Goal: Task Accomplishment & Management: Manage account settings

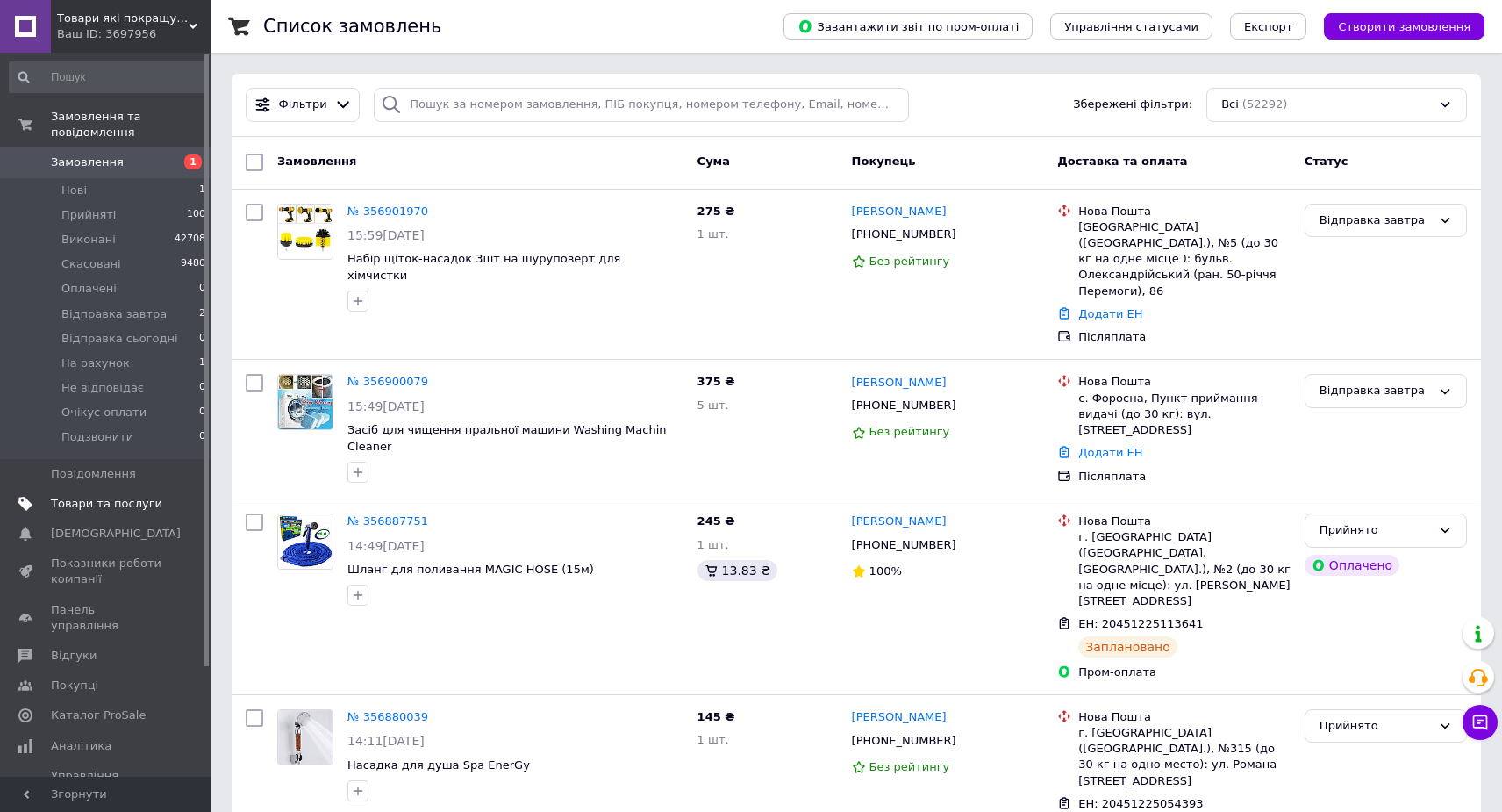
click at [145, 496] on span "Товари та послуги" at bounding box center [107, 503] width 112 height 16
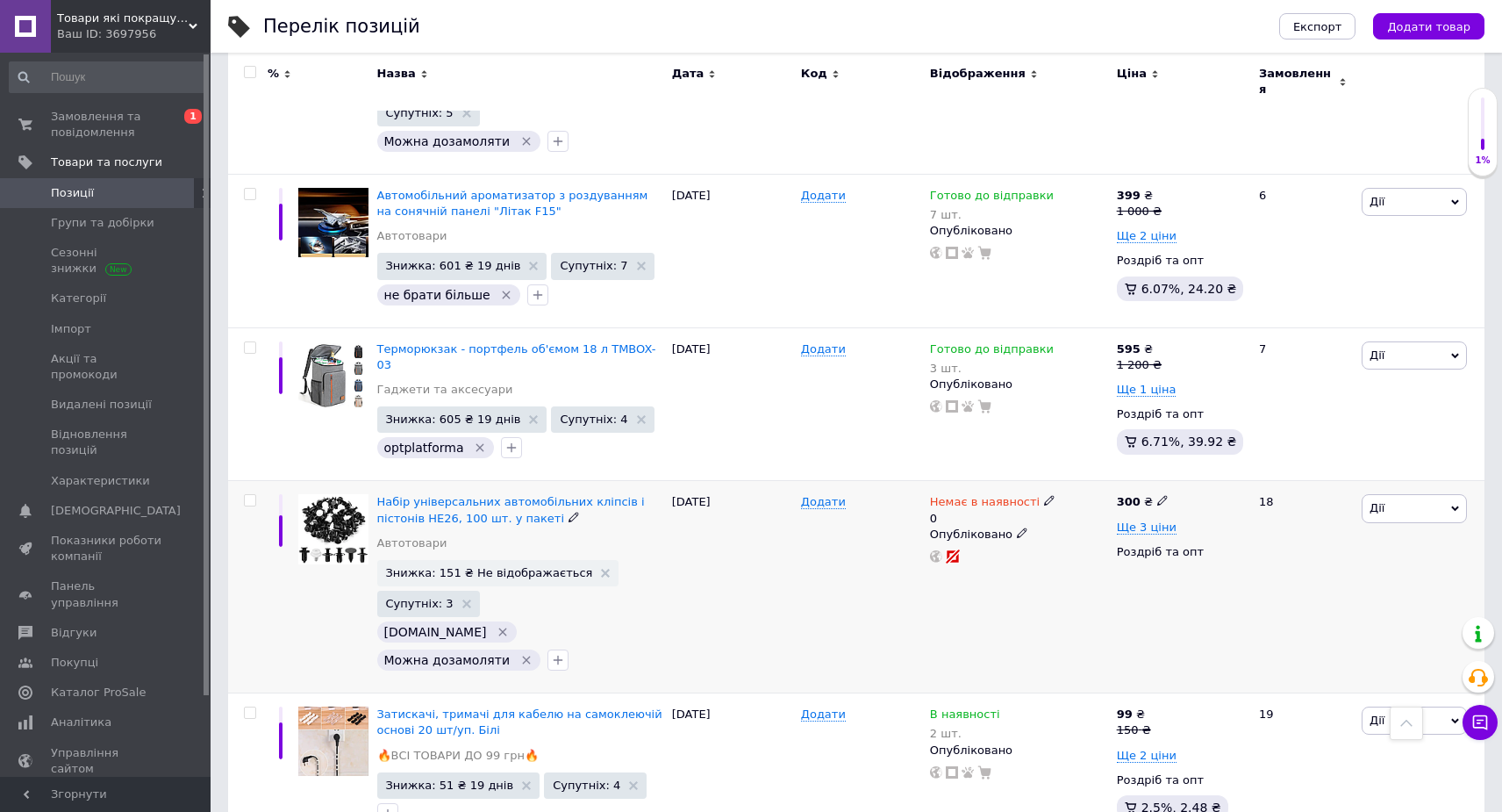
scroll to position [1333, 0]
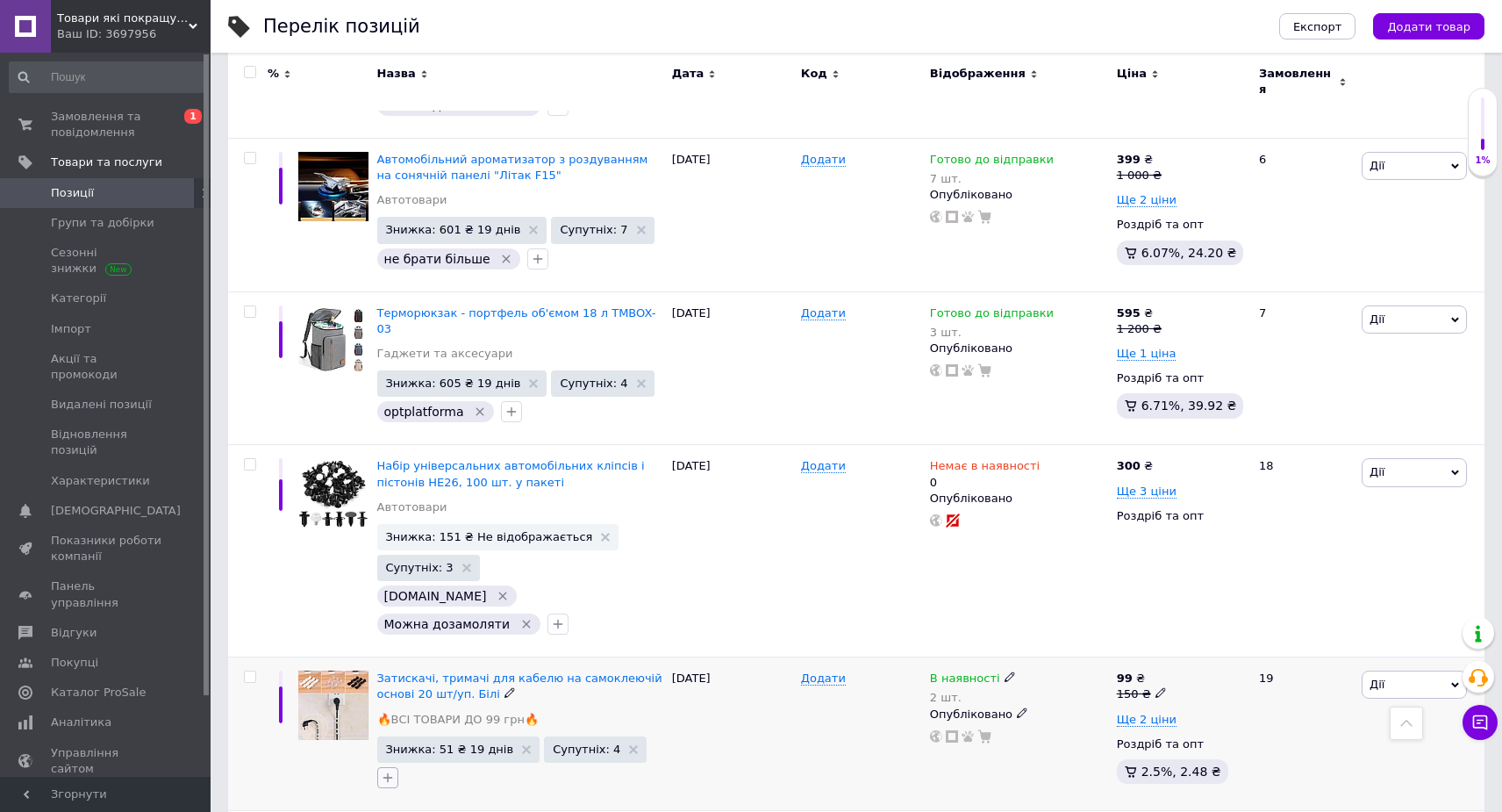
click at [388, 773] on icon "button" at bounding box center [387, 778] width 9 height 9
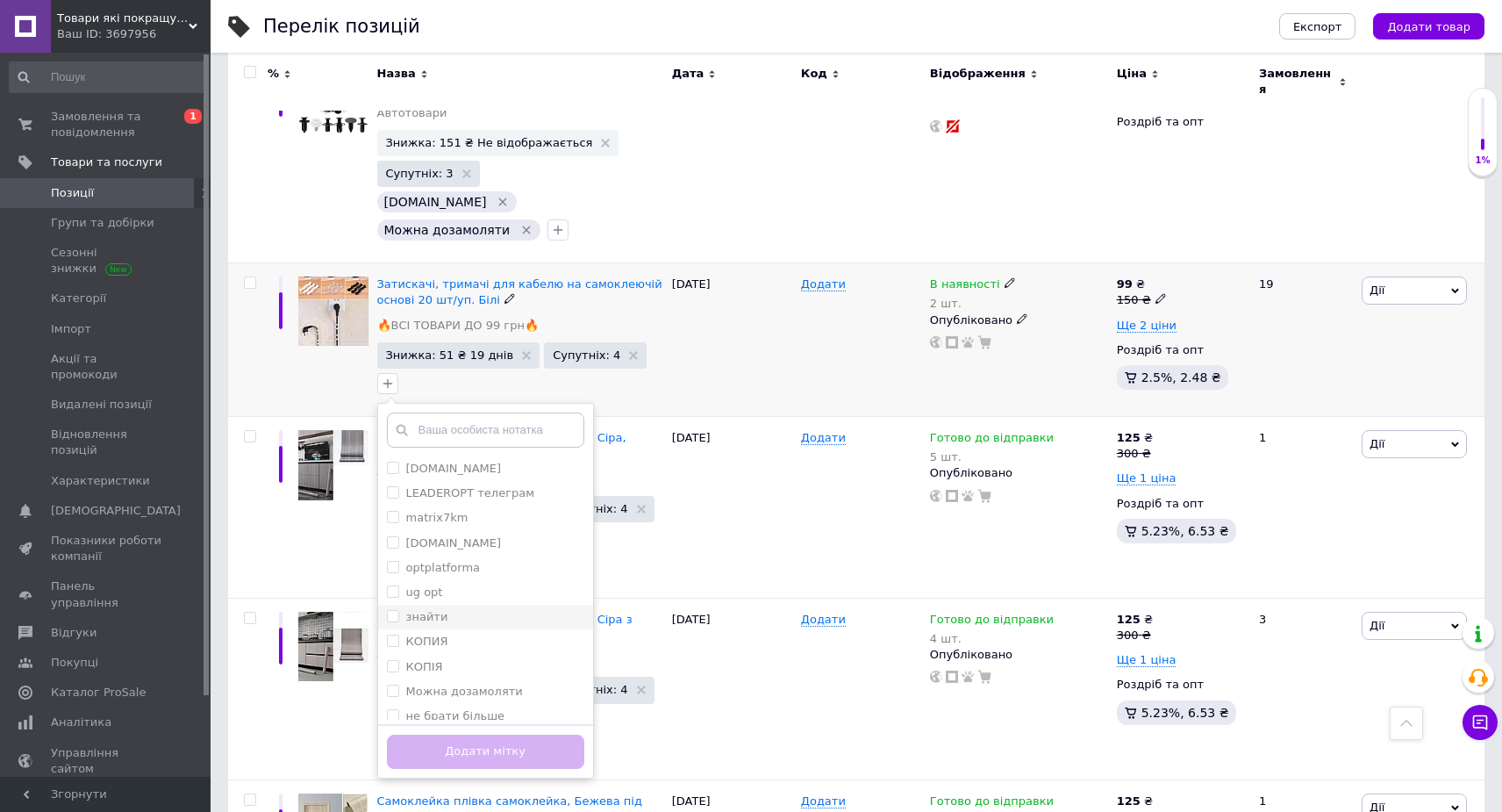
scroll to position [25, 0]
click at [490, 659] on label "Можна дозамоляти" at bounding box center [464, 666] width 117 height 13
checkbox input "true"
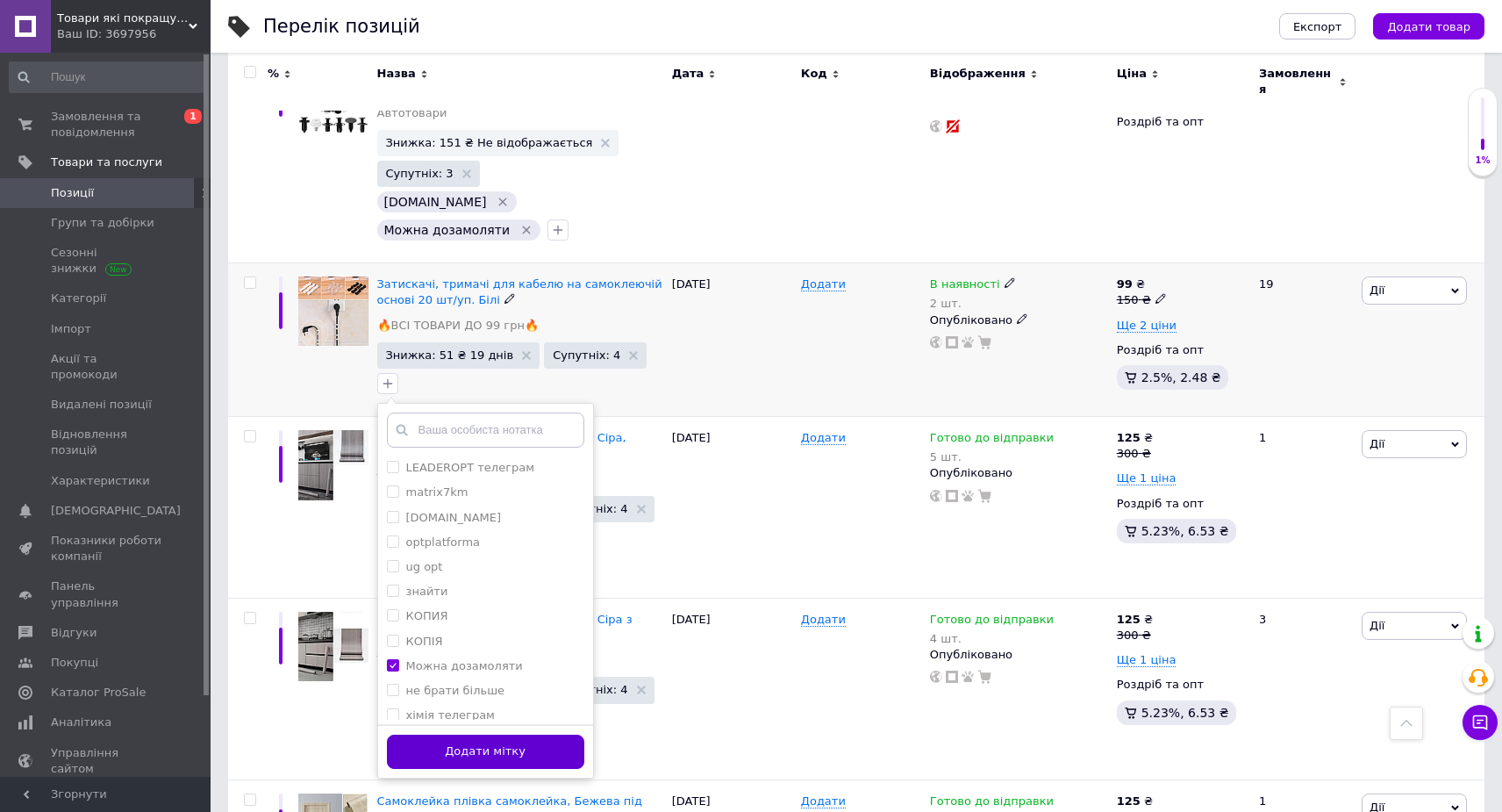
click at [522, 735] on button "Додати мітку" at bounding box center [486, 751] width 198 height 34
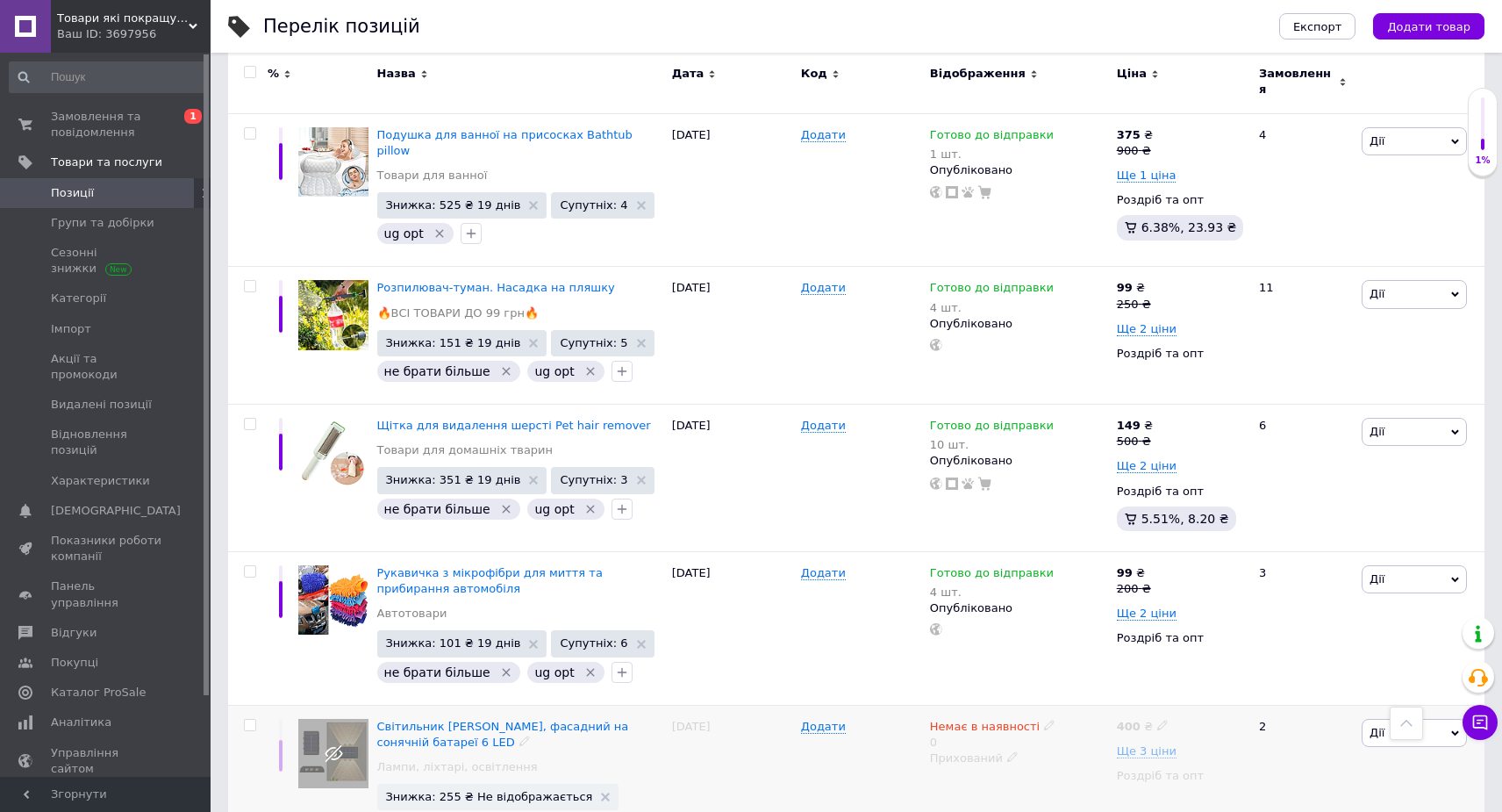
scroll to position [3342, 0]
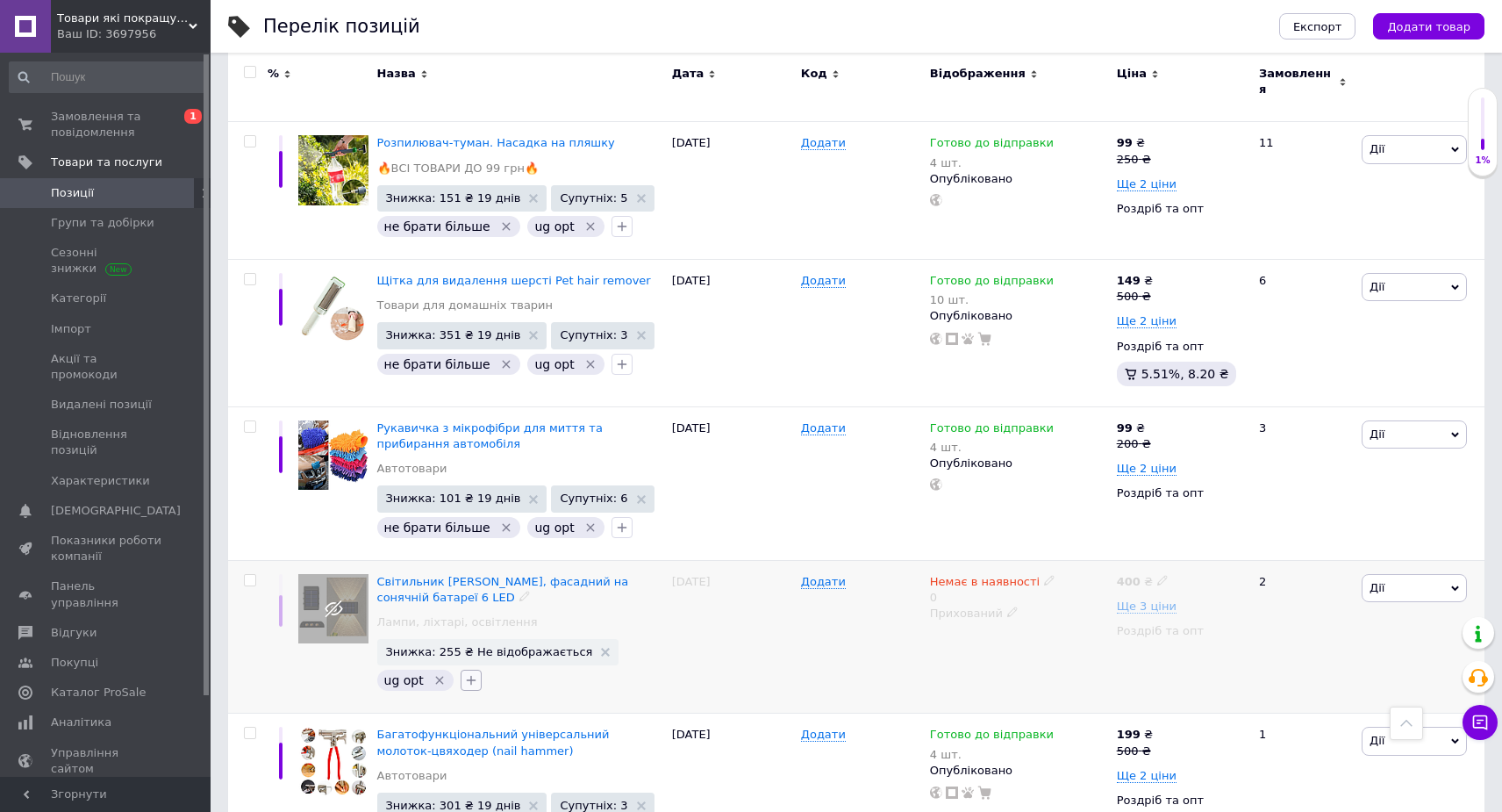
click at [468, 673] on icon "button" at bounding box center [471, 680] width 14 height 14
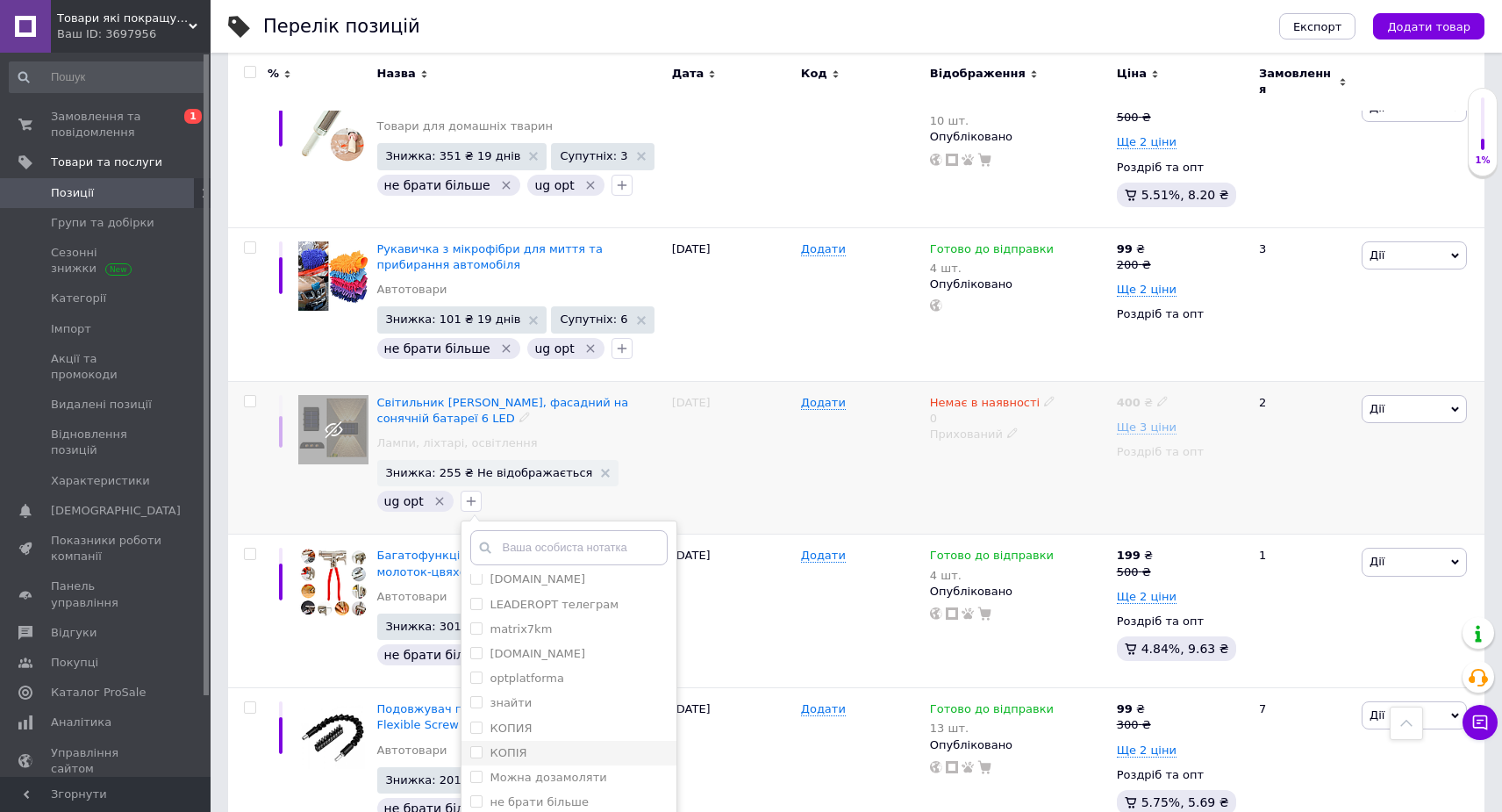
scroll to position [3560, 0]
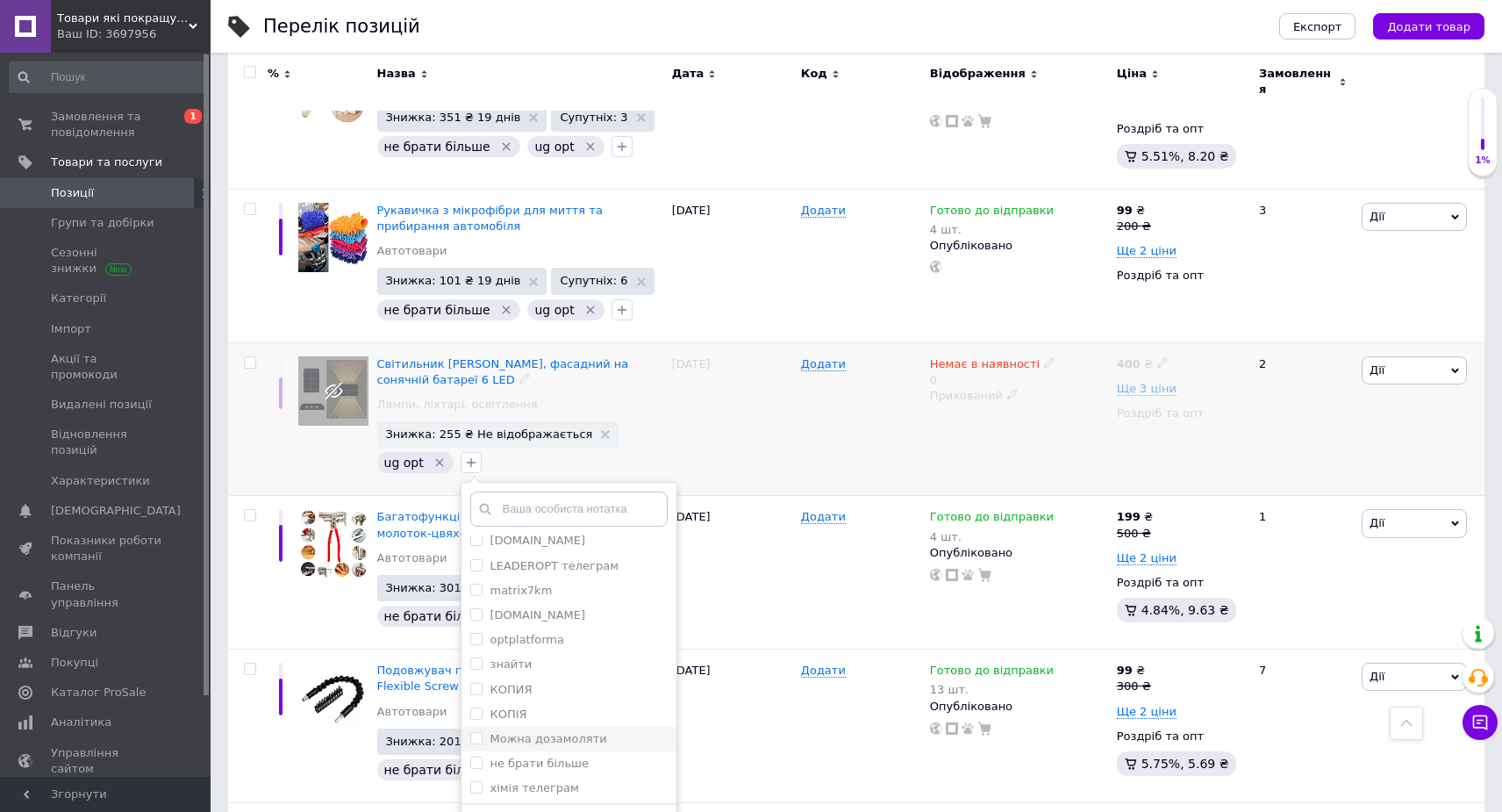
click at [547, 732] on label "Можна дозамоляти" at bounding box center [547, 738] width 117 height 13
checkbox input "true"
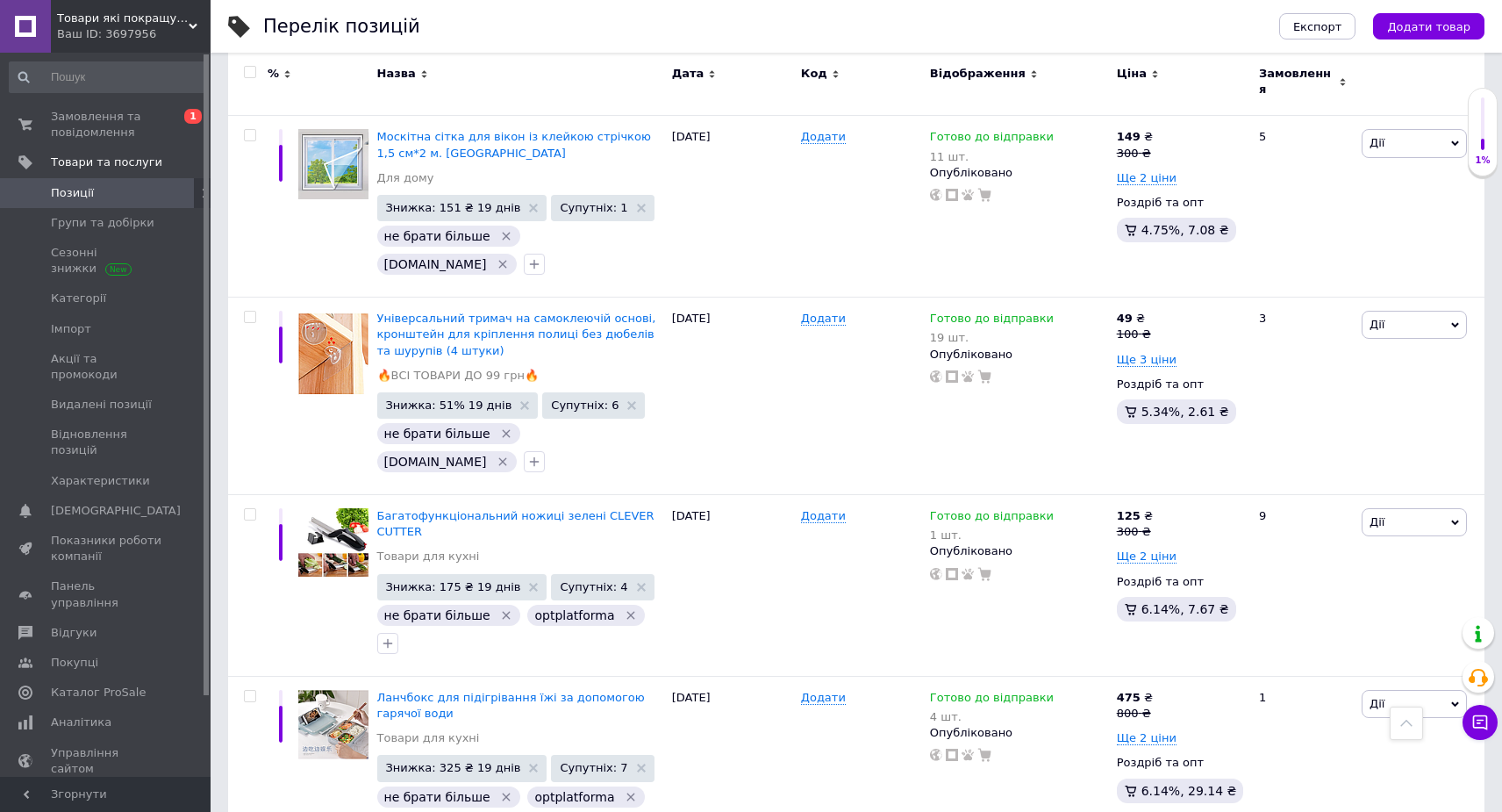
scroll to position [6434, 0]
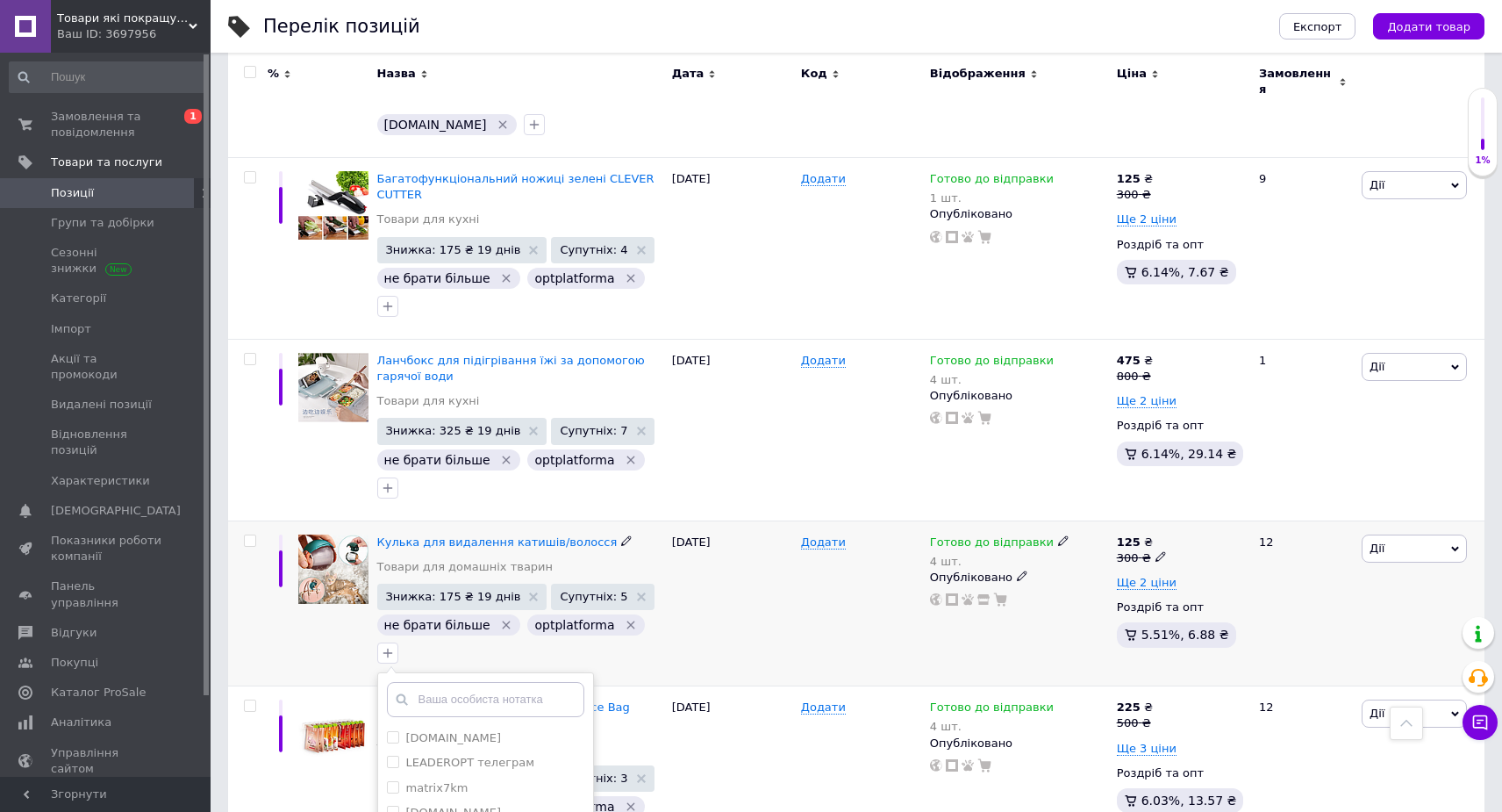
scroll to position [6801, 0]
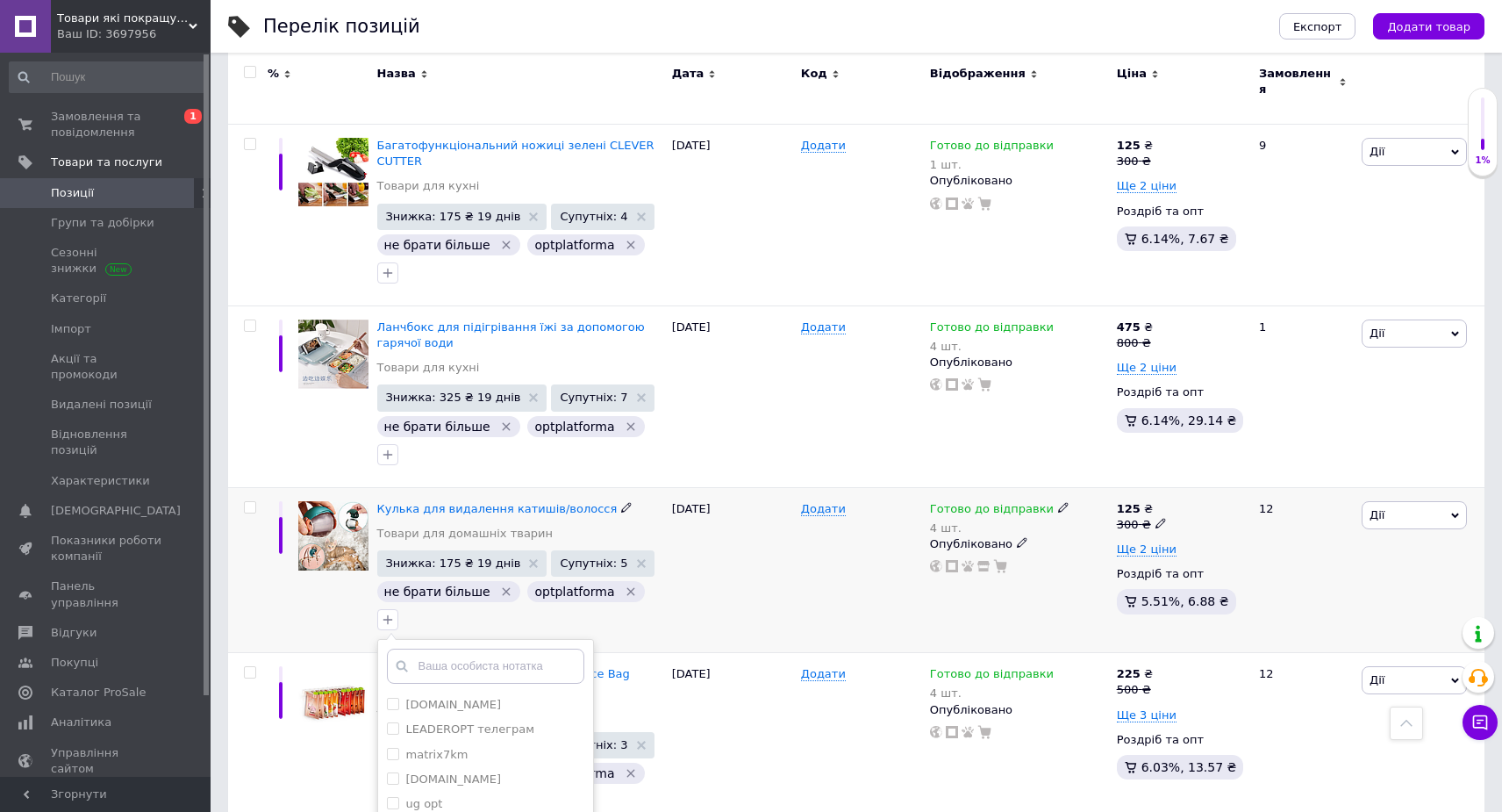
click at [765, 487] on div "31.07.2025" at bounding box center [732, 570] width 129 height 166
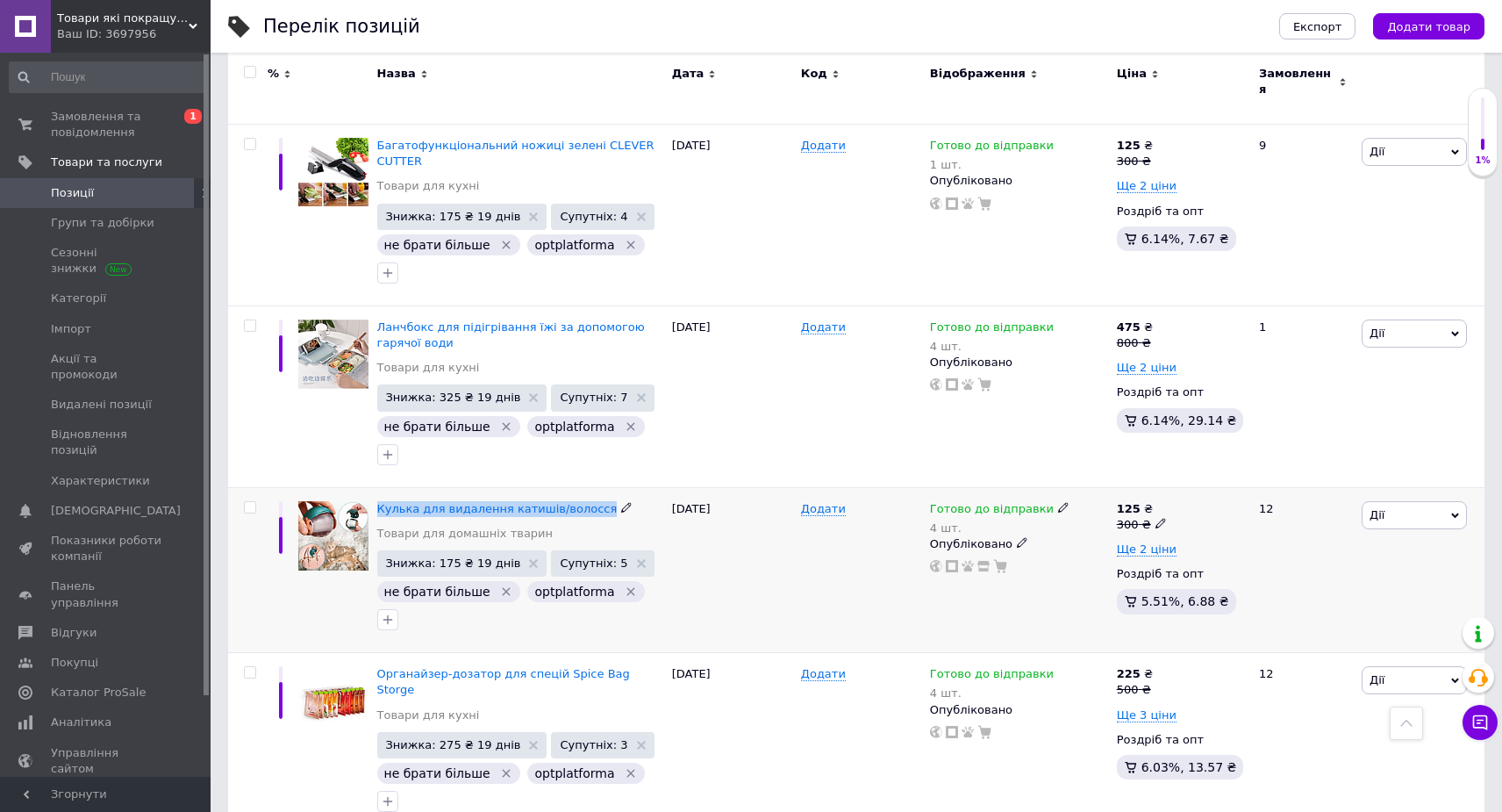
drag, startPoint x: 374, startPoint y: 269, endPoint x: 591, endPoint y: 279, distance: 217.2
click at [591, 487] on div "Кулька для видалення катишів/волосся Товари для домашніх тварин Знижка: 175 ₴ 1…" at bounding box center [520, 570] width 295 height 166
copy span "Кулька для видалення катишів/волосся"
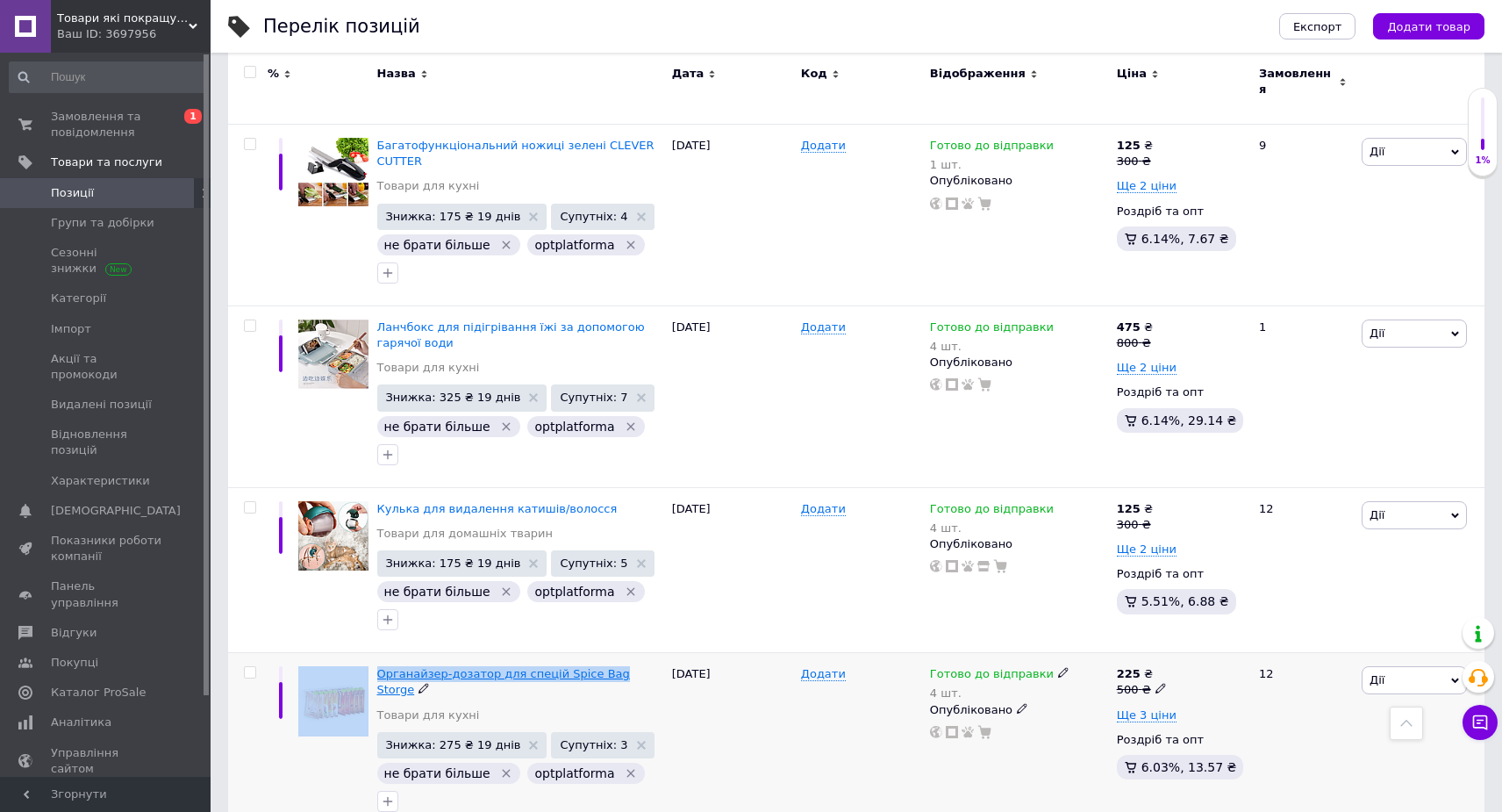
drag, startPoint x: 366, startPoint y: 409, endPoint x: 607, endPoint y: 424, distance: 241.5
click at [607, 653] on div "Органайзер-дозатор для спецій Spice Bag Storge Товари для кухні Знижка: 275 ₴ 1…" at bounding box center [857, 743] width 1257 height 182
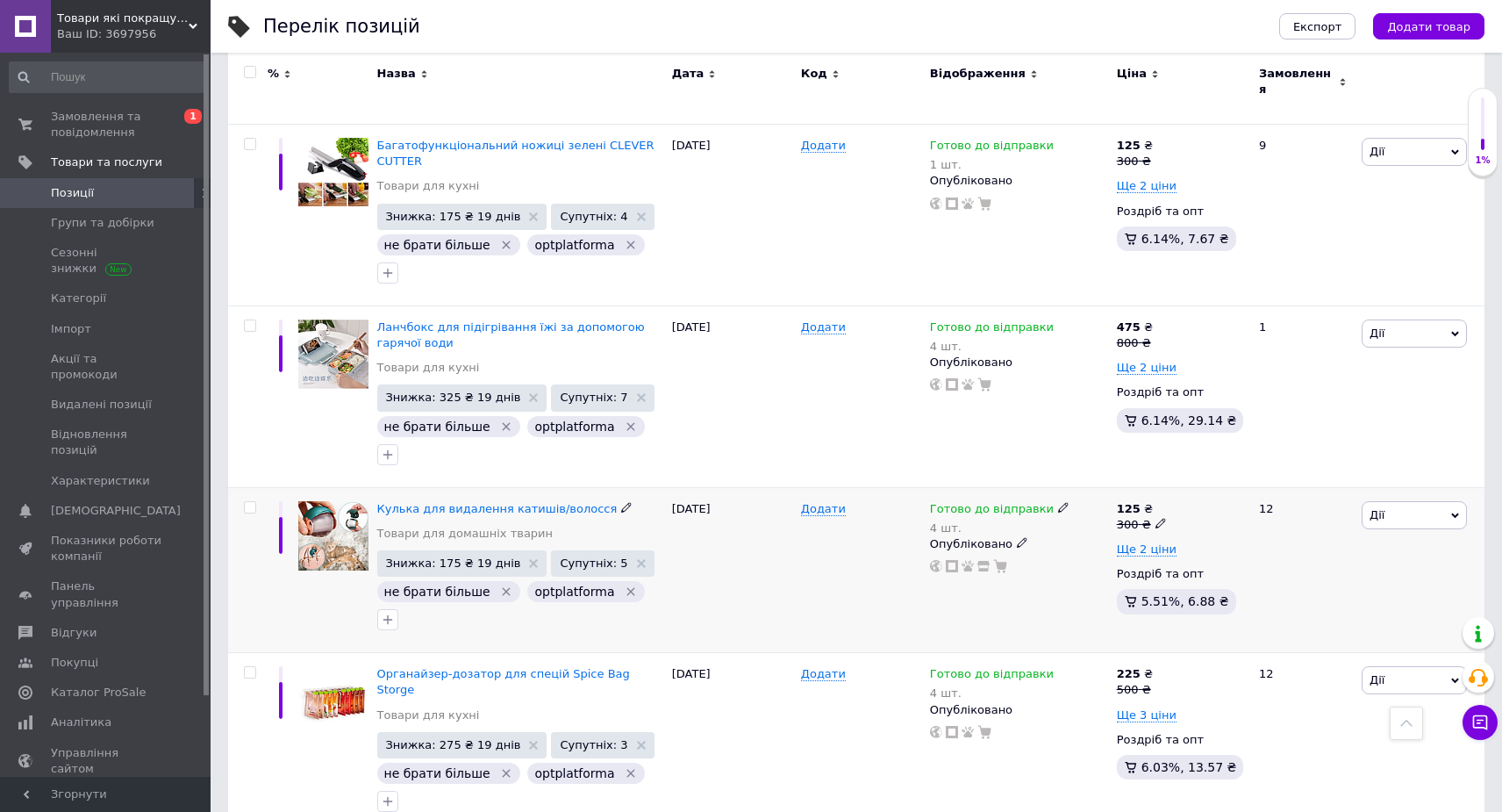
drag, startPoint x: 816, startPoint y: 381, endPoint x: 806, endPoint y: 381, distance: 10.0
click at [816, 487] on div "Додати" at bounding box center [861, 570] width 129 height 166
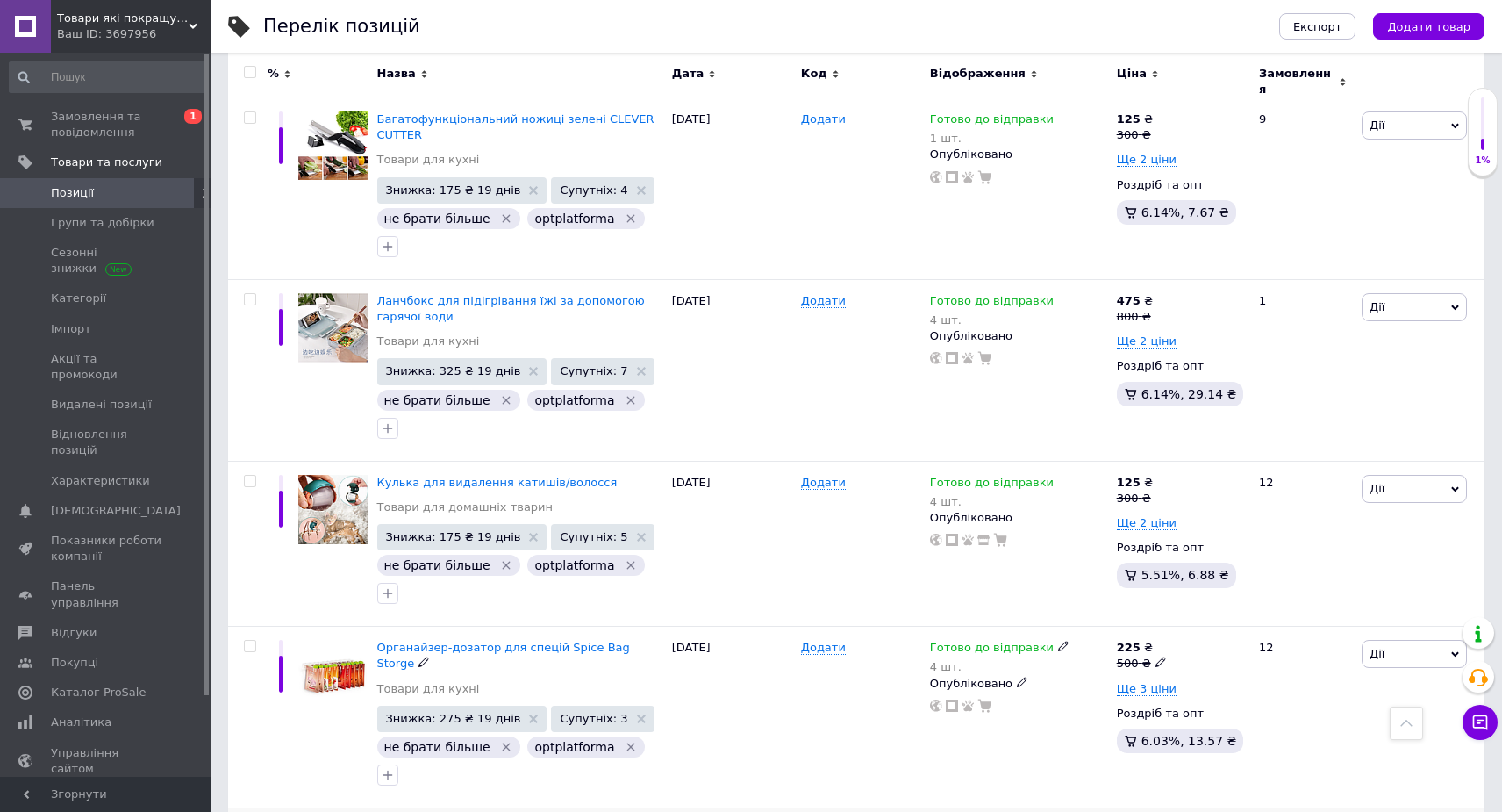
scroll to position [6981, 0]
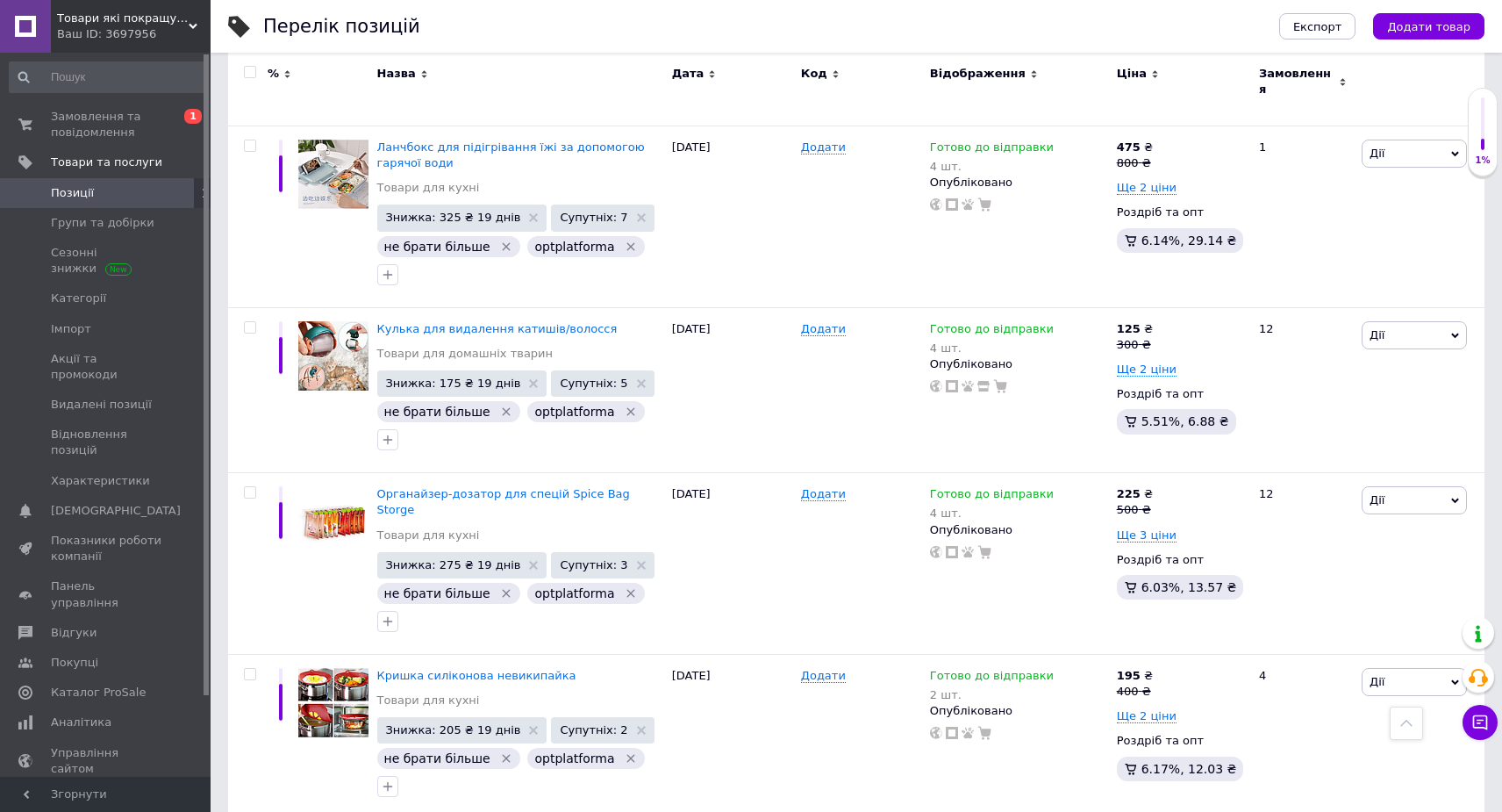
drag, startPoint x: 377, startPoint y: 526, endPoint x: 568, endPoint y: 541, distance: 191.6
copy span "Патрон для ламп із датчиком руху"
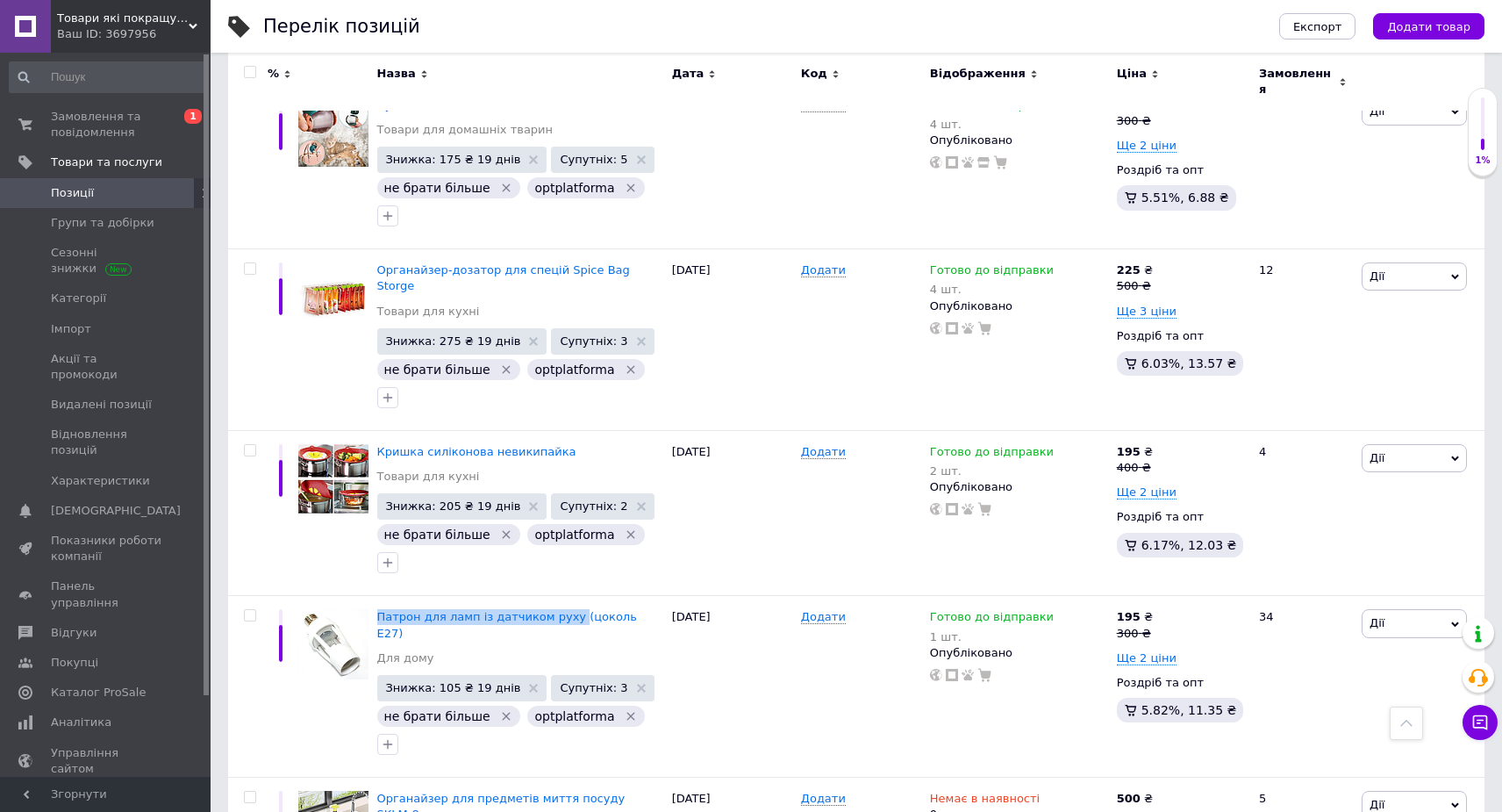
scroll to position [7341, 0]
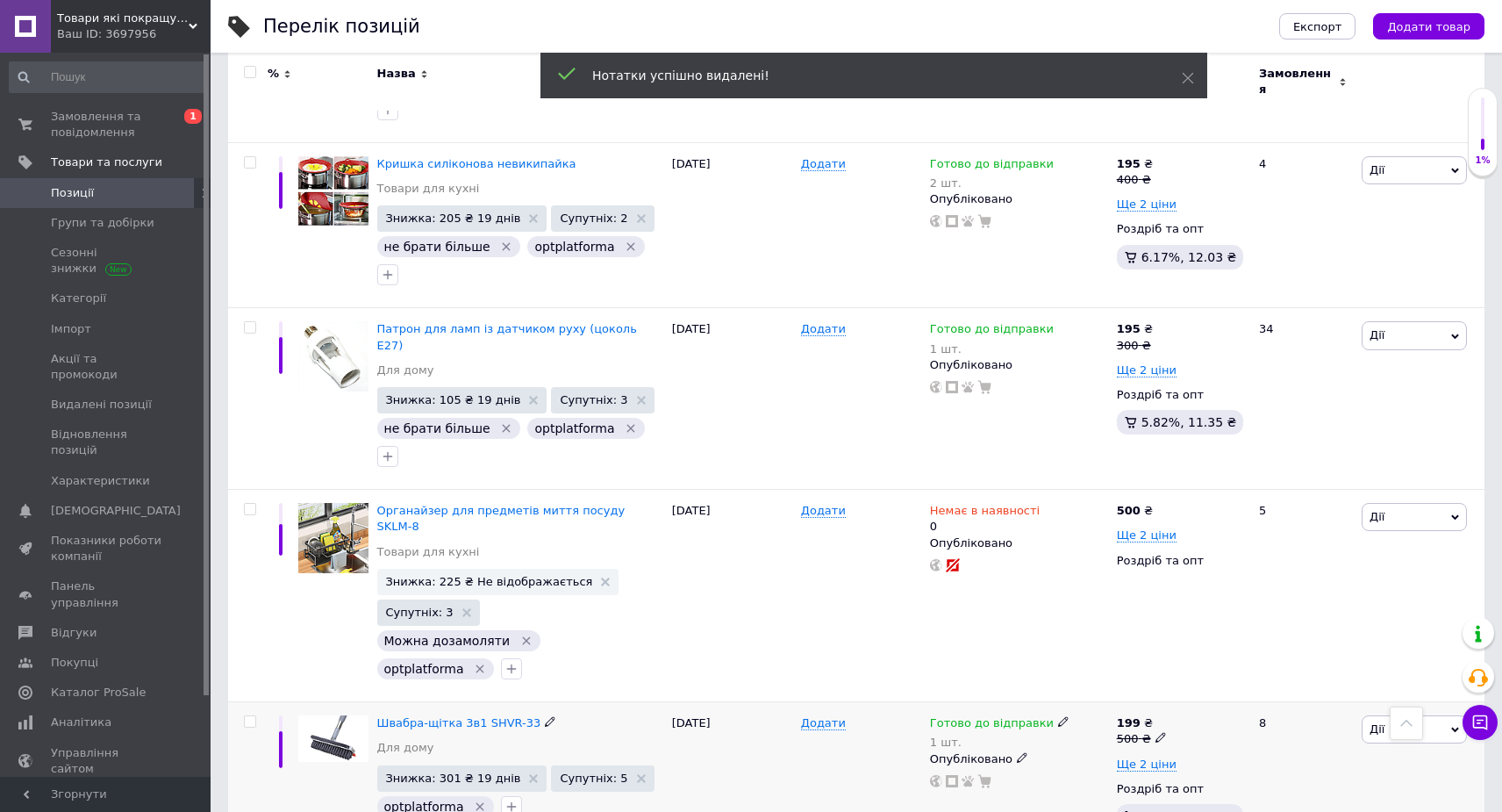
scroll to position [7, 0]
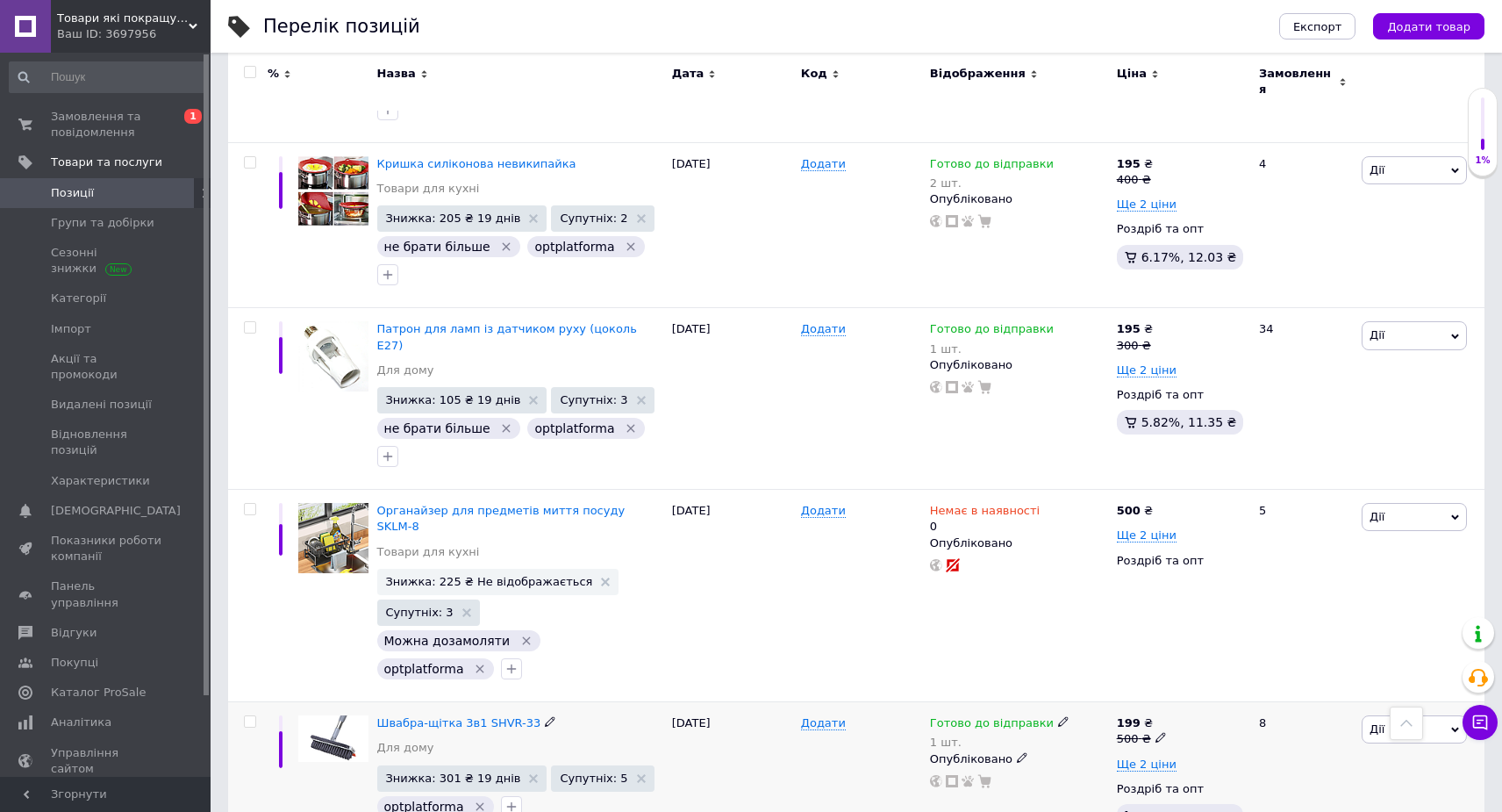
checkbox input "true"
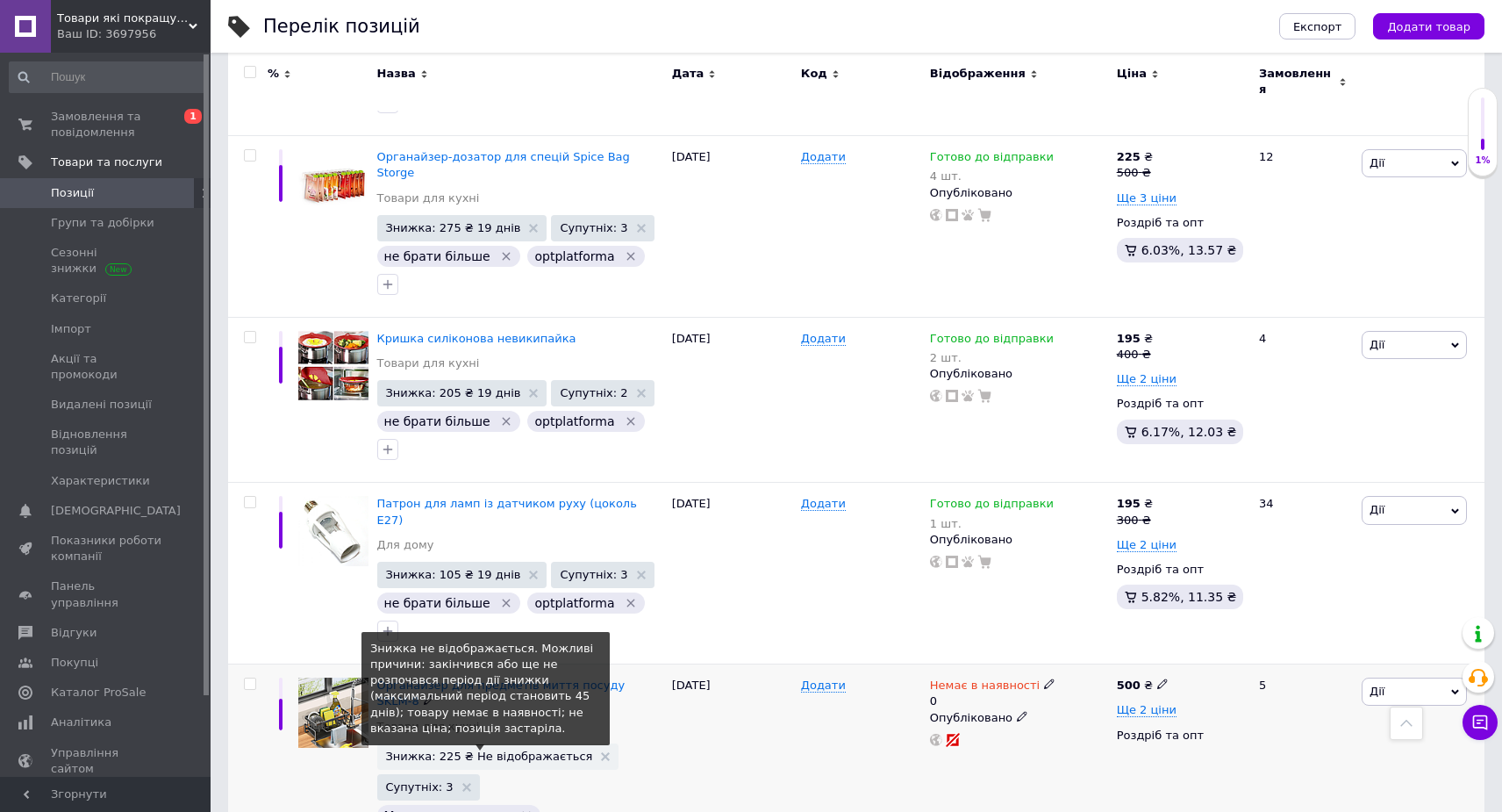
scroll to position [7287, 0]
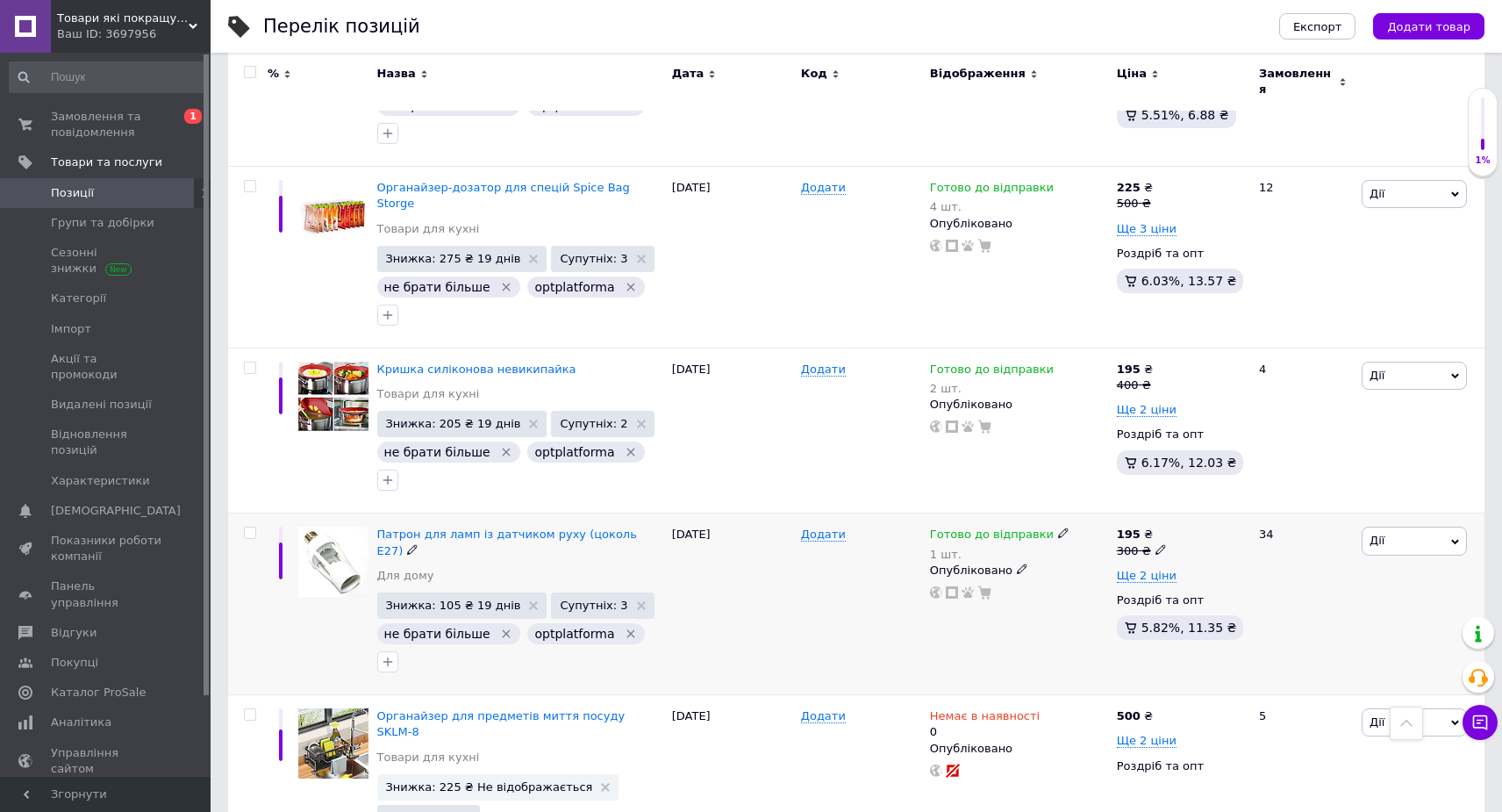
click at [500, 626] on icon "Видалити мітку" at bounding box center [506, 633] width 14 height 14
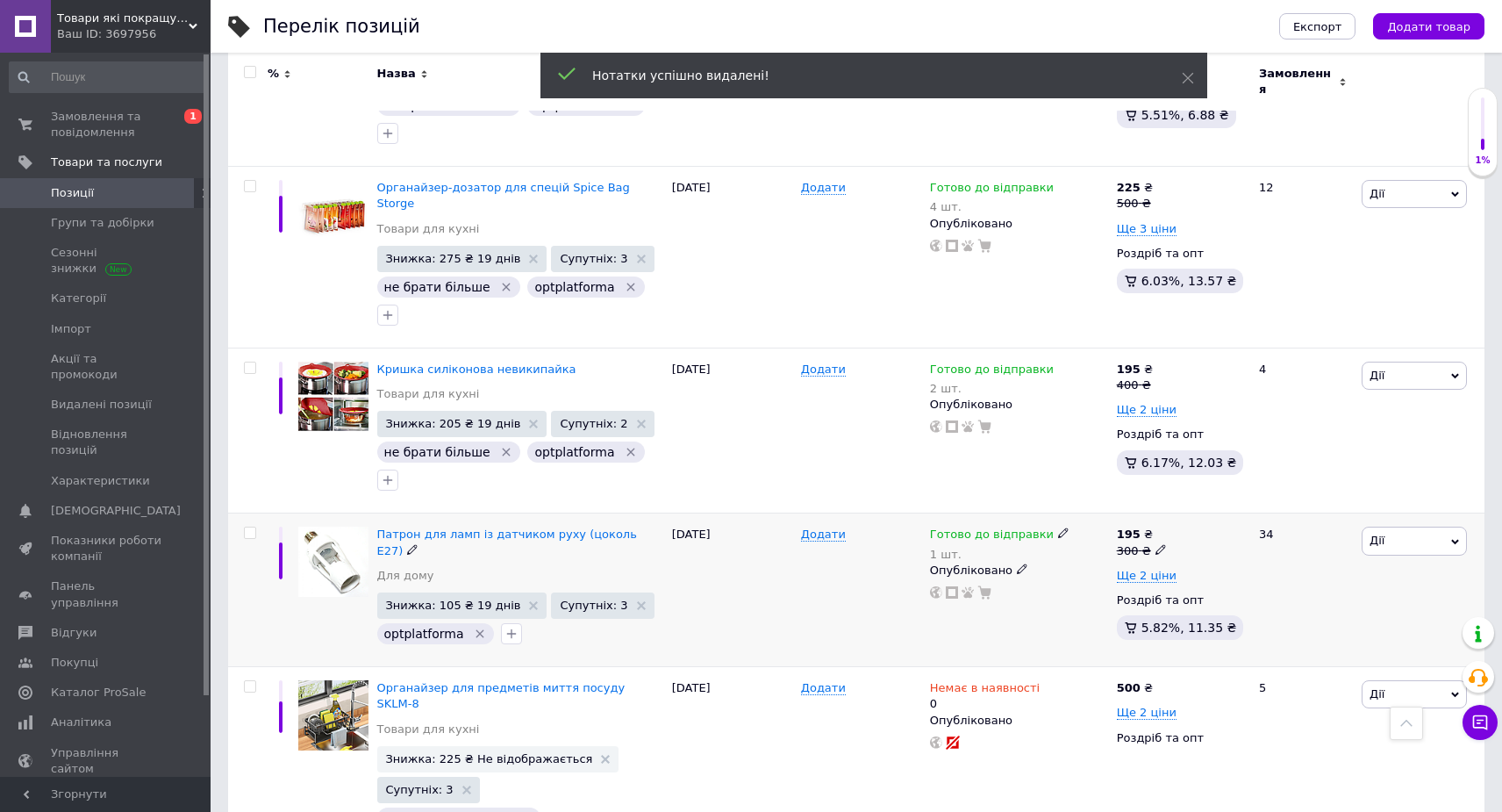
click at [513, 620] on div at bounding box center [512, 634] width 28 height 28
click at [504, 626] on icon "button" at bounding box center [511, 633] width 14 height 14
checkbox input "true"
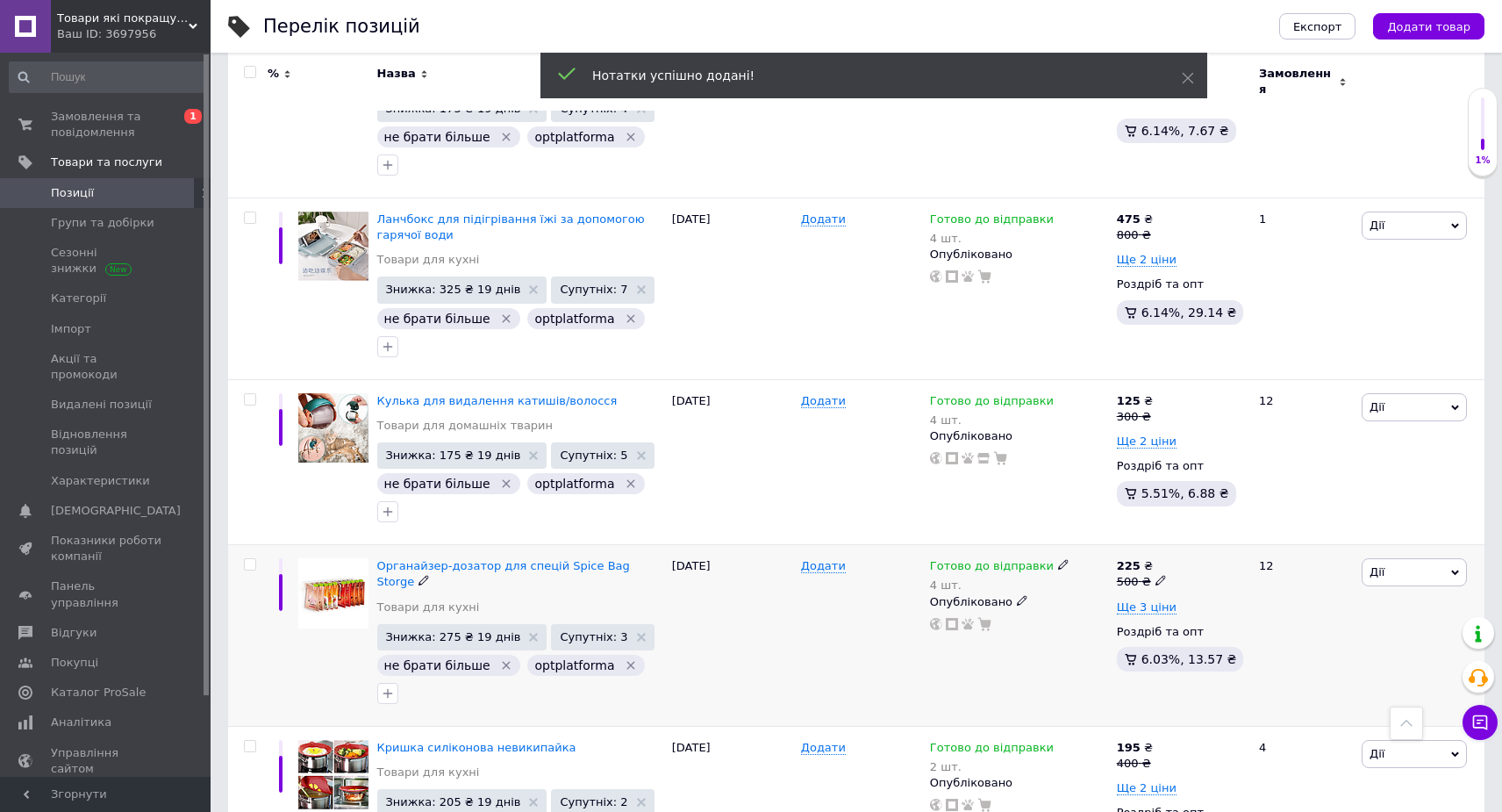
scroll to position [6881, 0]
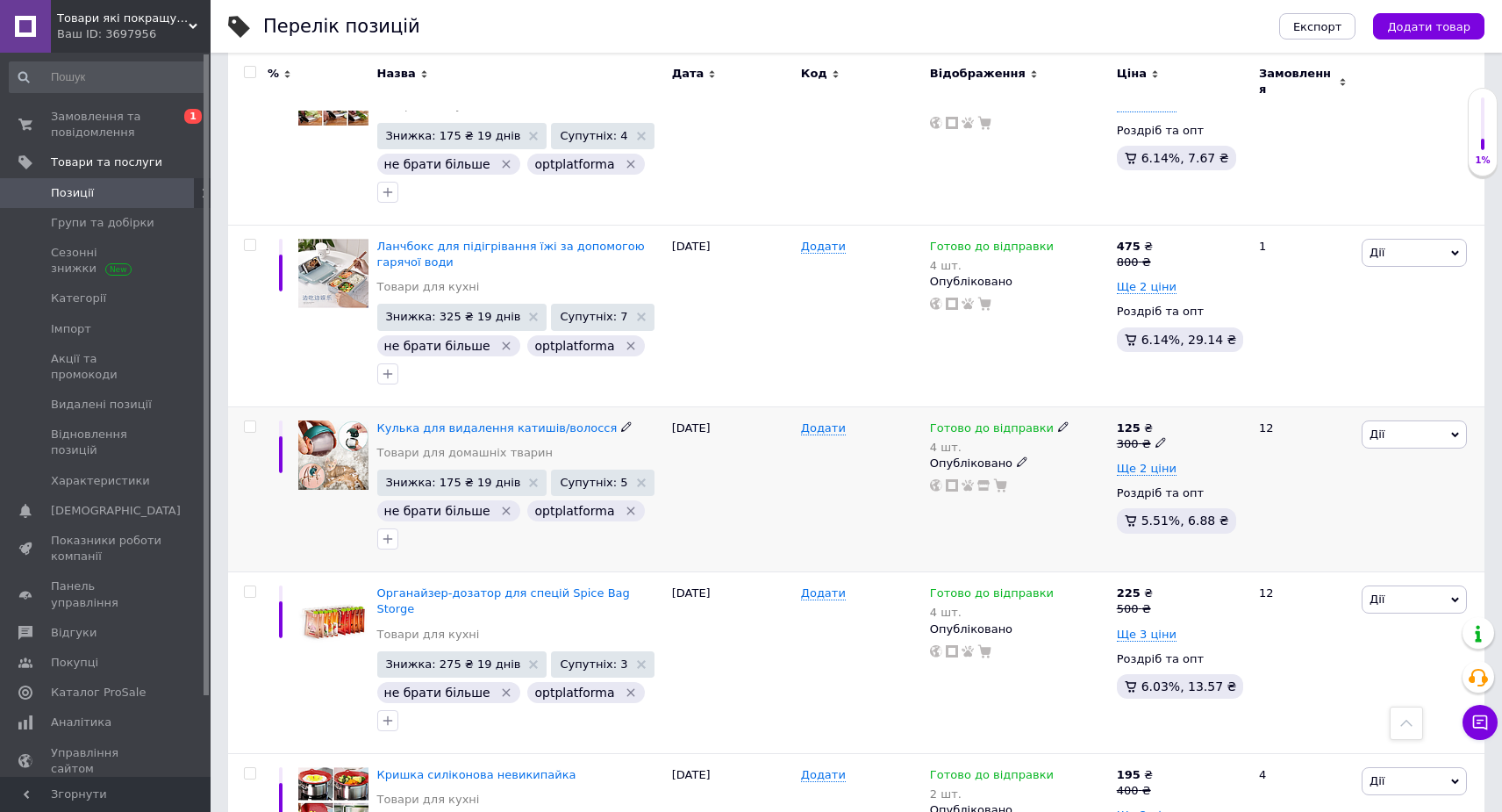
click at [500, 503] on icon "Видалити мітку" at bounding box center [506, 510] width 14 height 14
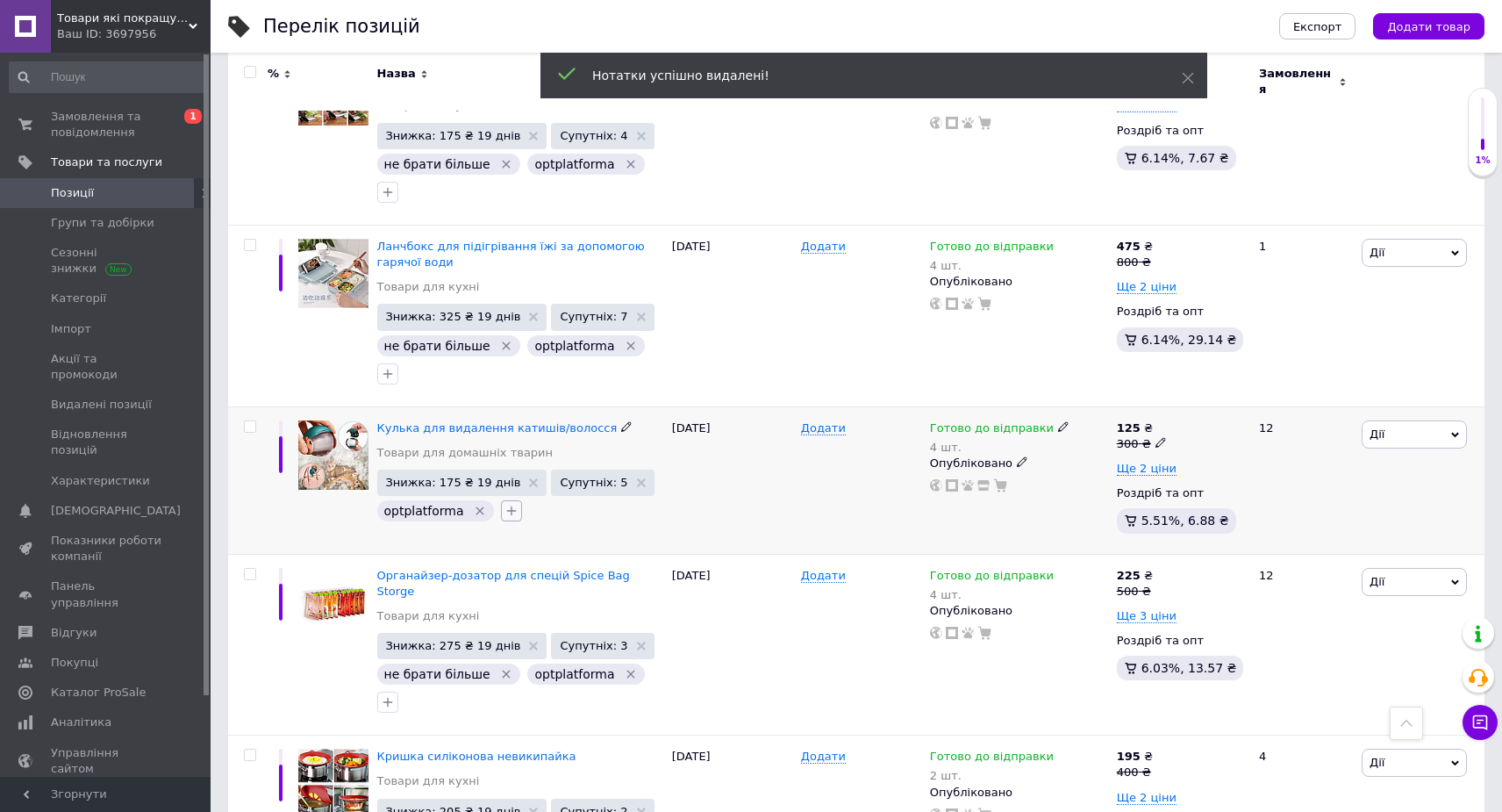
click at [504, 503] on icon "button" at bounding box center [511, 510] width 14 height 14
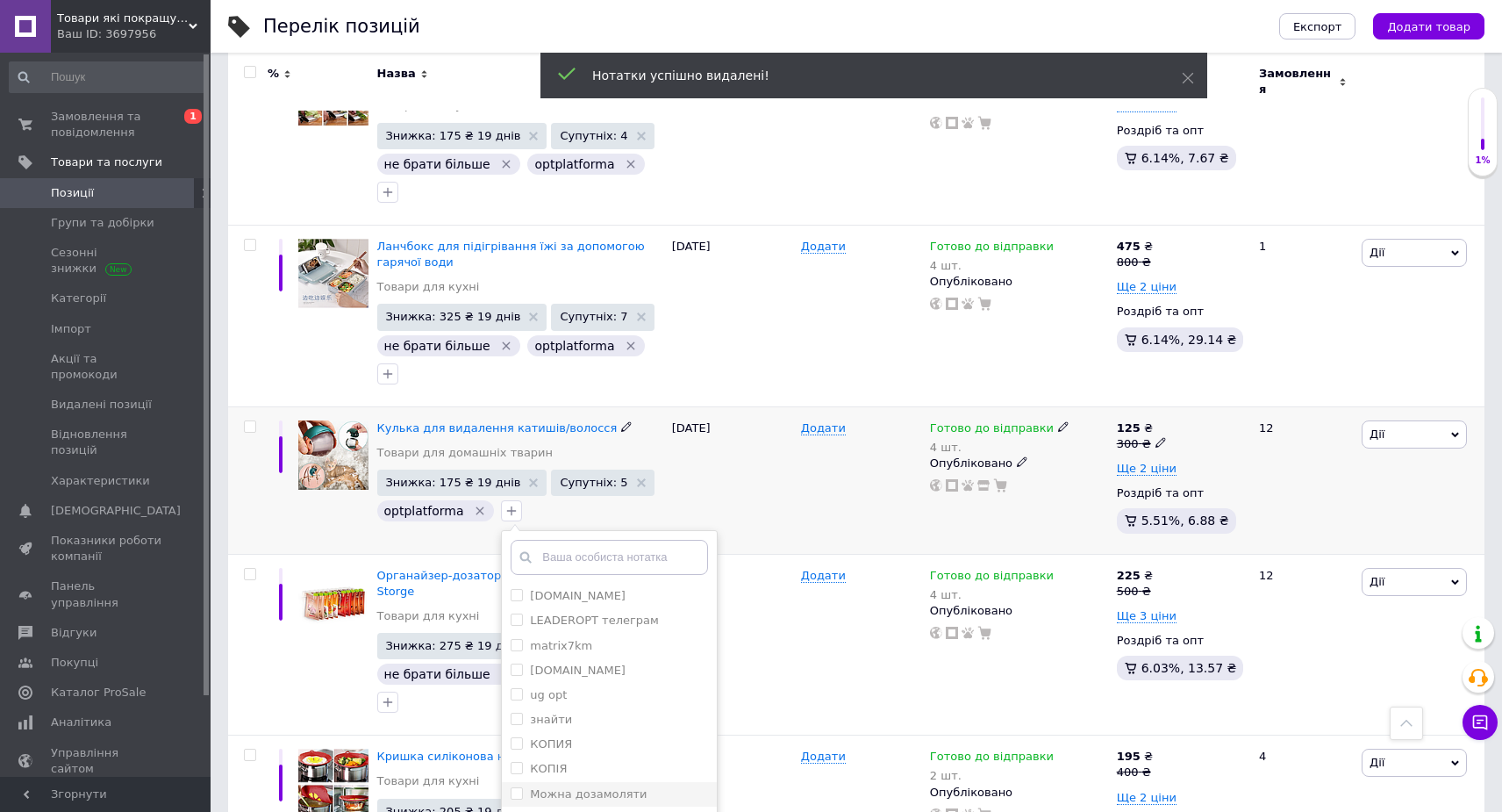
click at [570, 787] on label "Можна дозамоляти" at bounding box center [588, 793] width 117 height 13
checkbox input "true"
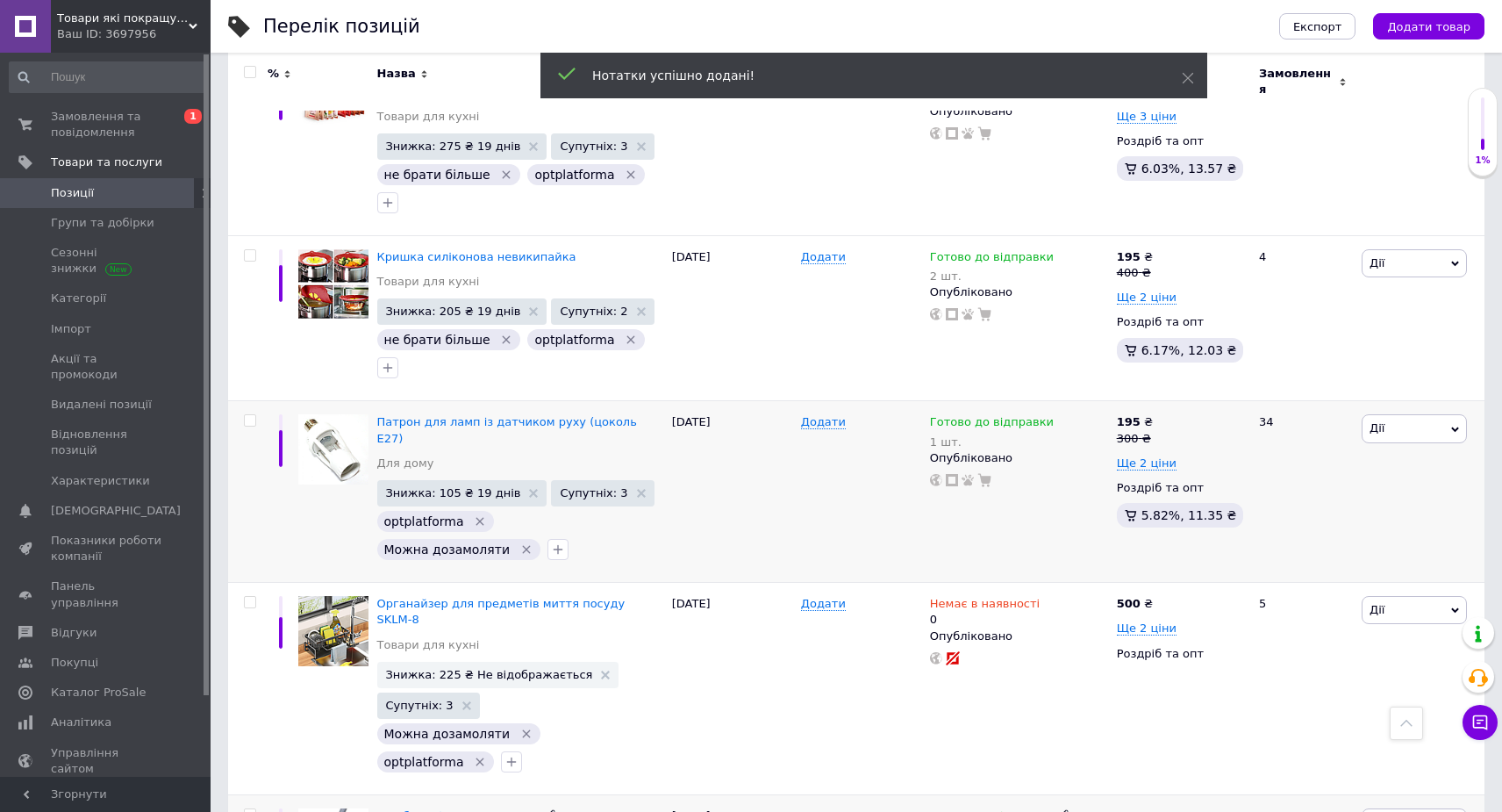
scroll to position [7418, 0]
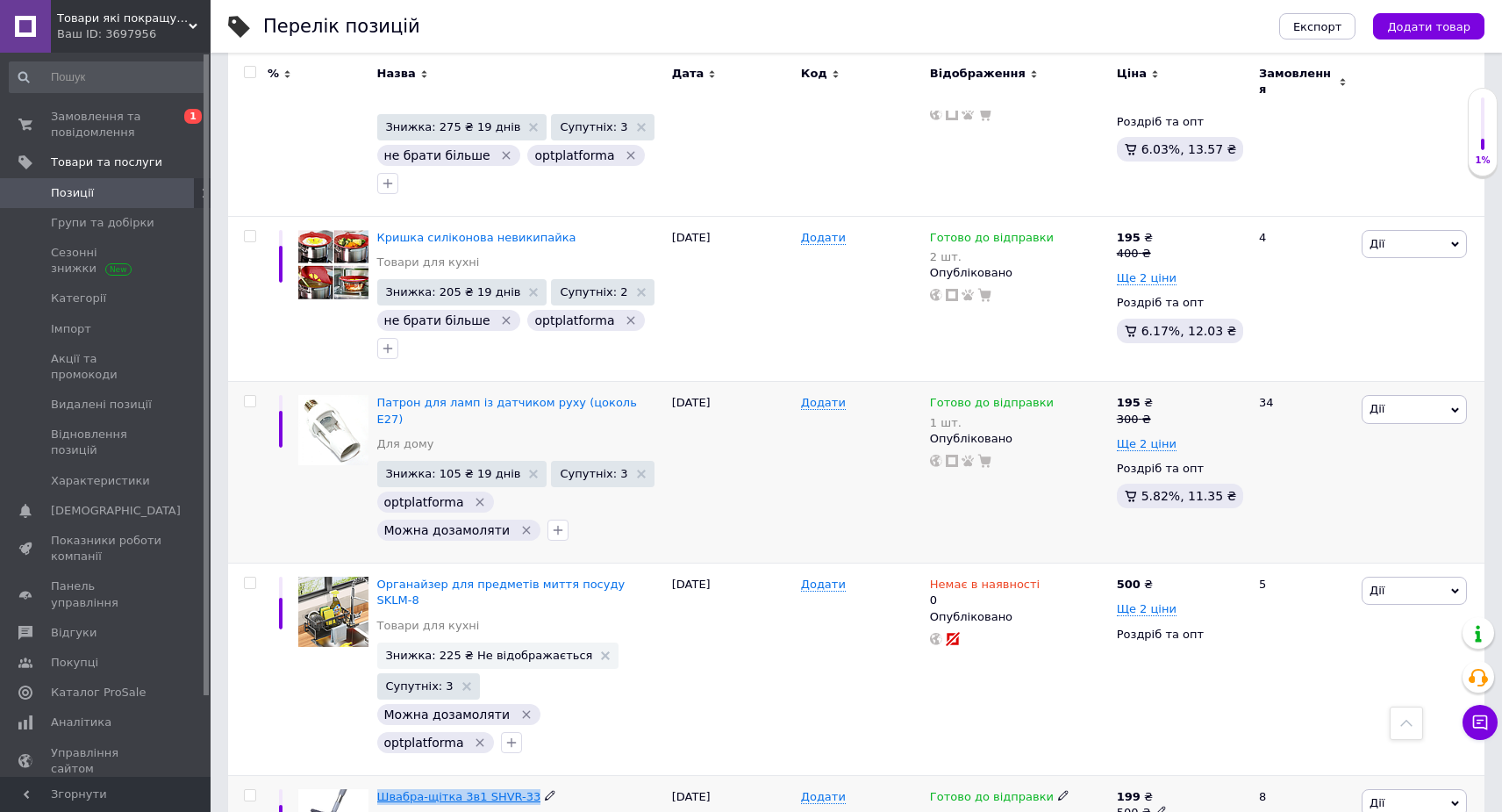
drag, startPoint x: 387, startPoint y: 474, endPoint x: 527, endPoint y: 481, distance: 140.2
copy span "Швабра-щітка 3в1 SHVR-33"
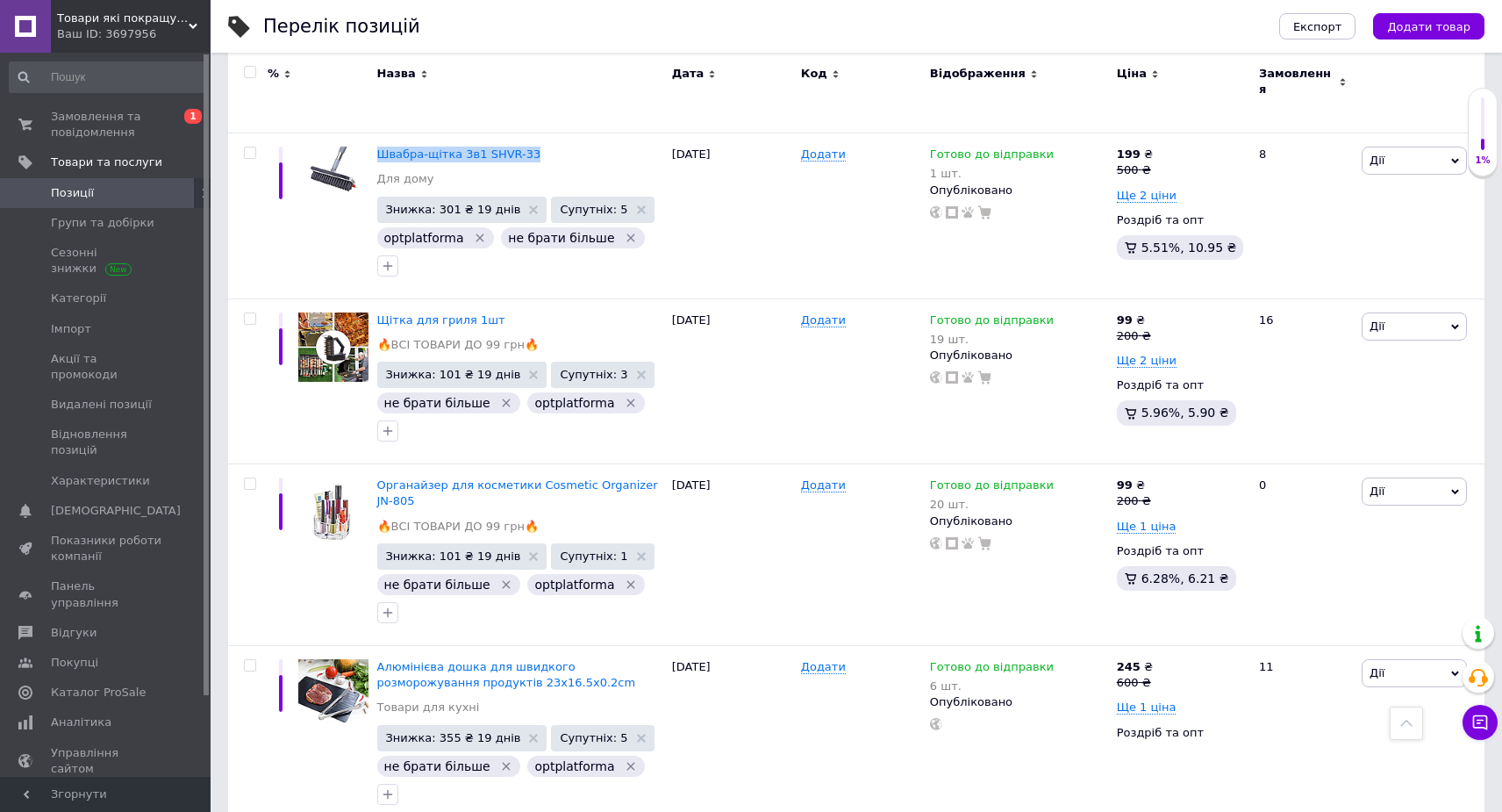
scroll to position [8235, 0]
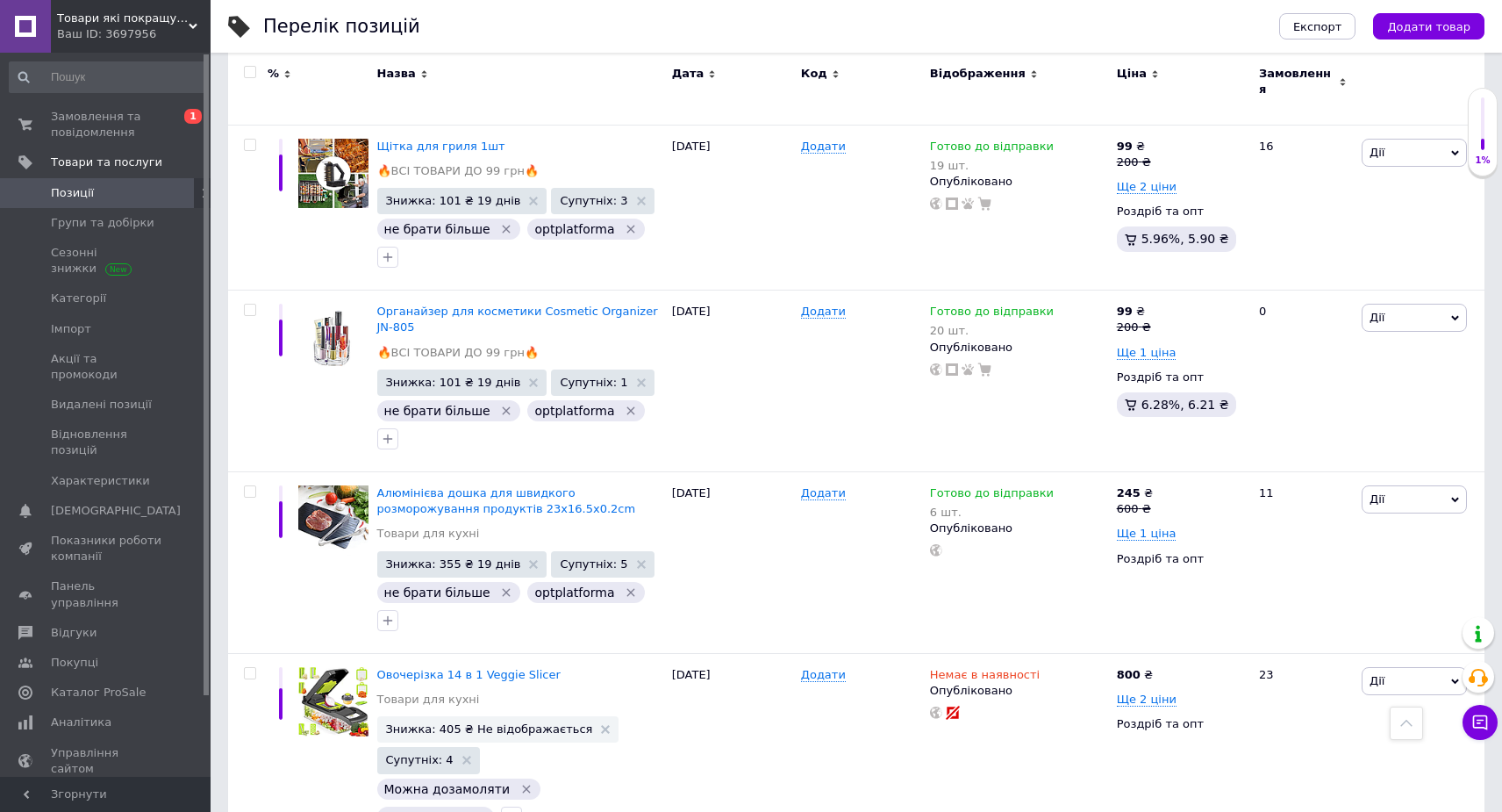
drag, startPoint x: 372, startPoint y: 447, endPoint x: 422, endPoint y: 474, distance: 56.8
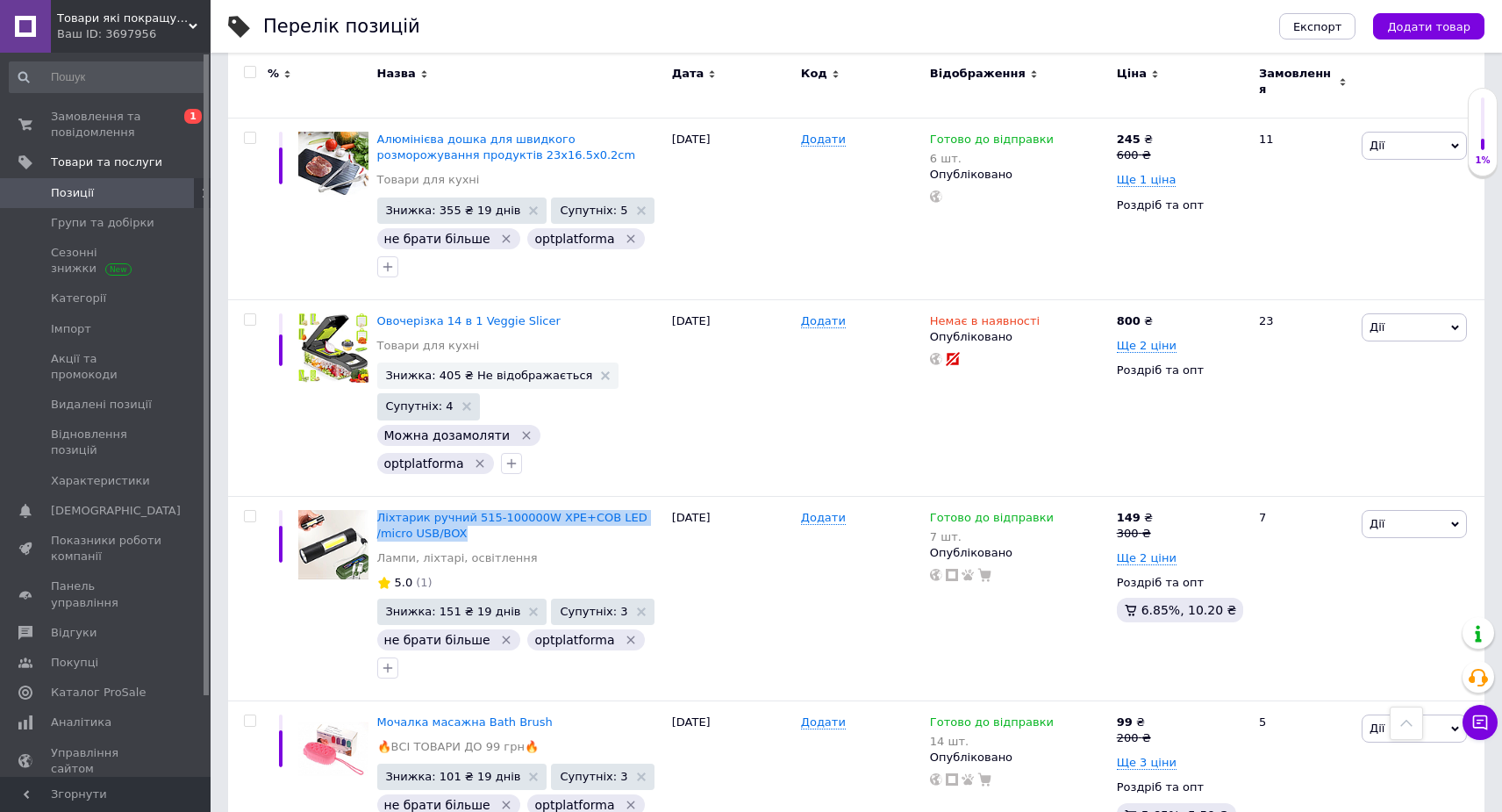
scroll to position [8608, 0]
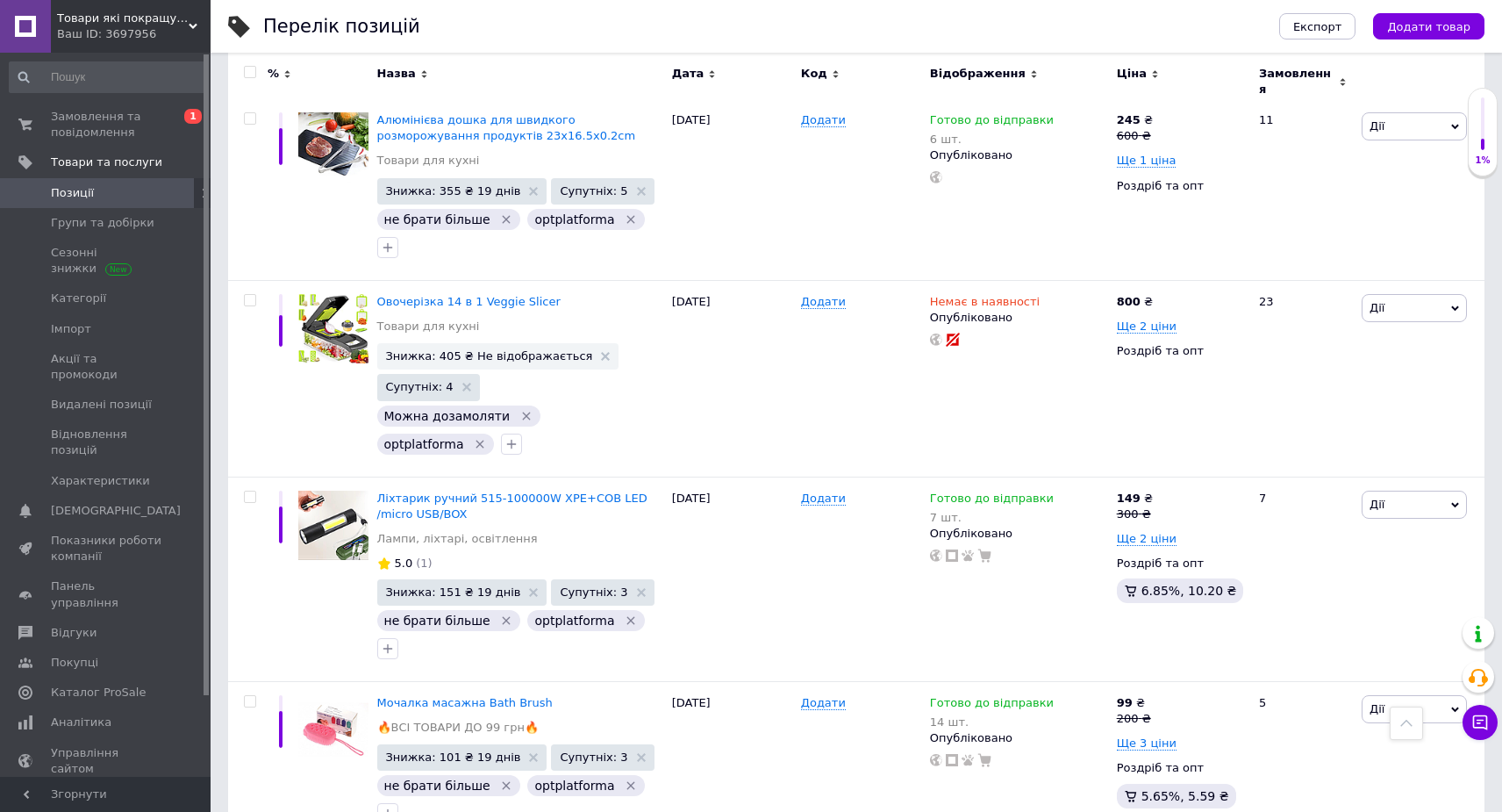
drag, startPoint x: 373, startPoint y: 547, endPoint x: 436, endPoint y: 575, distance: 68.9
copy span "Універсальний торцевий гайковий ключ тріскачка з насадками"
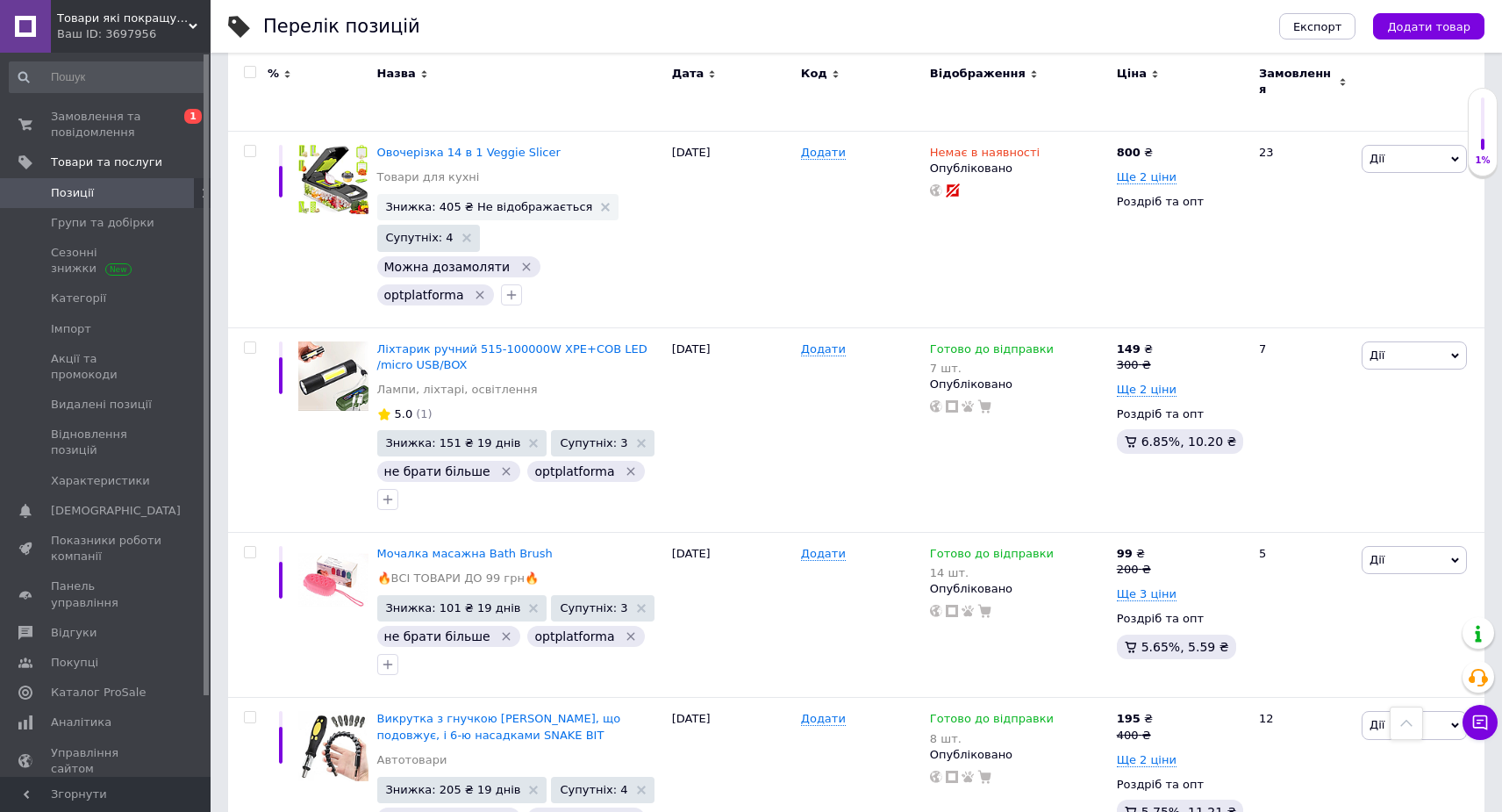
drag, startPoint x: 372, startPoint y: 556, endPoint x: 660, endPoint y: 559, distance: 288.0
copy span "Лампа діодна Bailong Solar день-ніч BL-609-30SMD"
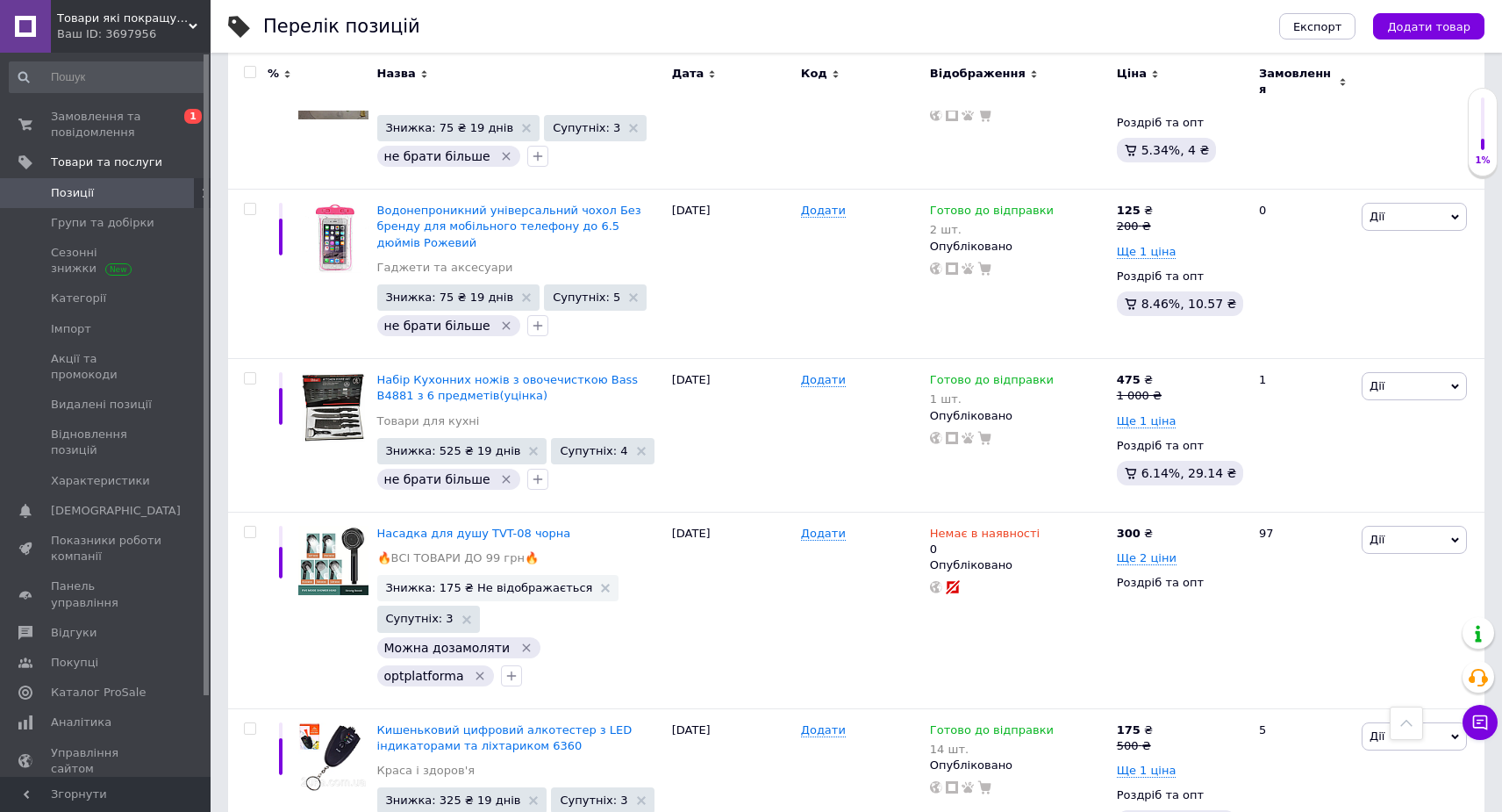
scroll to position [10664, 0]
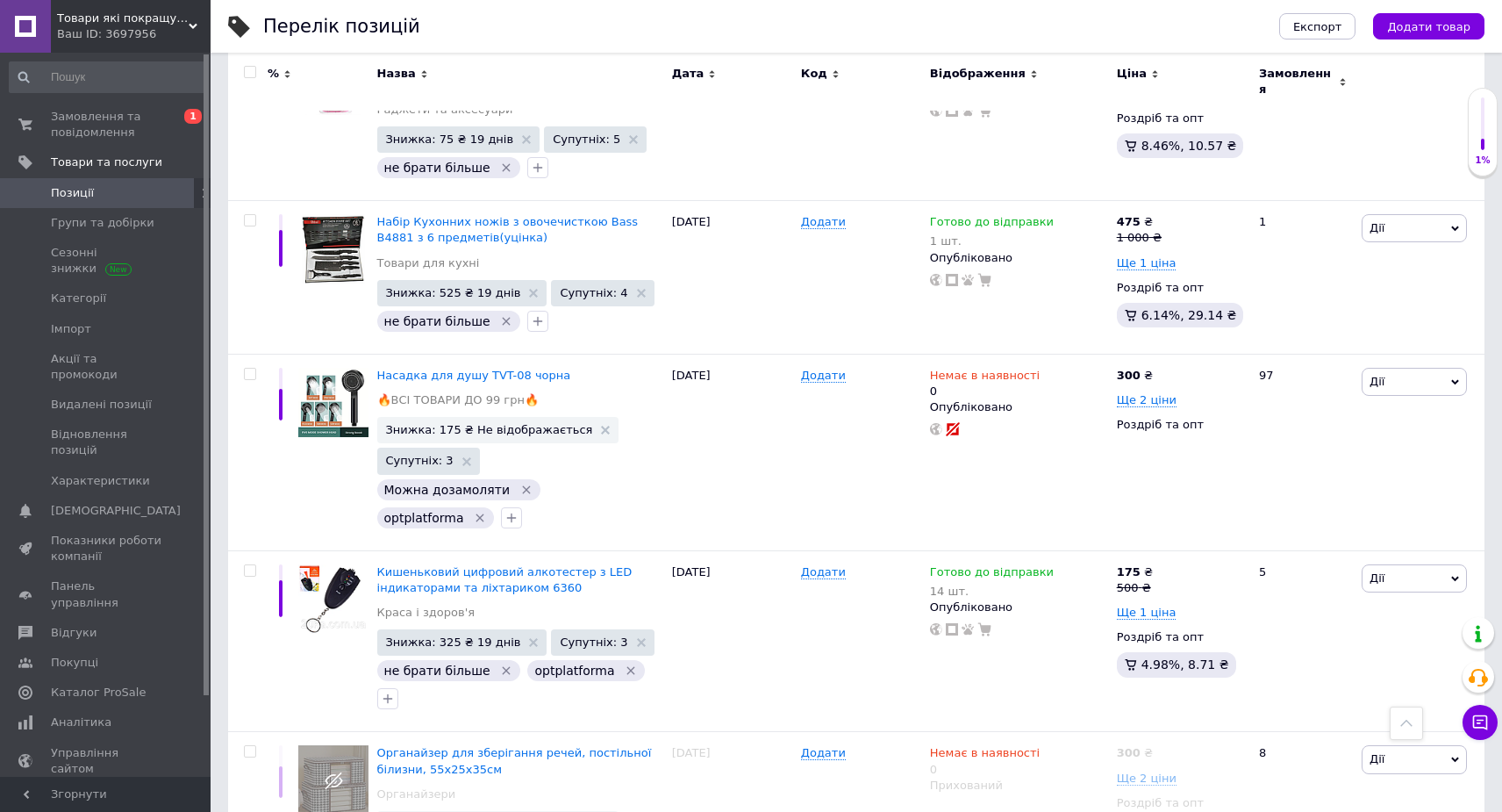
drag, startPoint x: 374, startPoint y: 453, endPoint x: 511, endPoint y: 464, distance: 137.4
copy span "Сумка-візок із колесами"
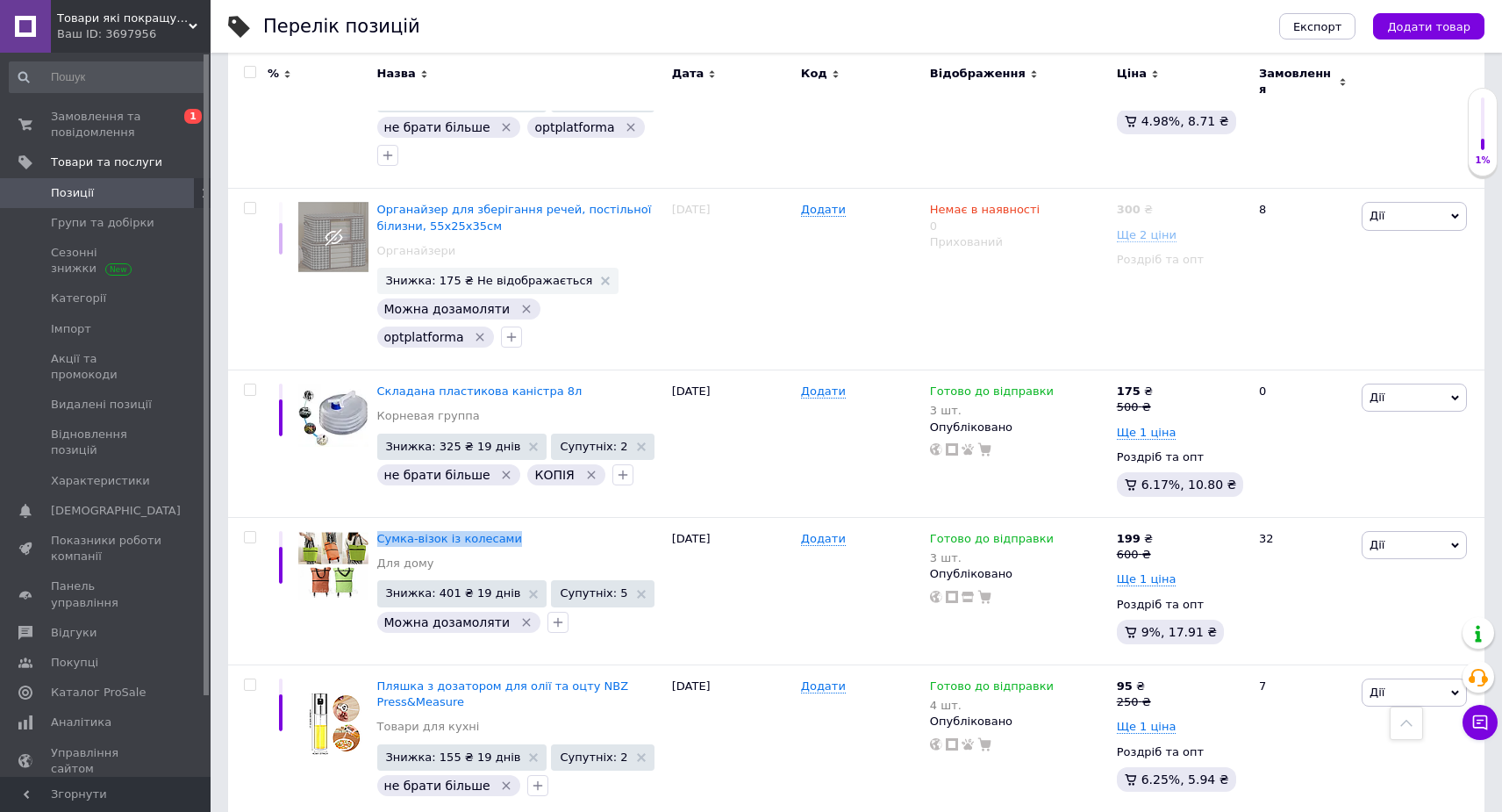
scroll to position [11210, 0]
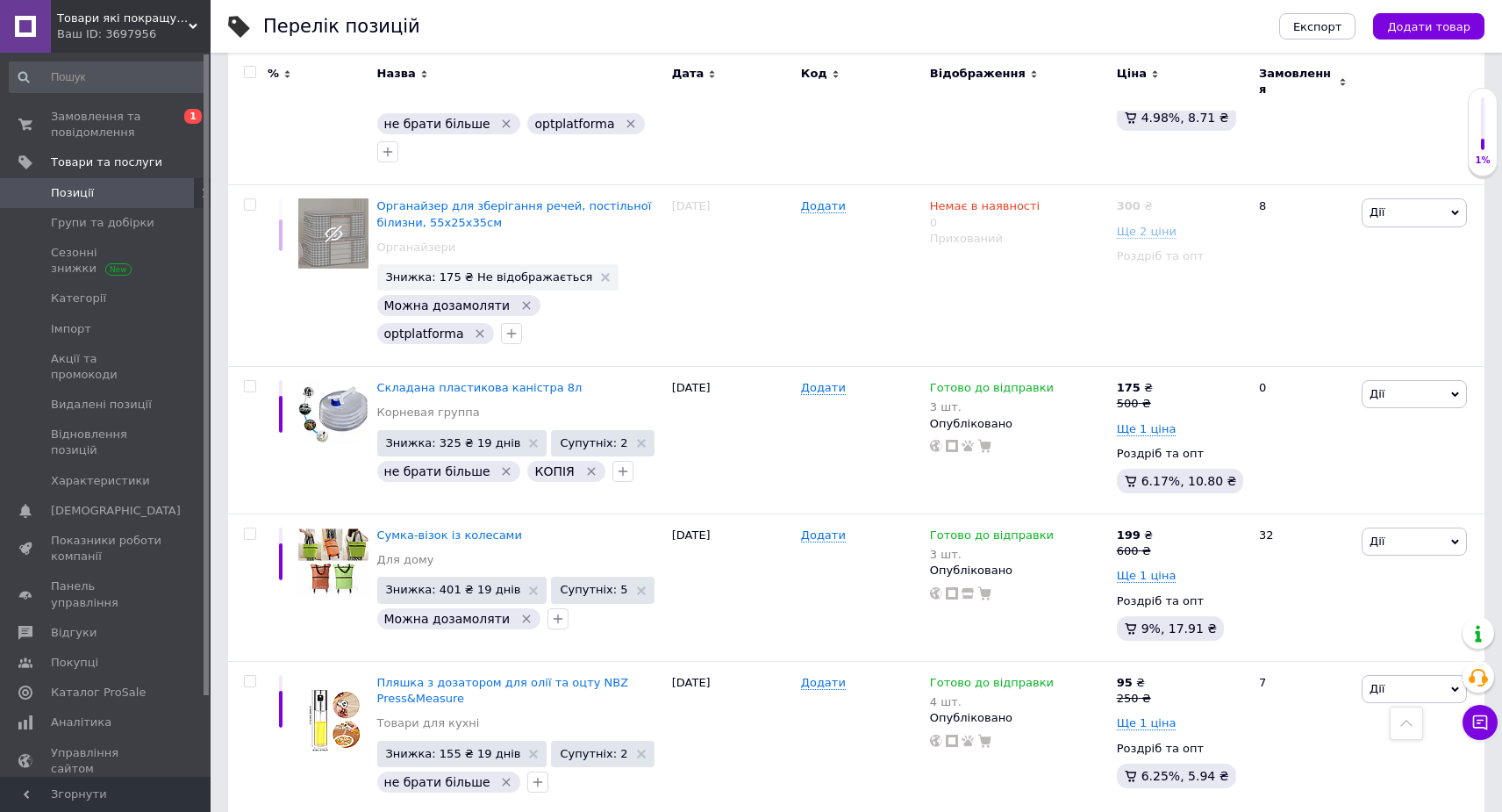
drag, startPoint x: 543, startPoint y: 524, endPoint x: 375, endPoint y: 523, distance: 168.0
copy span "Тримач на липучці для трійників"
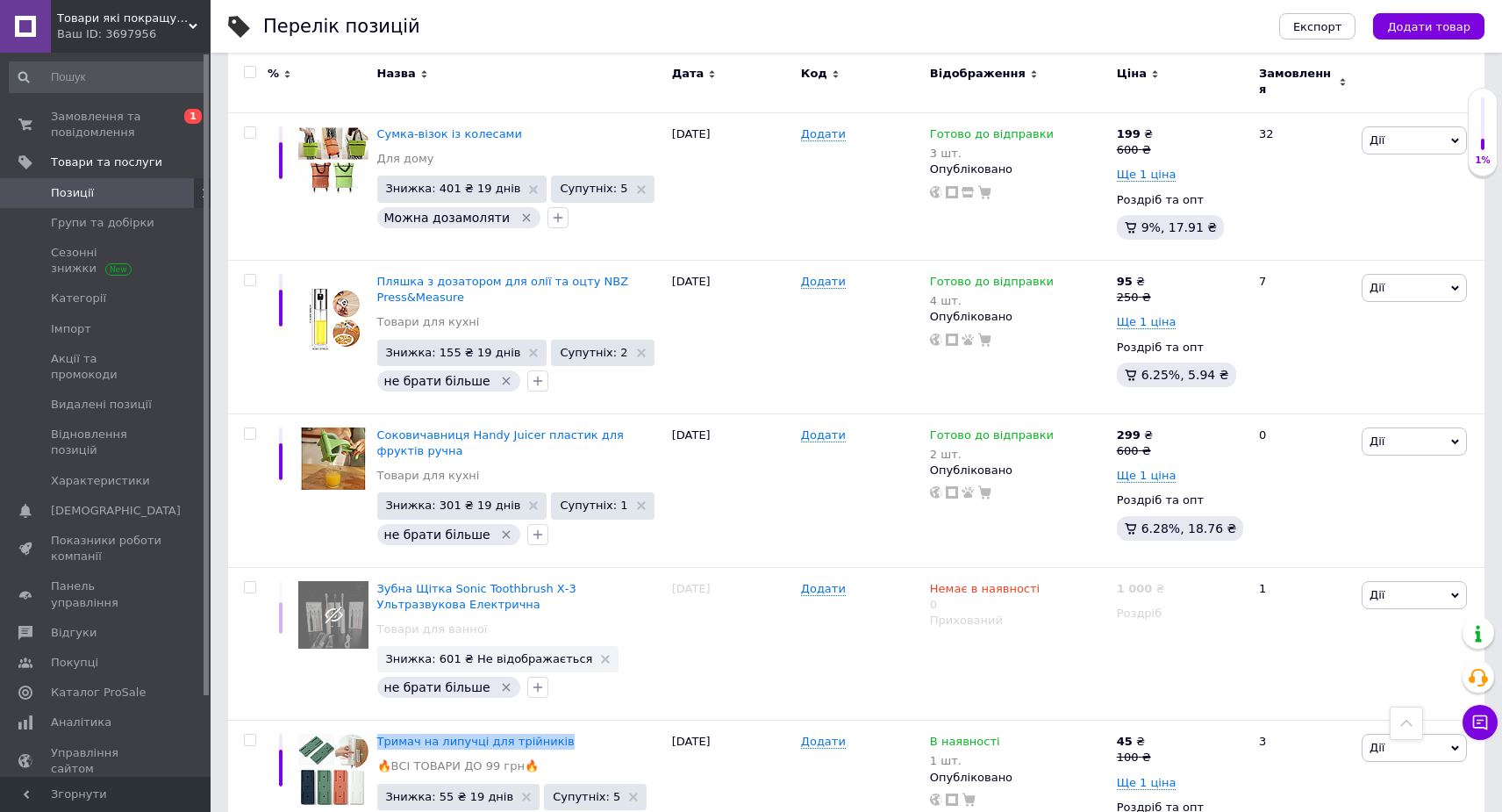
scroll to position [11648, 0]
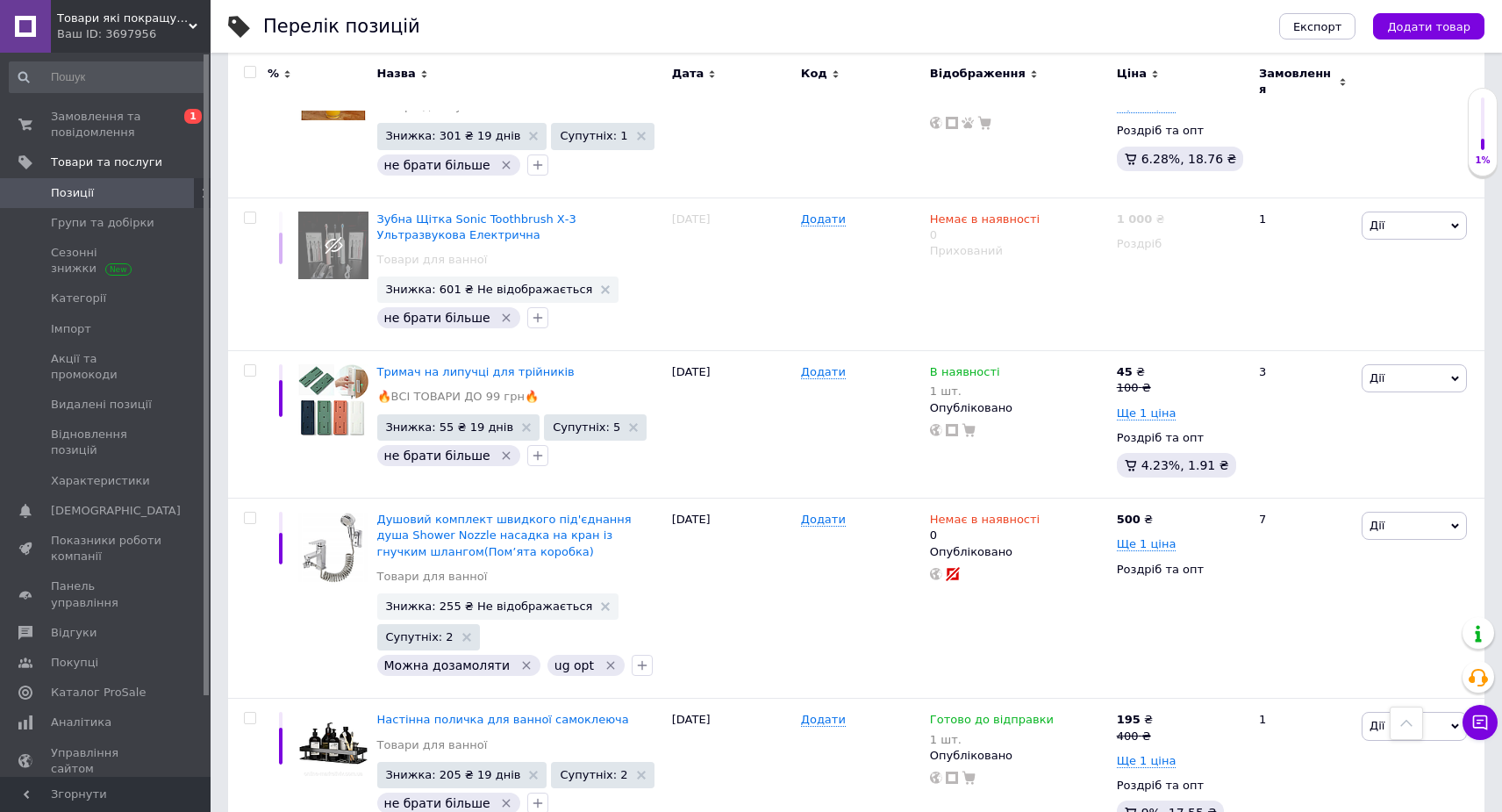
scroll to position [32, 0]
checkbox input "true"
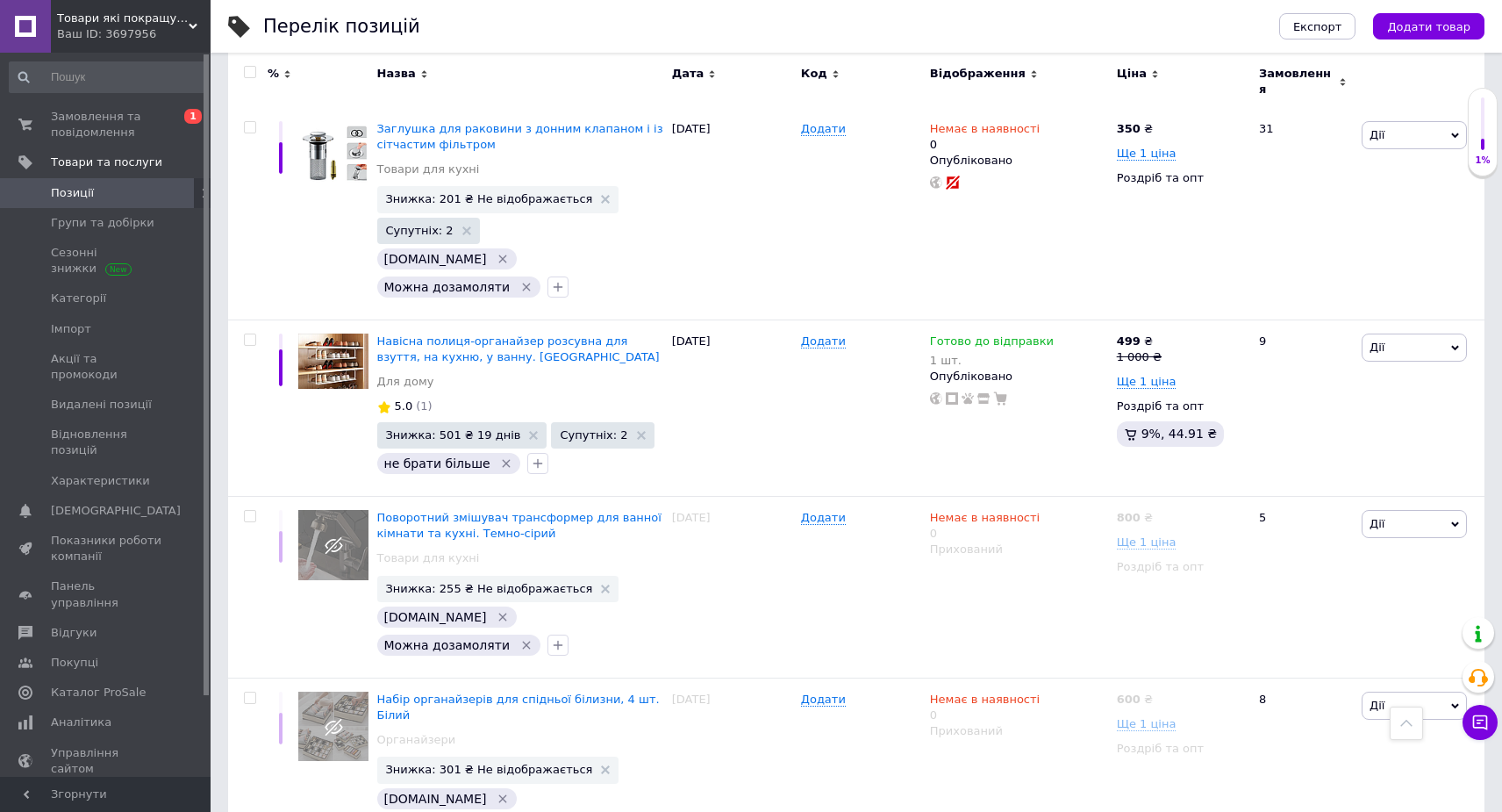
scroll to position [14187, 0]
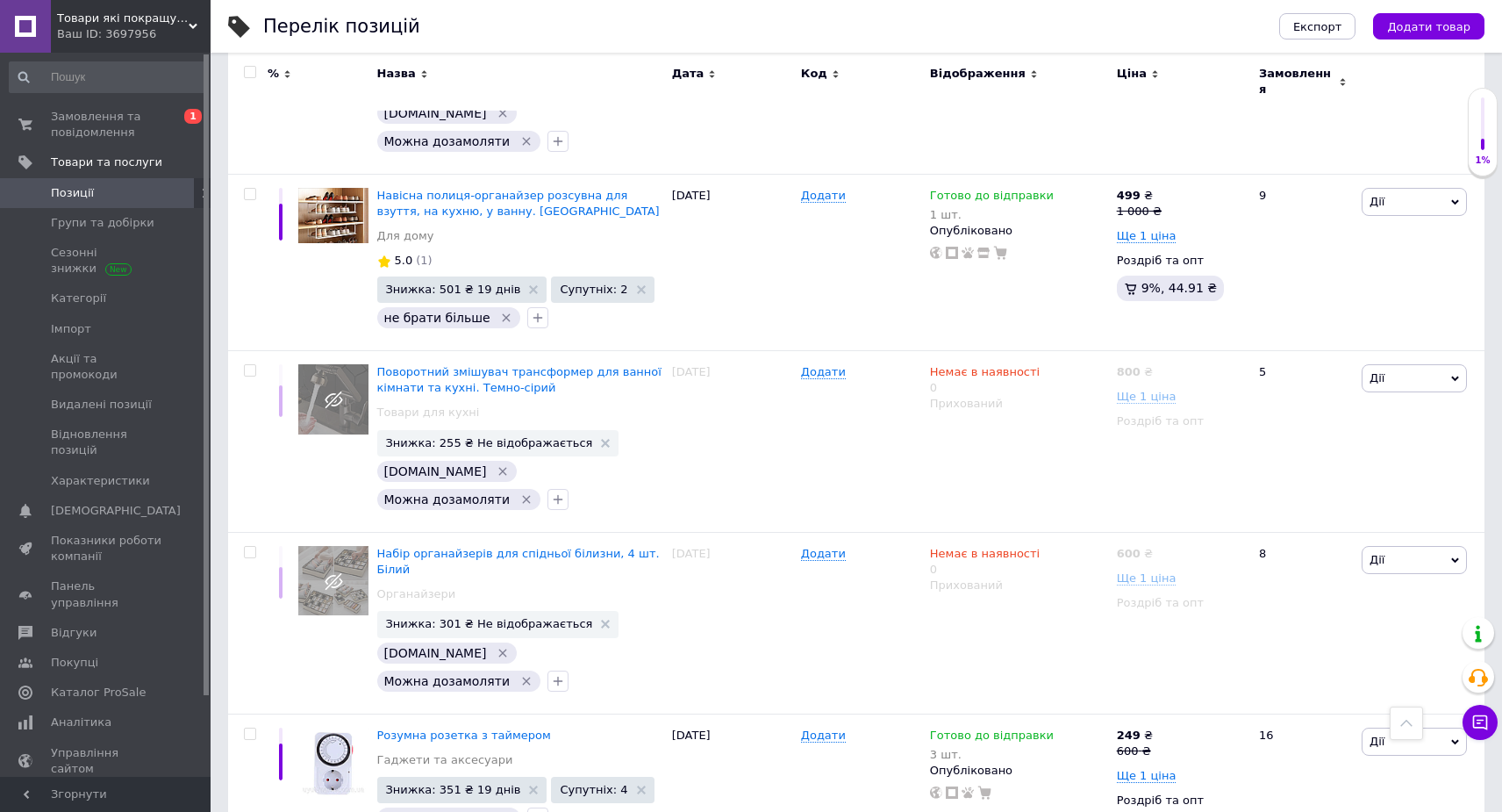
drag, startPoint x: 378, startPoint y: 572, endPoint x: 415, endPoint y: 594, distance: 43.0
drag, startPoint x: 427, startPoint y: 606, endPoint x: 373, endPoint y: 575, distance: 62.3
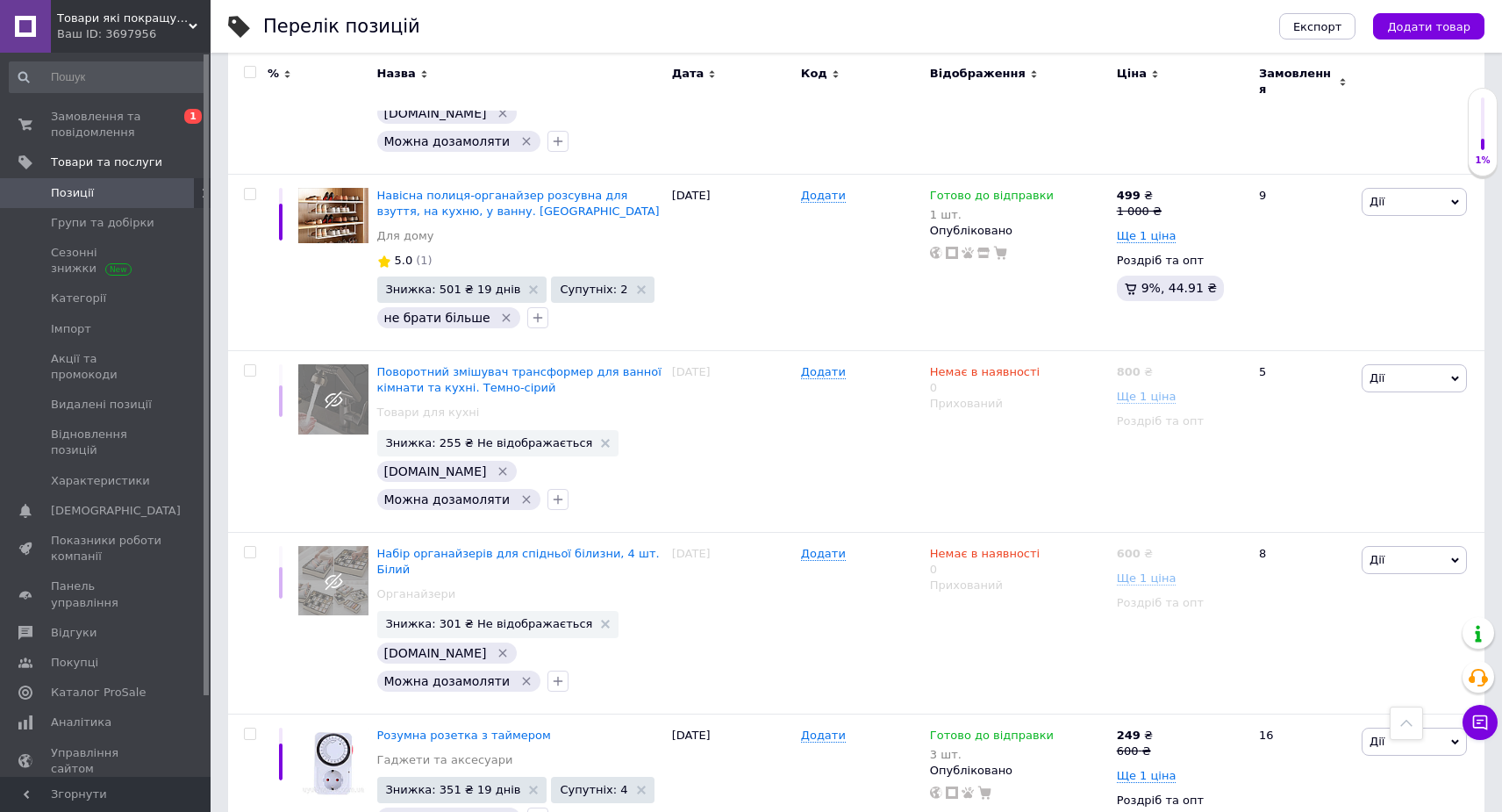
copy span "Антикіготь, самоклейний килимок для меблів стійкий до подряпин хатніх вихованці…"
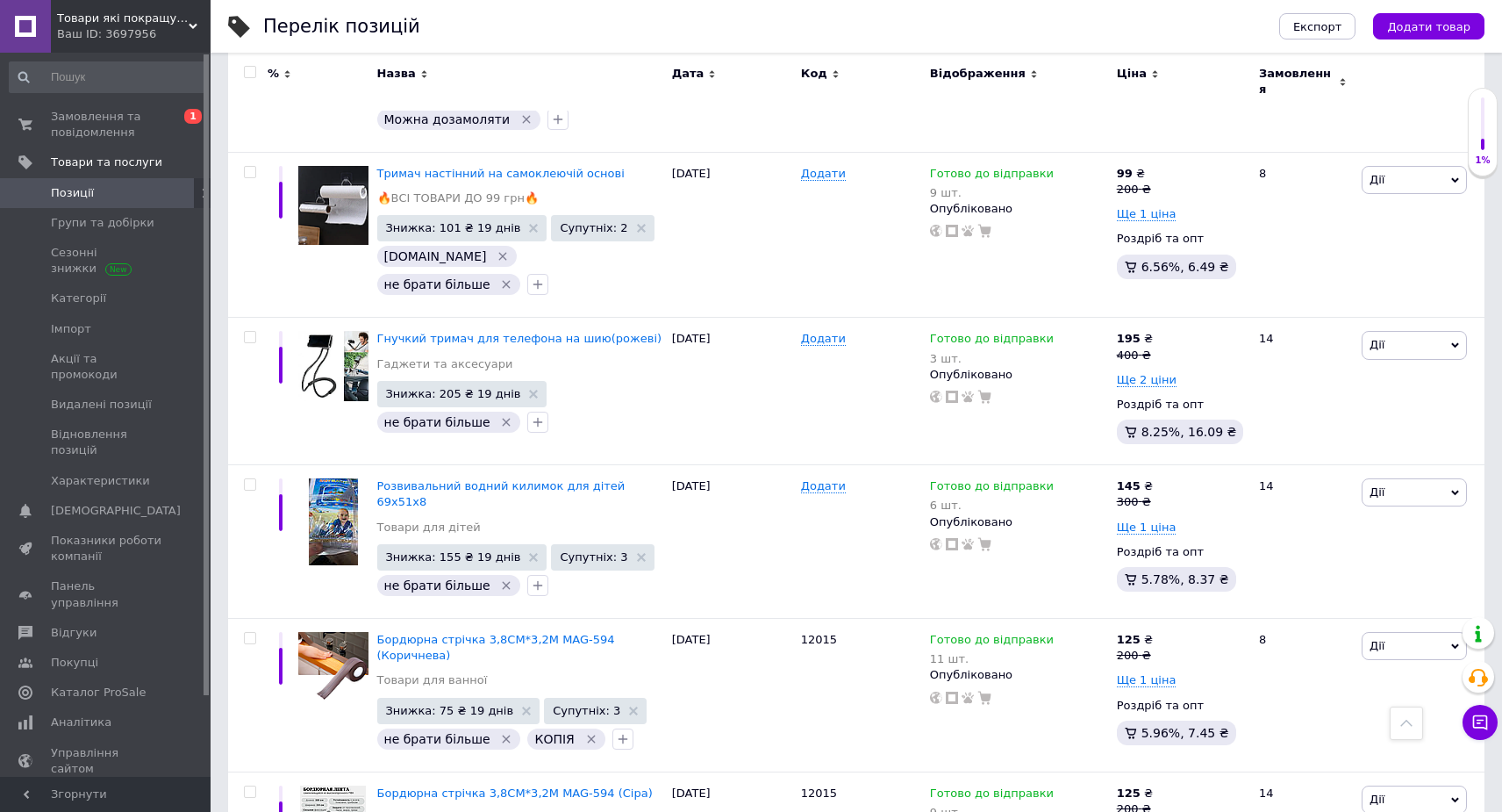
scroll to position [15853, 0]
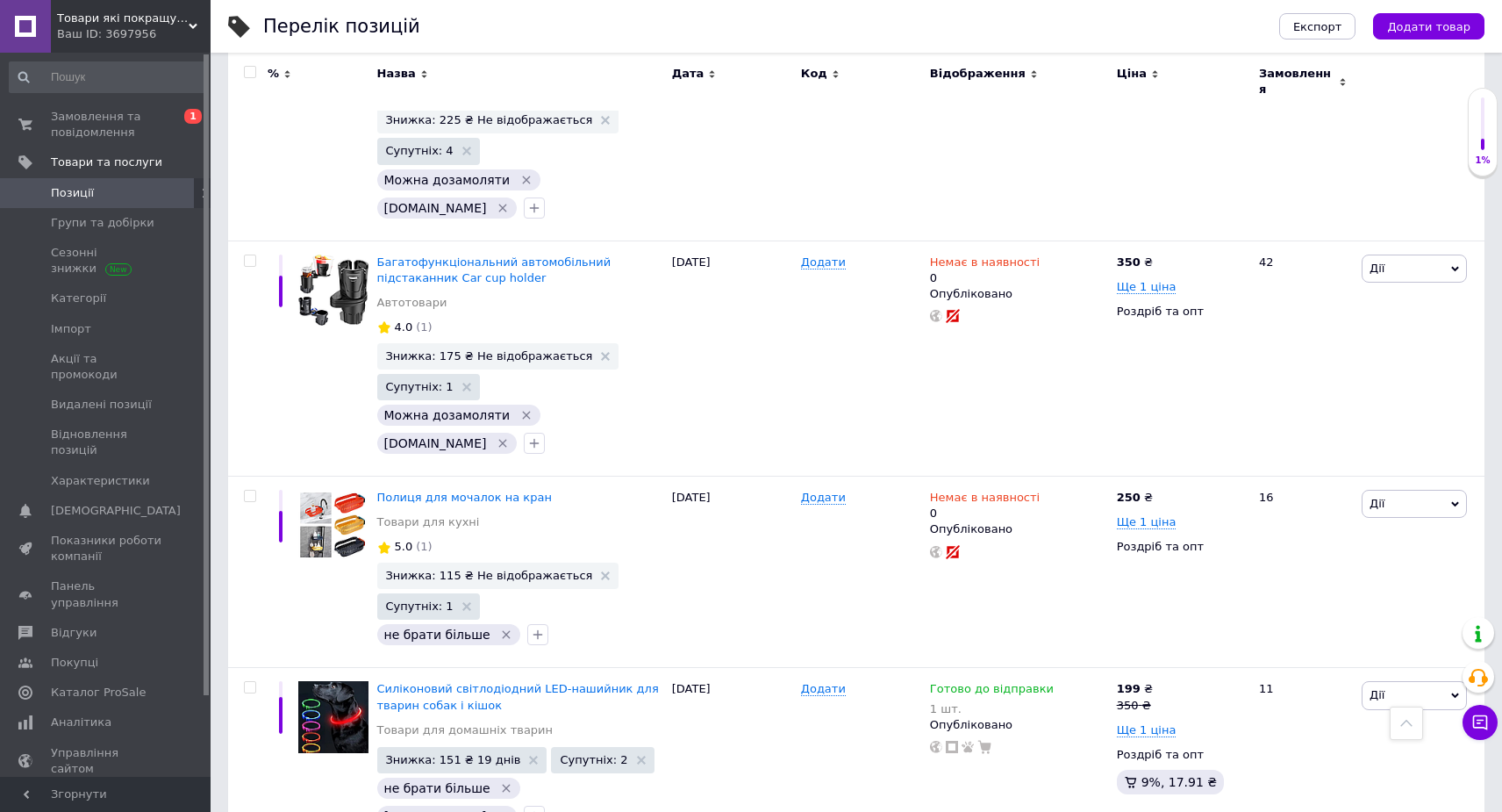
scroll to position [9683, 0]
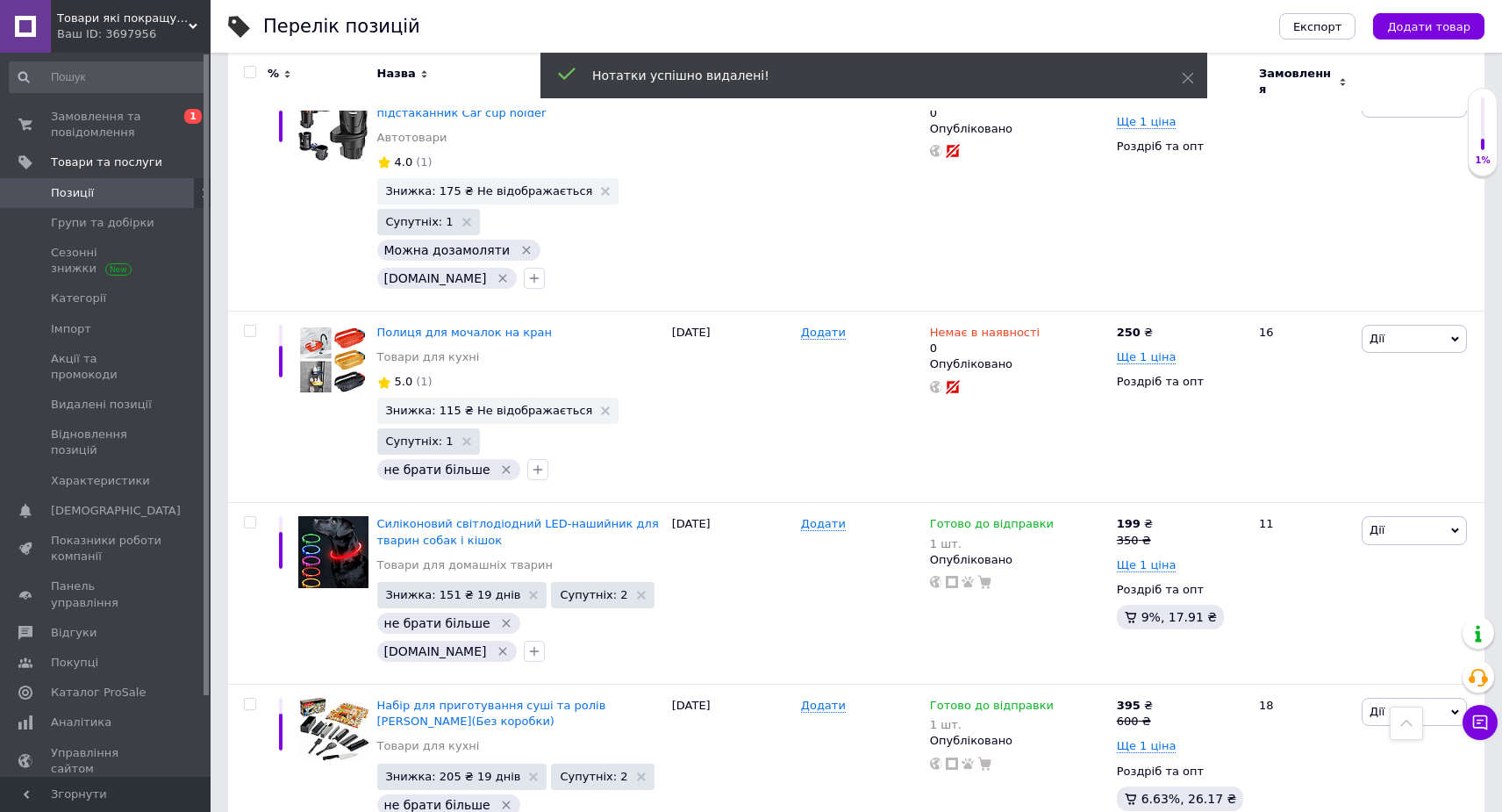
scroll to position [9867, 0]
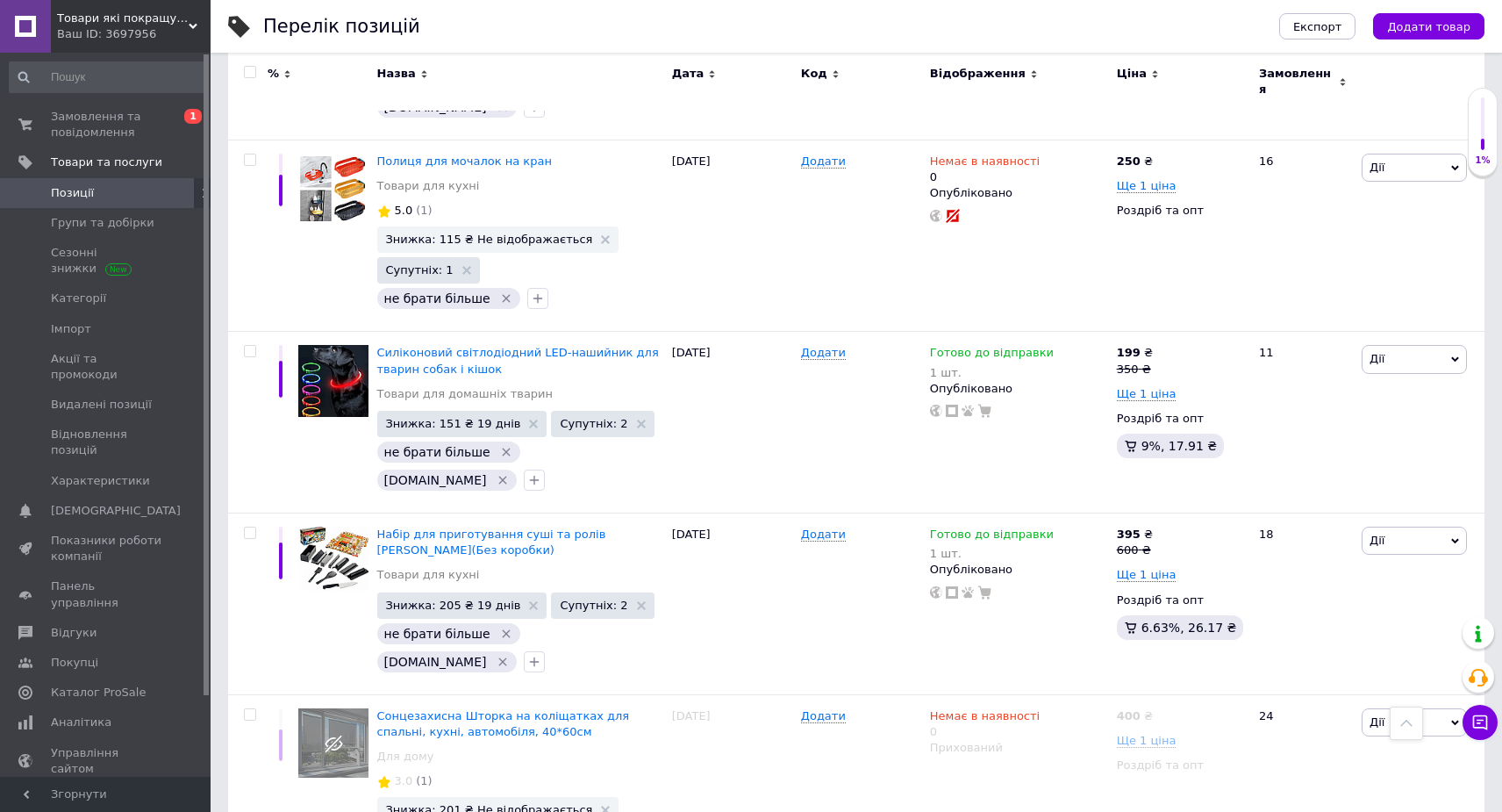
checkbox input "true"
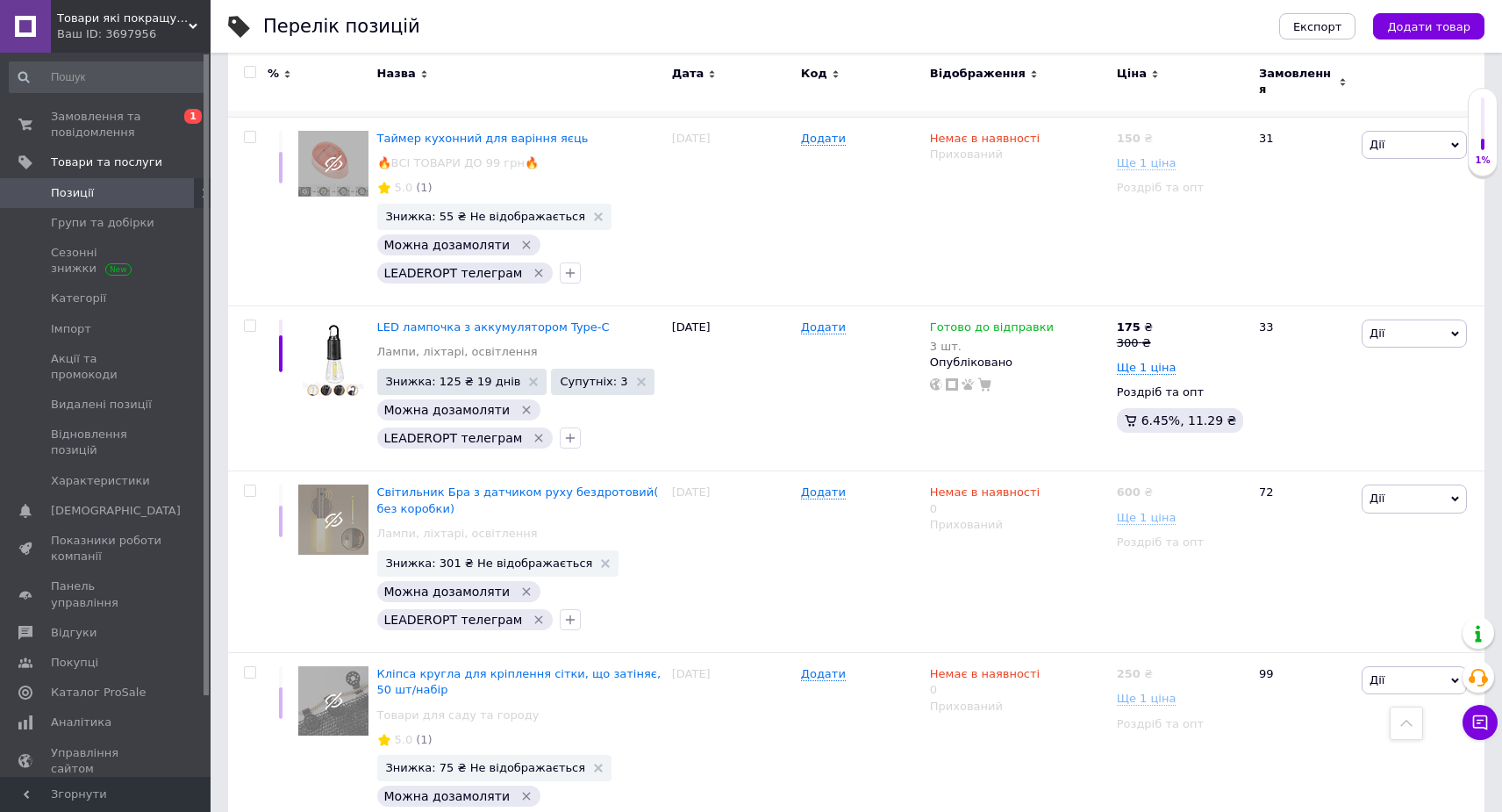
scroll to position [11046, 0]
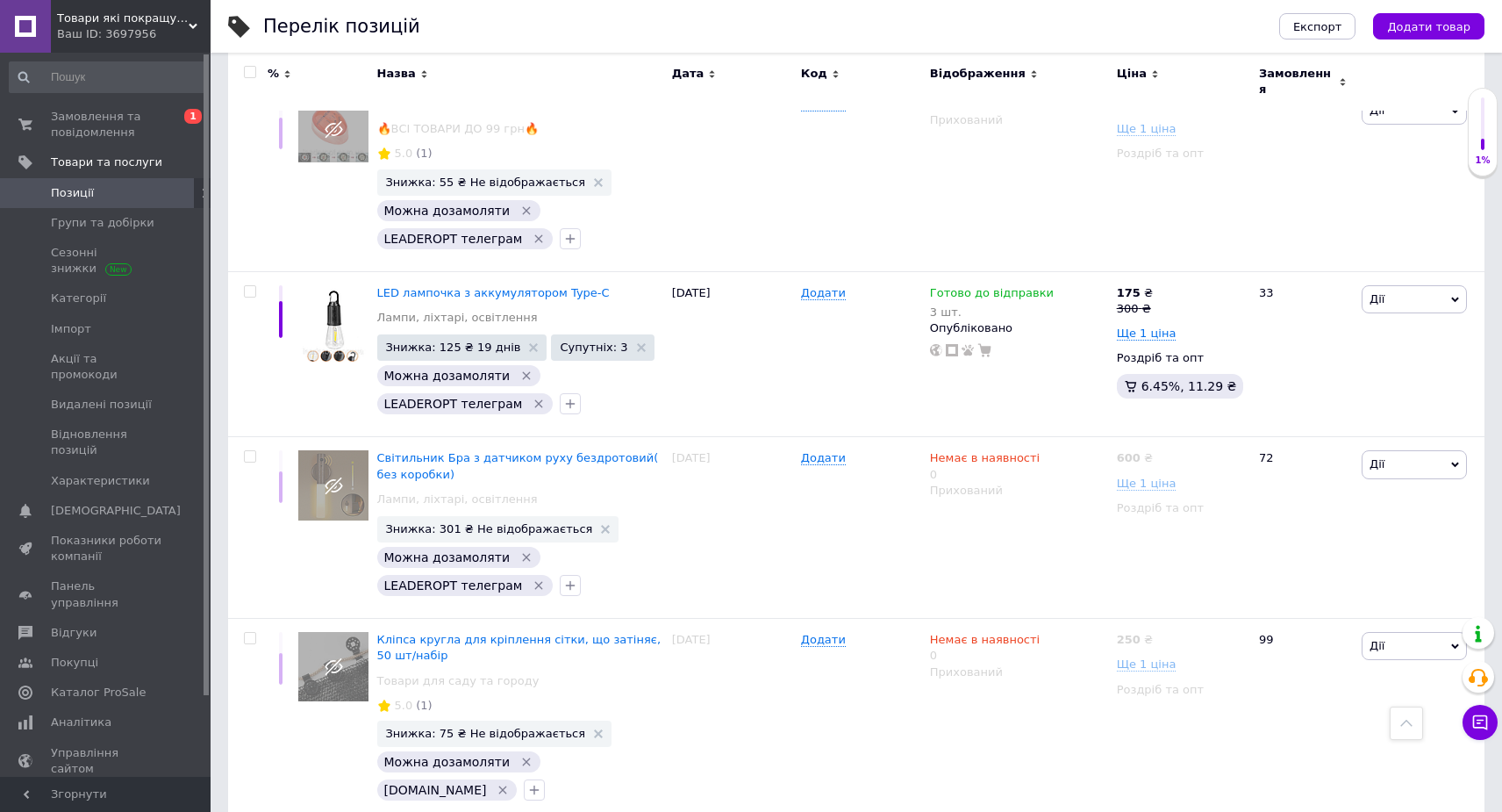
drag, startPoint x: 564, startPoint y: 605, endPoint x: 374, endPoint y: 584, distance: 191.2
copy span "Самоклеюча силіконова наклейка-стопер від пошкодження стін та меблів 10 шт/уп"
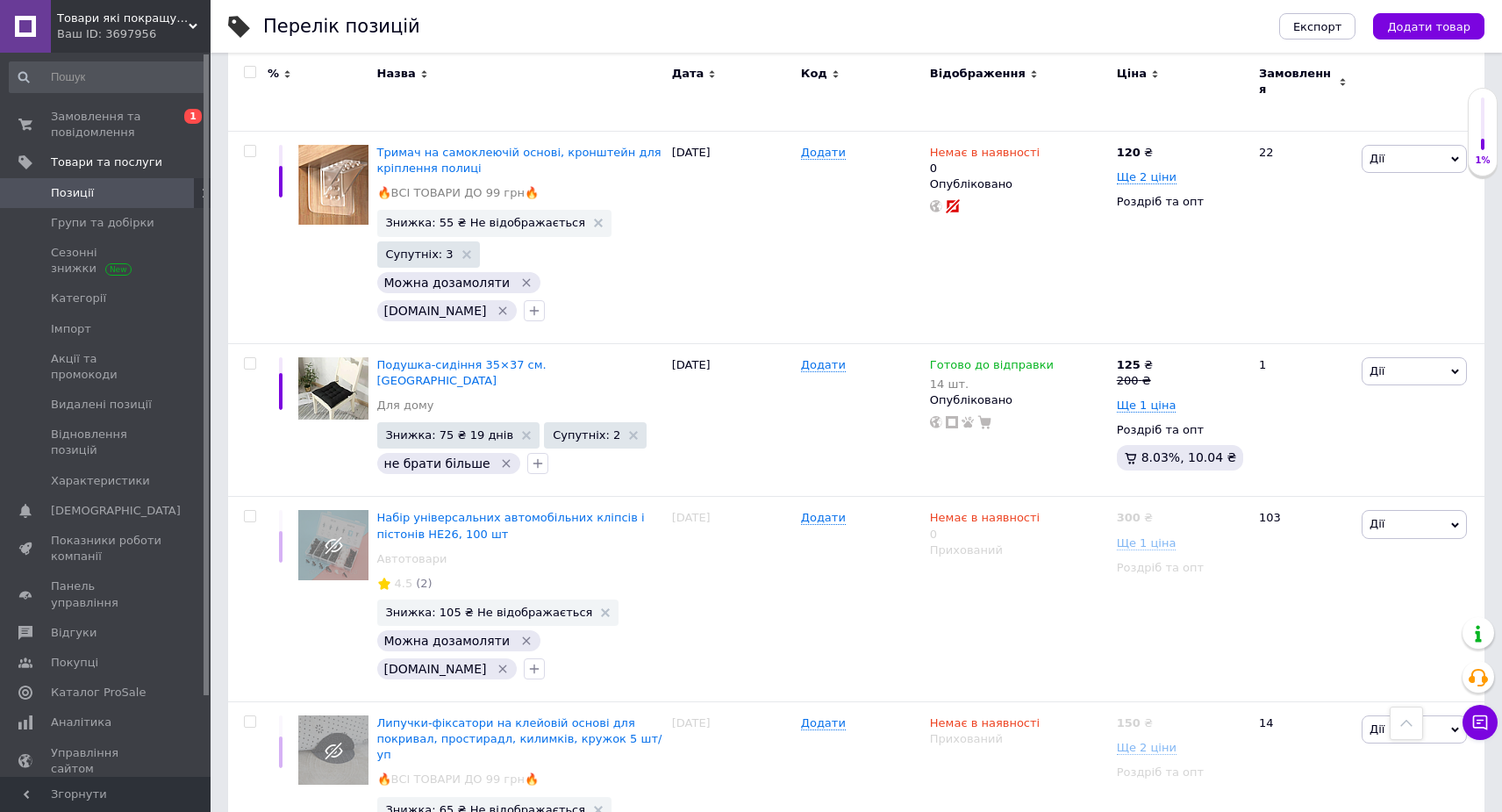
scroll to position [16426, 0]
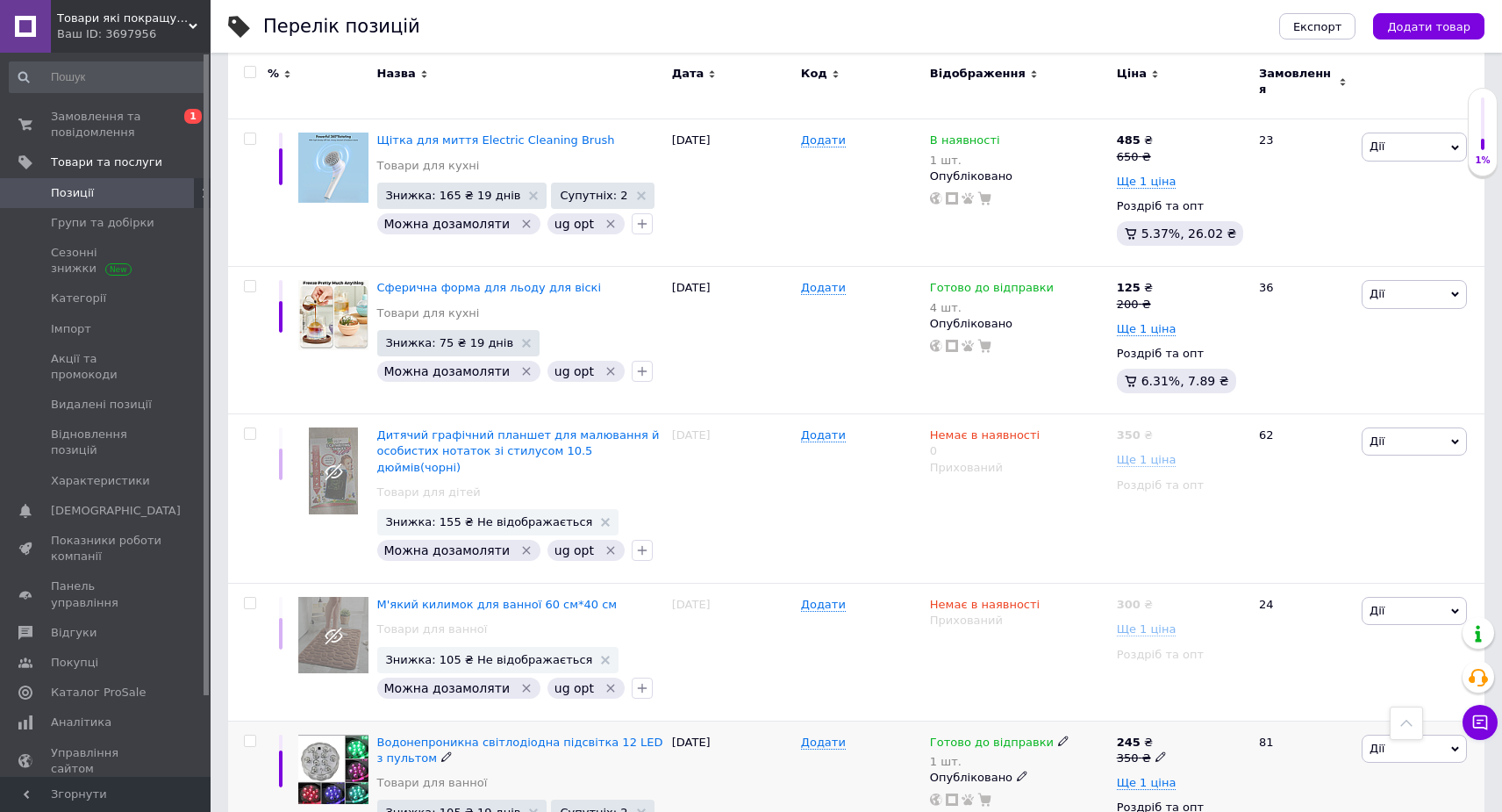
scroll to position [13877, 0]
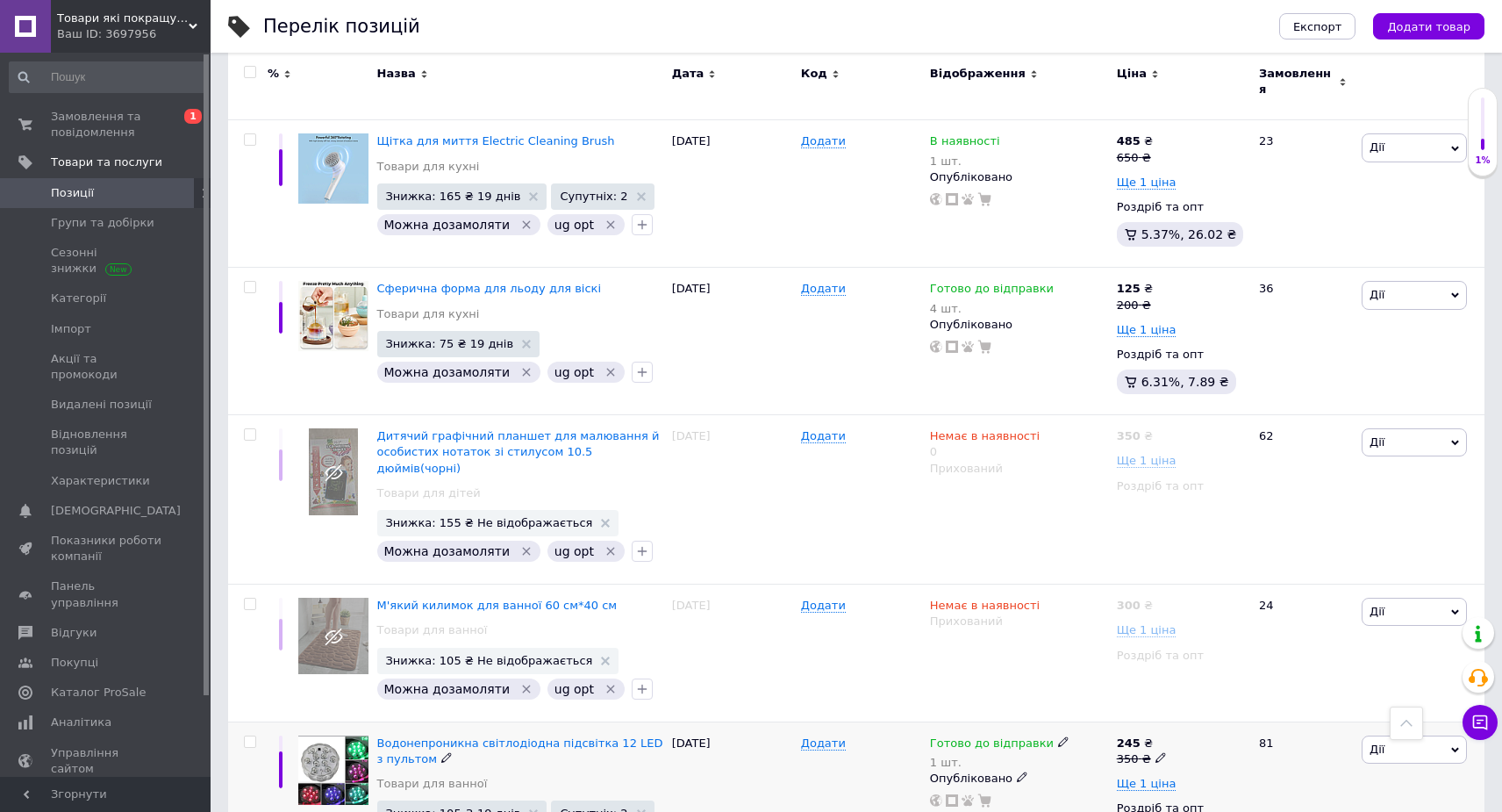
scroll to position [14044, 0]
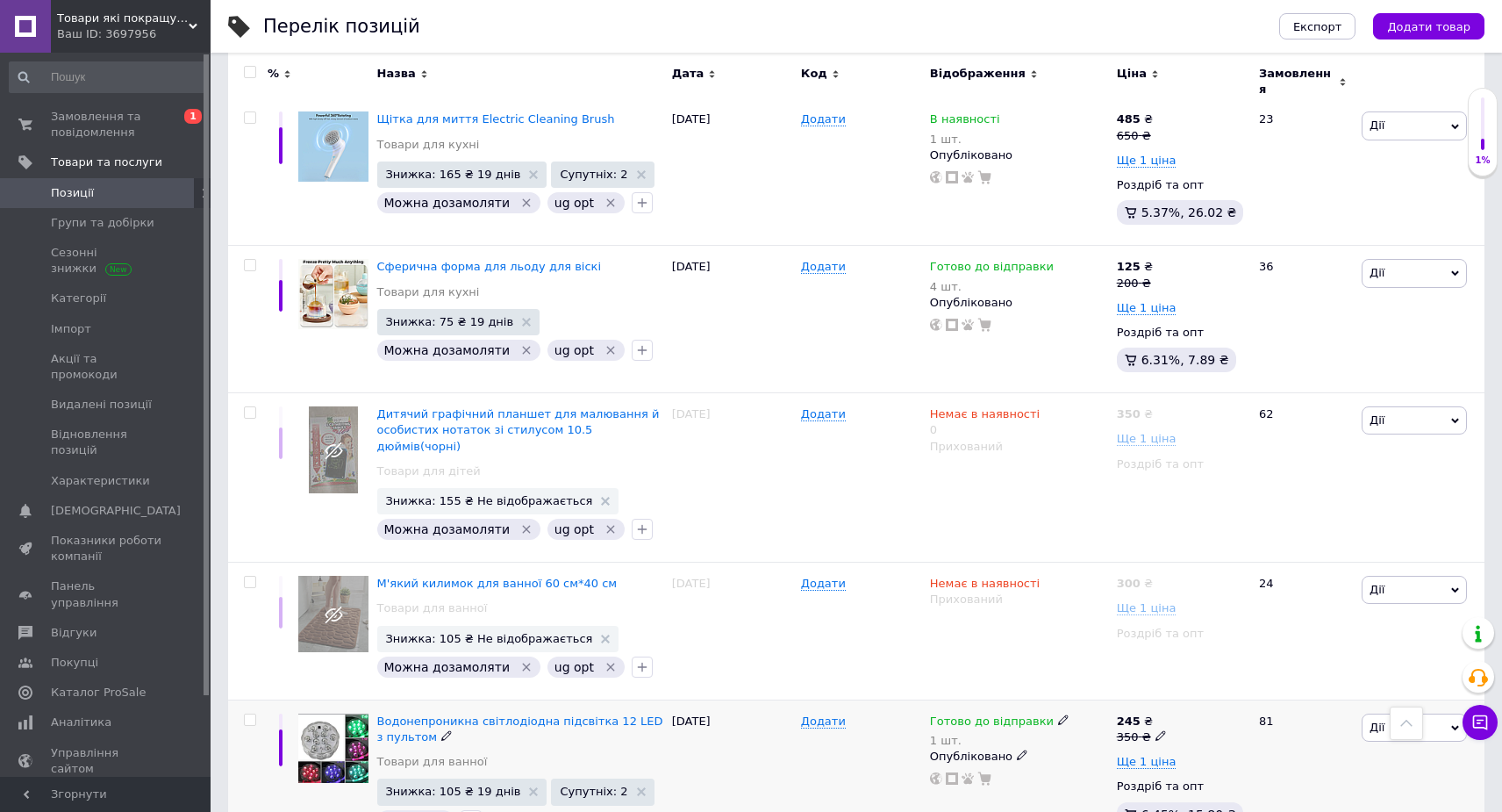
checkbox input "true"
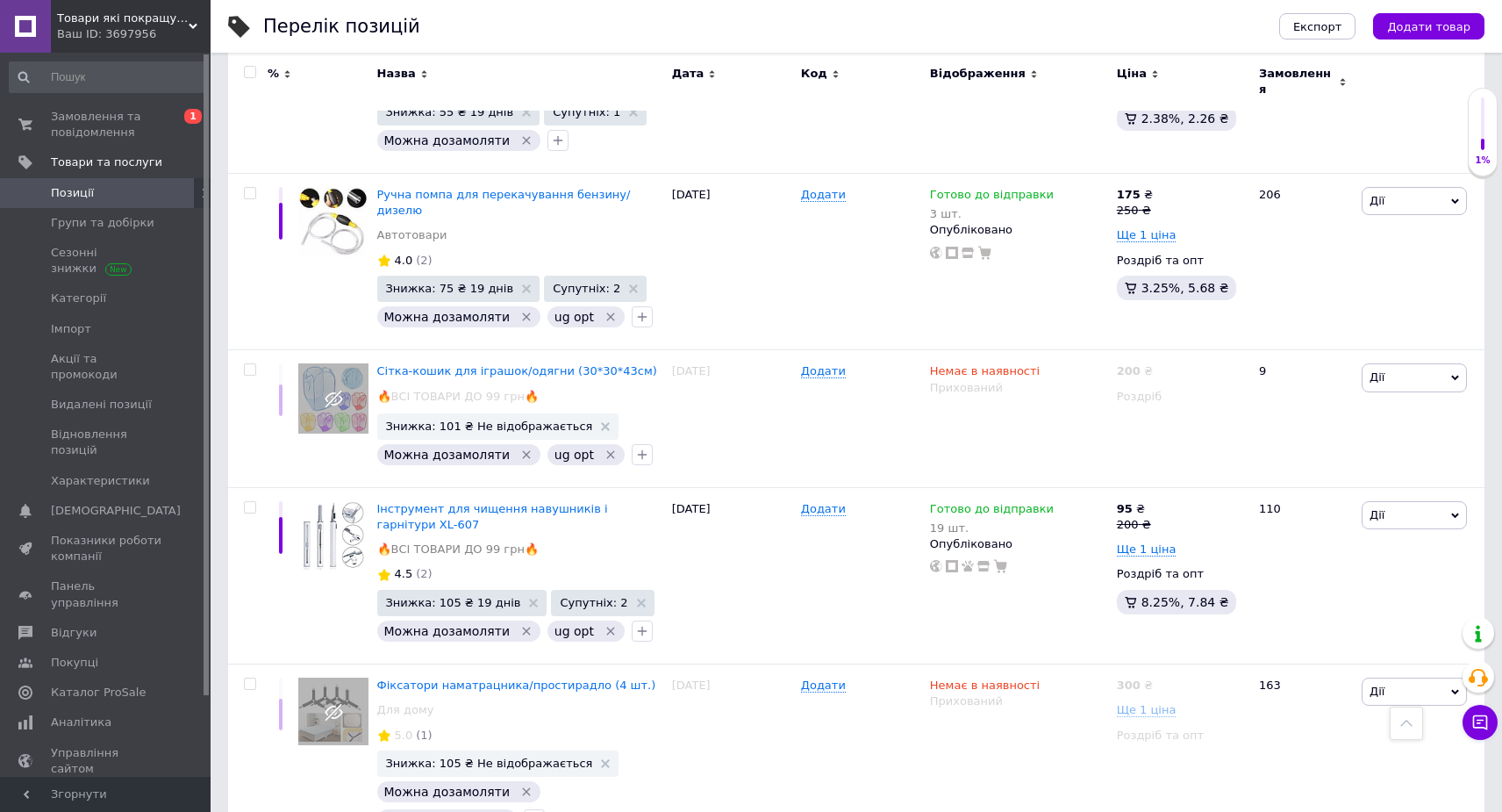
scroll to position [15713, 0]
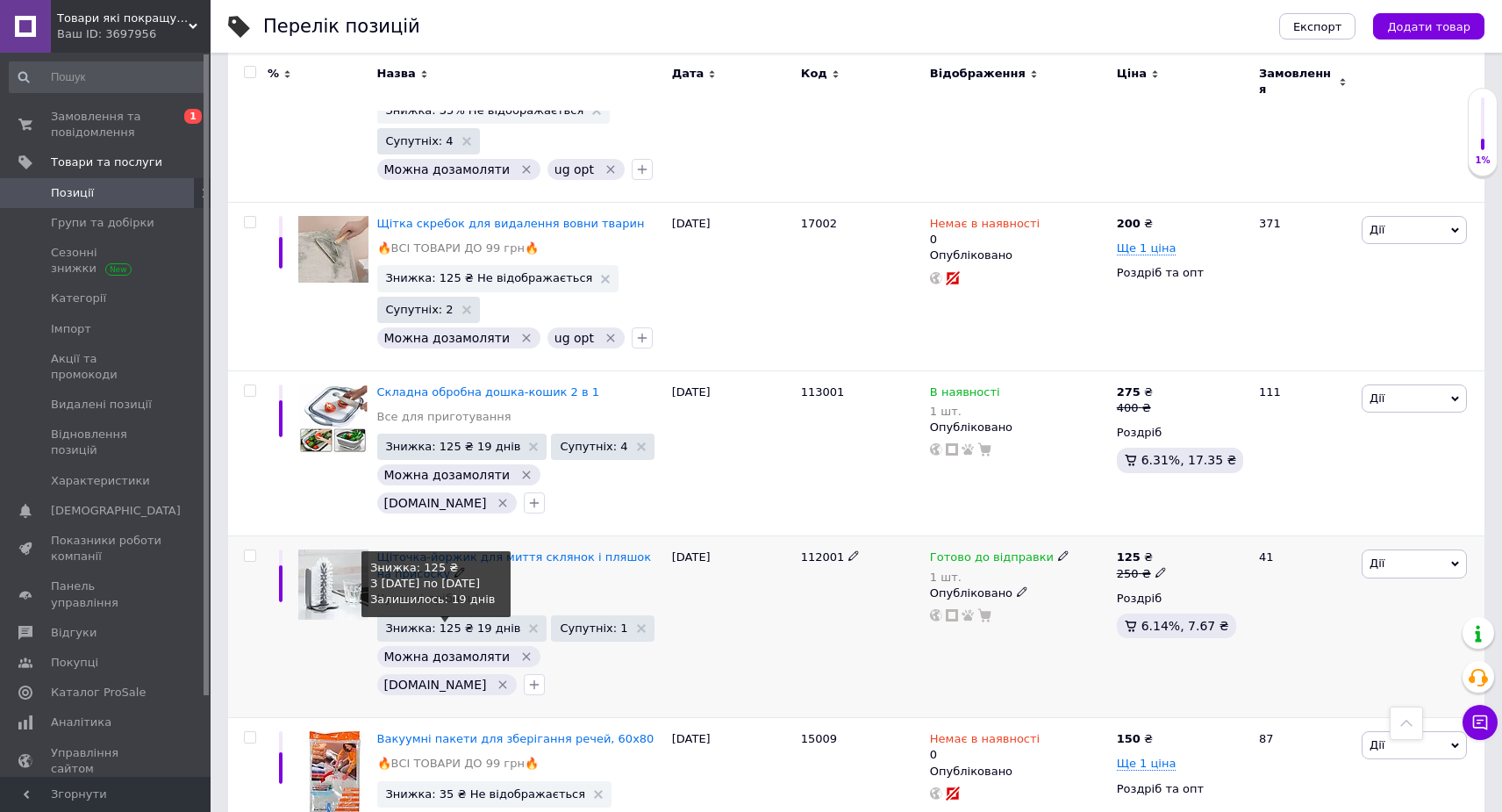
scroll to position [15749, 0]
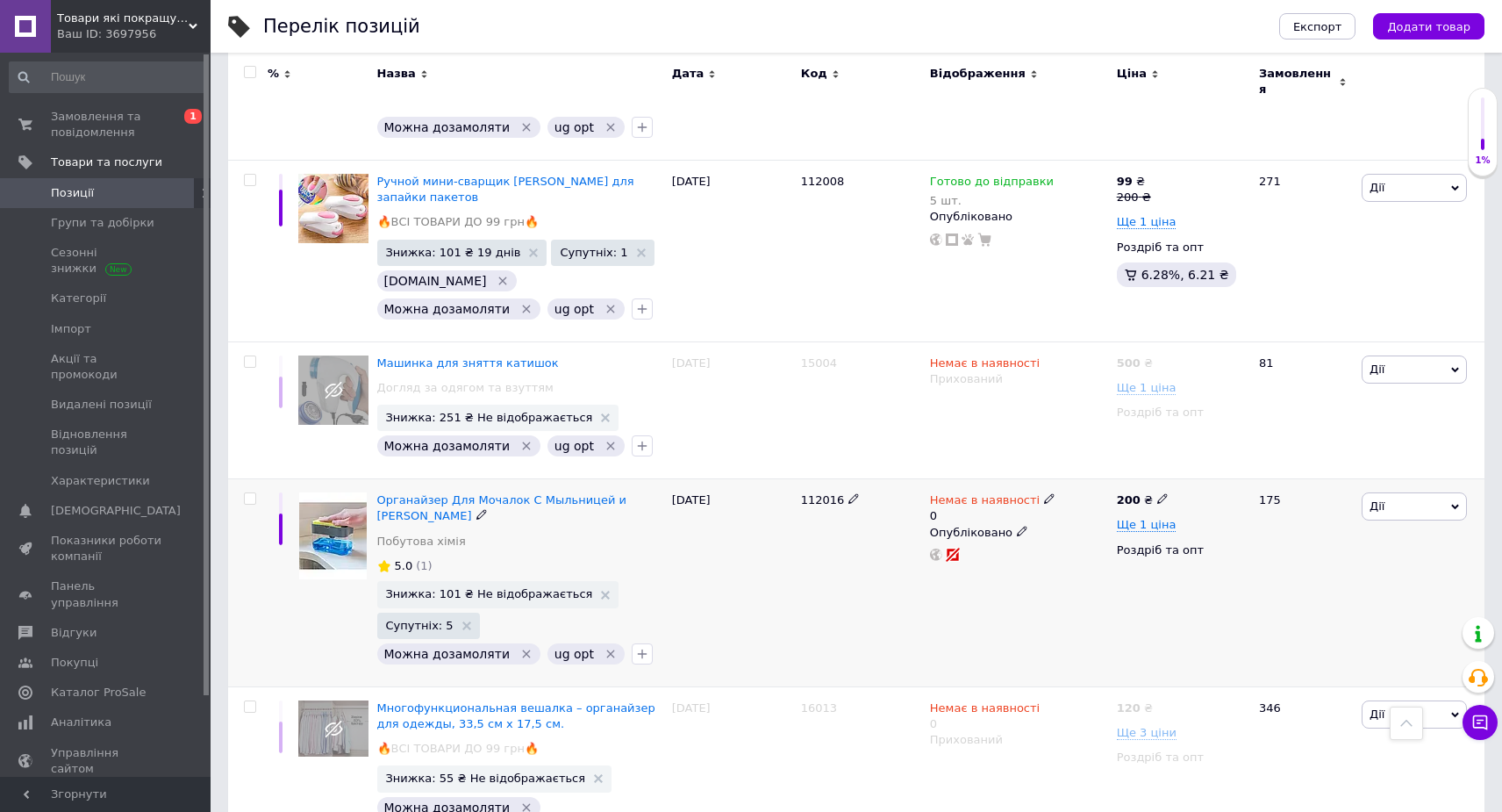
scroll to position [11202, 0]
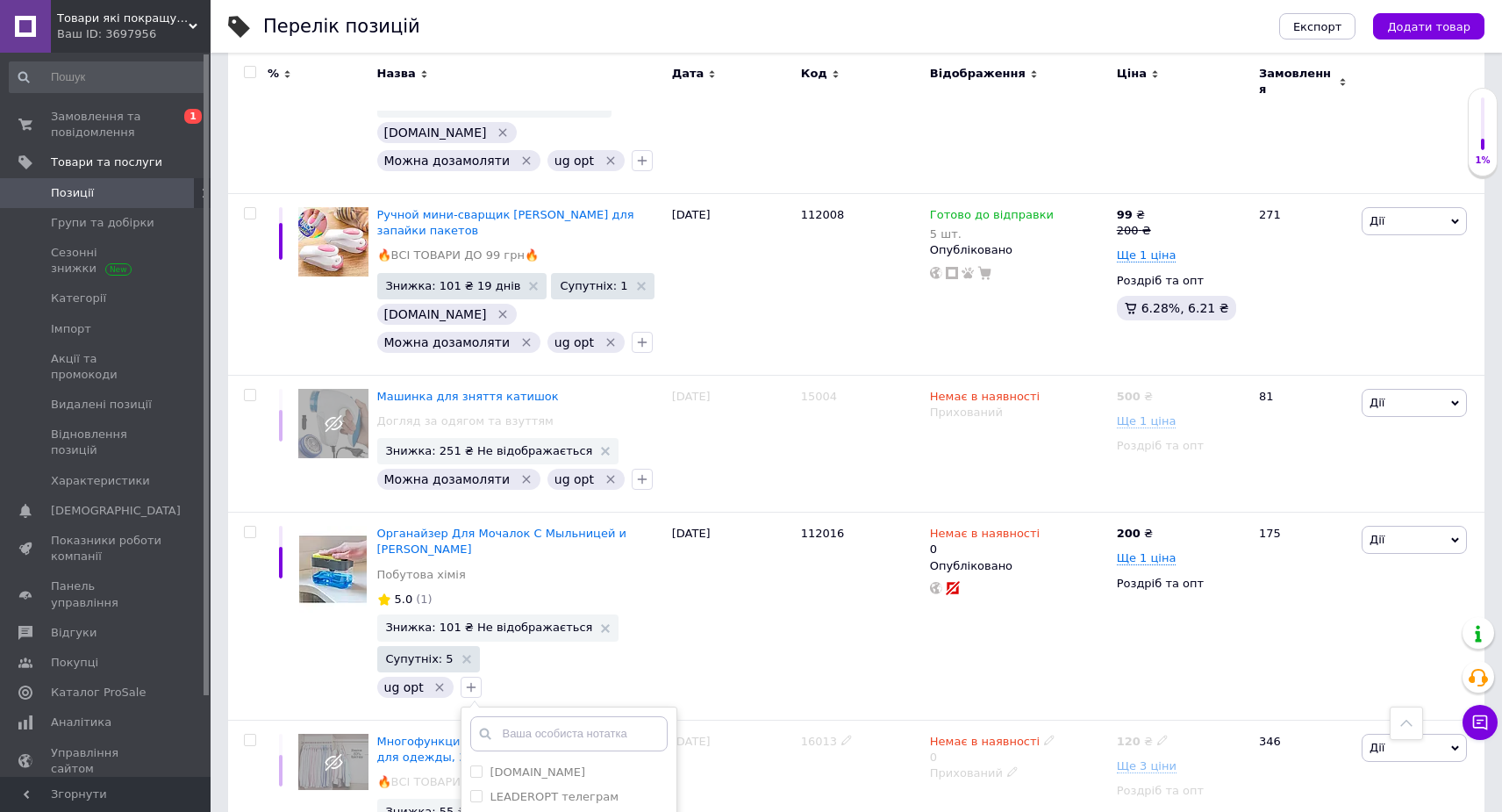
scroll to position [11547, 0]
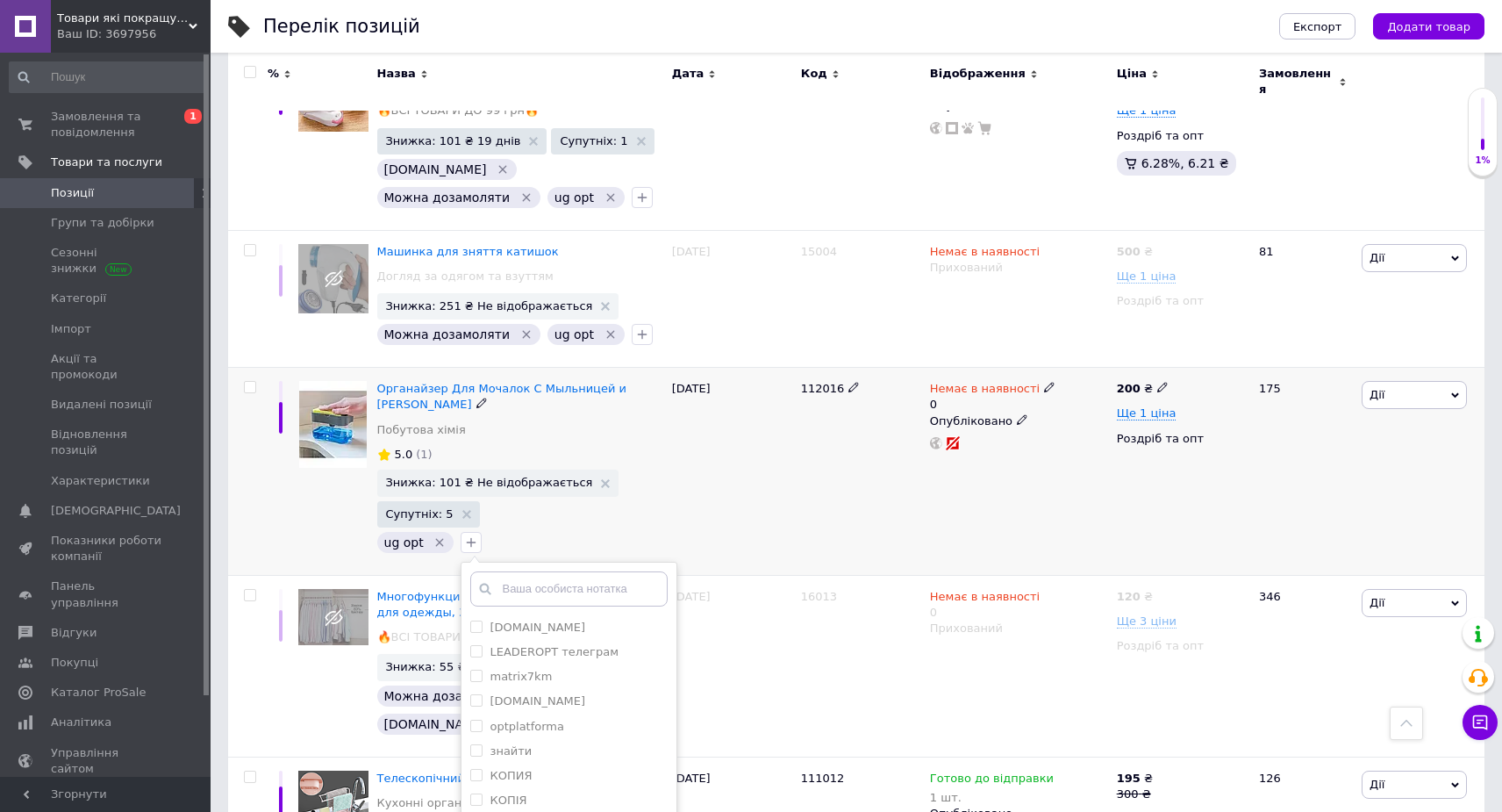
checkbox input "true"
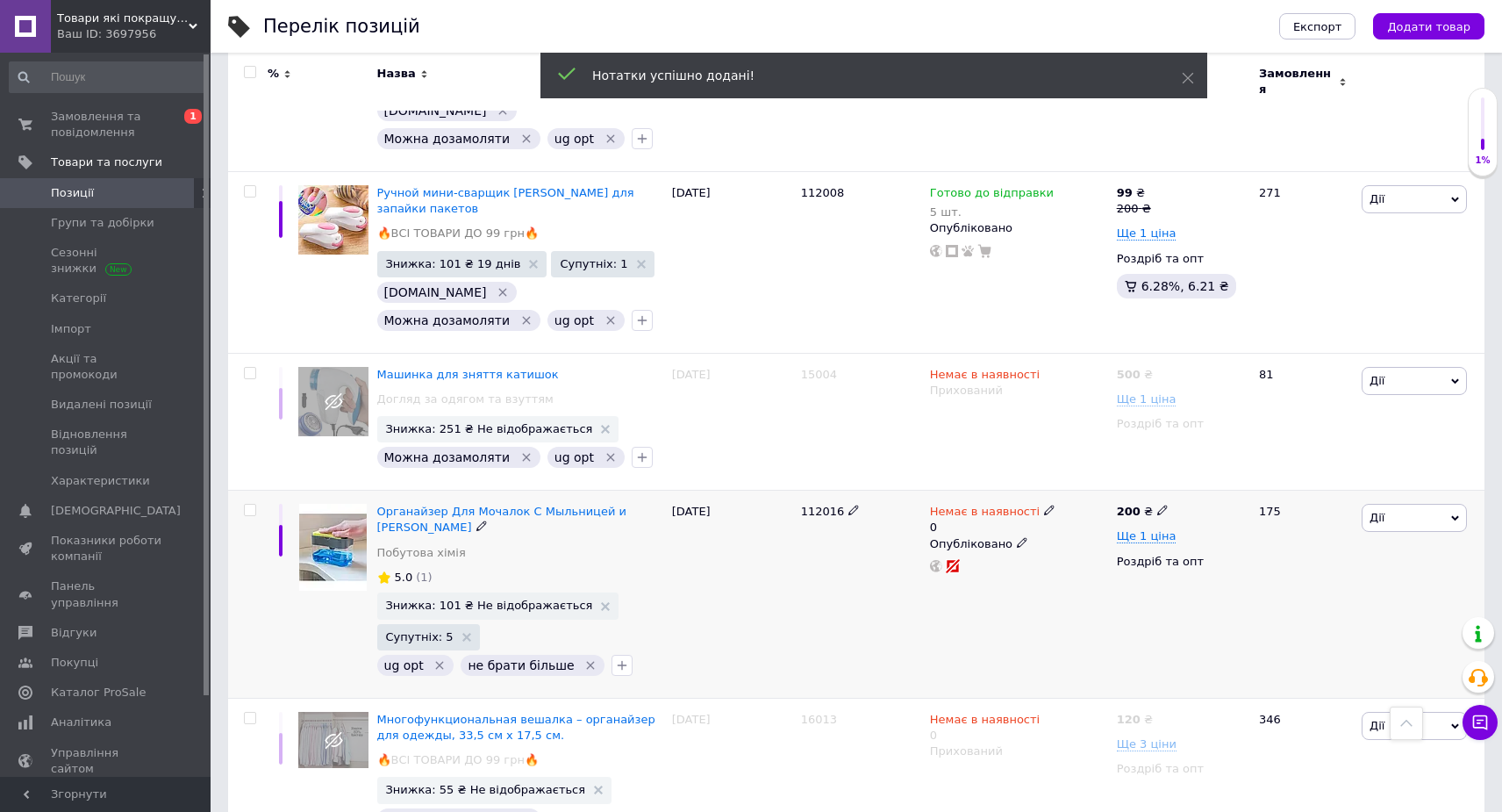
scroll to position [11420, 0]
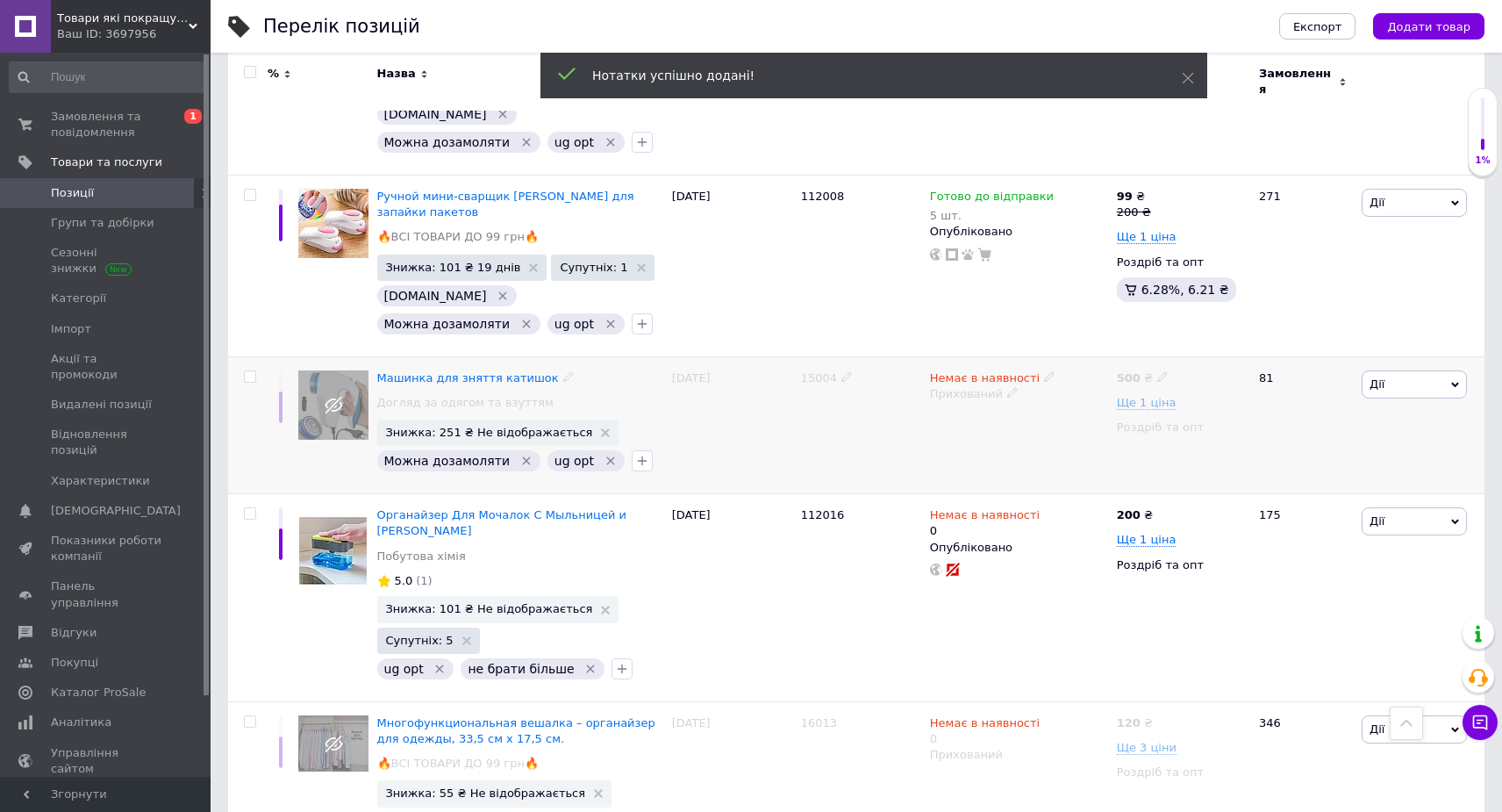
click at [522, 457] on icon "Видалити мітку" at bounding box center [526, 461] width 7 height 7
click at [467, 456] on icon "button" at bounding box center [472, 461] width 9 height 9
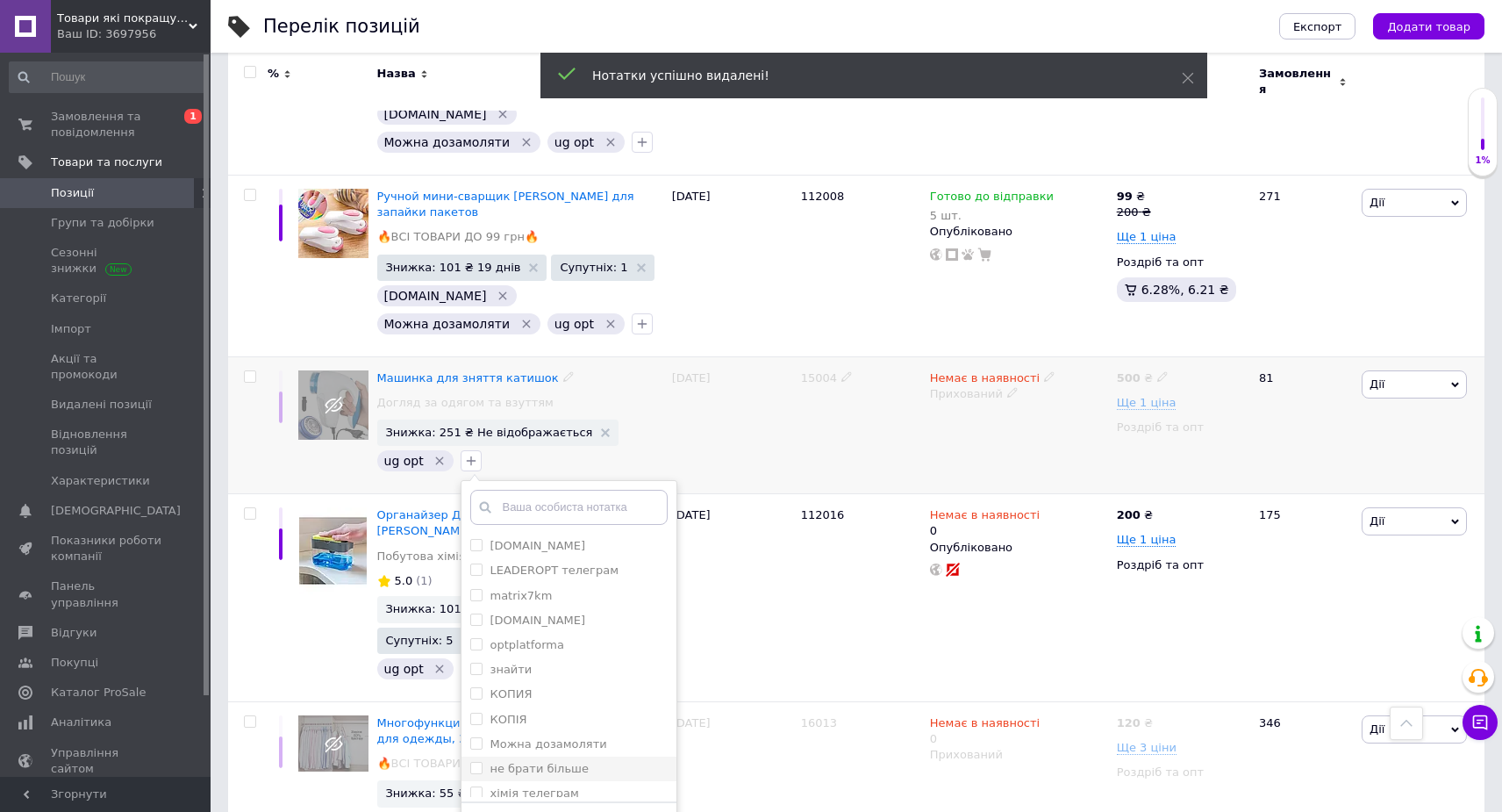
click at [546, 762] on label "не брати більше" at bounding box center [539, 768] width 99 height 13
checkbox input "true"
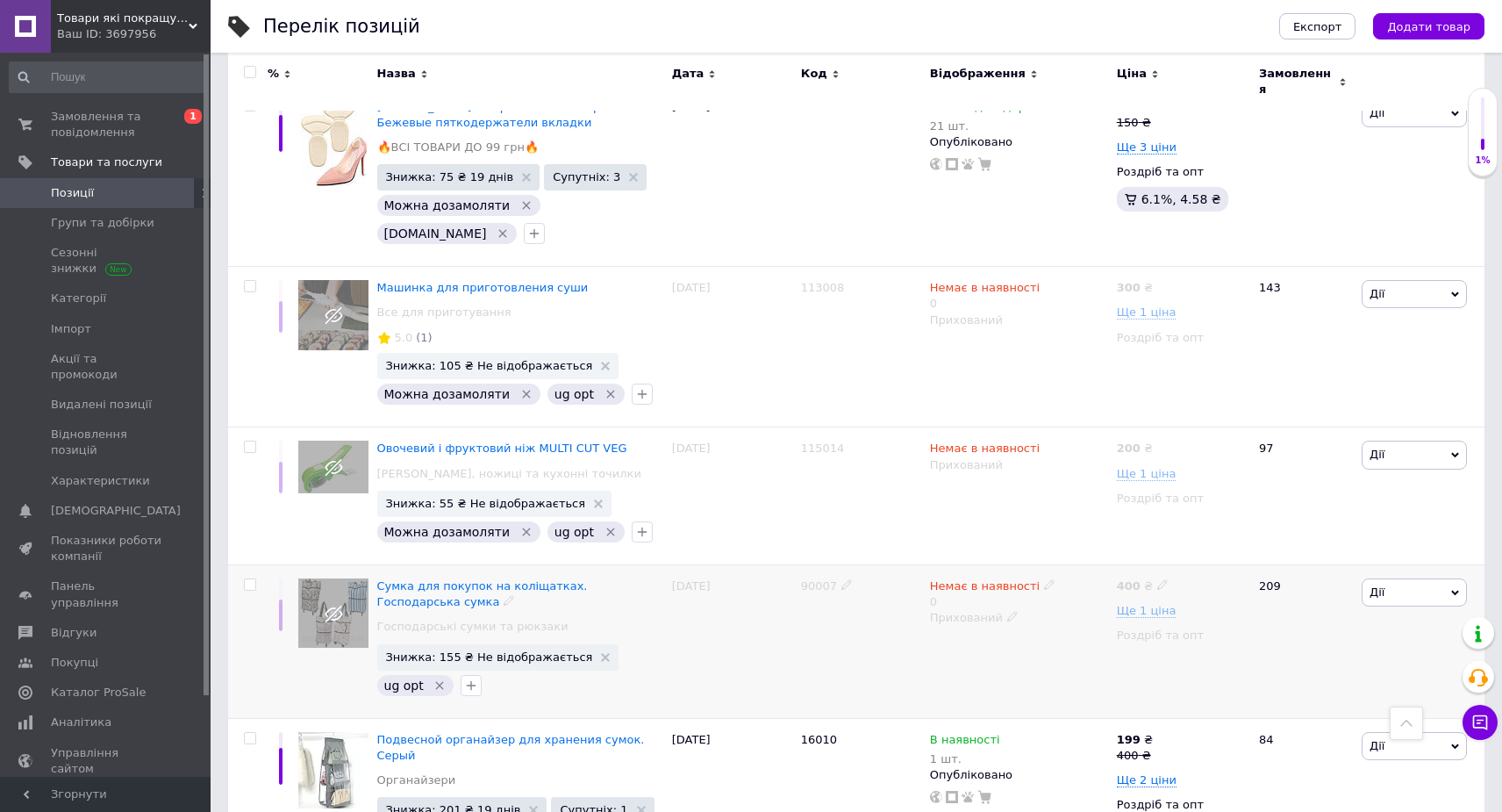
scroll to position [10298, 0]
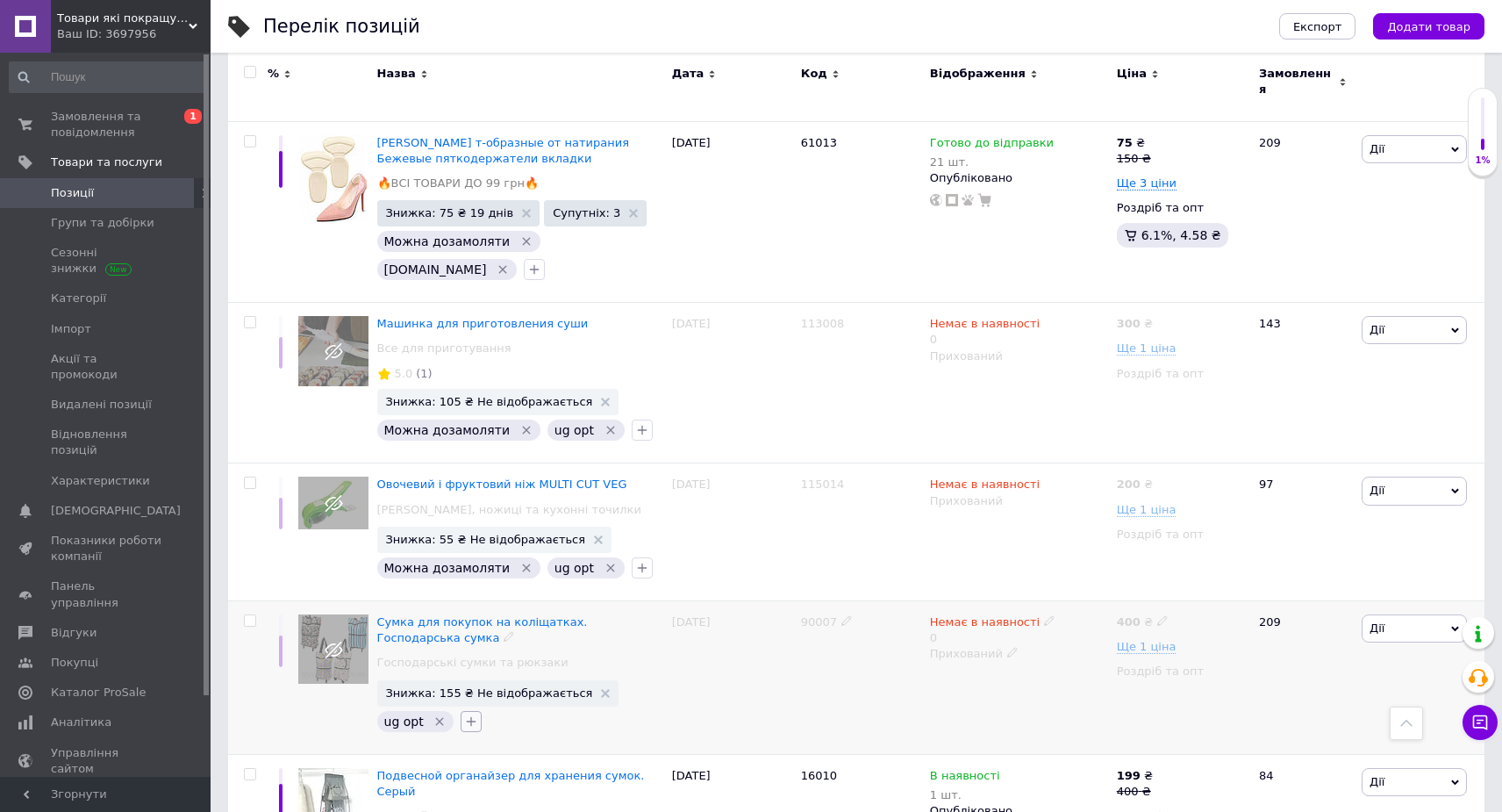
click at [470, 714] on icon "button" at bounding box center [471, 721] width 14 height 14
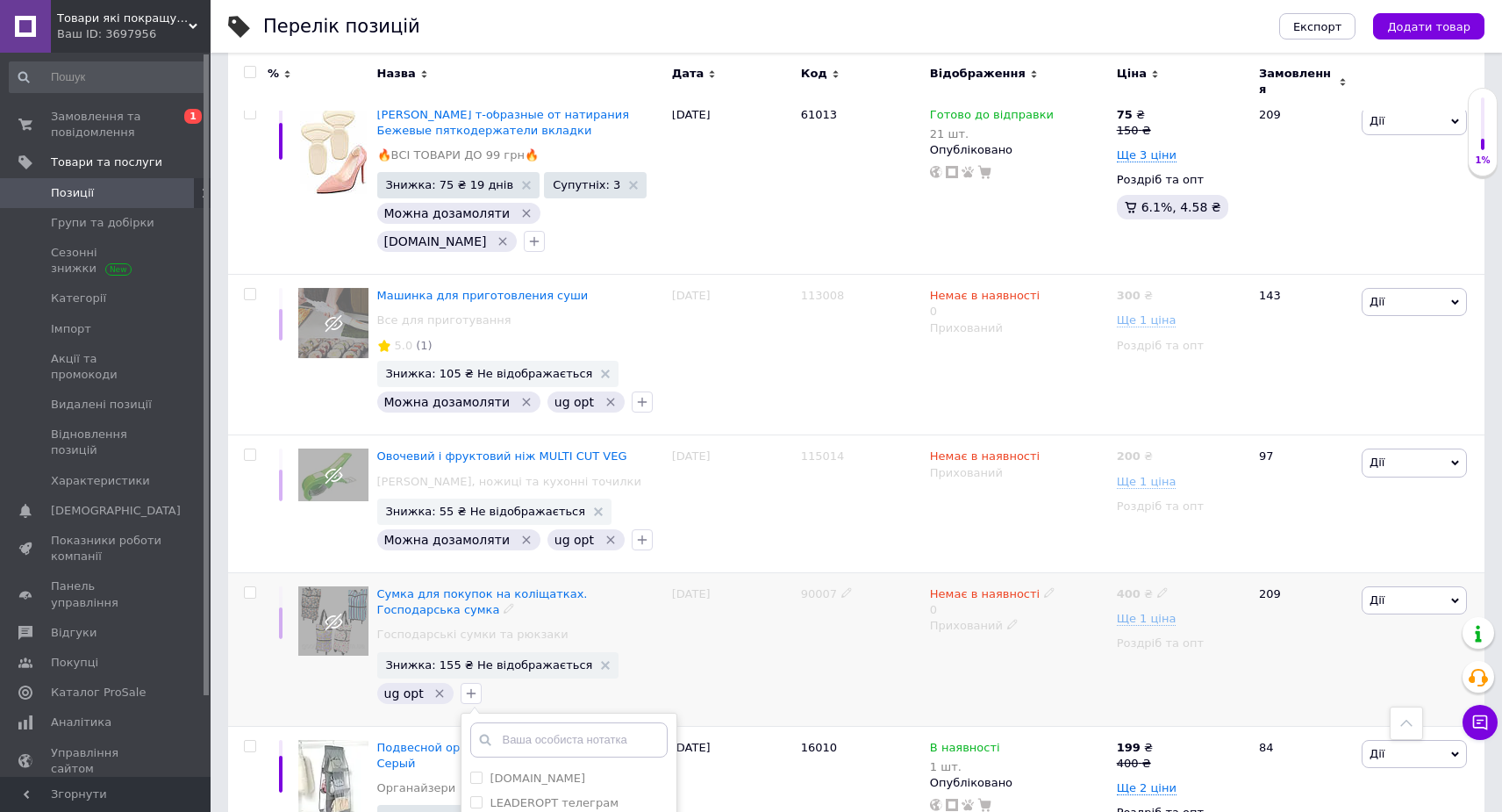
scroll to position [4, 0]
checkbox input "true"
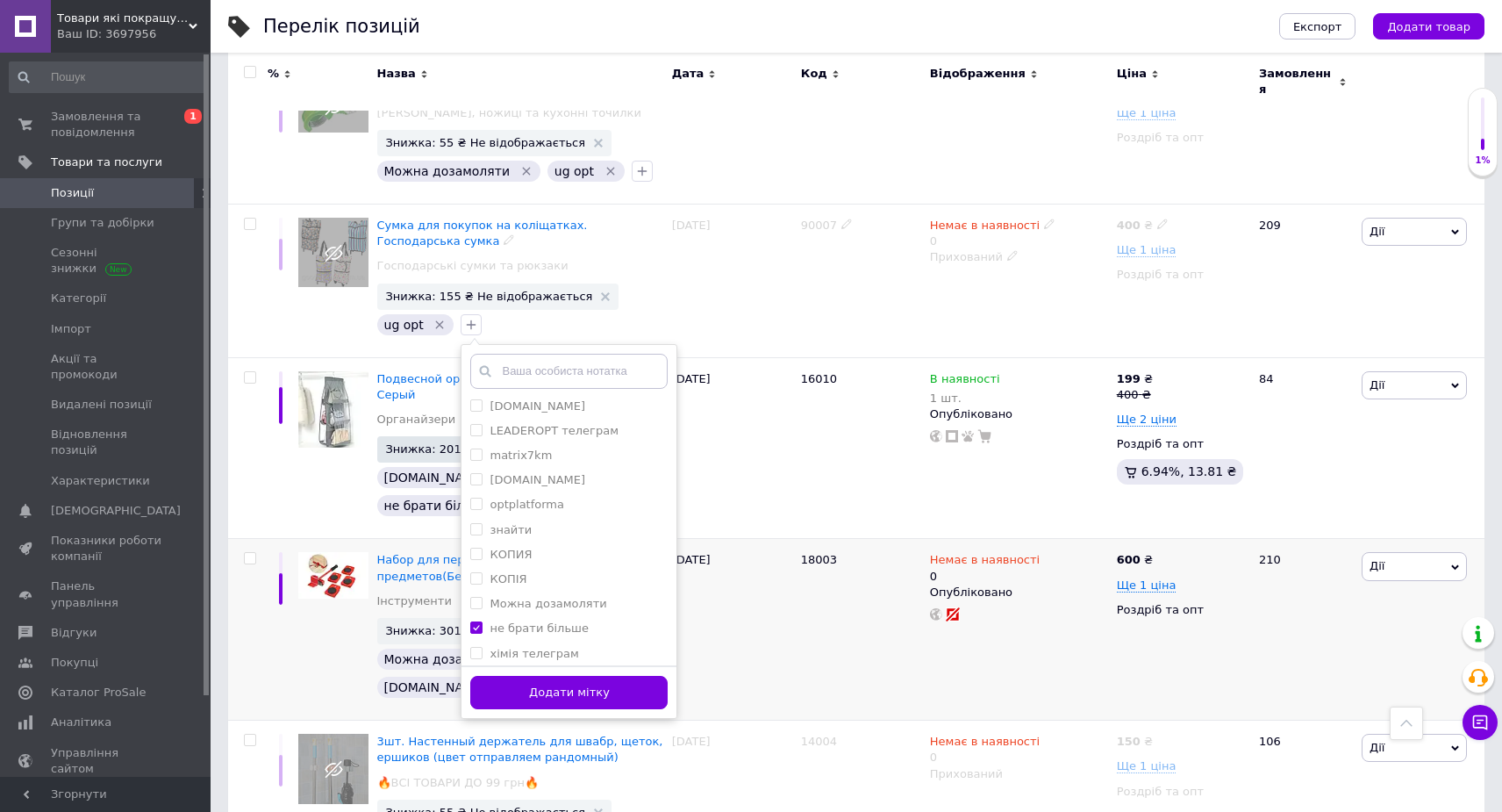
click at [613, 676] on button "Додати мітку" at bounding box center [570, 693] width 198 height 34
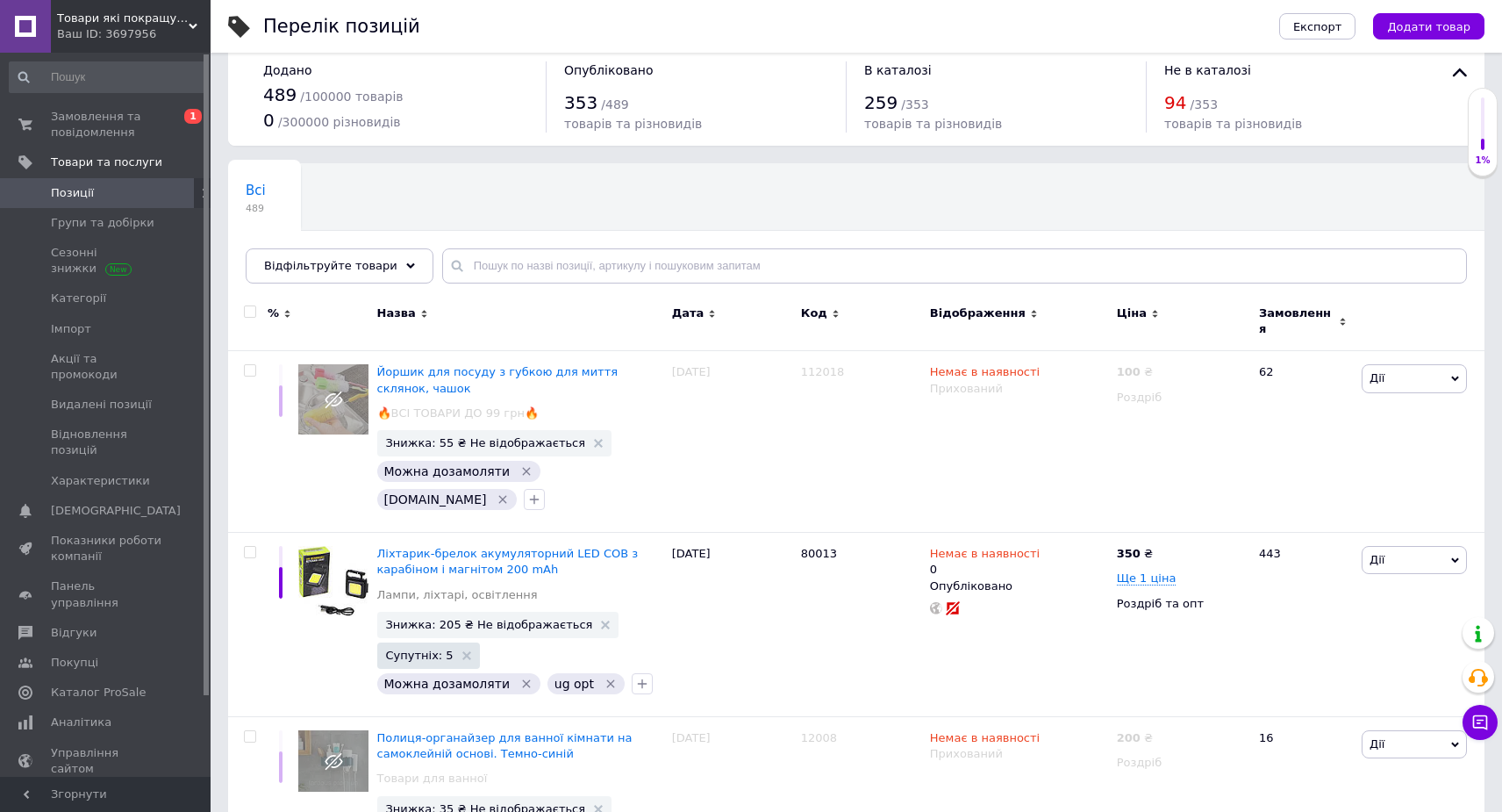
scroll to position [163, 0]
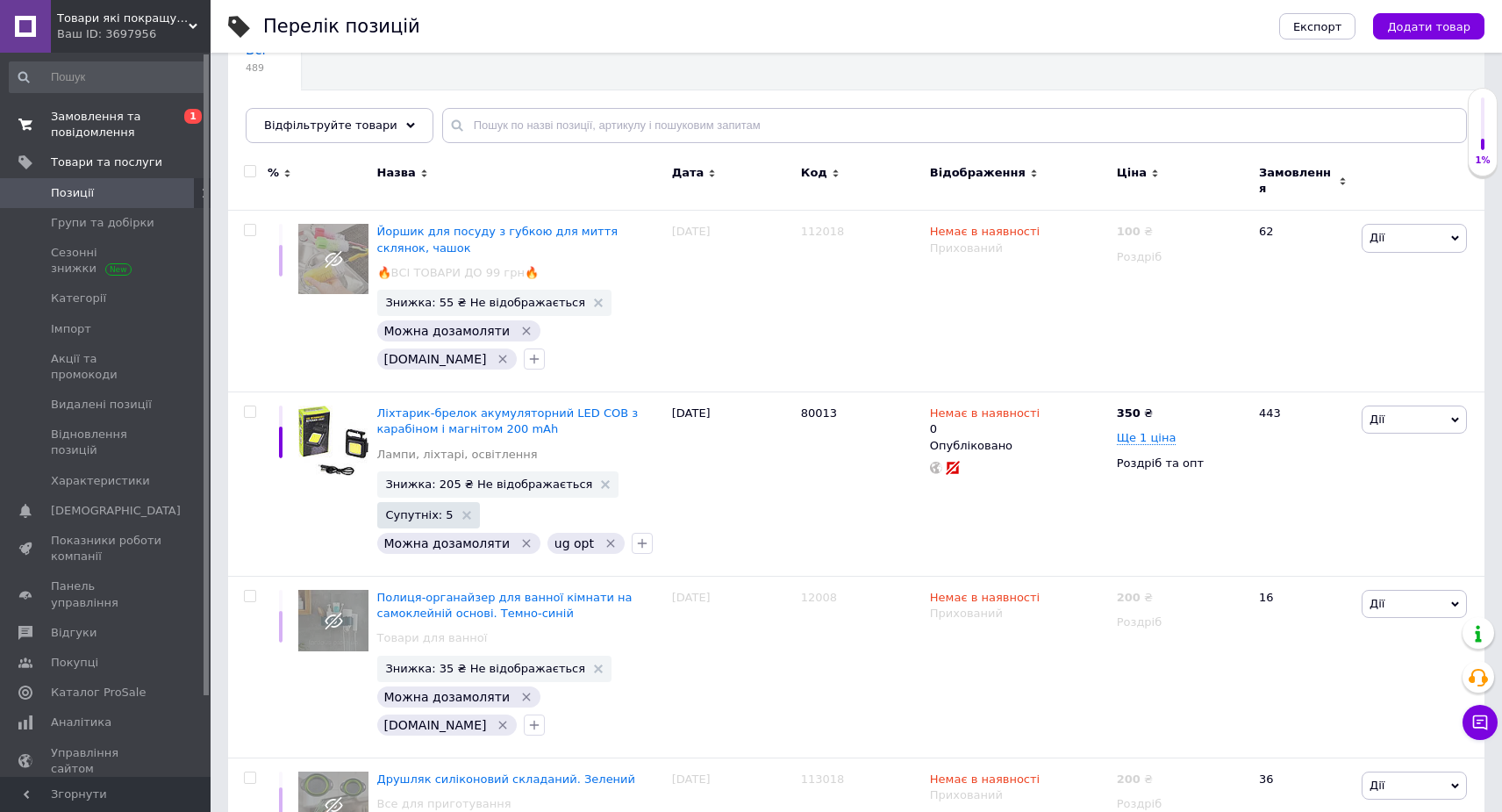
click at [103, 132] on span "Замовлення та повідомлення" at bounding box center [107, 125] width 112 height 32
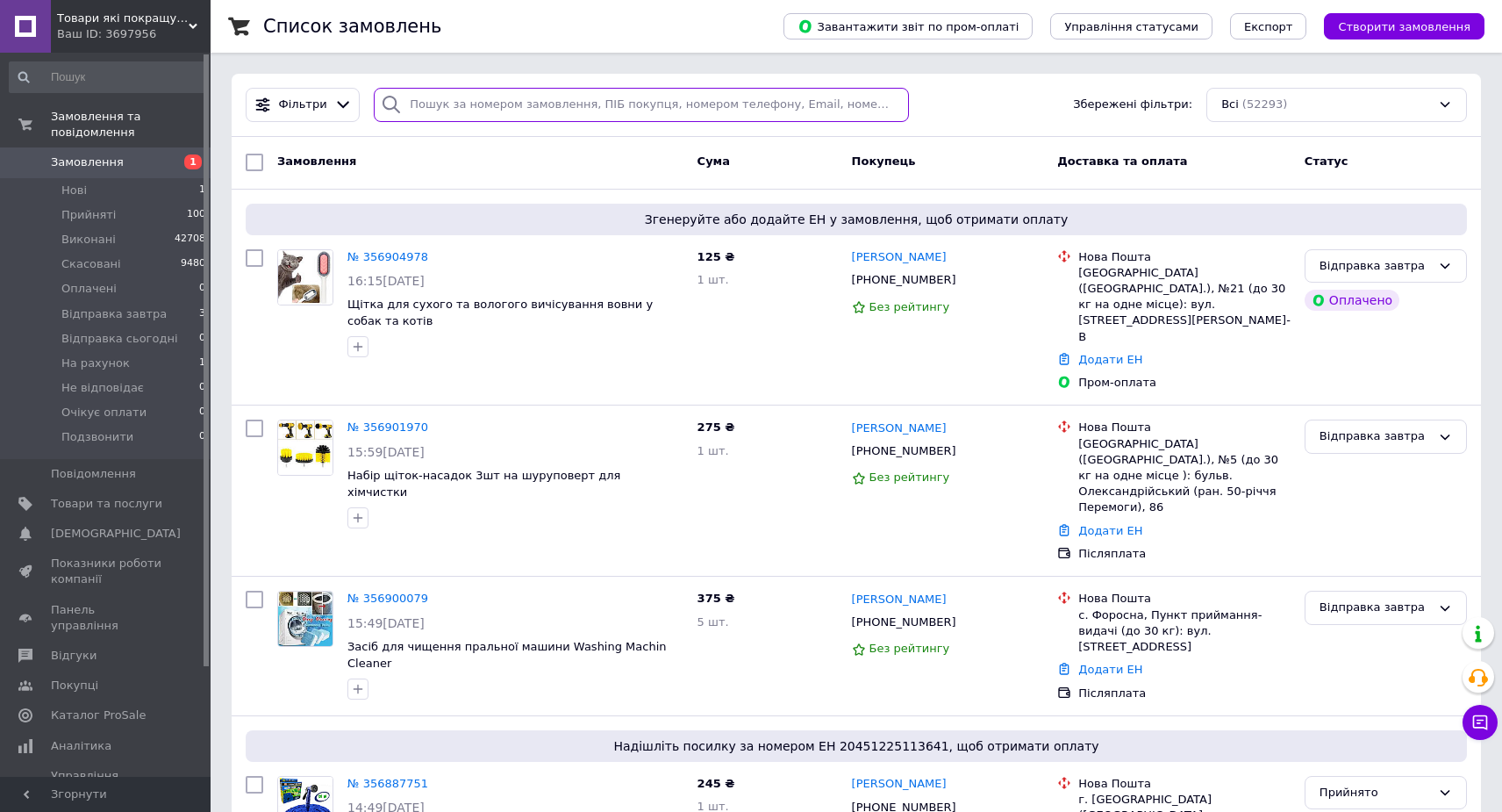
click at [437, 118] on input "search" at bounding box center [641, 104] width 535 height 34
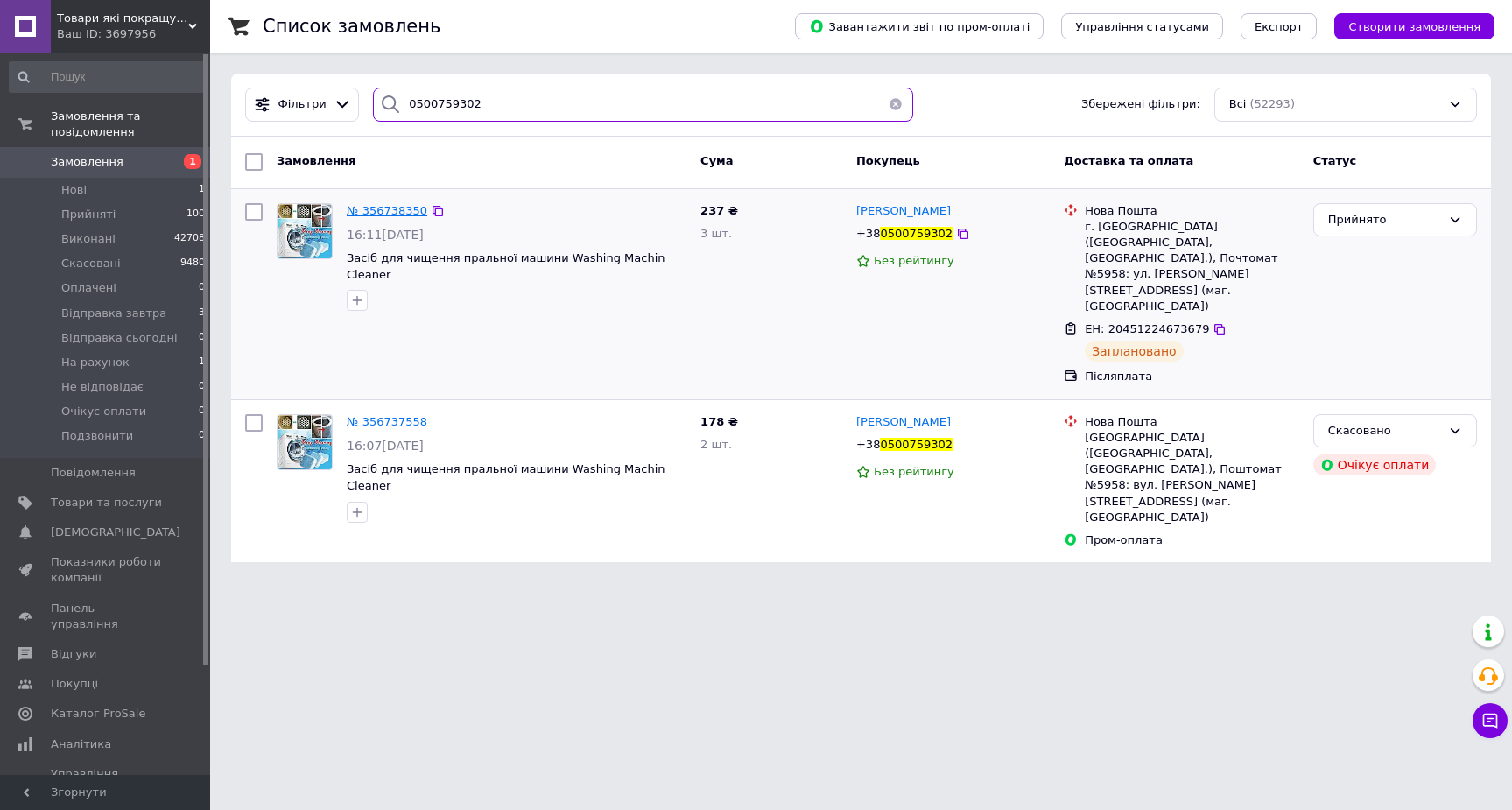
type input "0500759302"
click at [394, 206] on span "№ 356738350" at bounding box center [387, 210] width 81 height 13
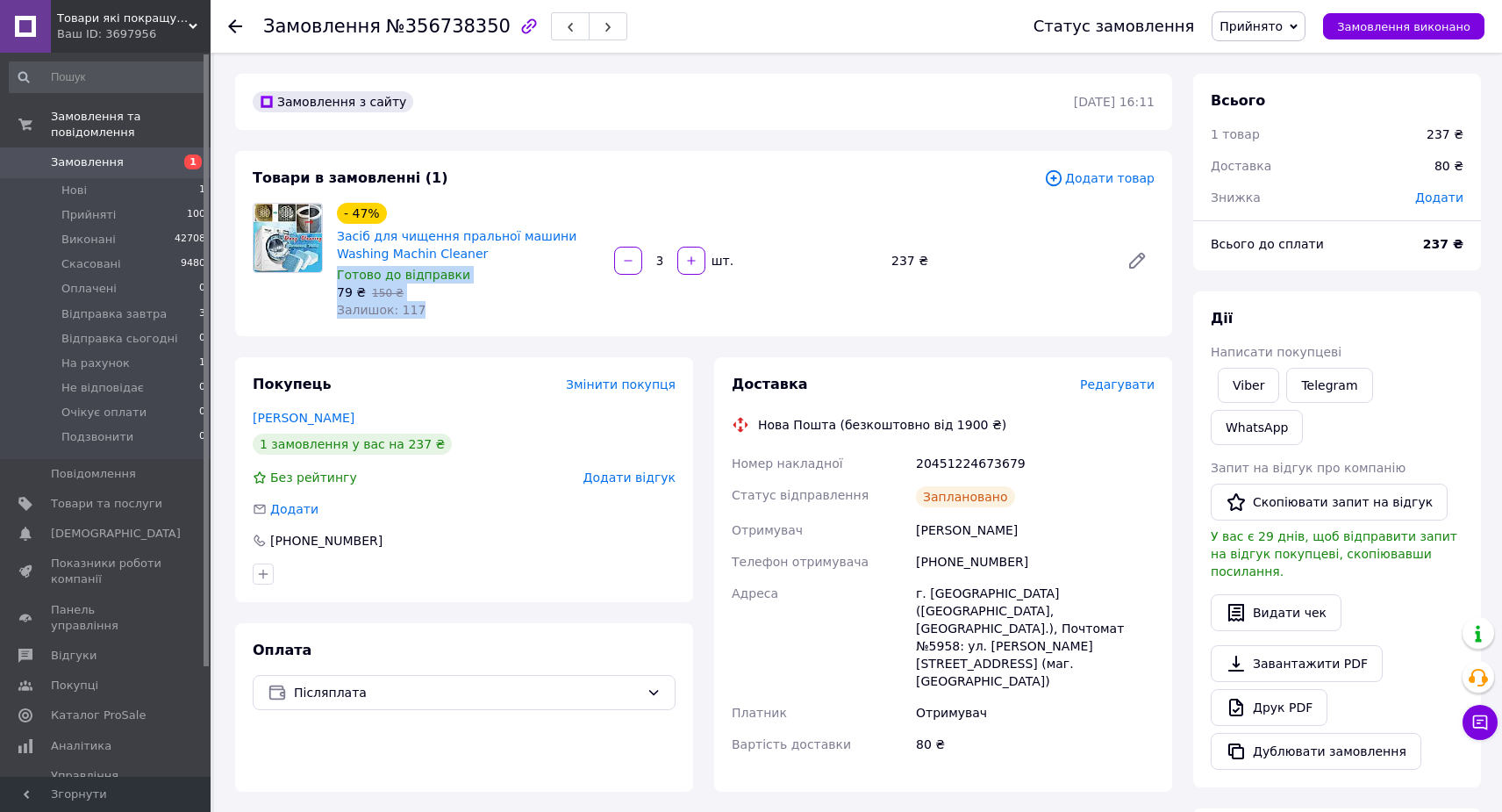
drag, startPoint x: 427, startPoint y: 306, endPoint x: 336, endPoint y: 278, distance: 95.2
click at [336, 278] on div "- 47% Засіб для чищення пральної машини Washing Machin Cleaner Готово до відпра…" at bounding box center [468, 261] width 277 height 123
drag, startPoint x: 1042, startPoint y: 529, endPoint x: 801, endPoint y: 498, distance: 243.0
click at [801, 498] on div "Номер накладної 20451224673679 Статус відправлення Заплановано Отримувач Шереме…" at bounding box center [943, 603] width 430 height 312
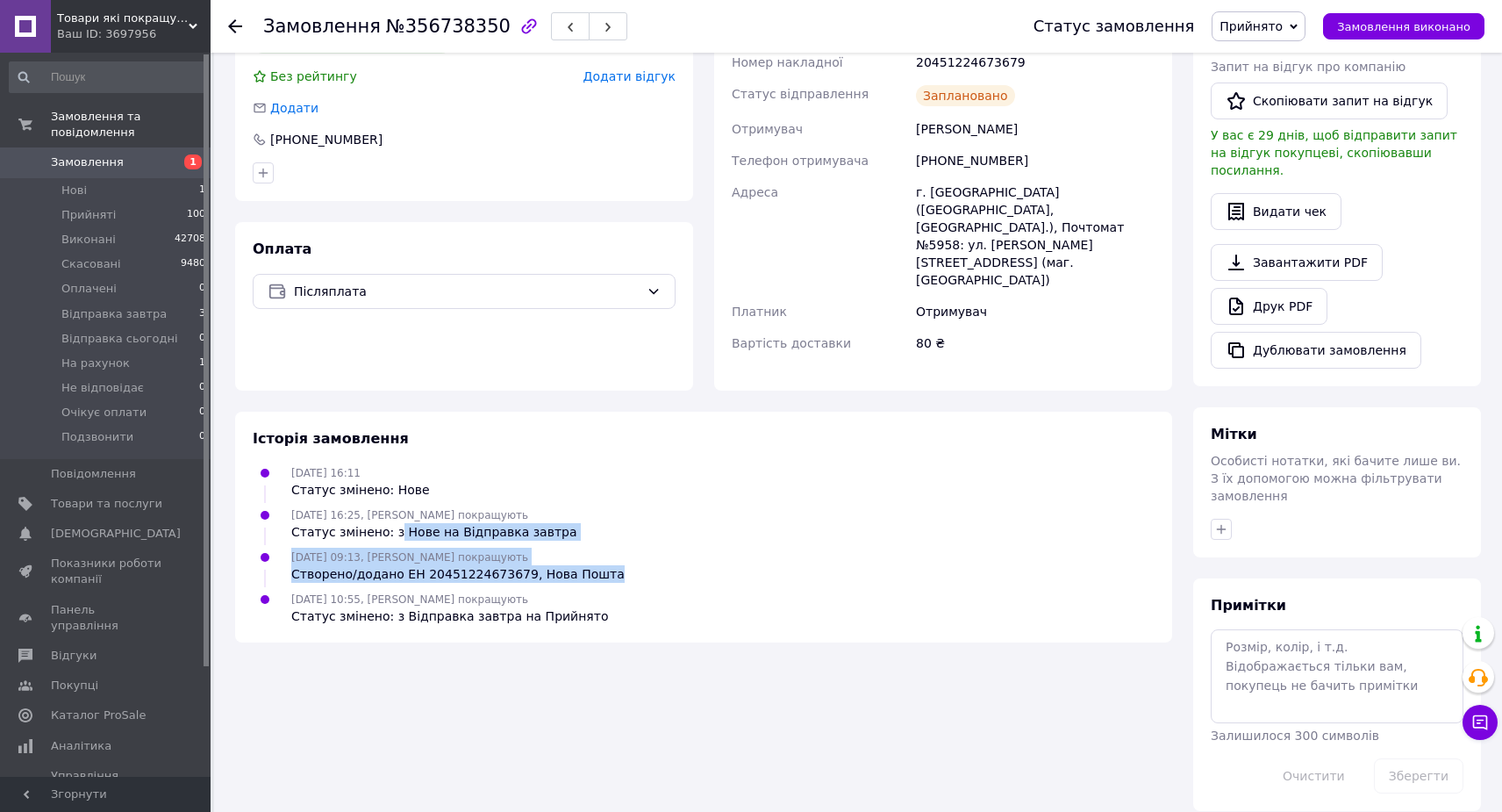
drag, startPoint x: 615, startPoint y: 521, endPoint x: 393, endPoint y: 478, distance: 226.1
click at [393, 478] on ul "11.08.2025 16:11 Статус змінено: Нове 11.08.2025 16:25, Вадим покращують Статус…" at bounding box center [704, 544] width 903 height 162
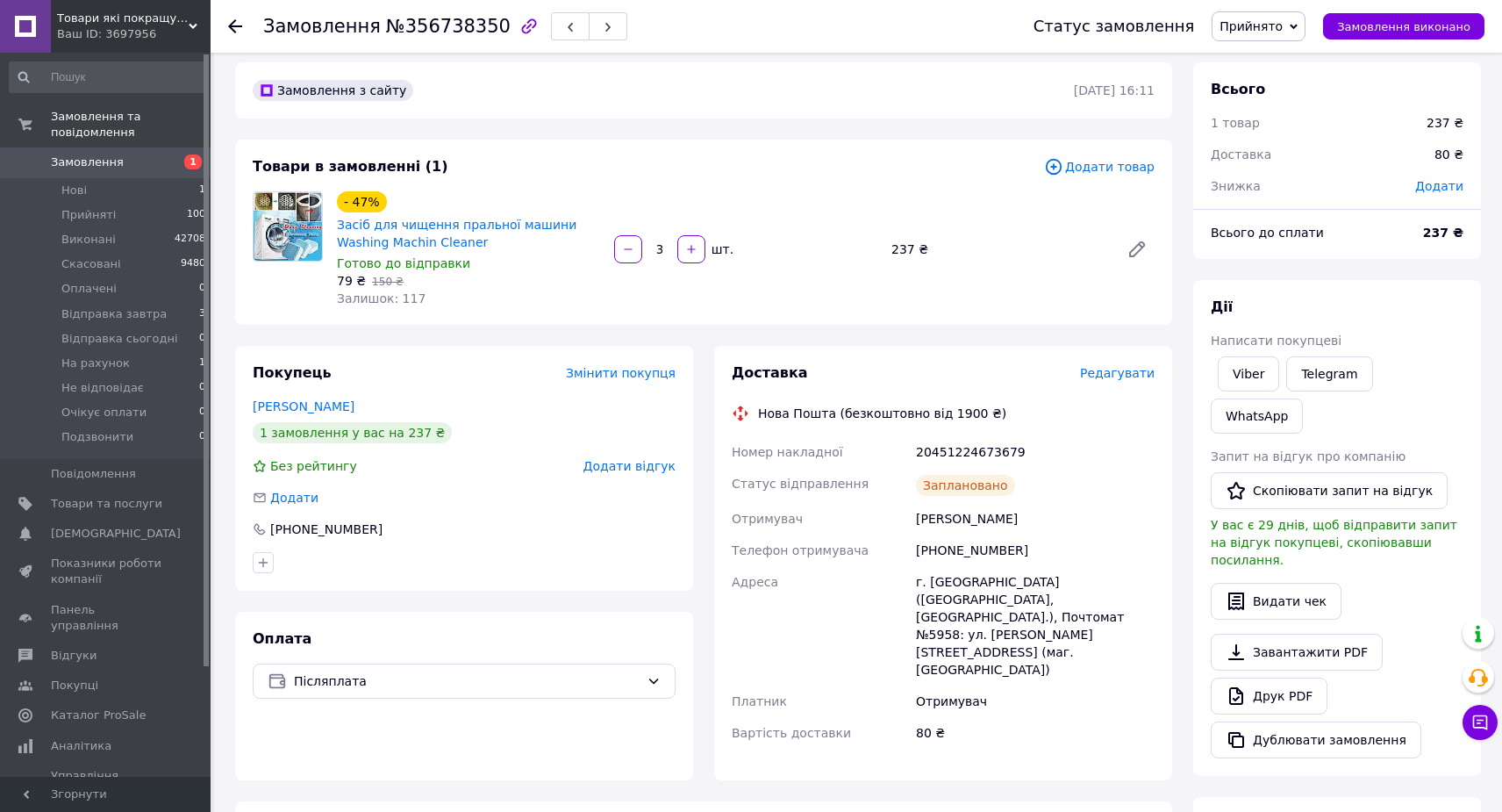
click at [968, 444] on div "20451224673679" at bounding box center [1036, 452] width 246 height 32
copy div "20451224673679"
drag, startPoint x: 933, startPoint y: 516, endPoint x: 1057, endPoint y: 530, distance: 124.8
click at [1057, 530] on div "Шеремет Людмила" at bounding box center [1036, 518] width 246 height 32
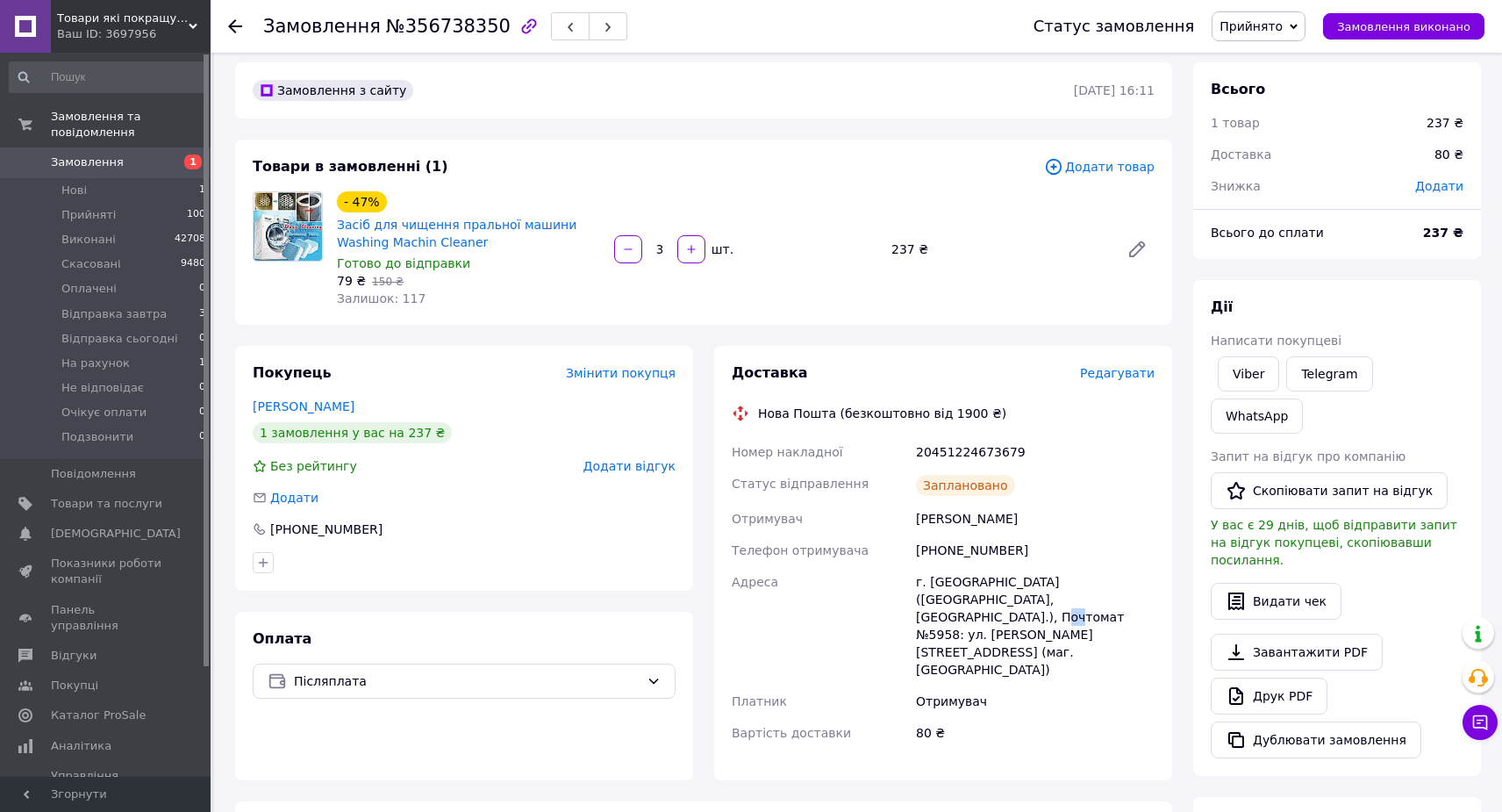
drag, startPoint x: 1124, startPoint y: 599, endPoint x: 1140, endPoint y: 600, distance: 16.0
click at [1140, 600] on div "г. [STREET_ADDRESS]: [STREET_ADDRESS][PERSON_NAME] (маг. [GEOGRAPHIC_DATA])" at bounding box center [1036, 626] width 246 height 119
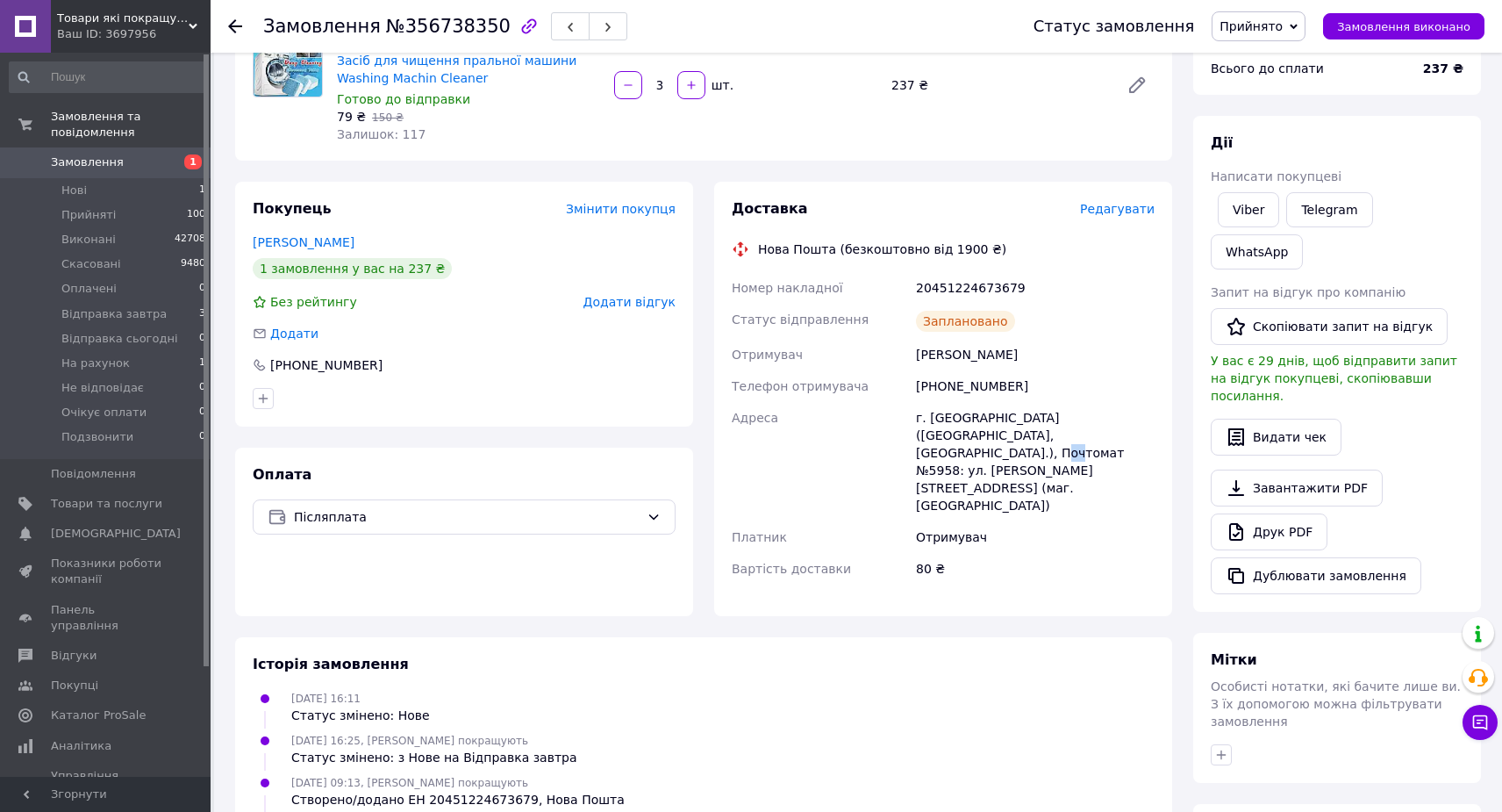
scroll to position [351, 0]
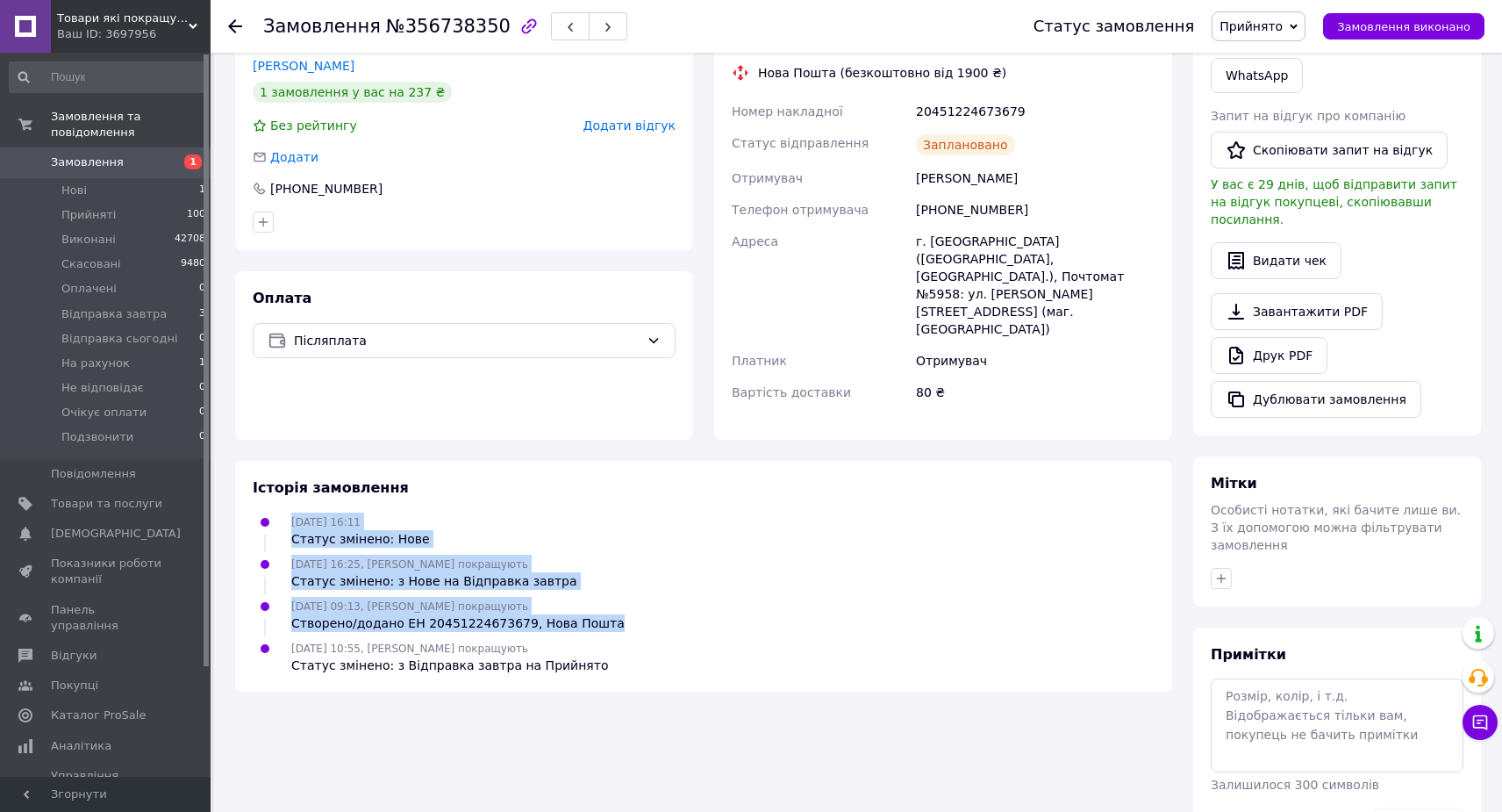
drag, startPoint x: 610, startPoint y: 571, endPoint x: 287, endPoint y: 456, distance: 342.9
click at [287, 461] on div "Історія замовлення 11.08.2025 16:11 Статус змінено: Нове 11.08.2025 16:25, Вади…" at bounding box center [703, 576] width 937 height 231
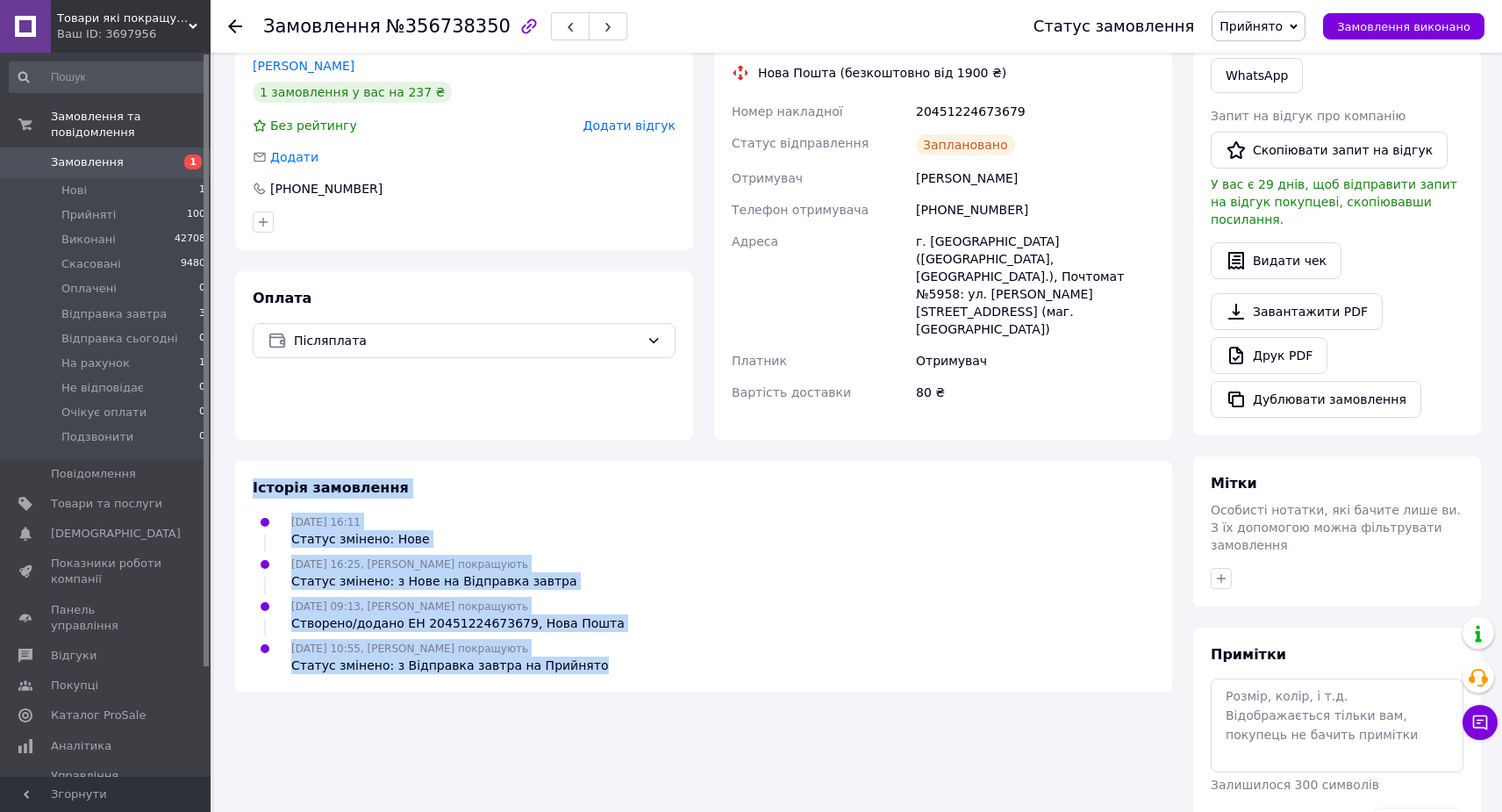
drag, startPoint x: 251, startPoint y: 427, endPoint x: 625, endPoint y: 626, distance: 423.6
click at [625, 626] on div "Історія замовлення 11.08.2025 16:11 Статус змінено: Нове 11.08.2025 16:25, Вади…" at bounding box center [703, 576] width 937 height 231
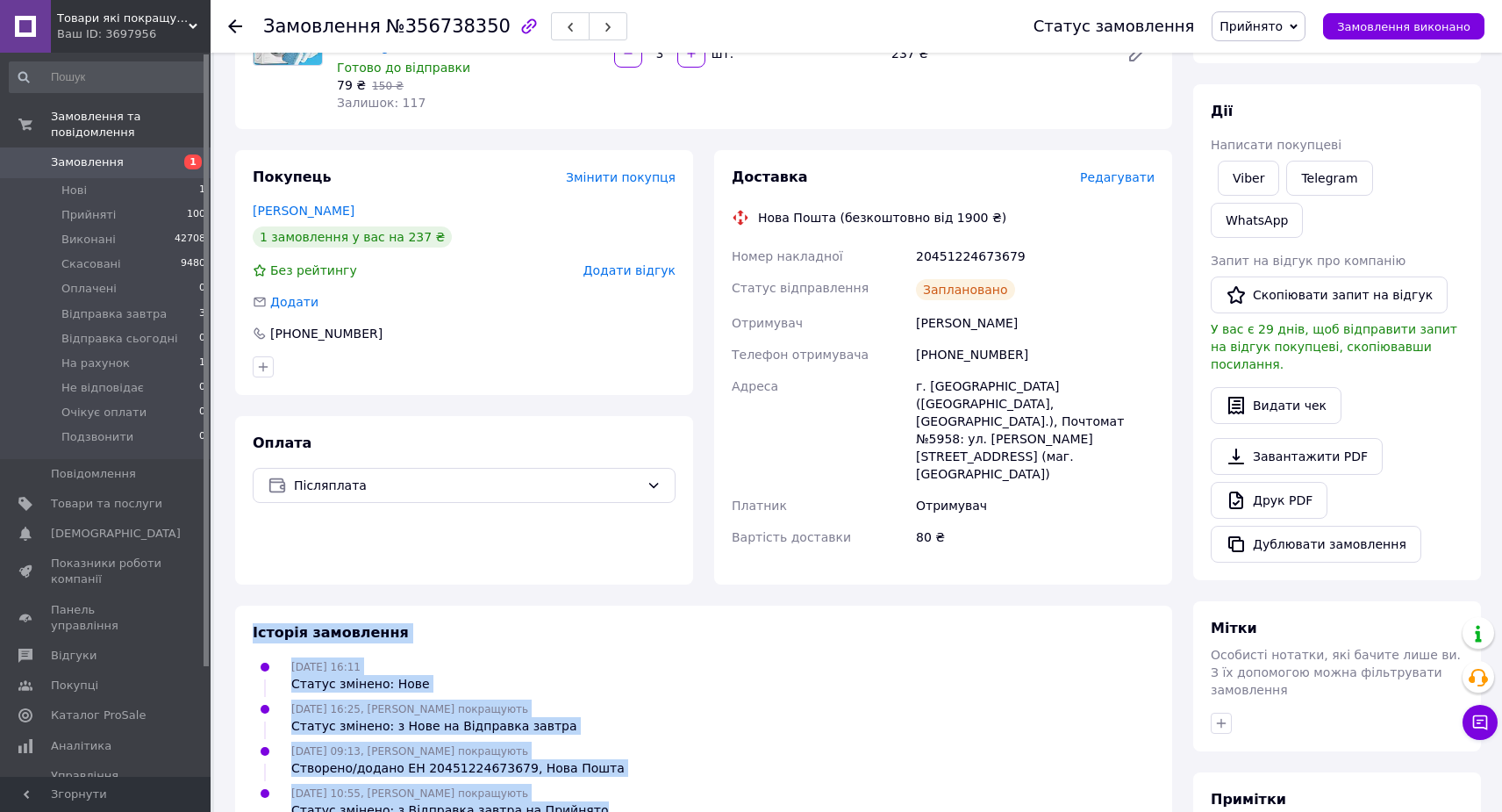
scroll to position [0, 0]
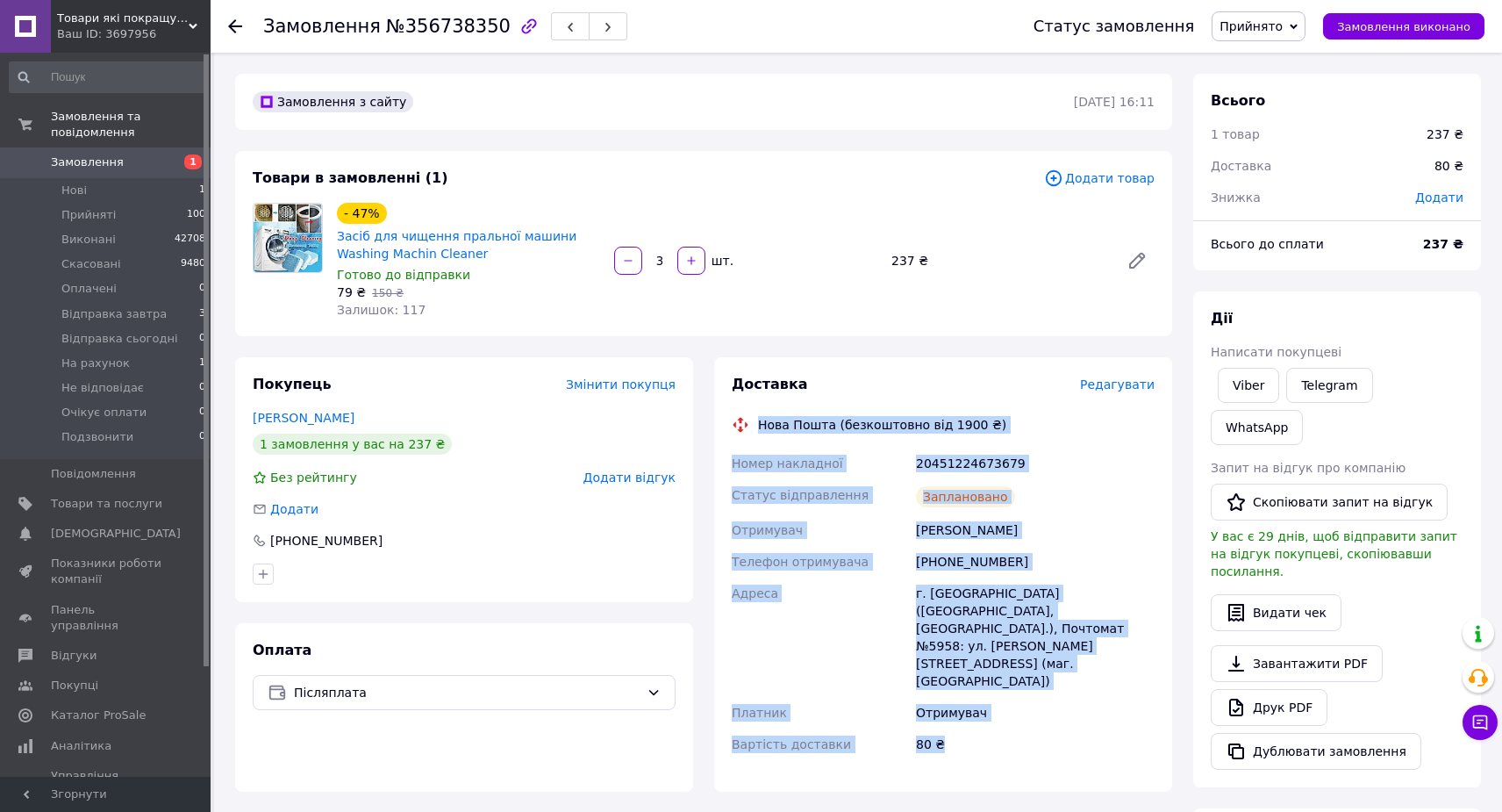
drag, startPoint x: 757, startPoint y: 419, endPoint x: 980, endPoint y: 704, distance: 361.9
click at [980, 704] on div "Доставка Редагувати Нова Пошта (безкоштовно від 1900 ₴) Номер накладної 2045122…" at bounding box center [944, 574] width 423 height 399
click at [979, 728] on div "80 ₴" at bounding box center [1036, 744] width 246 height 32
drag, startPoint x: 981, startPoint y: 692, endPoint x: 733, endPoint y: 381, distance: 397.8
click at [733, 381] on div "Доставка Редагувати Нова Пошта (безкоштовно від 1900 ₴) Номер накладної 2045122…" at bounding box center [944, 574] width 423 height 399
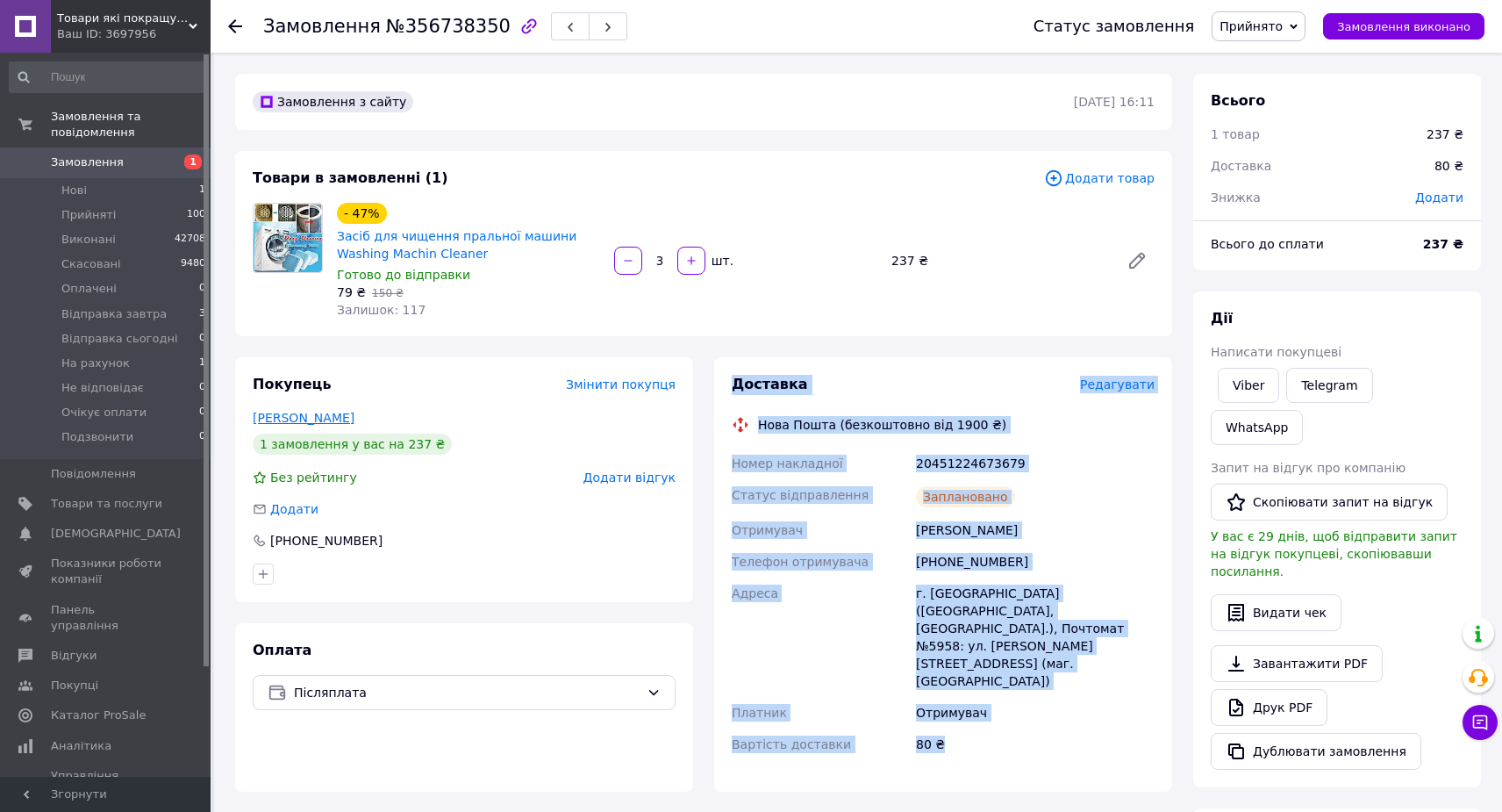
click at [322, 421] on link "Шеремет Людмила" at bounding box center [303, 418] width 102 height 14
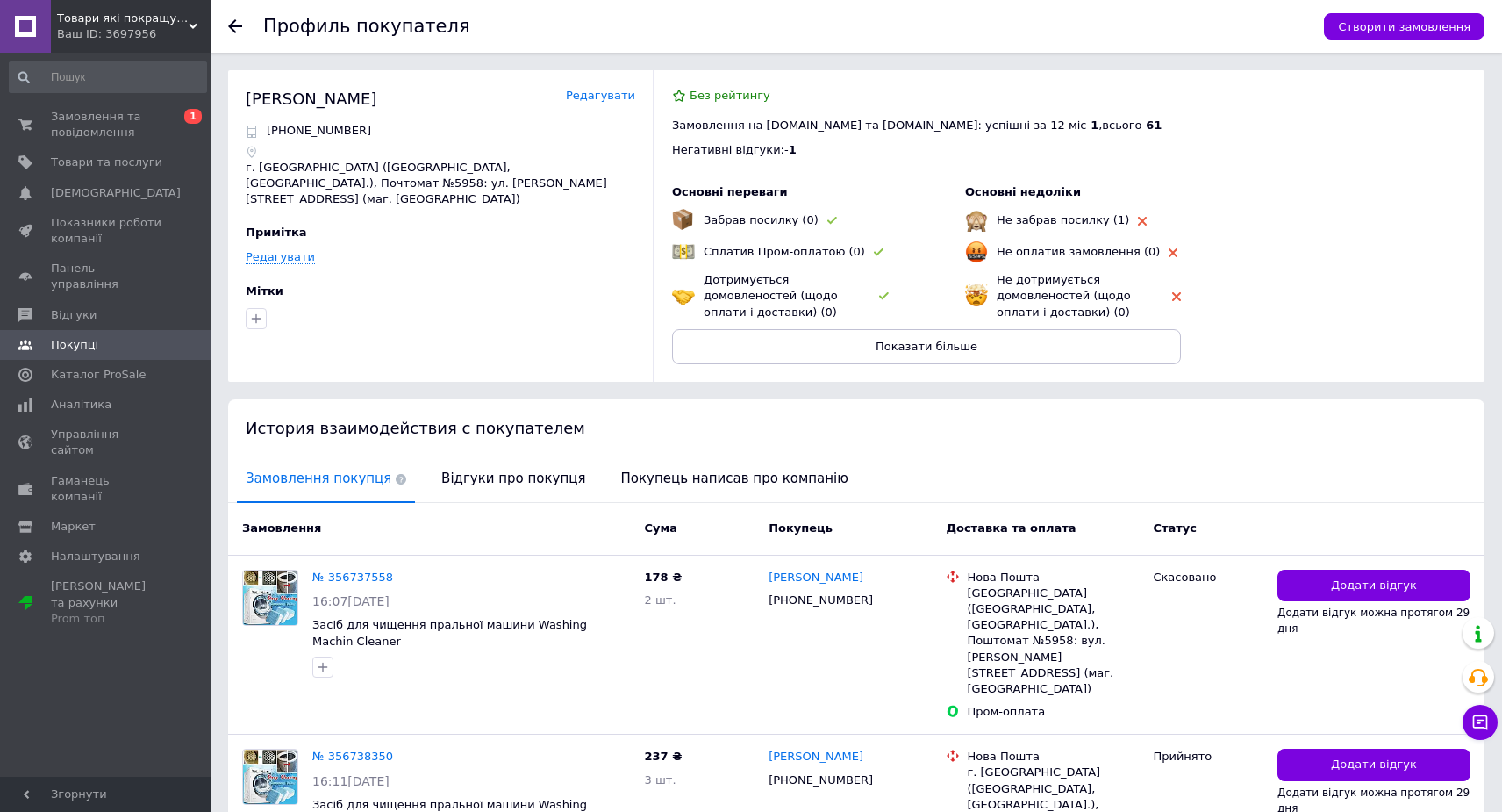
scroll to position [125, 0]
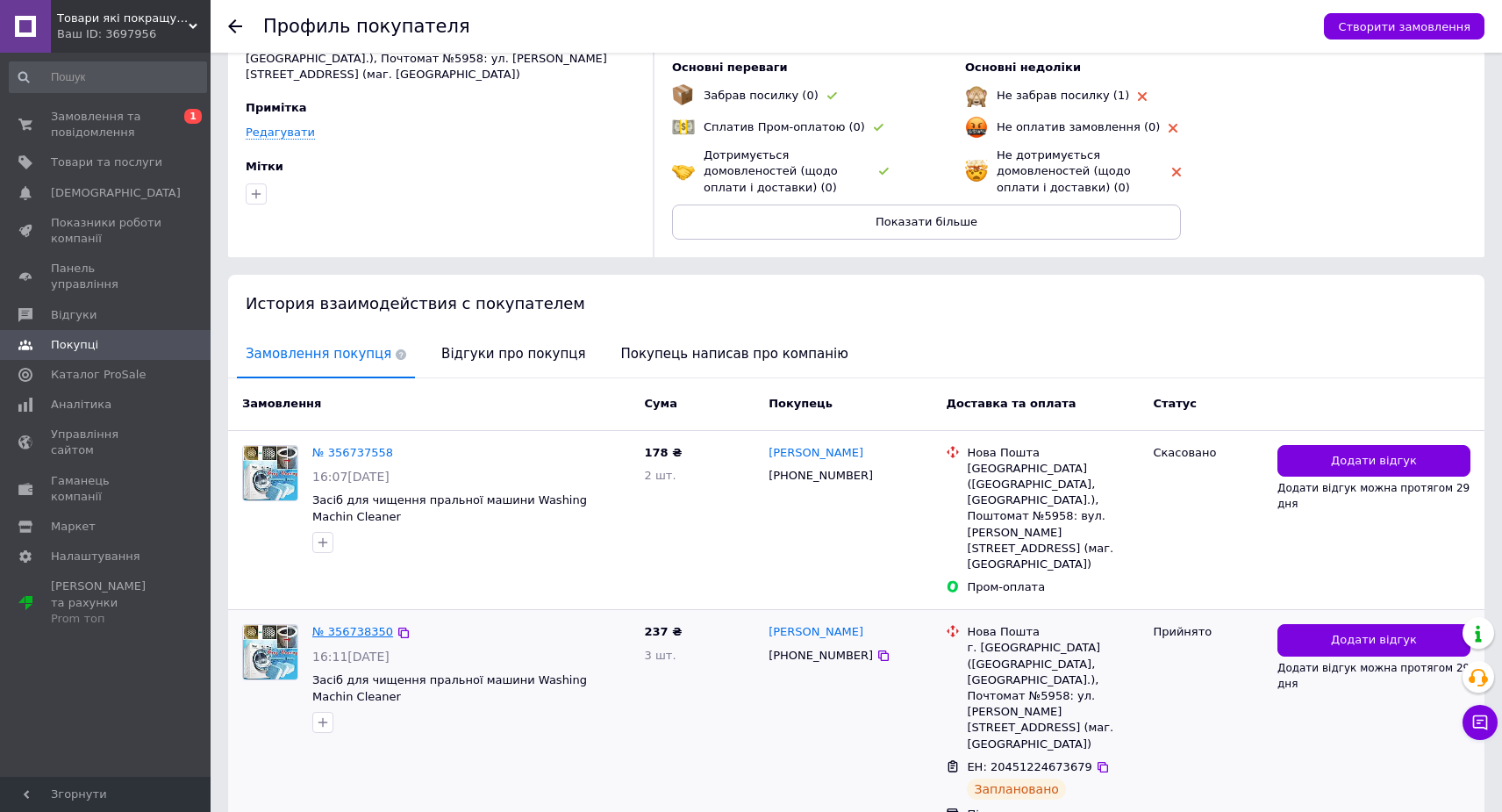
click at [359, 625] on link "№ 356738350" at bounding box center [352, 631] width 81 height 13
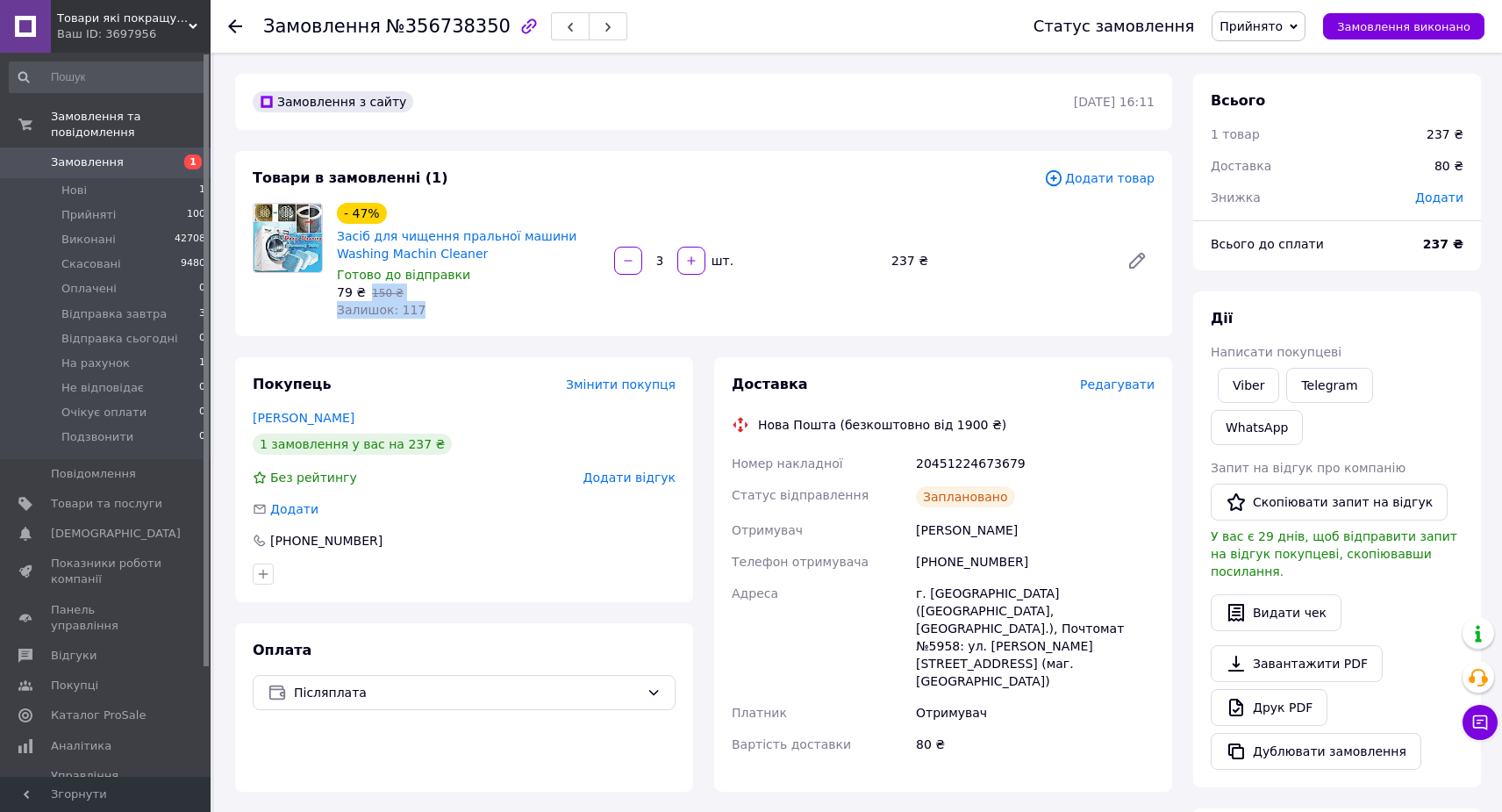
drag, startPoint x: 431, startPoint y: 307, endPoint x: 367, endPoint y: 289, distance: 66.5
click at [367, 289] on div "- 47% Засіб для чищення пральної машини Washing Machin Cleaner Готово до відпра…" at bounding box center [468, 261] width 277 height 123
drag, startPoint x: 339, startPoint y: 268, endPoint x: 472, endPoint y: 312, distance: 140.1
click at [472, 312] on div "- 47% Засіб для чищення пральної машини Washing Machin Cleaner Готово до відпра…" at bounding box center [468, 261] width 277 height 123
click at [468, 310] on div "Залишок: 117" at bounding box center [468, 310] width 263 height 18
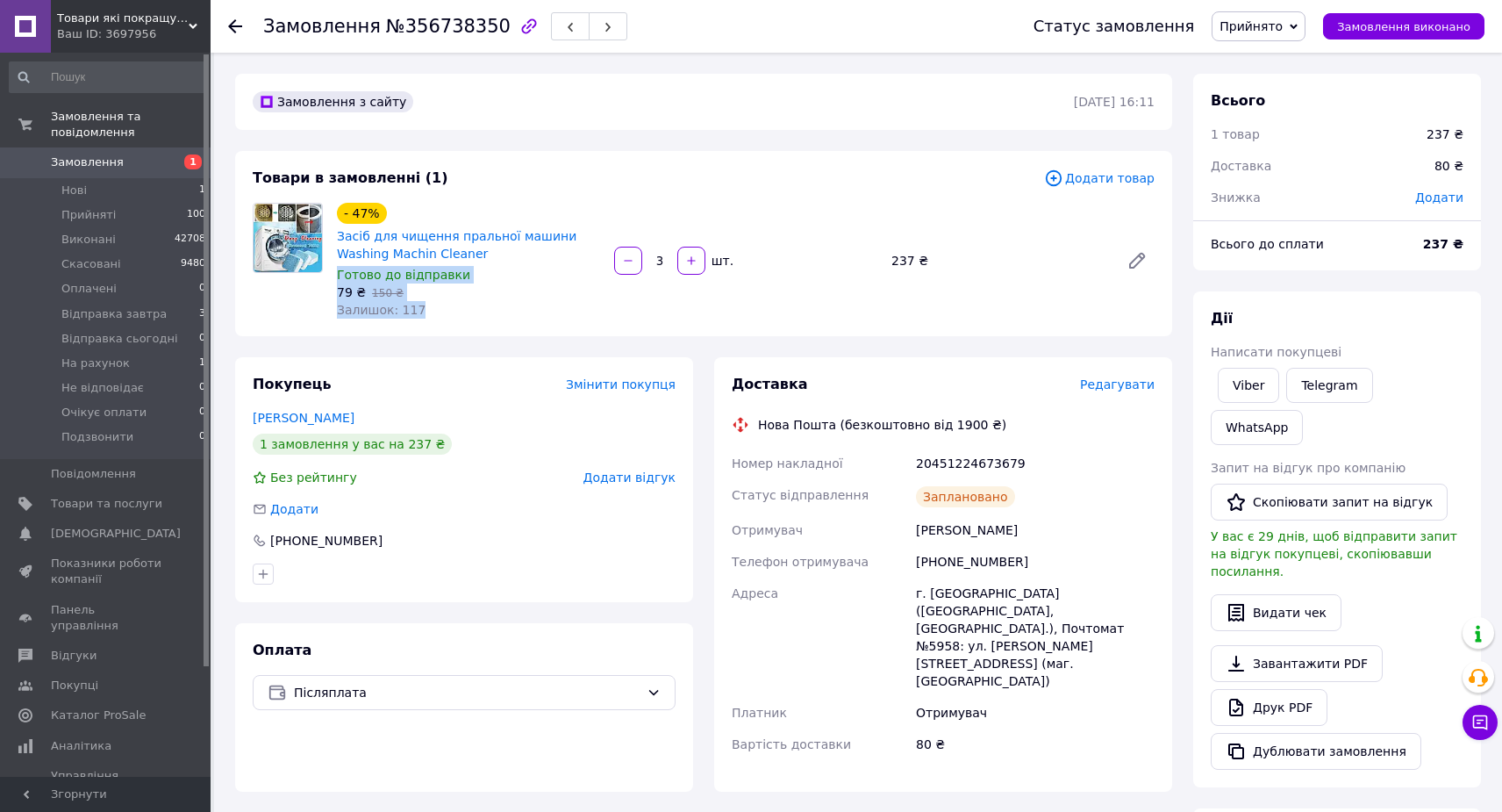
drag, startPoint x: 444, startPoint y: 309, endPoint x: 338, endPoint y: 277, distance: 110.7
click at [338, 277] on div "- 47% Засіб для чищення пральної машини Washing Machin Cleaner Готово до відпра…" at bounding box center [468, 261] width 277 height 123
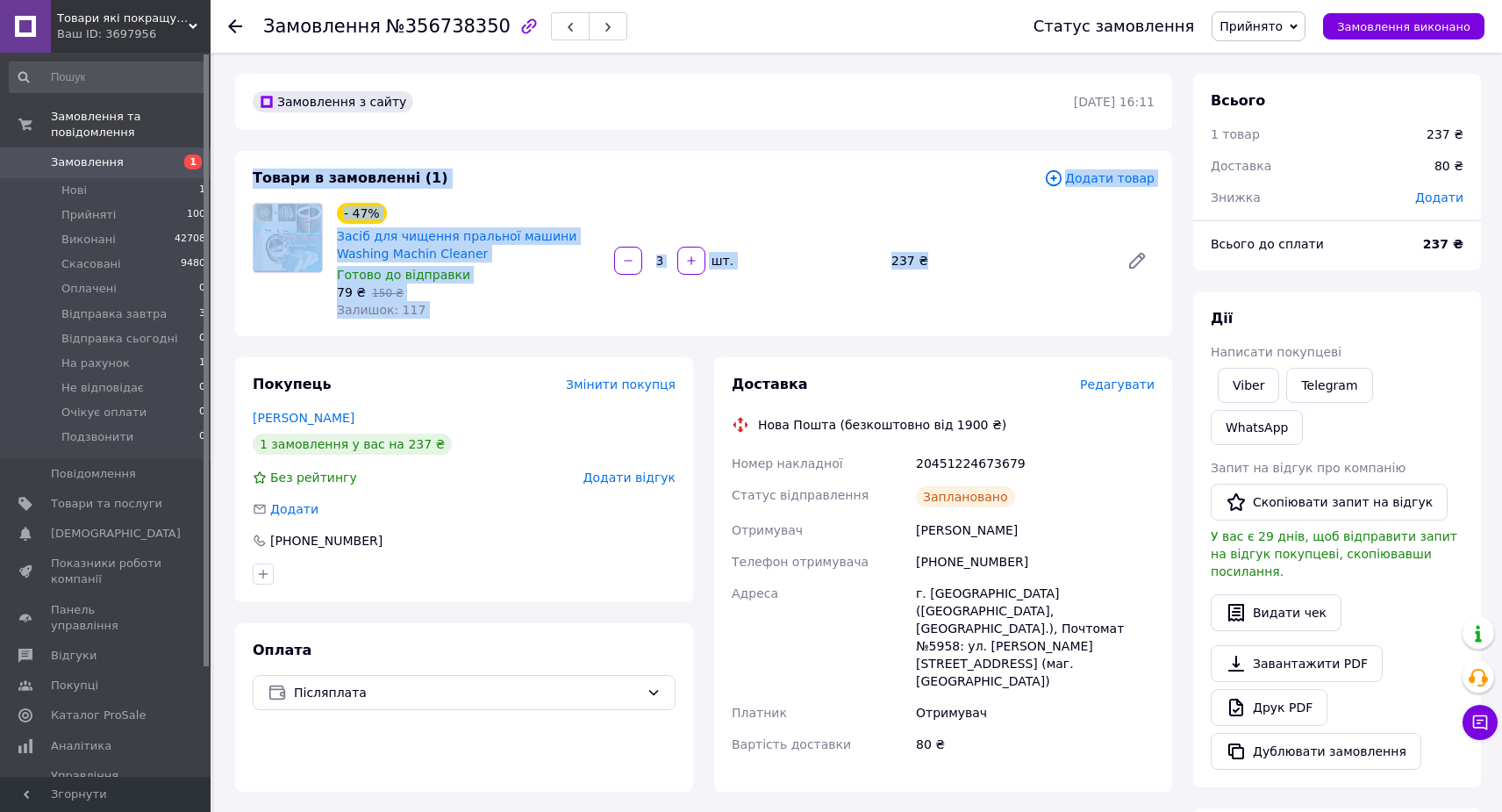
drag, startPoint x: 252, startPoint y: 169, endPoint x: 989, endPoint y: 331, distance: 754.6
click at [989, 331] on div "Товари в замовленні (1) Додати товар - 47% Засіб для чищення пральної машини Wa…" at bounding box center [703, 243] width 937 height 186
click at [989, 299] on div "- 47% Засіб для чищення пральної машини Washing Machin Cleaner Готово до відпра…" at bounding box center [746, 261] width 832 height 123
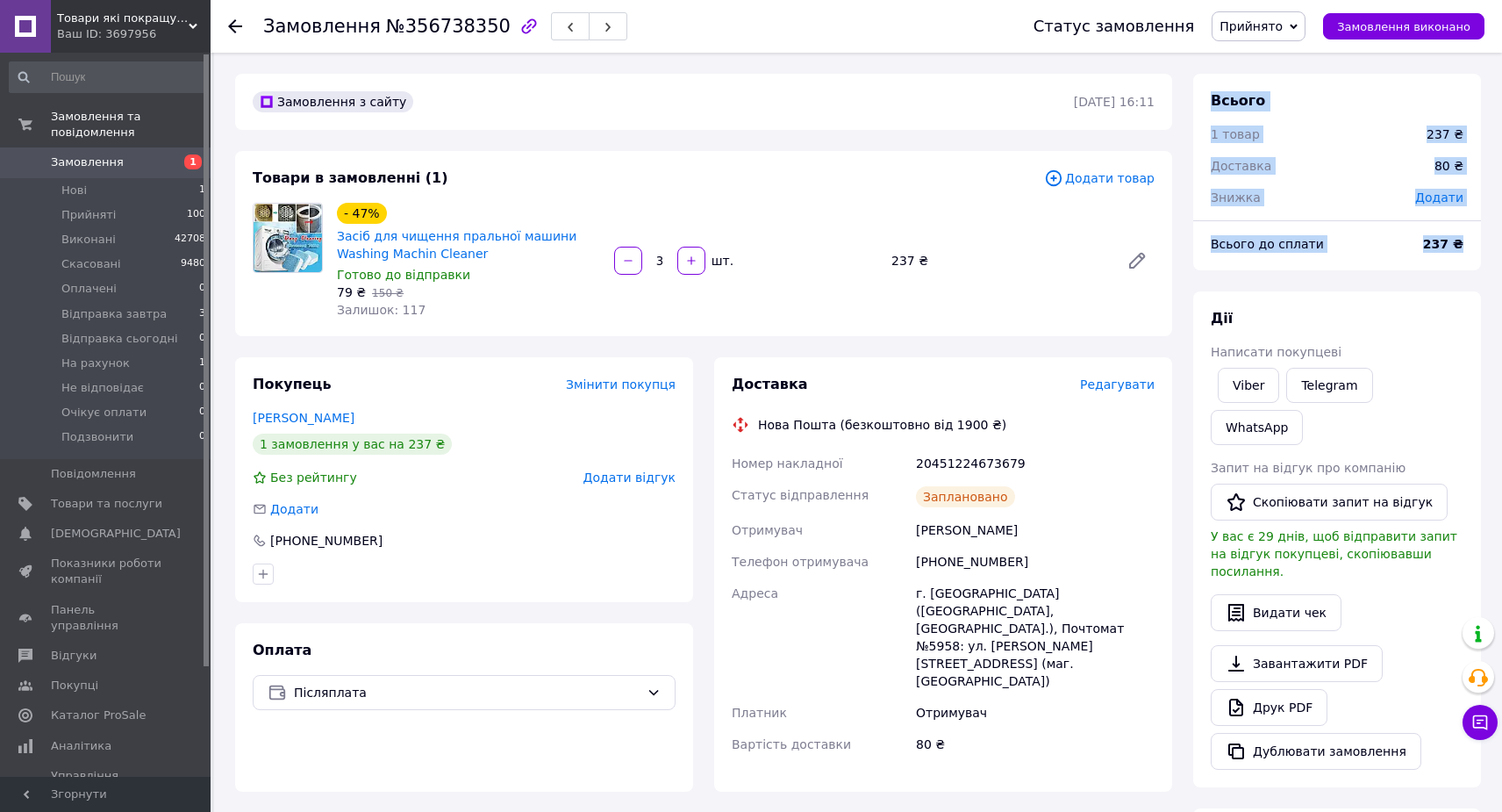
drag, startPoint x: 1485, startPoint y: 243, endPoint x: 1224, endPoint y: 88, distance: 303.6
click at [1224, 88] on div "Всього 1 товар 237 ₴ Доставка 80 ₴ Знижка Додати Всього до сплати 237 ₴ Дії Нап…" at bounding box center [1337, 642] width 309 height 1138
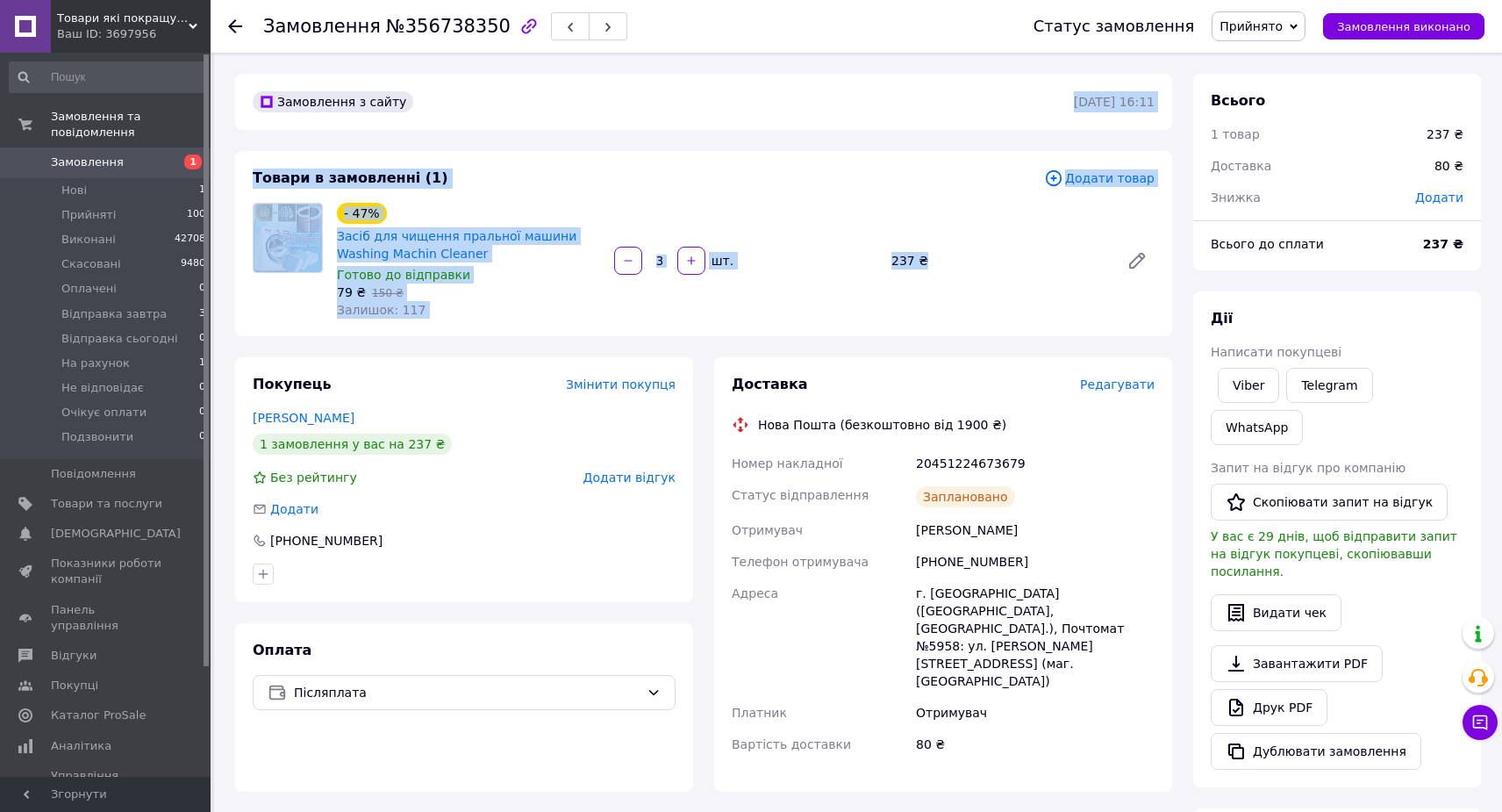
drag, startPoint x: 1021, startPoint y: 311, endPoint x: 282, endPoint y: 122, distance: 762.8
click at [282, 122] on div "Замовлення з сайту 11.08.2025 | 16:11 Товари в замовленні (1) Додати товар - 47…" at bounding box center [704, 642] width 958 height 1138
click at [1058, 84] on div "Замовлення з сайту 11.08.2025 | 16:11" at bounding box center [703, 102] width 937 height 56
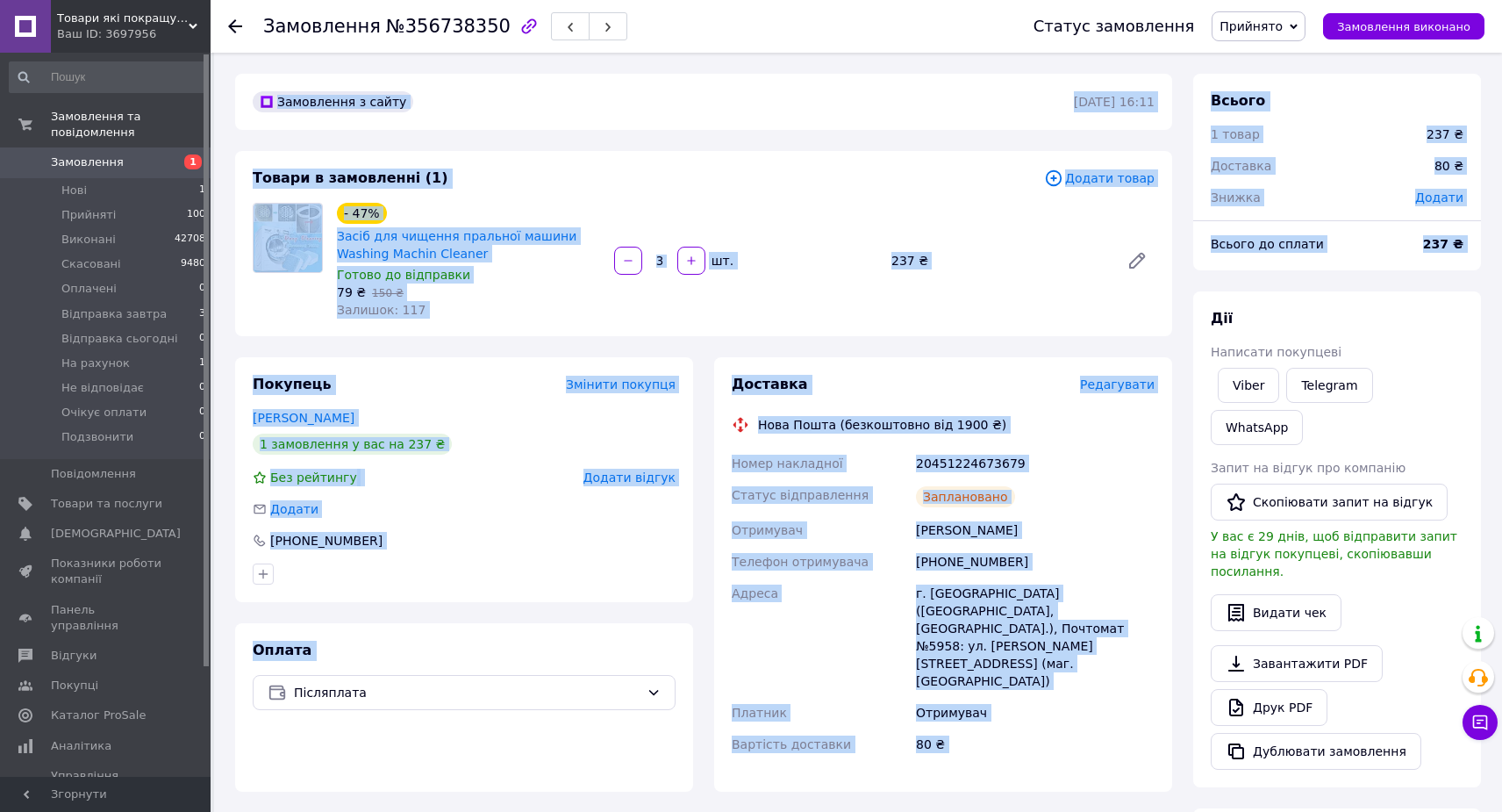
drag, startPoint x: 1053, startPoint y: 87, endPoint x: 1392, endPoint y: 299, distance: 399.8
click at [1392, 299] on div "Замовлення з сайту 11.08.2025 | 16:11 Товари в замовленні (1) Додати товар - 47…" at bounding box center [858, 642] width 1267 height 1138
click at [1039, 349] on div "Замовлення з сайту 11.08.2025 | 16:11 Товари в замовленні (1) Додати товар - 47…" at bounding box center [704, 642] width 958 height 1138
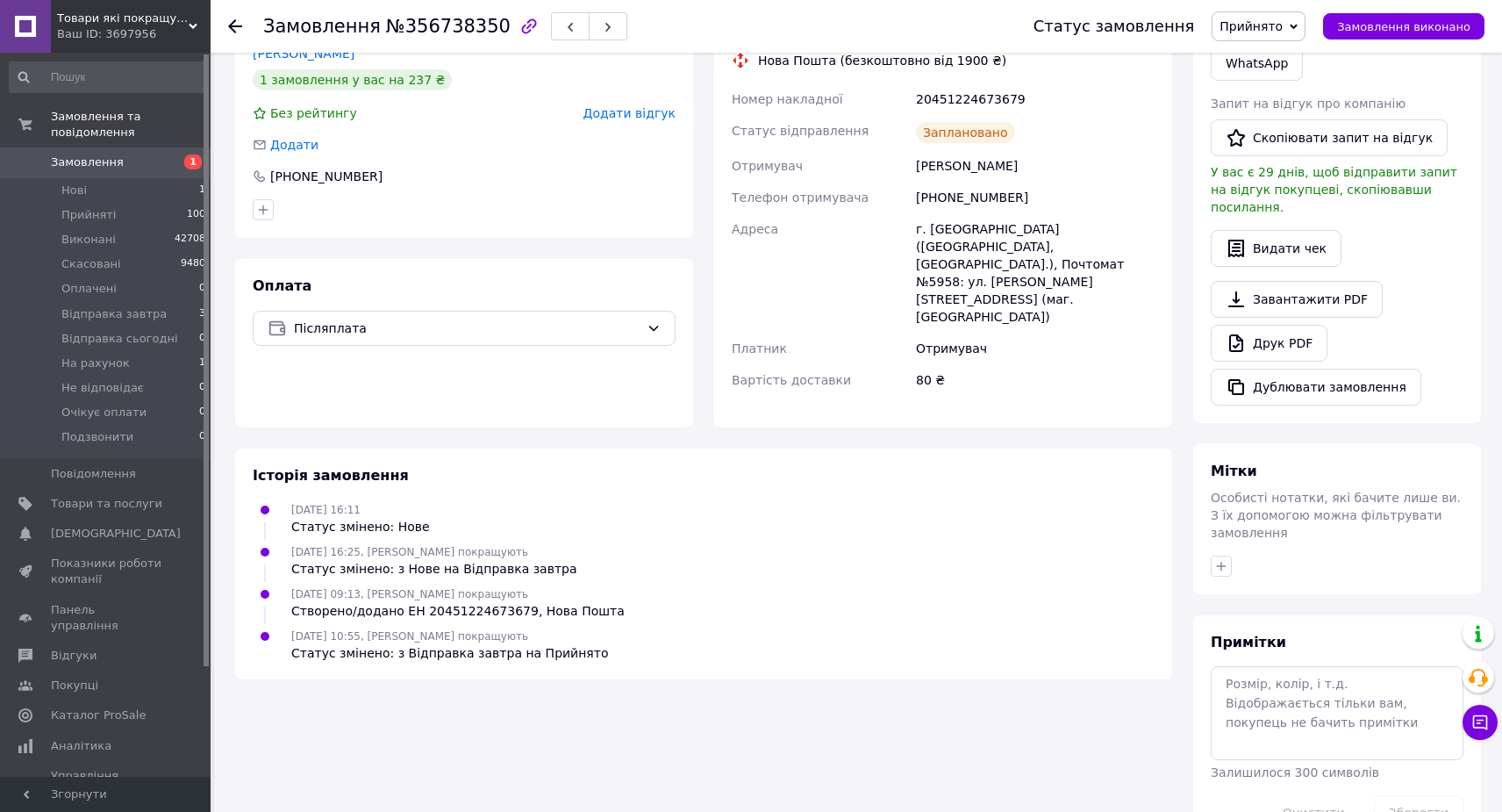
scroll to position [401, 0]
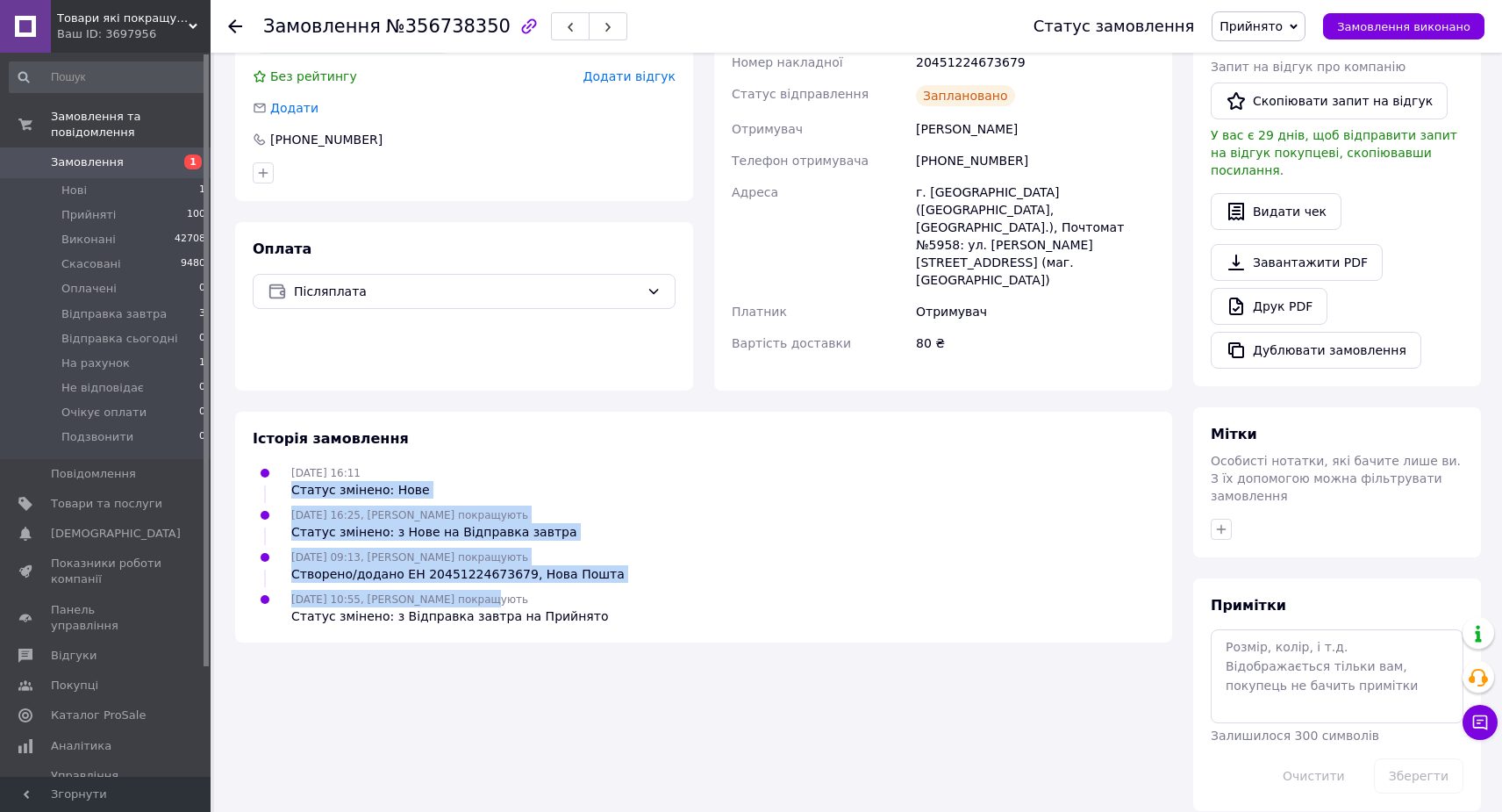
drag, startPoint x: 571, startPoint y: 553, endPoint x: 285, endPoint y: 432, distance: 310.5
click at [285, 463] on ul "11.08.2025 16:11 Статус змінено: Нове 11.08.2025 16:25, Вадим покращують Статус…" at bounding box center [704, 544] width 903 height 162
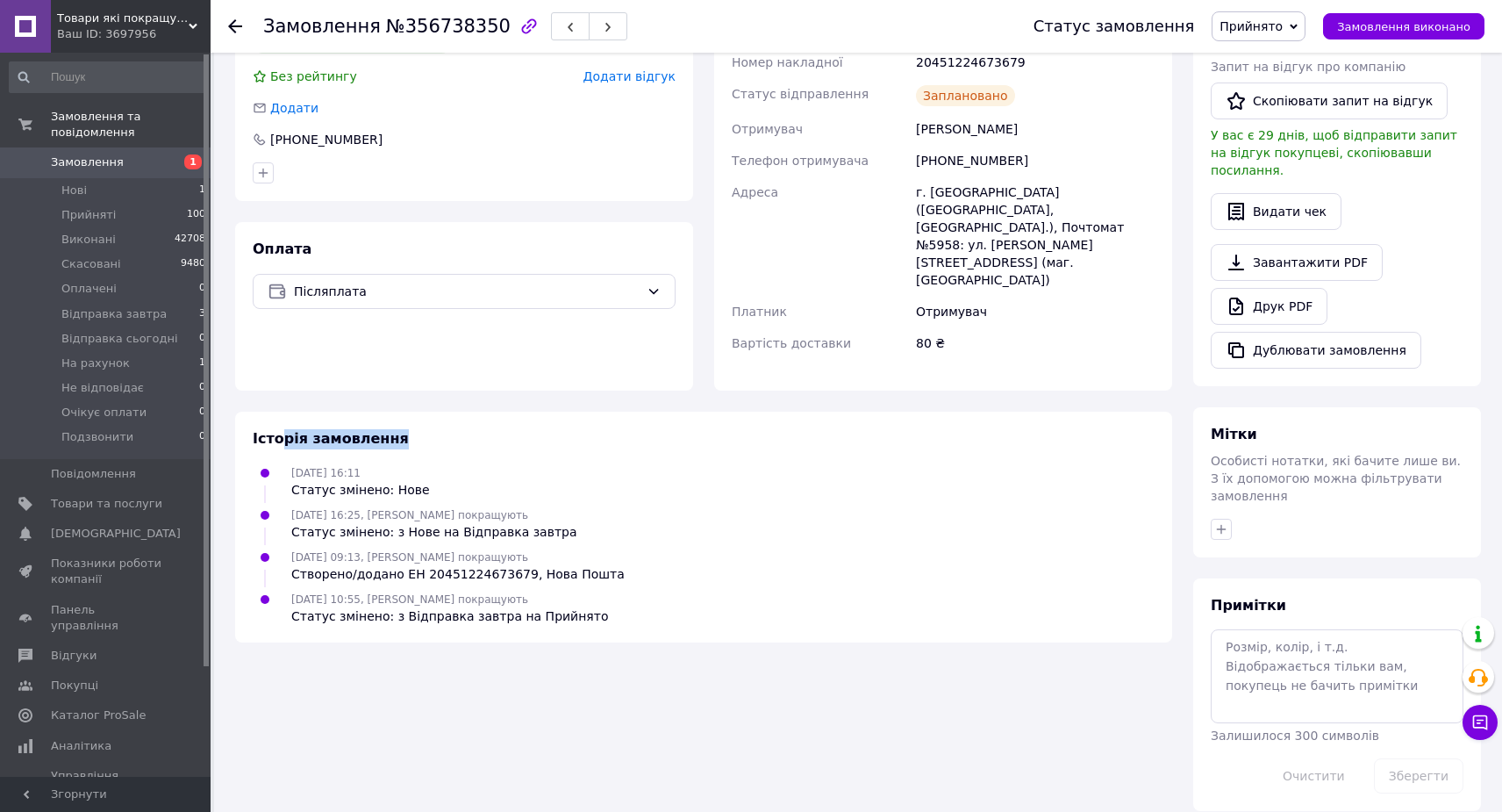
click at [282, 411] on div "Історія замовлення 11.08.2025 16:11 Статус змінено: Нове 11.08.2025 16:25, Вади…" at bounding box center [703, 527] width 937 height 231
click at [261, 430] on span "Історія замовлення" at bounding box center [331, 438] width 157 height 17
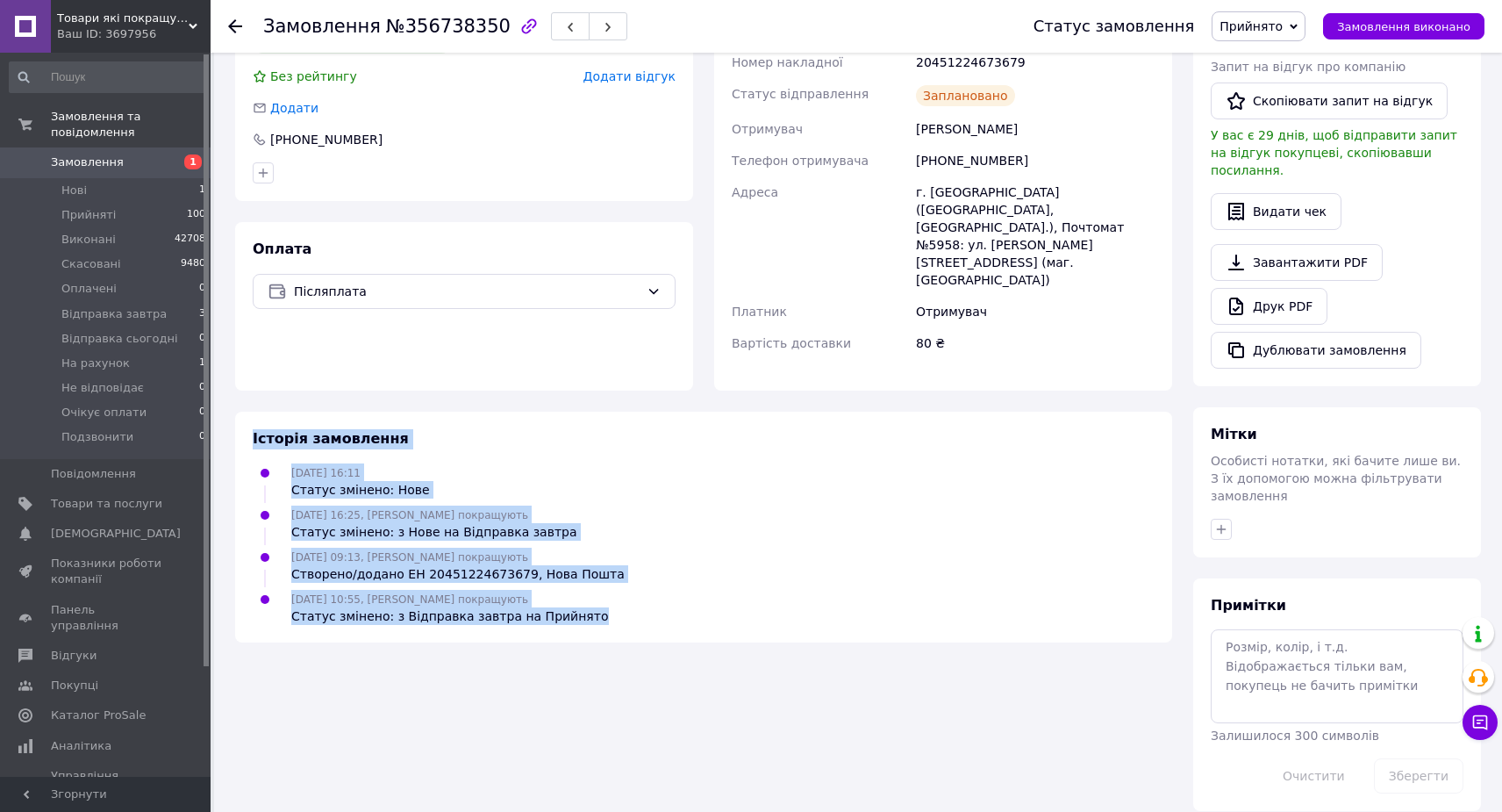
drag, startPoint x: 253, startPoint y: 378, endPoint x: 608, endPoint y: 569, distance: 403.1
click at [608, 569] on div "Історія замовлення 11.08.2025 16:11 Статус змінено: Нове 11.08.2025 16:25, Вади…" at bounding box center [703, 527] width 937 height 231
click at [342, 411] on div "Історія замовлення 11.08.2025 16:11 Статус змінено: Нове 11.08.2025 16:25, Вади…" at bounding box center [703, 527] width 937 height 231
drag, startPoint x: 291, startPoint y: 415, endPoint x: 409, endPoint y: 423, distance: 118.3
click at [409, 463] on div "11.08.2025 16:11 Статус змінено: Нове" at bounding box center [361, 481] width 153 height 35
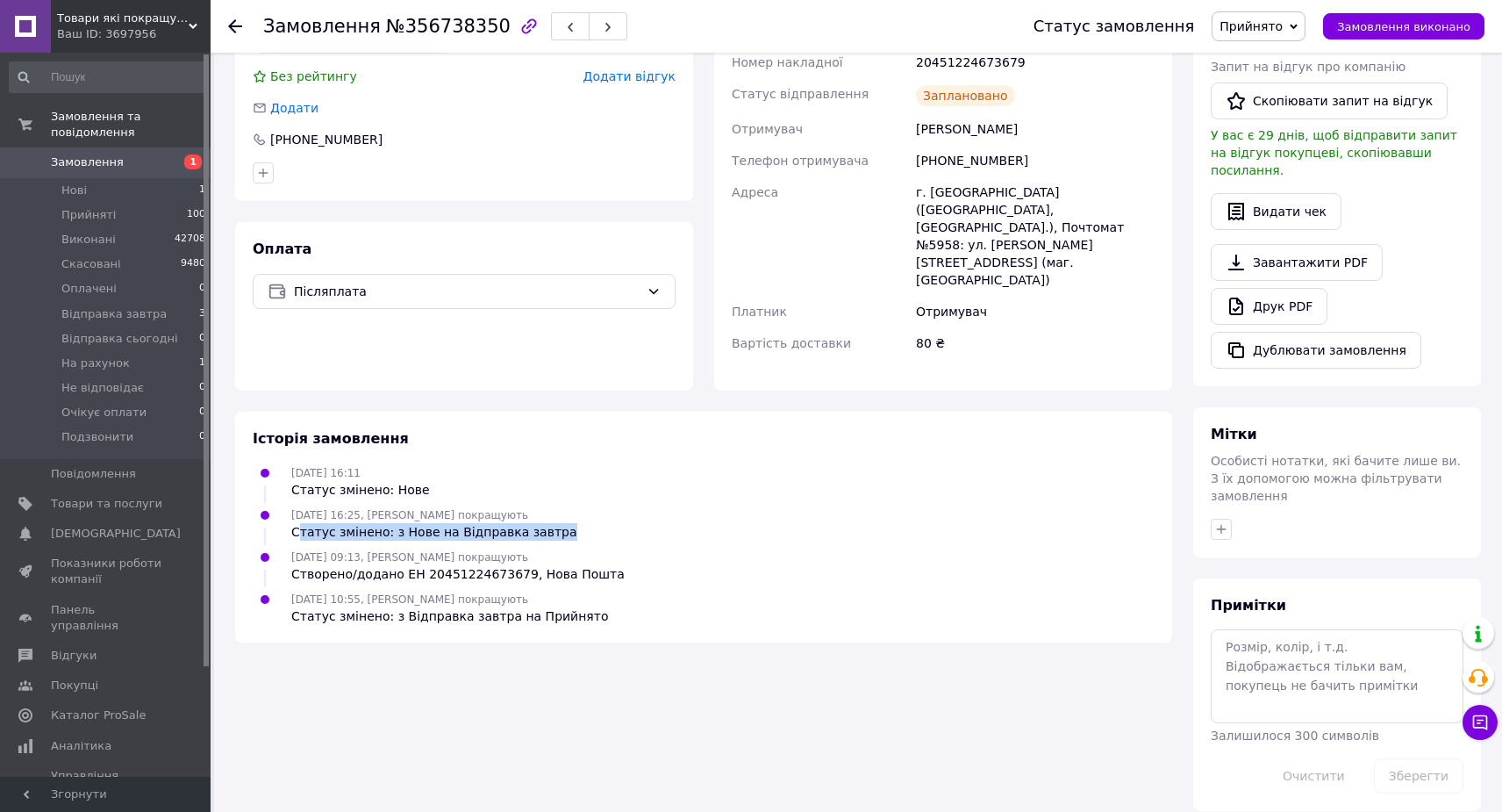
drag, startPoint x: 297, startPoint y: 469, endPoint x: 552, endPoint y: 483, distance: 255.4
click at [552, 505] on div "11.08.2025 16:25, Вадим покращують Статус змінено: з Нове на Відправка завтра" at bounding box center [434, 523] width 300 height 35
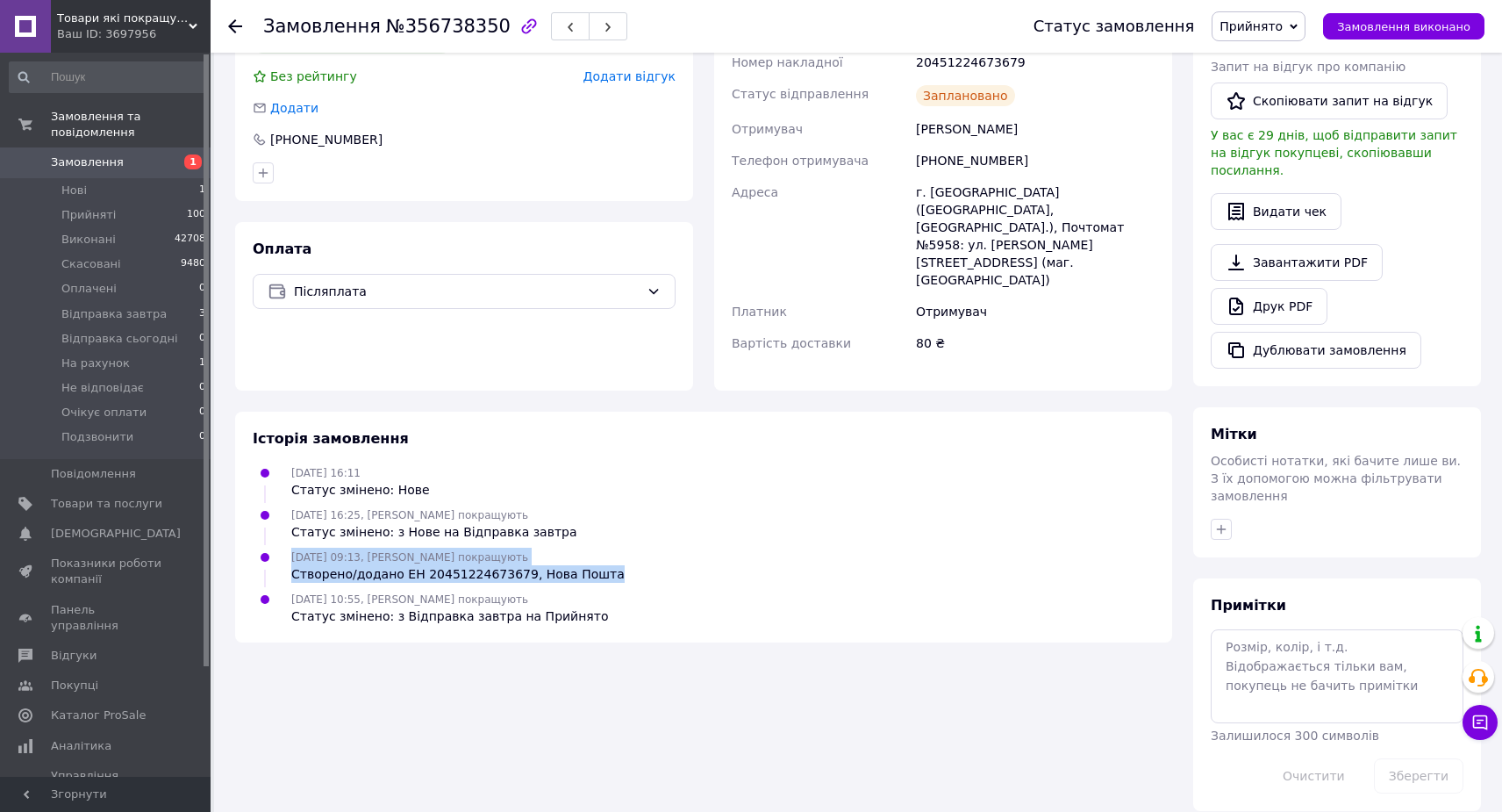
drag, startPoint x: 291, startPoint y: 502, endPoint x: 595, endPoint y: 526, distance: 304.9
click at [595, 547] on div "12.08.2025 09:13, Вадим покращують Створено/додано ЕН 20451224673679, Нова Пошта" at bounding box center [458, 565] width 348 height 35
click at [442, 523] on div "Статус змінено: з Нове на Відправка завтра" at bounding box center [434, 531] width 286 height 18
drag, startPoint x: 285, startPoint y: 495, endPoint x: 605, endPoint y: 526, distance: 321.5
click at [605, 547] on div "12.08.2025 09:13, Вадим покращують Створено/додано ЕН 20451224673679, Нова Пошта" at bounding box center [704, 565] width 916 height 35
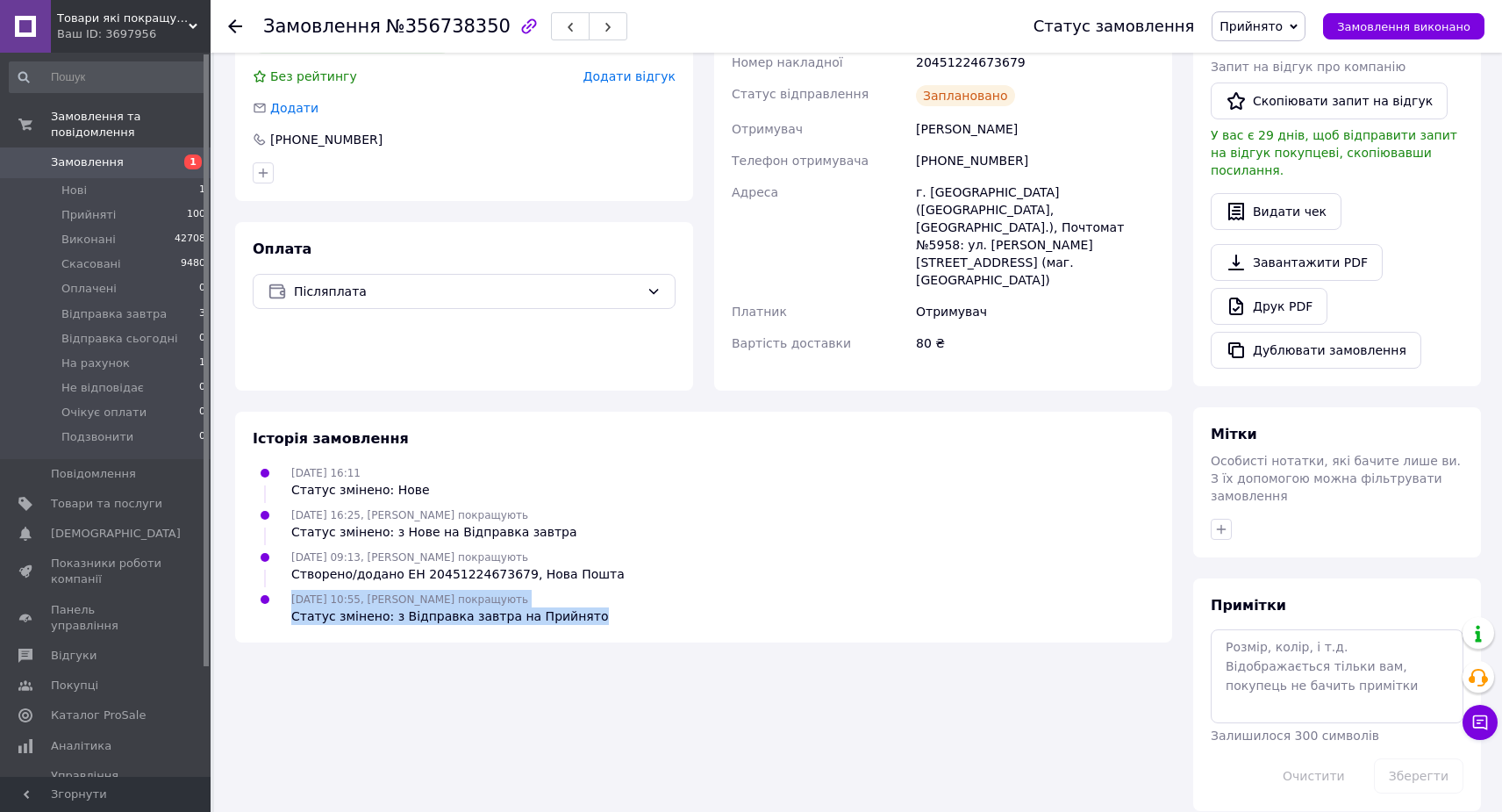
drag, startPoint x: 599, startPoint y: 560, endPoint x: 289, endPoint y: 529, distance: 311.5
click at [289, 529] on ul "11.08.2025 16:11 Статус змінено: Нове 11.08.2025 16:25, Вадим покращують Статус…" at bounding box center [704, 544] width 903 height 162
click at [282, 590] on div at bounding box center [265, 608] width 38 height 35
drag, startPoint x: 448, startPoint y: 555, endPoint x: 577, endPoint y: 557, distance: 129.0
click at [577, 590] on div "12.08.2025 10:55, Вадим покращують Статус змінено: з Відправка завтра на Прийня…" at bounding box center [704, 608] width 916 height 35
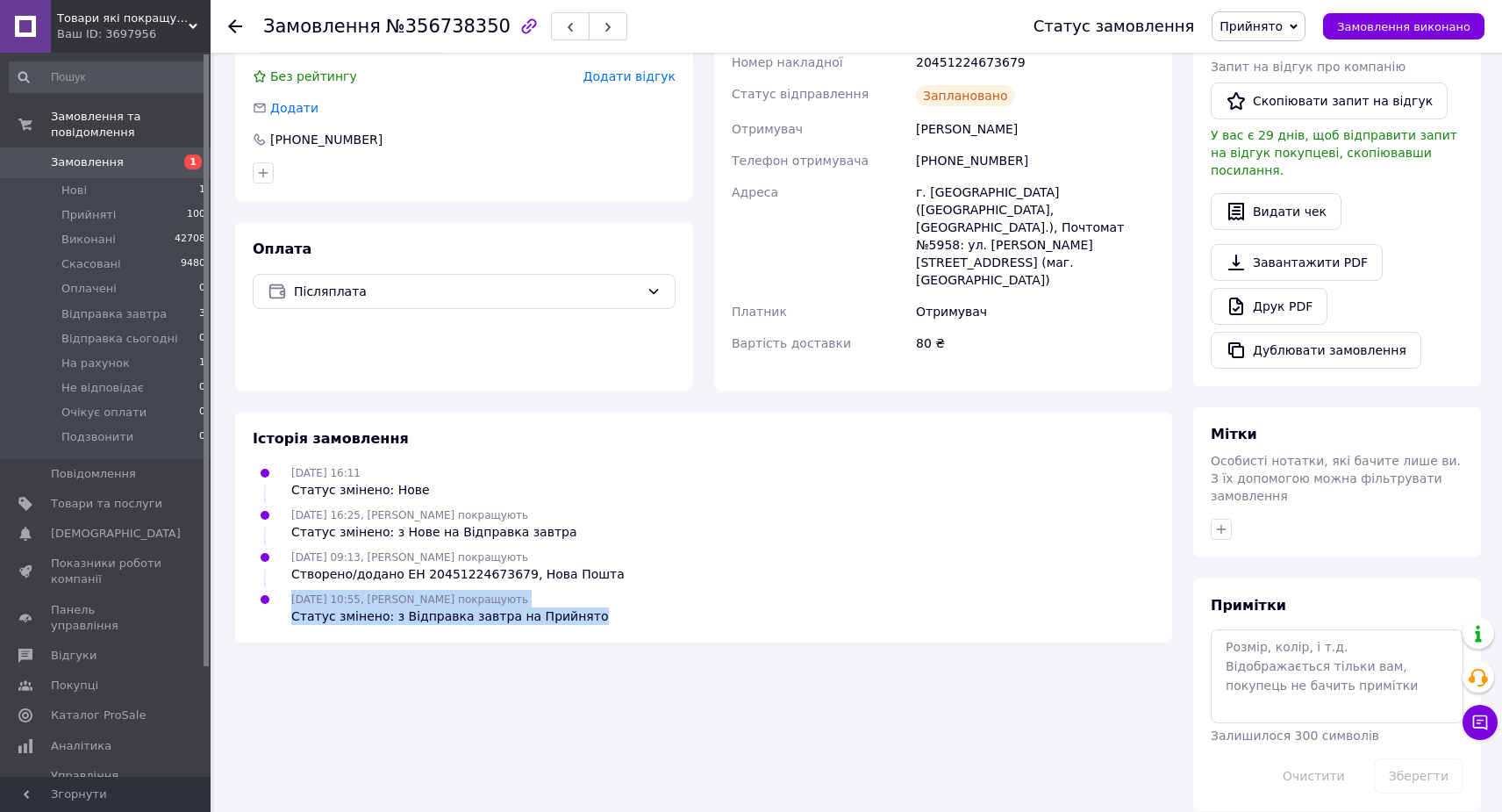
click at [588, 590] on div "12.08.2025 10:55, Вадим покращують Статус змінено: з Відправка завтра на Прийня…" at bounding box center [704, 608] width 916 height 35
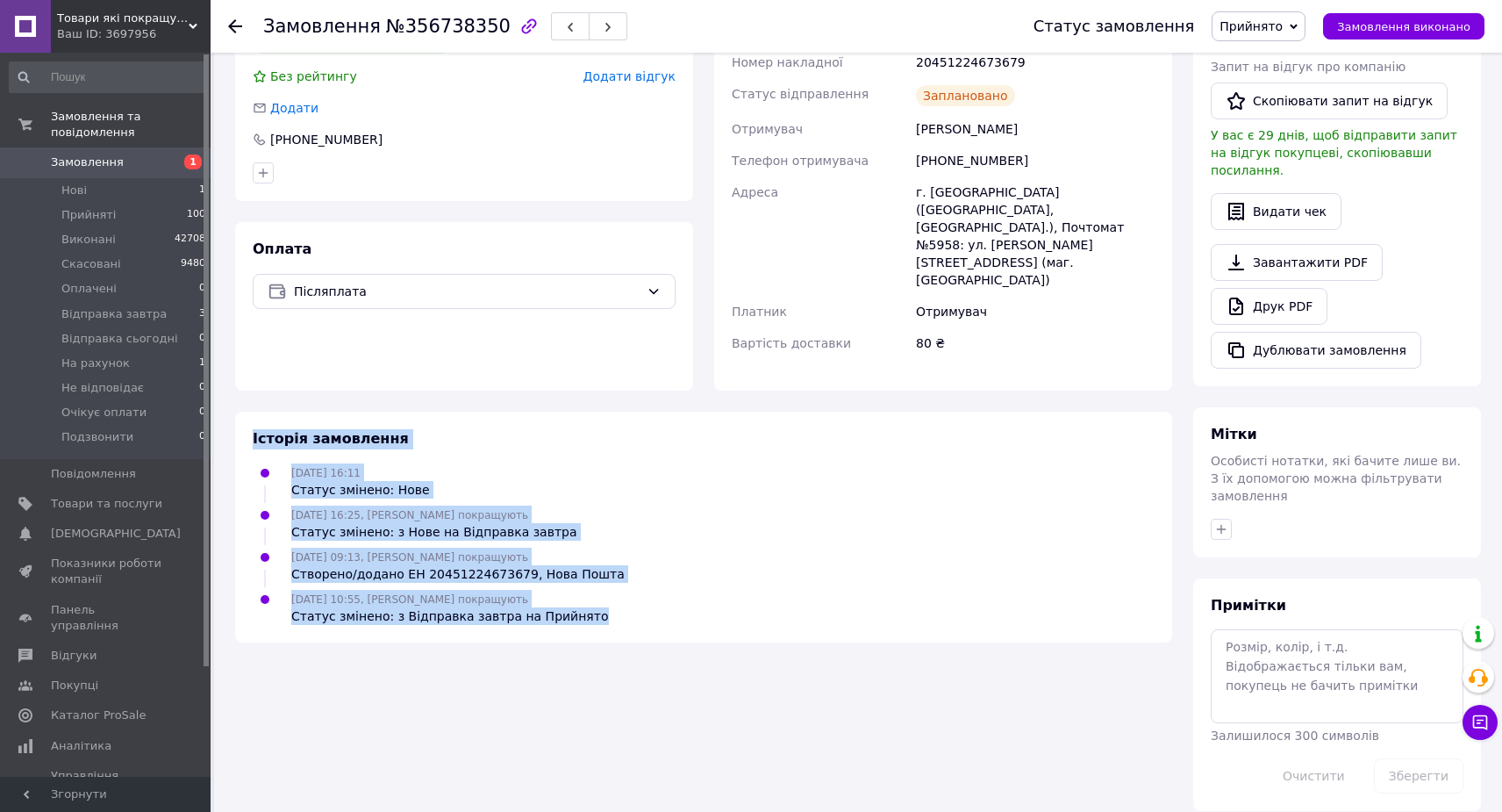
drag, startPoint x: 250, startPoint y: 379, endPoint x: 617, endPoint y: 572, distance: 414.7
click at [617, 572] on div "Історія замовлення 11.08.2025 16:11 Статус змінено: Нове 11.08.2025 16:25, Вади…" at bounding box center [703, 527] width 937 height 231
click at [600, 590] on div "12.08.2025 10:55, Вадим покращують Статус змінено: з Відправка завтра на Прийня…" at bounding box center [704, 608] width 916 height 35
drag, startPoint x: 593, startPoint y: 561, endPoint x: 246, endPoint y: 384, distance: 389.5
click at [246, 411] on div "Історія замовлення 11.08.2025 16:11 Статус змінено: Нове 11.08.2025 16:25, Вади…" at bounding box center [703, 527] width 937 height 231
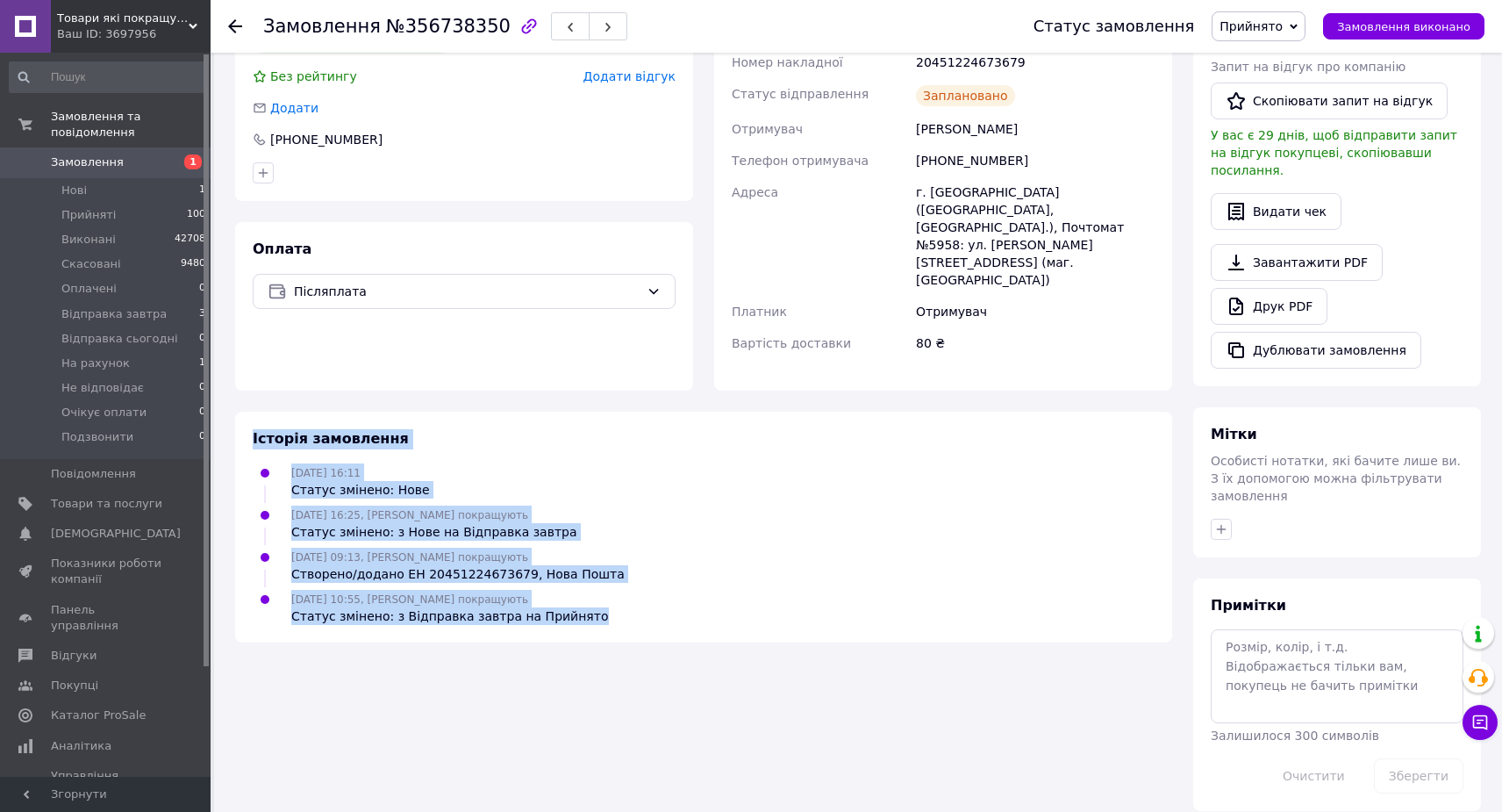
scroll to position [234, 0]
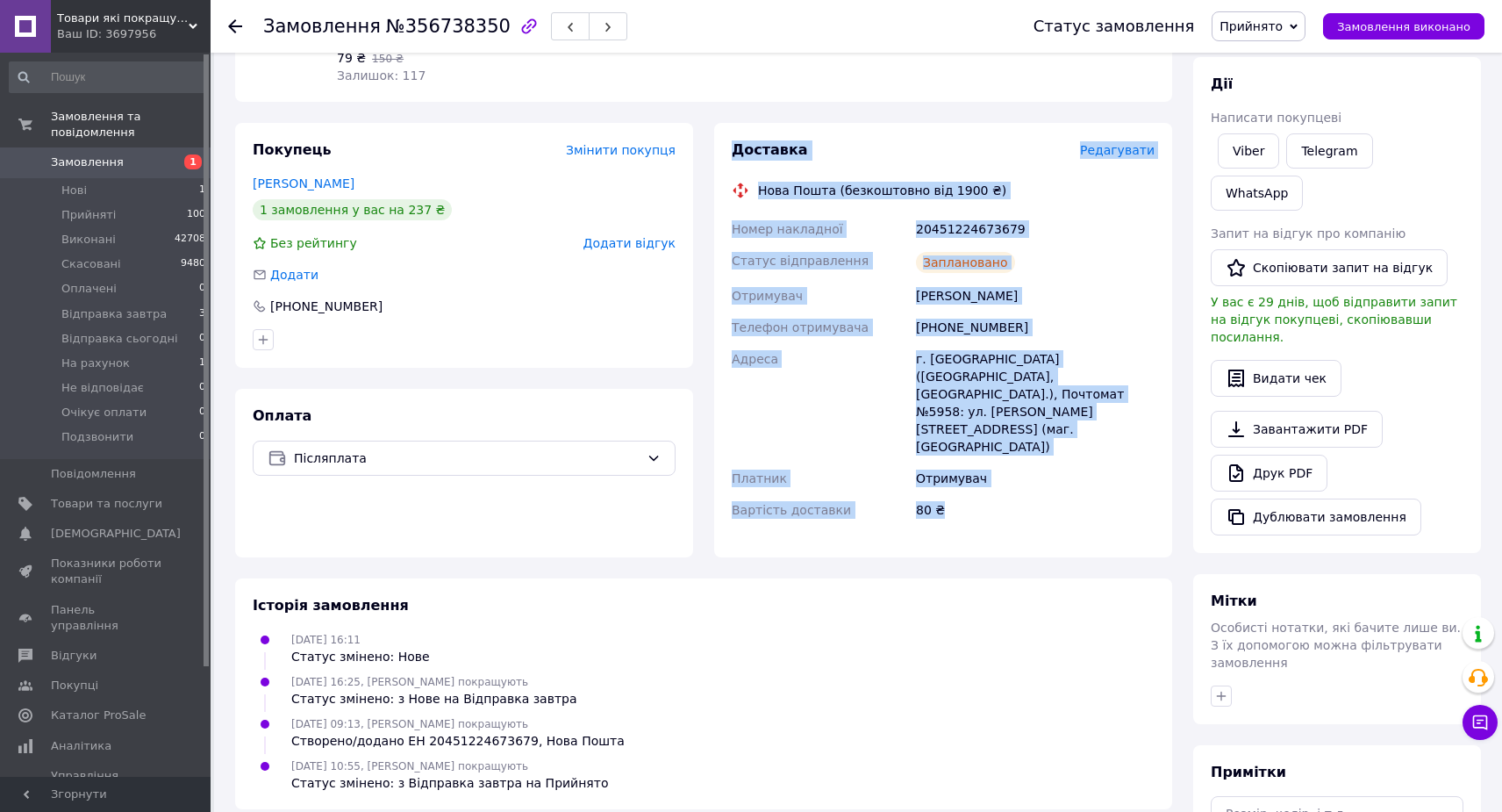
drag, startPoint x: 913, startPoint y: 464, endPoint x: 729, endPoint y: 154, distance: 360.5
click at [729, 154] on div "Доставка Редагувати Нова Пошта (безкоштовно від 1900 ₴) Номер накладної 2045122…" at bounding box center [943, 340] width 458 height 434
click at [795, 360] on div "Адреса" at bounding box center [820, 403] width 185 height 119
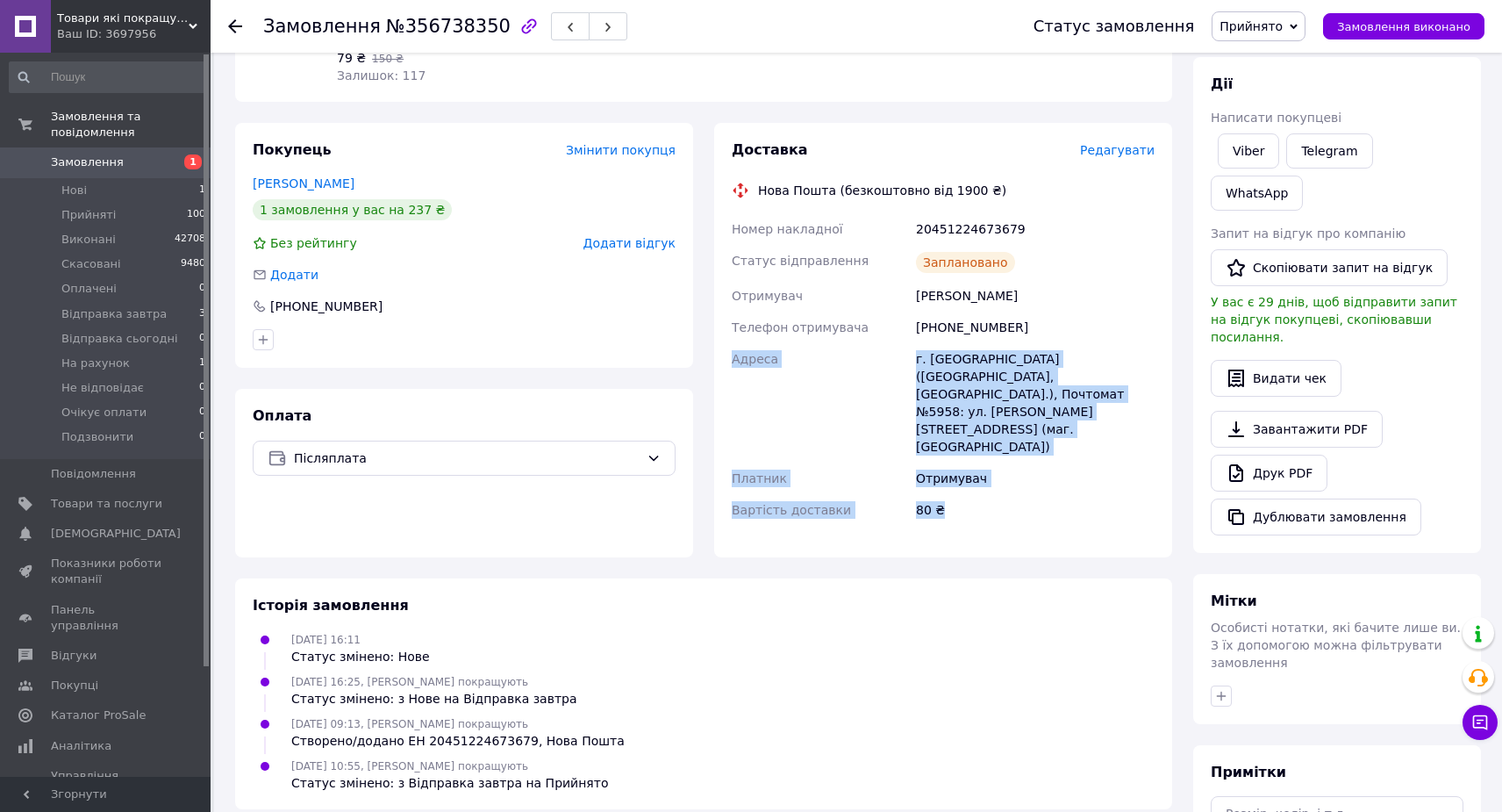
drag, startPoint x: 735, startPoint y: 349, endPoint x: 971, endPoint y: 470, distance: 265.2
click at [971, 470] on div "Номер накладної 20451224673679 Статус відправлення Заплановано Отримувач Шереме…" at bounding box center [943, 369] width 430 height 312
click at [970, 494] on div "80 ₴" at bounding box center [1036, 510] width 246 height 32
drag, startPoint x: 970, startPoint y: 459, endPoint x: 725, endPoint y: 321, distance: 281.2
click at [725, 321] on div "Доставка Редагувати Нова Пошта (безкоштовно від 1900 ₴) Номер накладної 2045122…" at bounding box center [943, 340] width 458 height 434
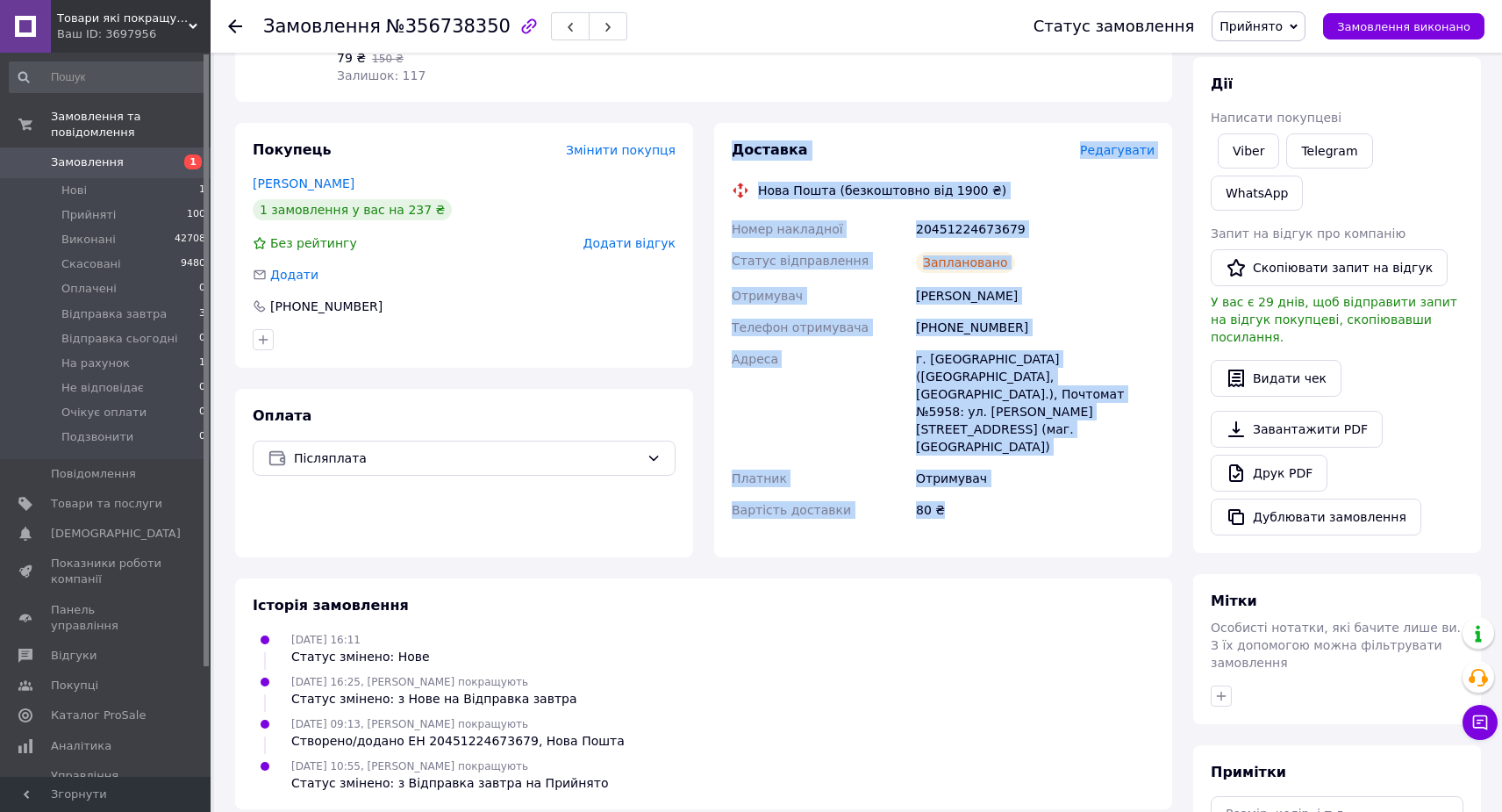
drag, startPoint x: 741, startPoint y: 154, endPoint x: 985, endPoint y: 461, distance: 392.2
click at [985, 461] on div "Доставка Редагувати Нова Пошта (безкоштовно від 1900 ₴) Номер накладної 2045122…" at bounding box center [943, 340] width 458 height 434
click at [129, 172] on link "Замовлення 1" at bounding box center [108, 162] width 216 height 30
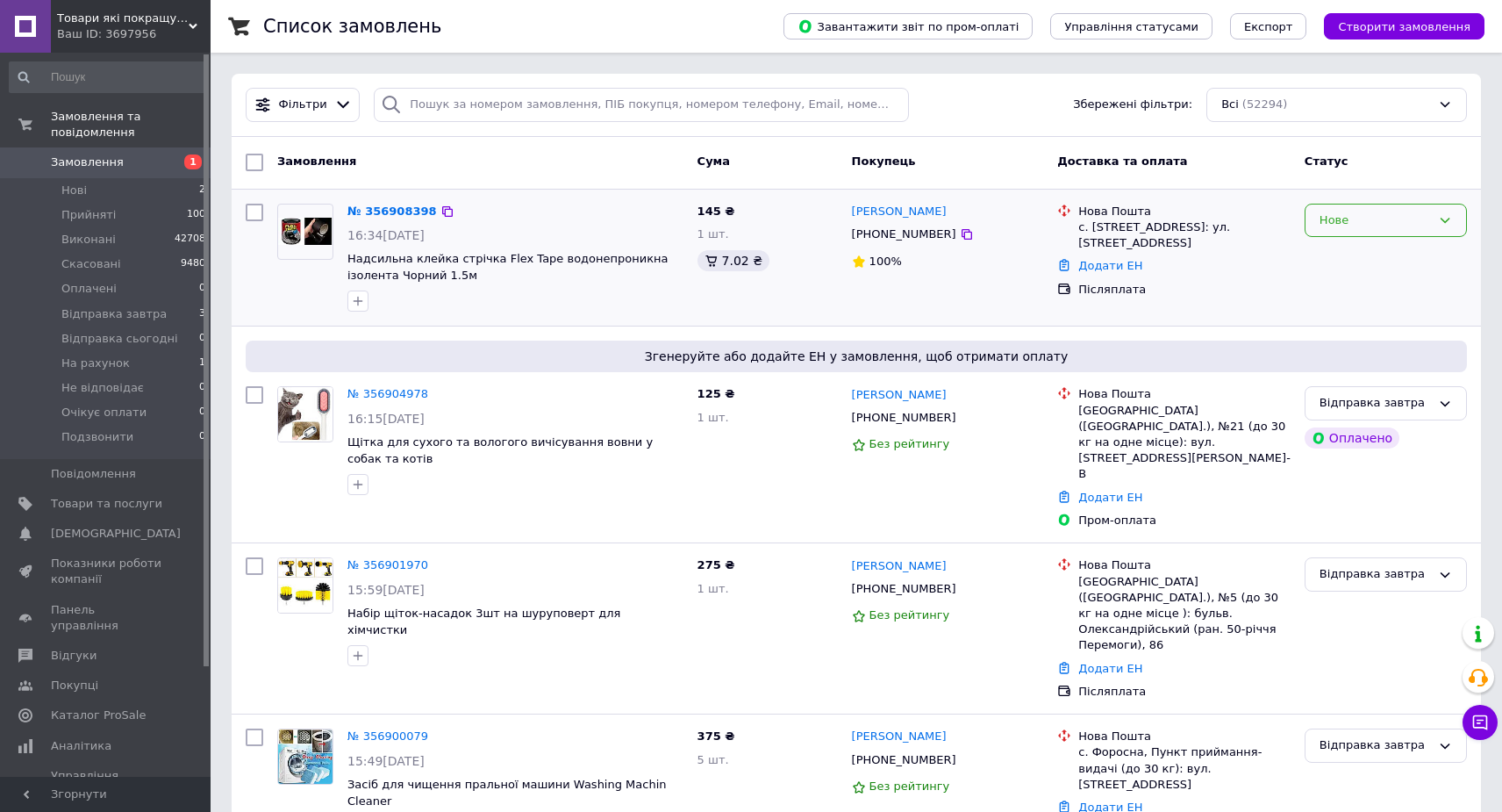
click at [1401, 216] on div "Нове" at bounding box center [1376, 221] width 112 height 19
click at [1398, 381] on li "Відправка завтра" at bounding box center [1386, 384] width 160 height 33
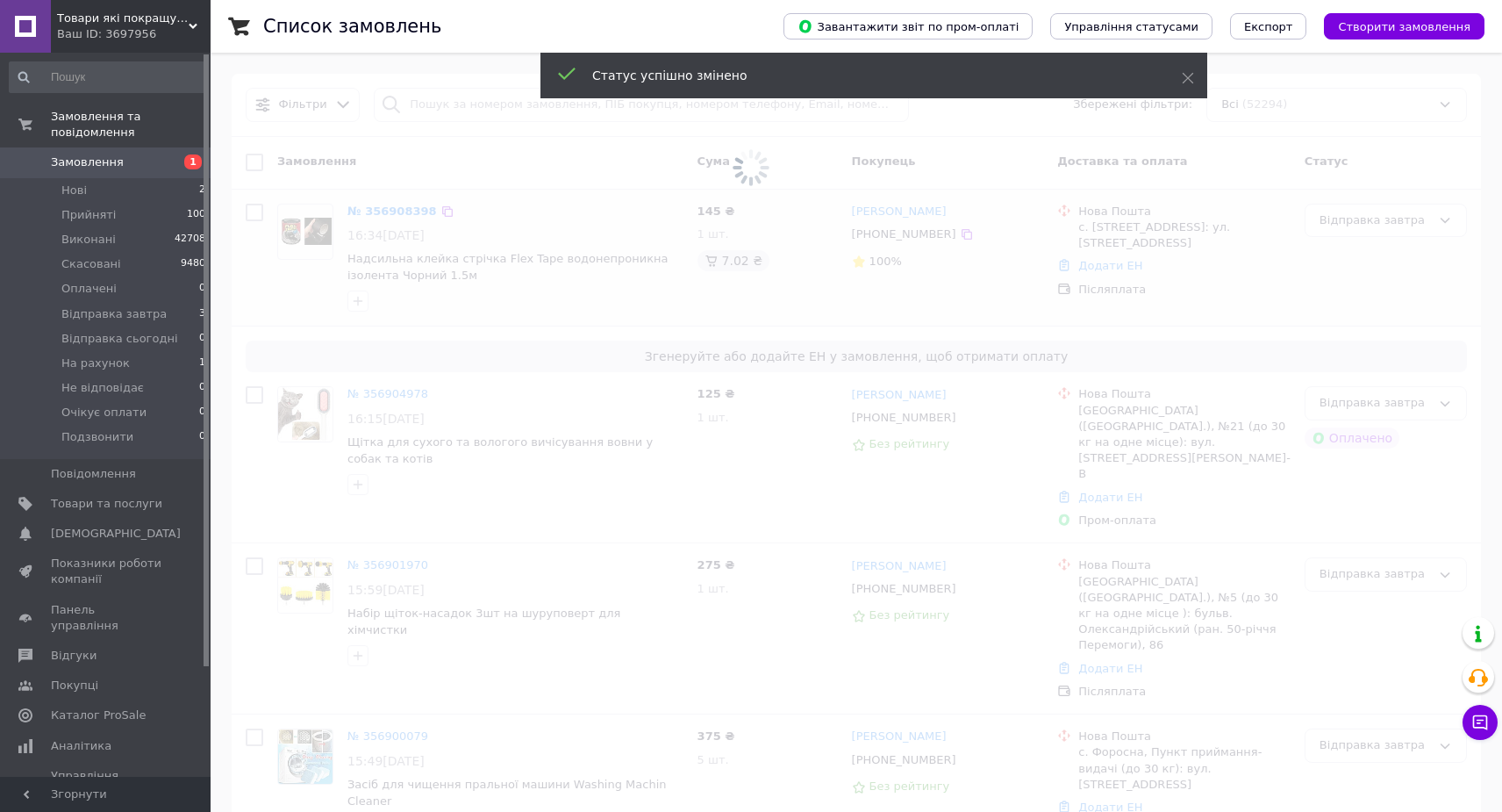
click at [468, 102] on span at bounding box center [751, 168] width 1502 height 336
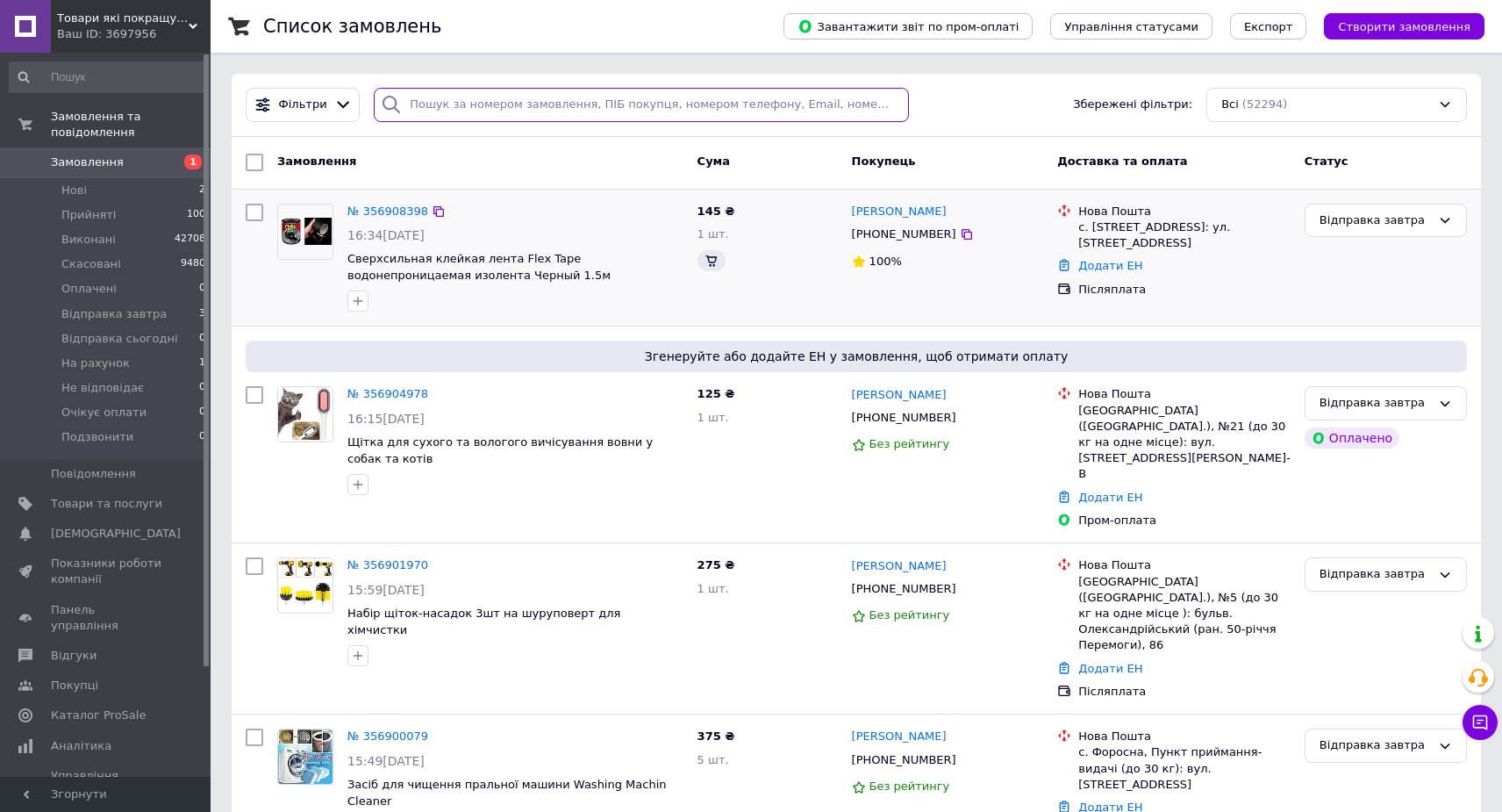
click at [468, 101] on input "search" at bounding box center [641, 104] width 535 height 34
paste input "20451224673679"
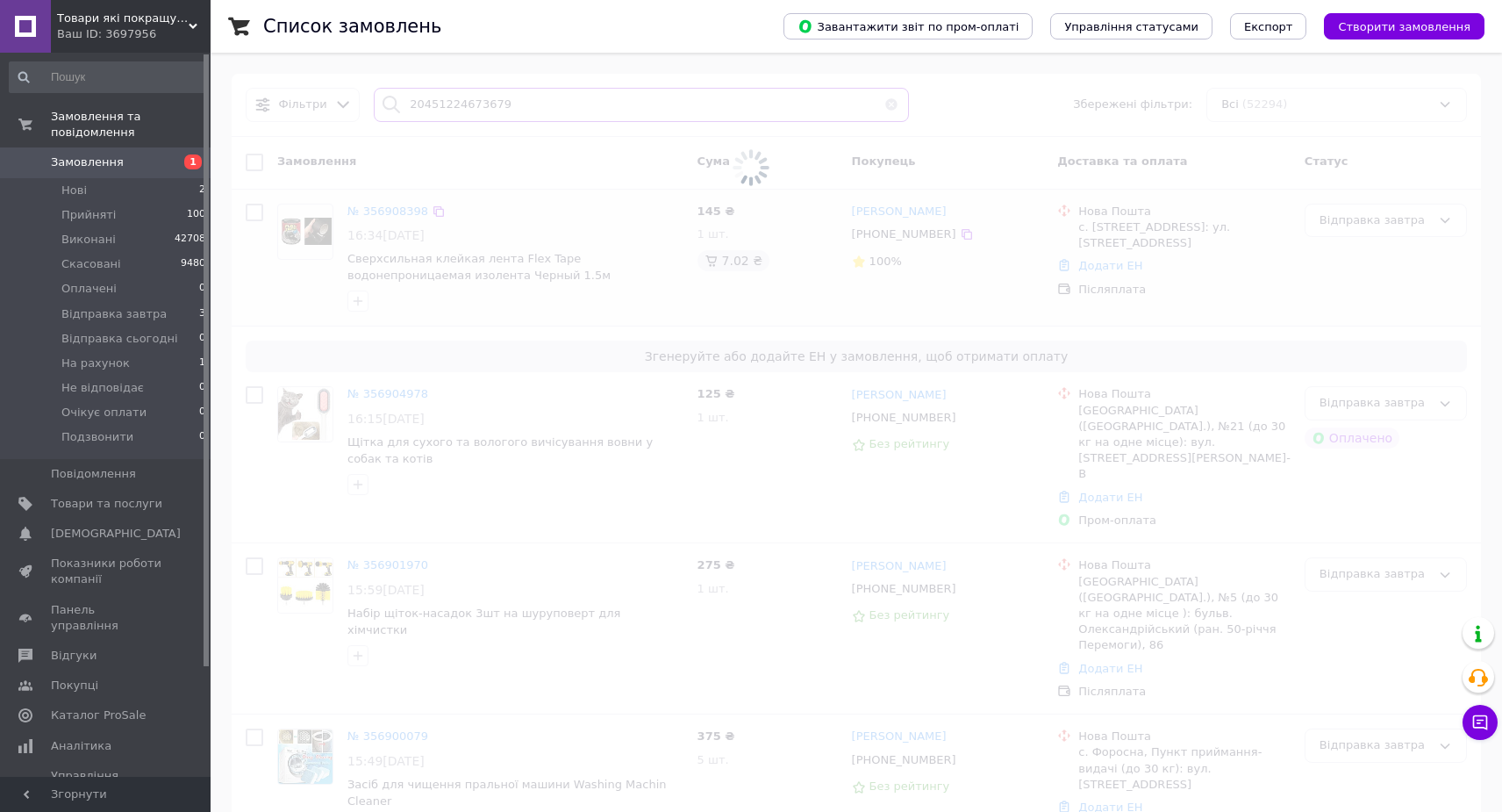
type input "20451224673679"
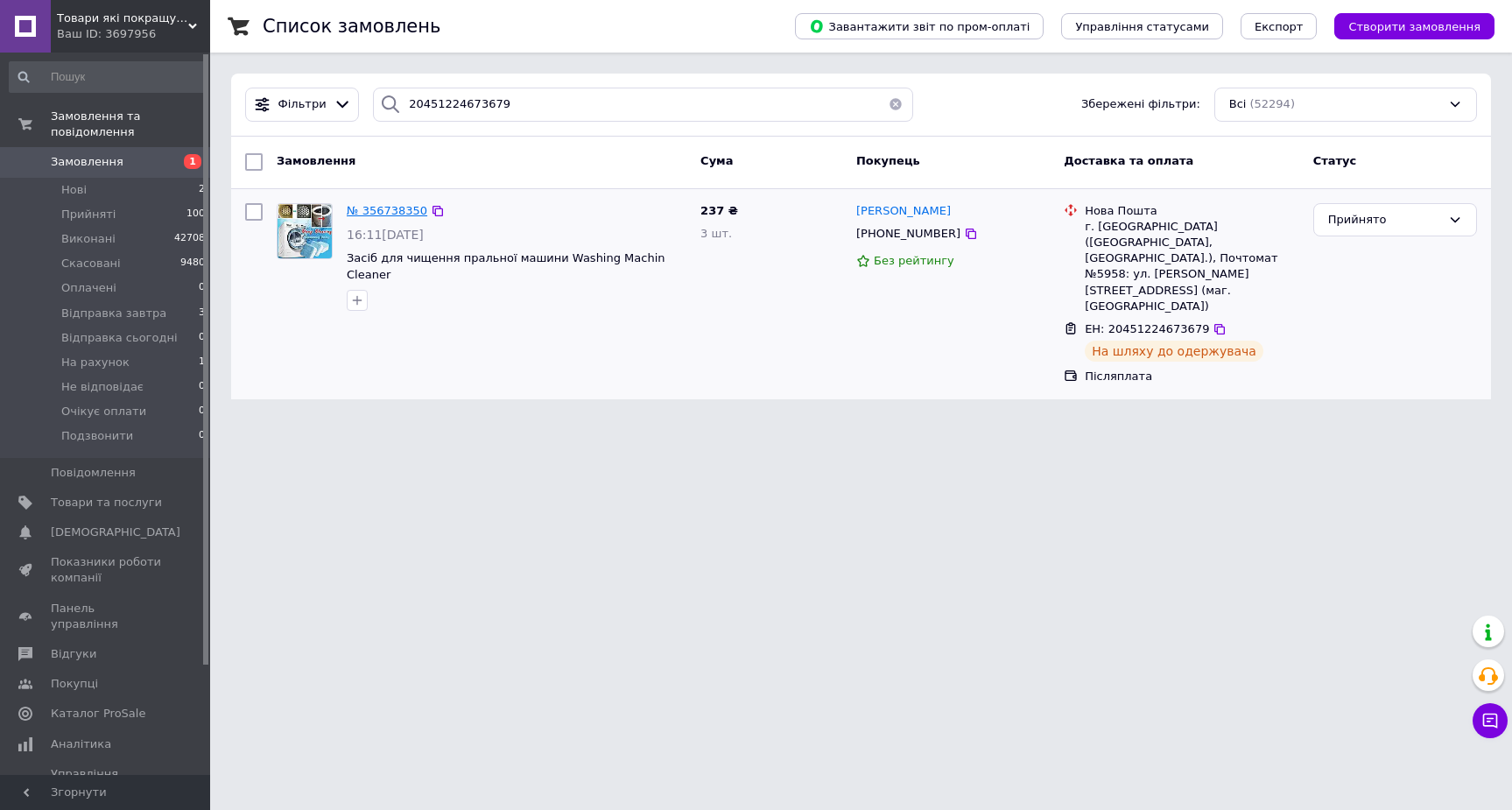
click at [413, 208] on span "№ 356738350" at bounding box center [387, 210] width 81 height 13
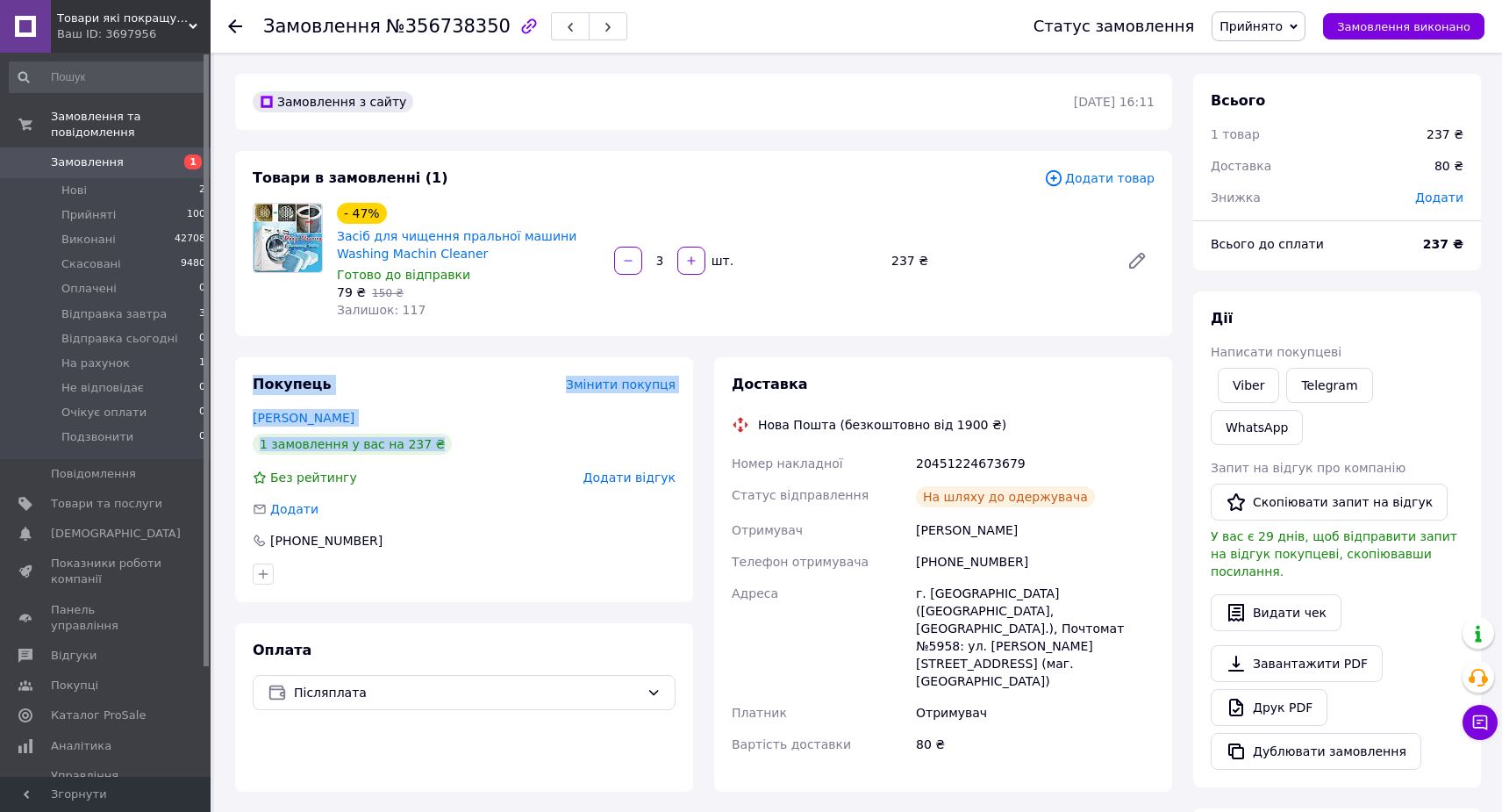
drag, startPoint x: 440, startPoint y: 445, endPoint x: 252, endPoint y: 381, distance: 198.6
click at [252, 381] on div "Покупець Змінити покупця Шеремет Людмила 1 замовлення у вас на 237 ₴ Без рейтин…" at bounding box center [463, 479] width 458 height 245
click at [271, 351] on div "Замовлення з сайту 11.08.2025 | 16:11 Товари в замовленні (1) Додати товар - 47…" at bounding box center [704, 642] width 958 height 1138
drag, startPoint x: 310, startPoint y: 406, endPoint x: 668, endPoint y: 453, distance: 361.1
click at [668, 453] on div "Покупець Змінити покупця Шеремет Людмила 1 замовлення у вас на 237 ₴ Без рейтин…" at bounding box center [463, 479] width 458 height 245
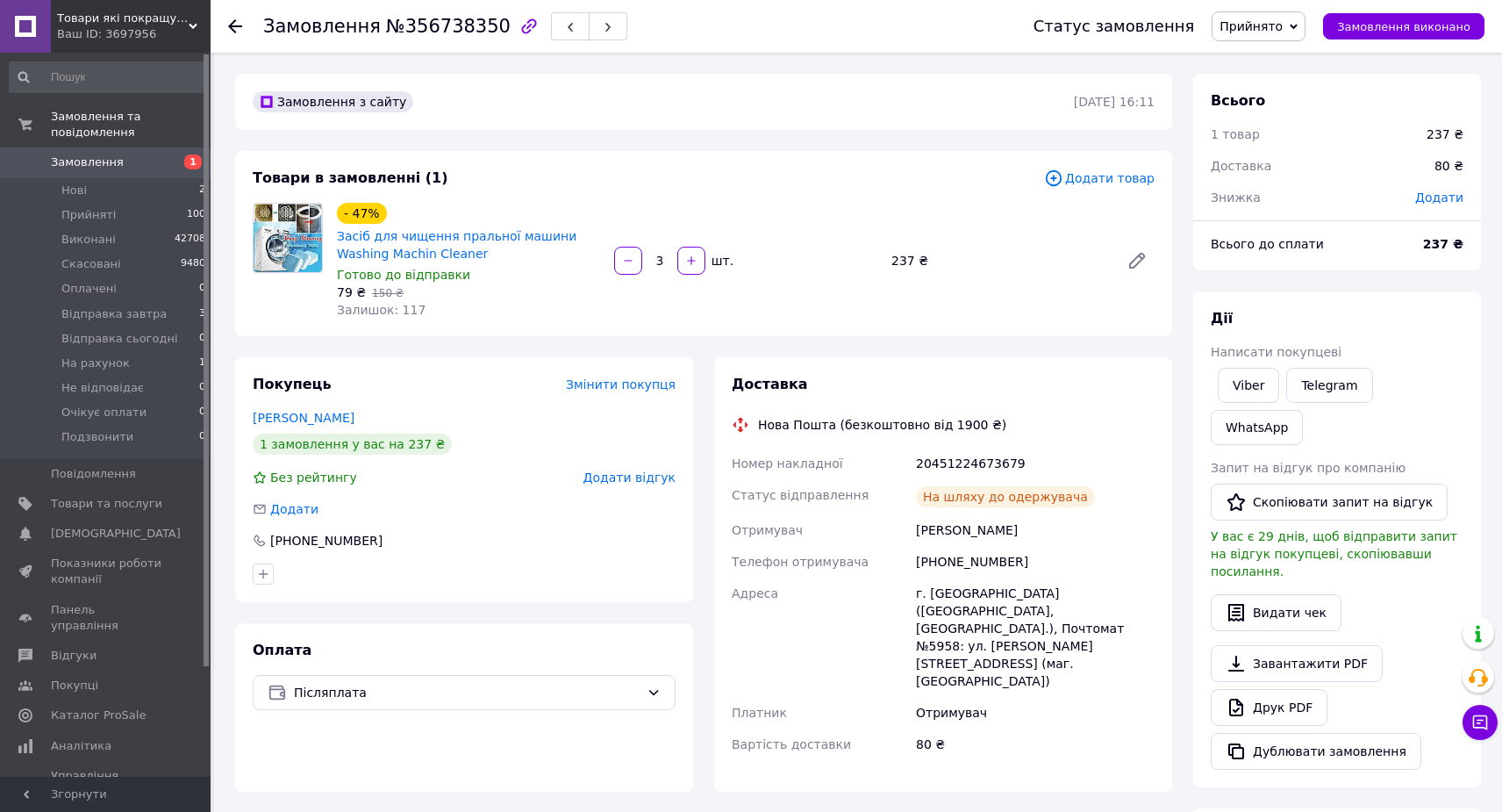
click at [545, 442] on div "1 замовлення у вас на 237 ₴" at bounding box center [464, 444] width 423 height 21
drag, startPoint x: 662, startPoint y: 451, endPoint x: 255, endPoint y: 374, distance: 414.2
click at [255, 374] on div "Покупець Змінити покупця Шеремет Людмила 1 замовлення у вас на 237 ₴ Без рейтин…" at bounding box center [463, 479] width 458 height 245
click at [454, 526] on div "Покупець Змінити покупця Шеремет Людмила 1 замовлення у вас на 237 ₴ Без рейтин…" at bounding box center [463, 479] width 458 height 245
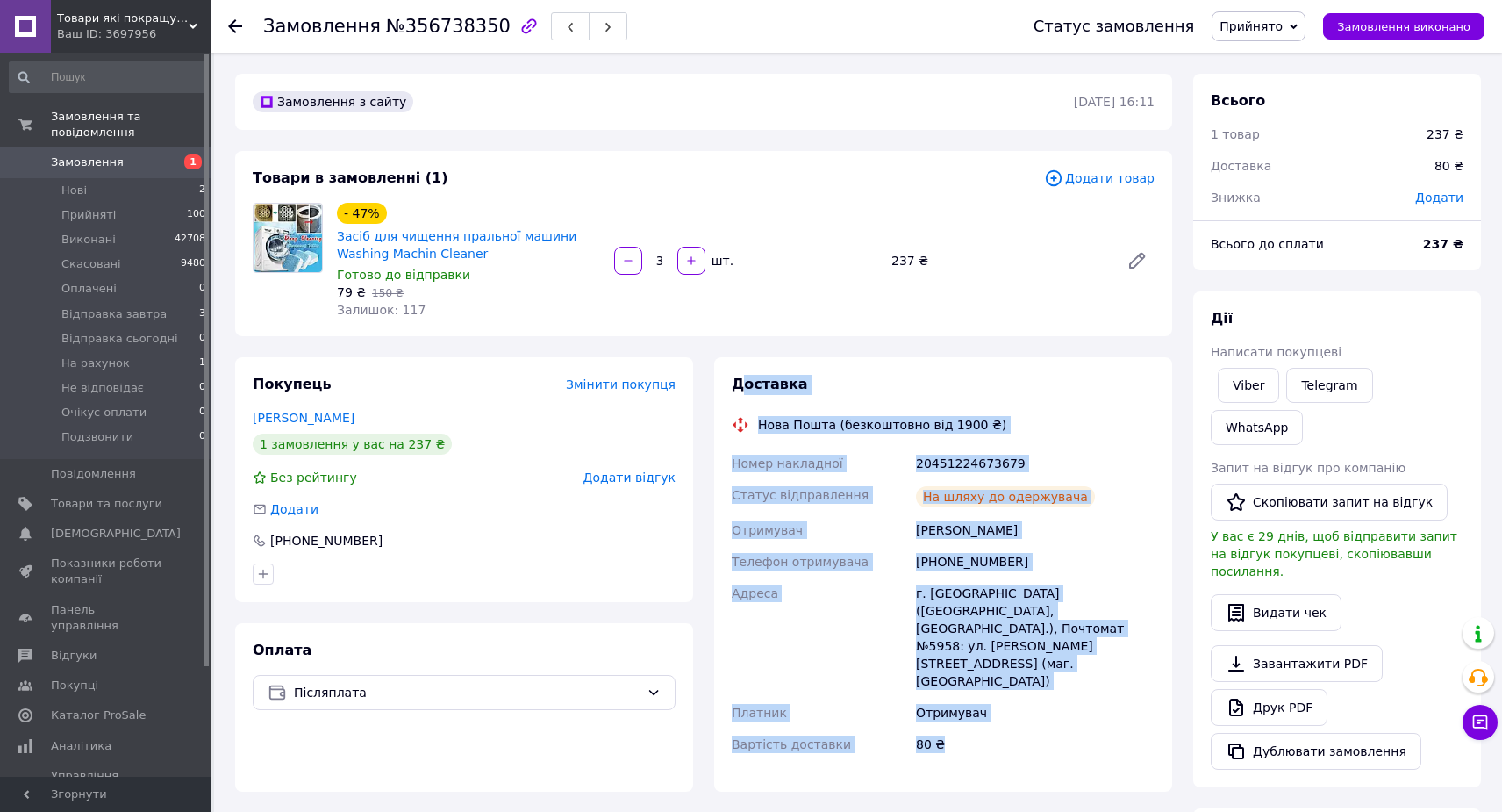
drag, startPoint x: 991, startPoint y: 699, endPoint x: 747, endPoint y: 378, distance: 403.2
click at [747, 378] on div "Доставка Нова Пошта (безкоштовно від 1900 ₴) Номер накладної 20451224673679 Ста…" at bounding box center [944, 574] width 423 height 399
drag, startPoint x: 732, startPoint y: 378, endPoint x: 1025, endPoint y: 687, distance: 425.8
click at [1025, 687] on div "Доставка Нова Пошта (безкоштовно від 1900 ₴) Номер накладної 20451224673679 Ста…" at bounding box center [944, 574] width 423 height 399
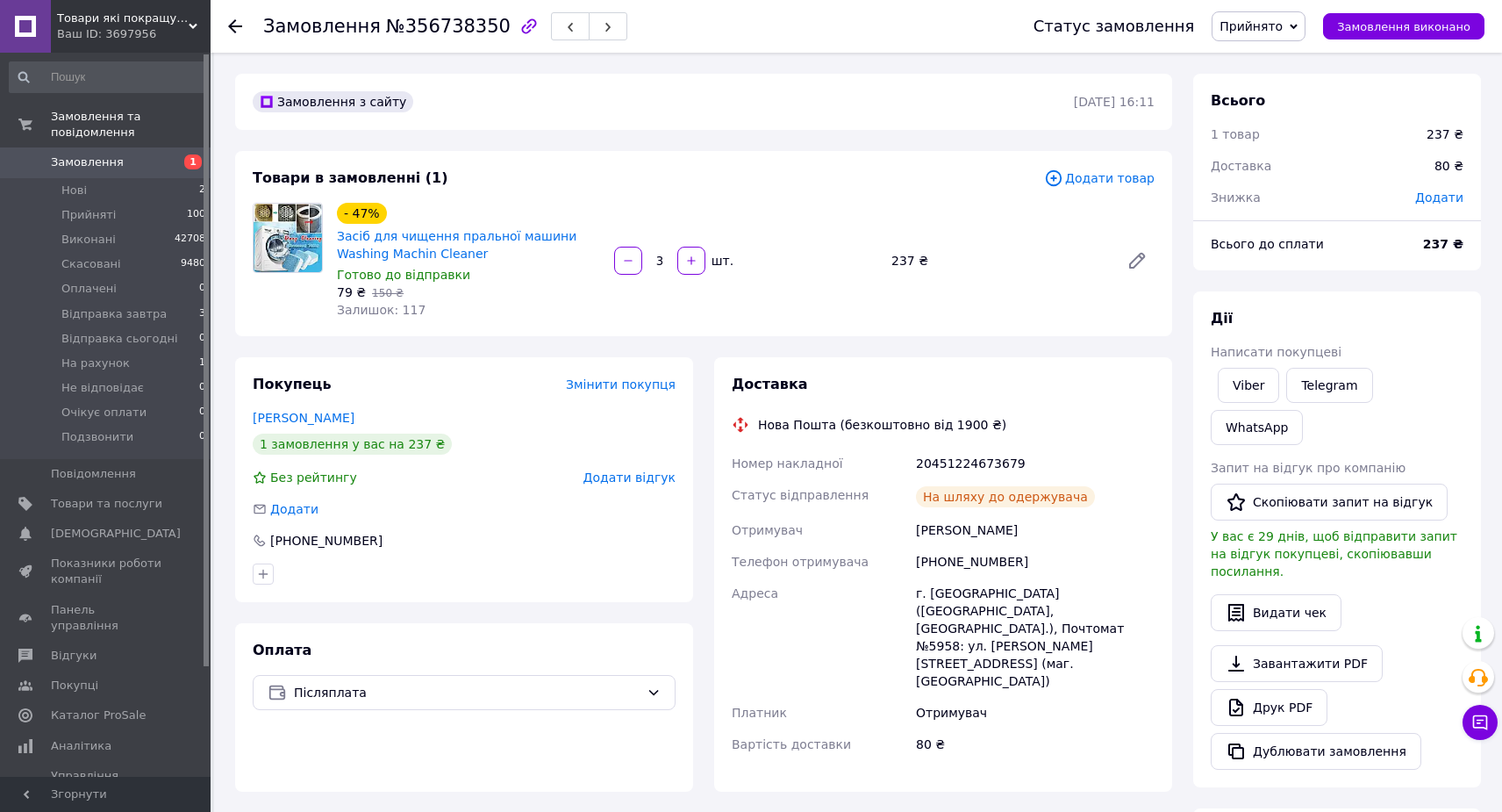
click at [298, 426] on div "Покупець Змінити покупця Шеремет Людмила 1 замовлення у вас на 237 ₴ Без рейтин…" at bounding box center [463, 479] width 458 height 245
click at [296, 421] on link "Шеремет Людмила" at bounding box center [303, 418] width 102 height 14
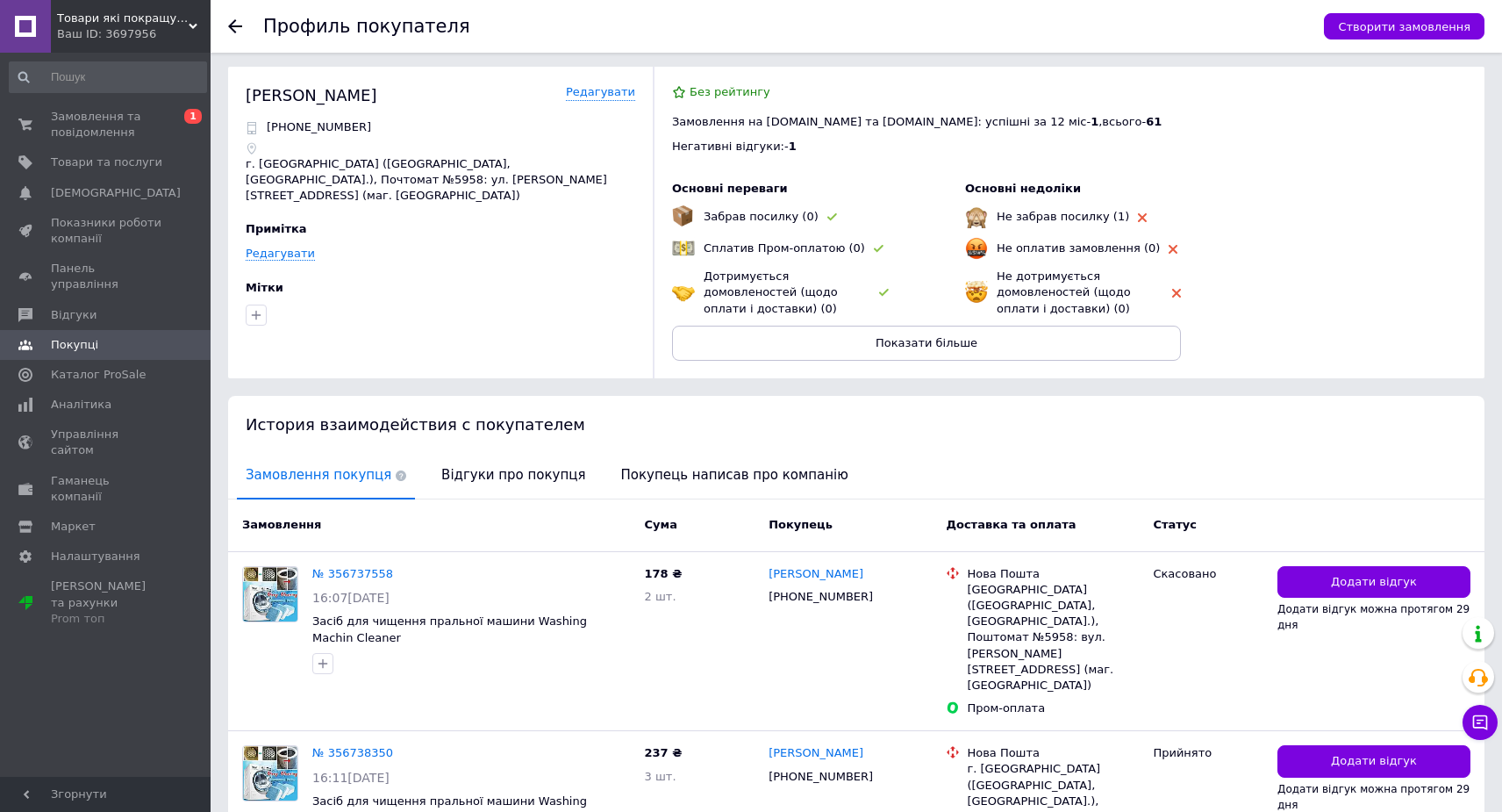
scroll to position [125, 0]
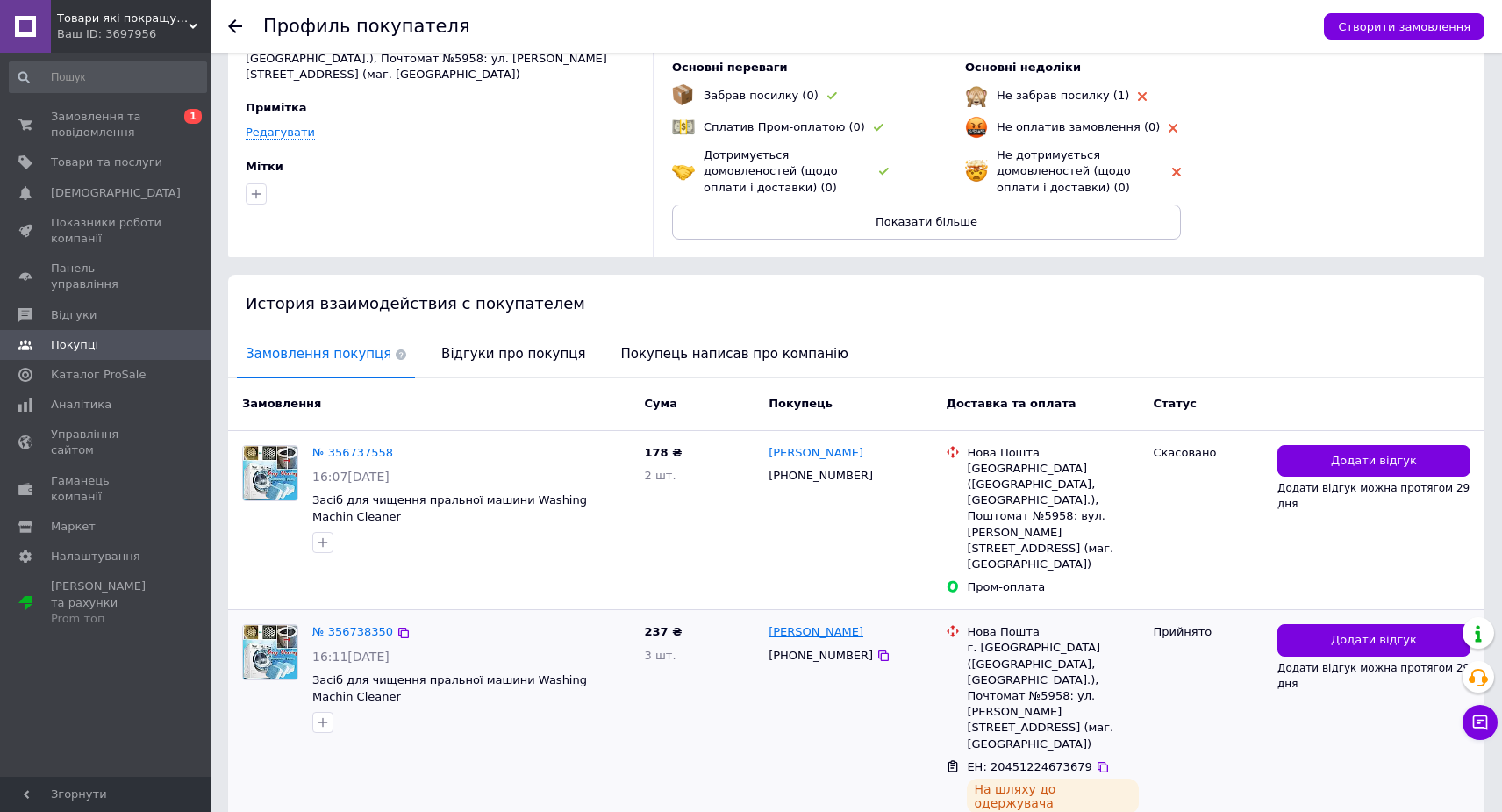
click at [798, 624] on link "[PERSON_NAME]" at bounding box center [817, 632] width 95 height 17
click at [374, 625] on link "№ 356738350" at bounding box center [352, 631] width 81 height 13
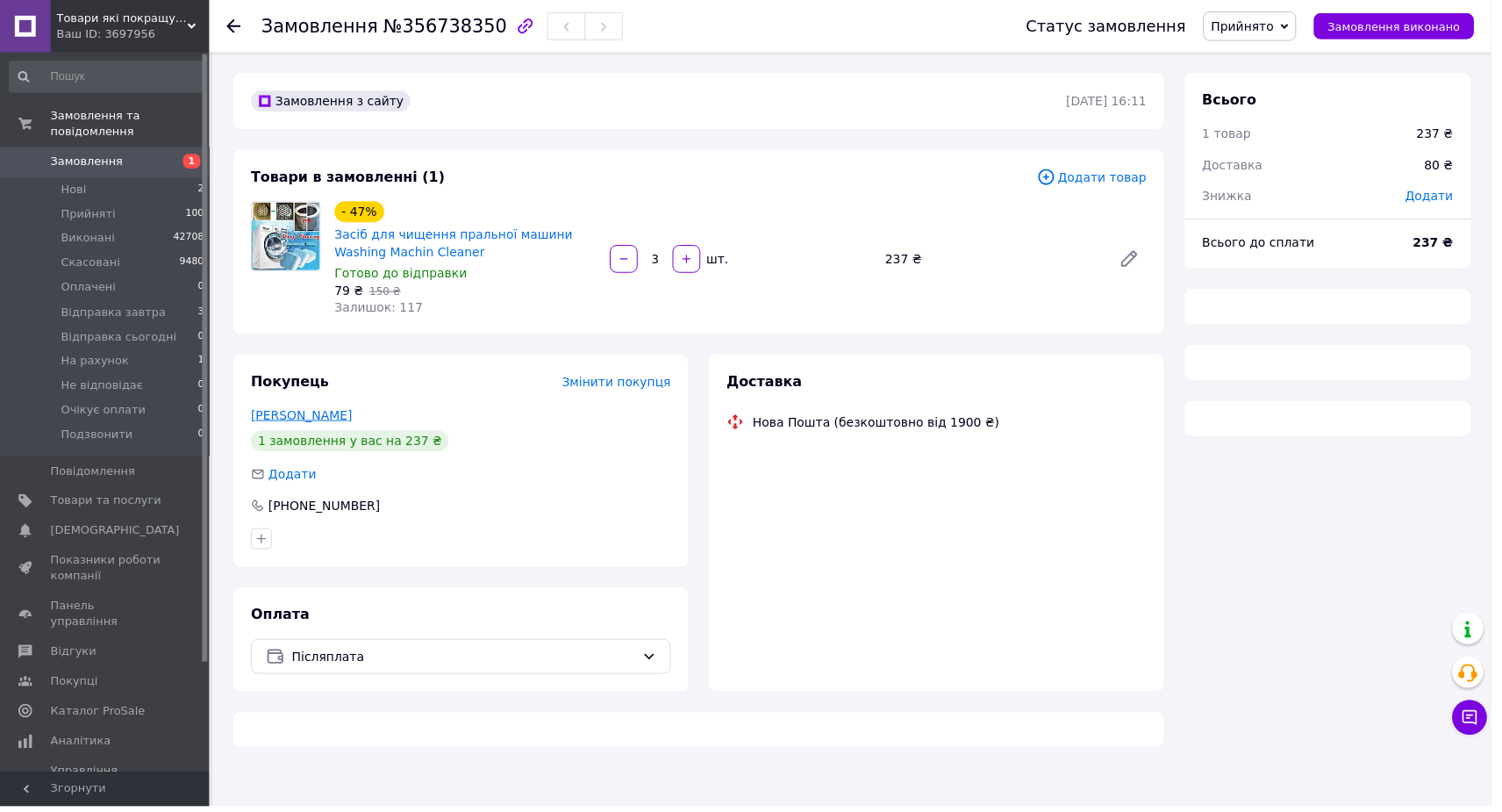
click at [331, 415] on link "Шеремет Людмила" at bounding box center [303, 418] width 102 height 14
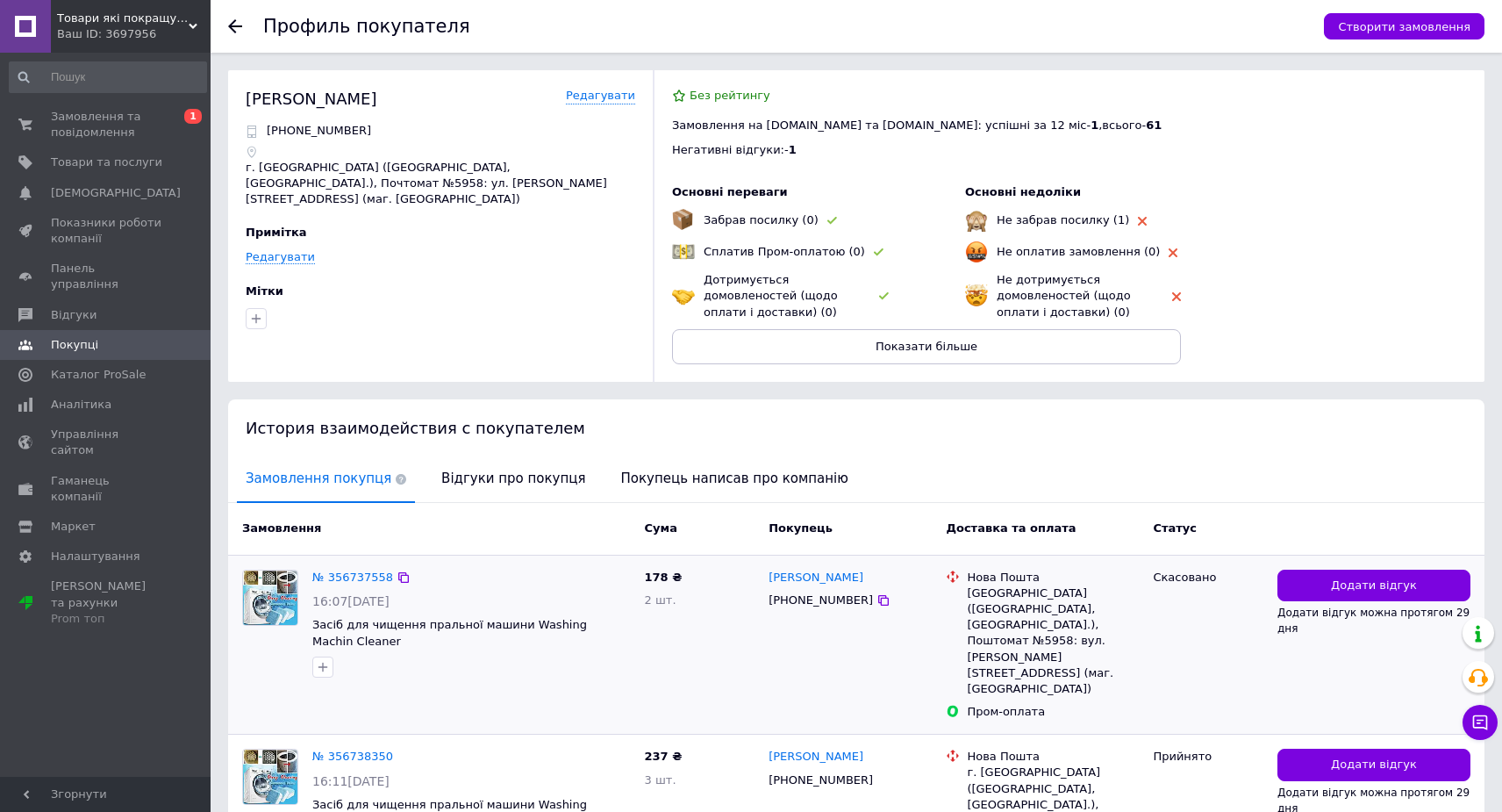
scroll to position [125, 0]
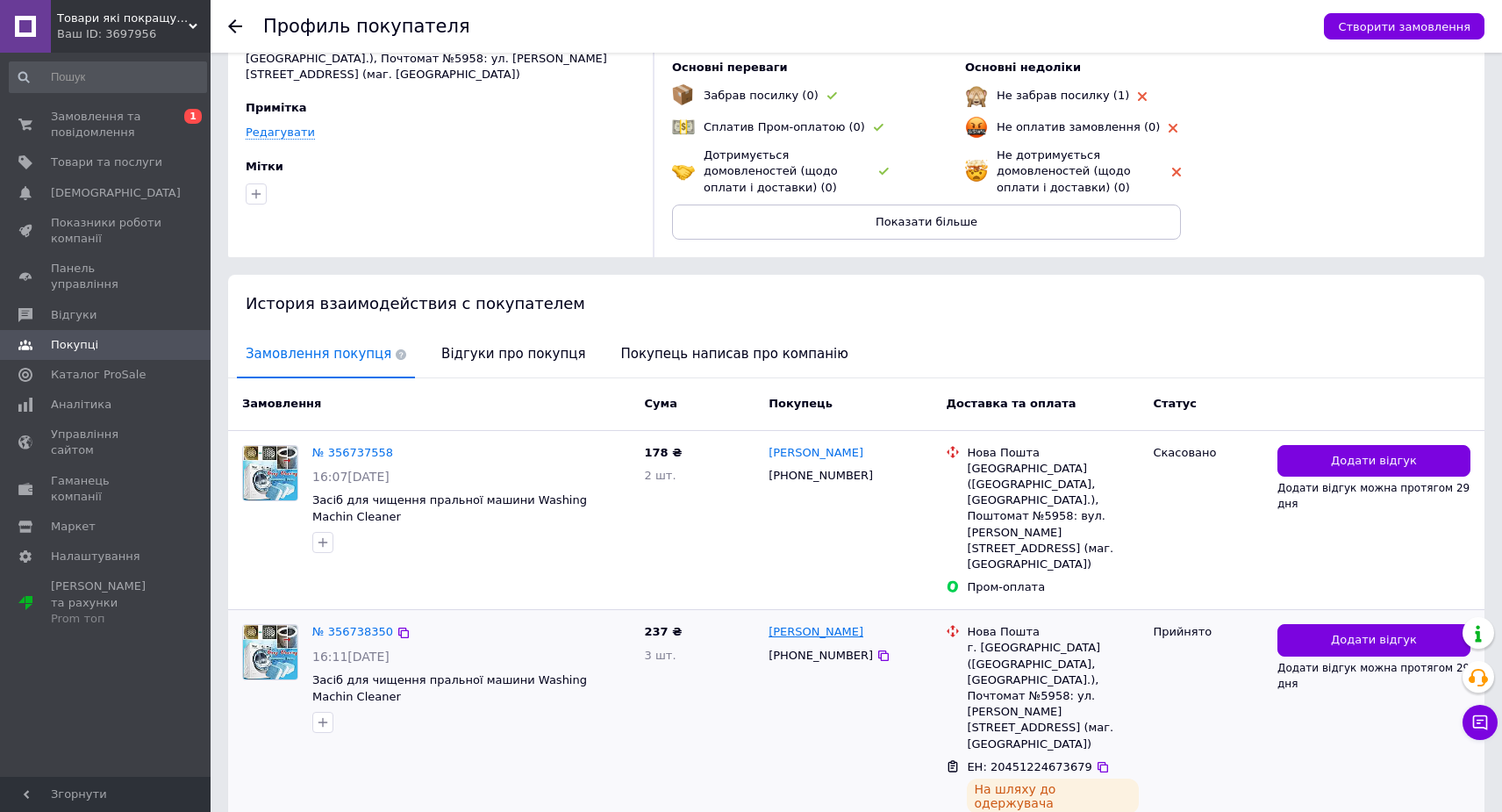
click at [841, 624] on link "[PERSON_NAME]" at bounding box center [817, 632] width 95 height 17
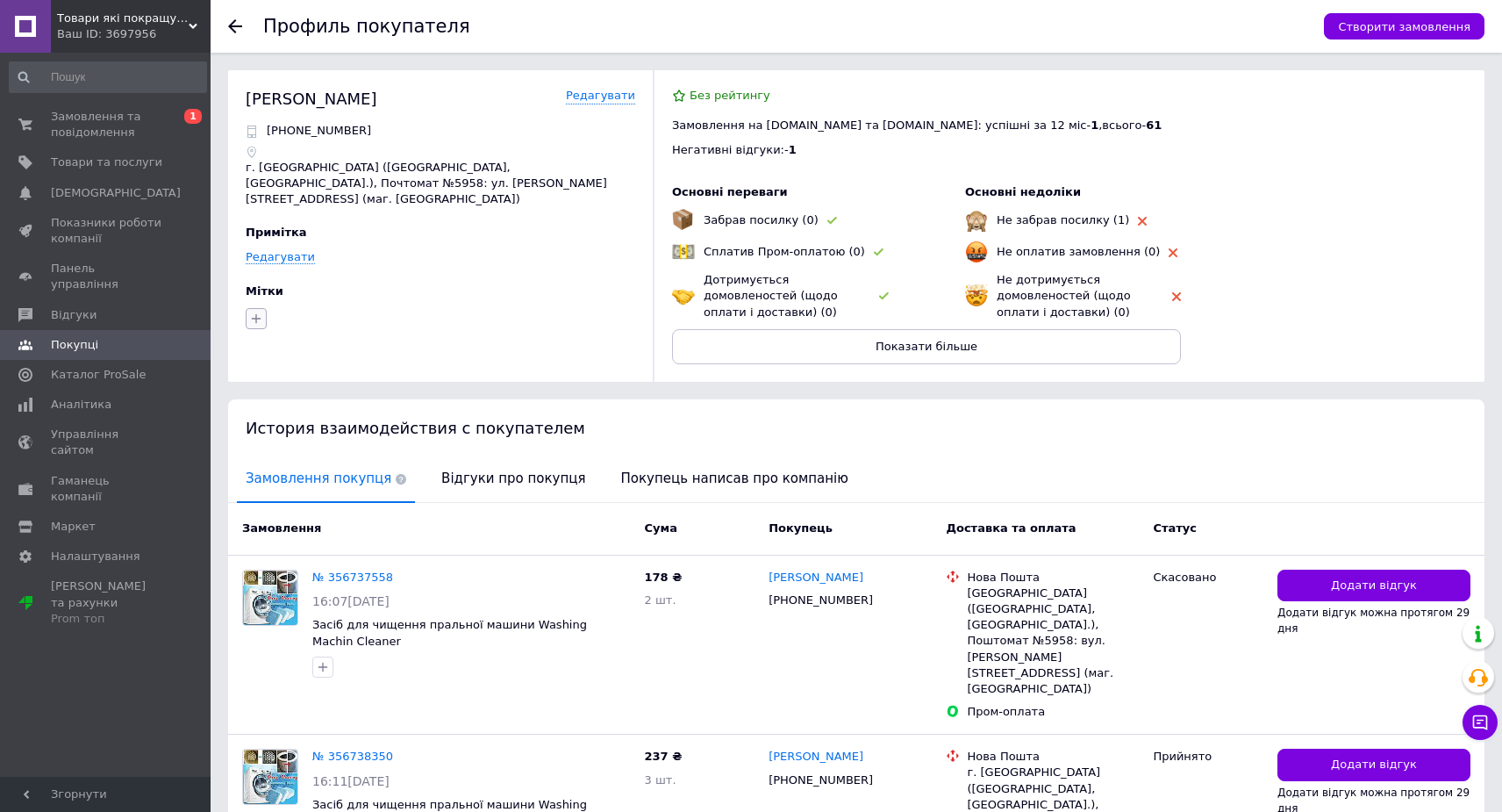
click at [261, 311] on icon "button" at bounding box center [255, 318] width 14 height 14
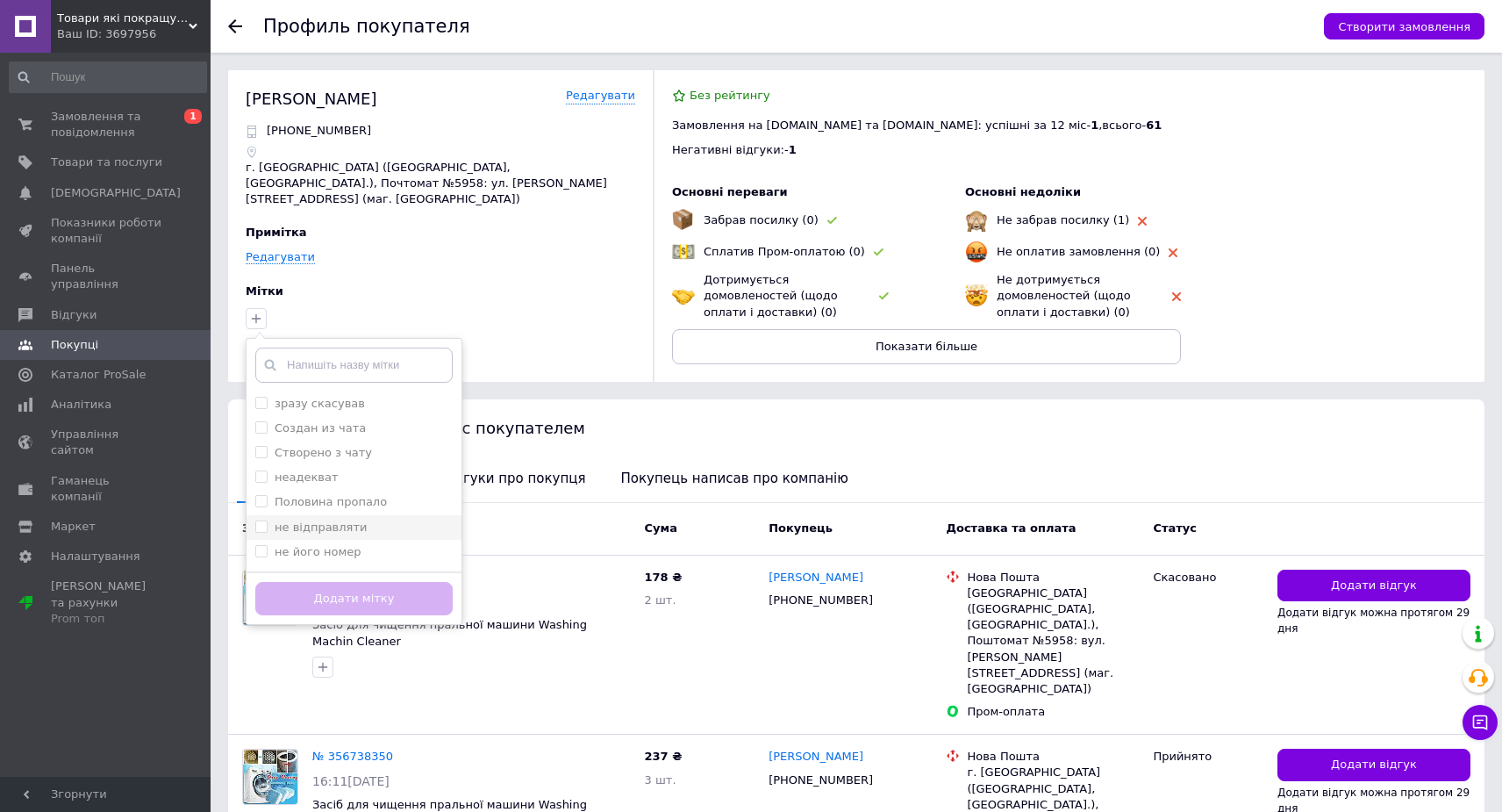
click at [351, 520] on label "не відправляти" at bounding box center [321, 527] width 92 height 13
checkbox input "true"
click at [331, 469] on li "неадекват" at bounding box center [353, 477] width 215 height 24
checkbox input "true"
click at [351, 582] on button "Додати мітку" at bounding box center [354, 599] width 198 height 34
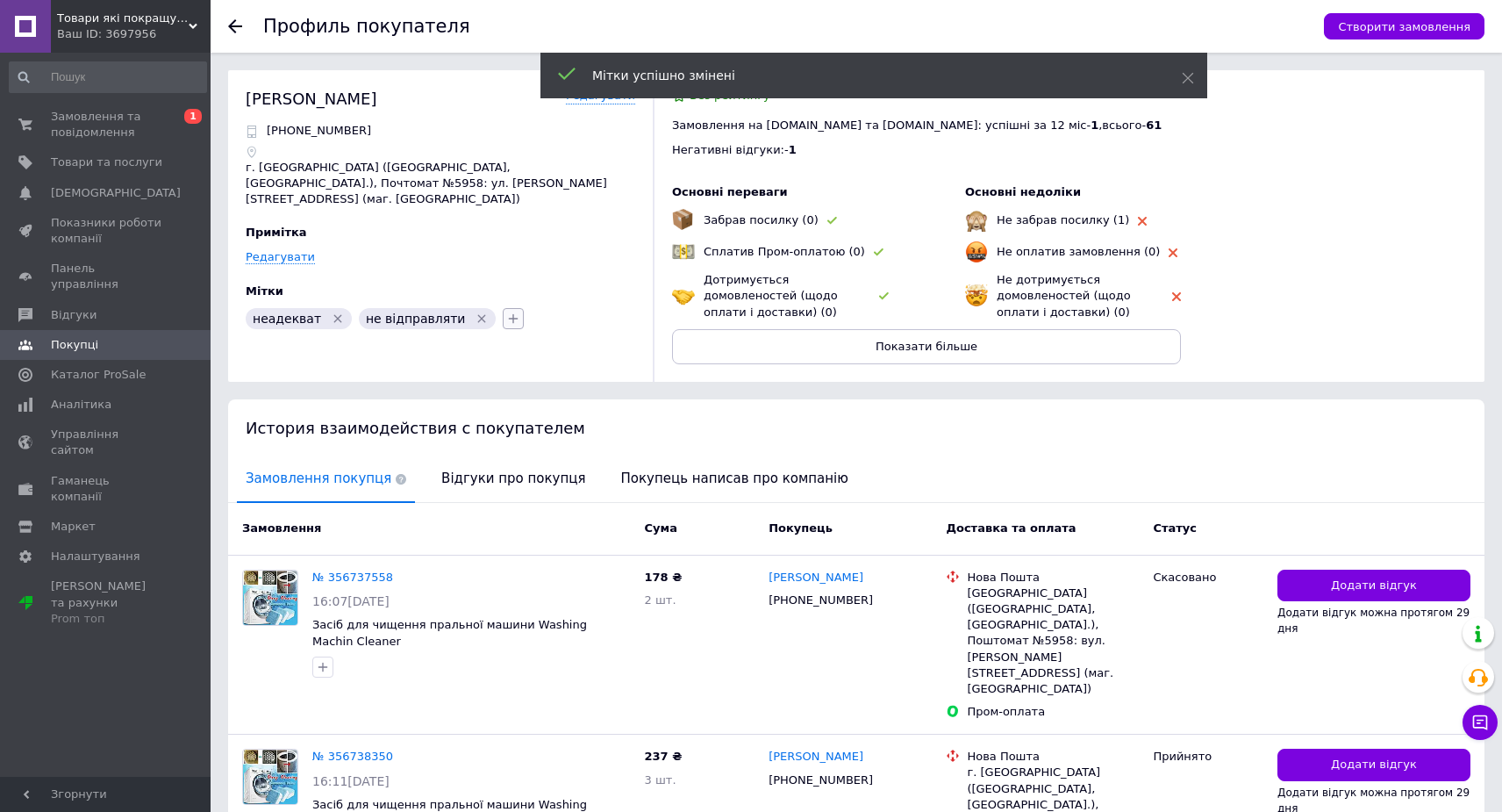
click at [506, 311] on icon "button" at bounding box center [513, 318] width 14 height 14
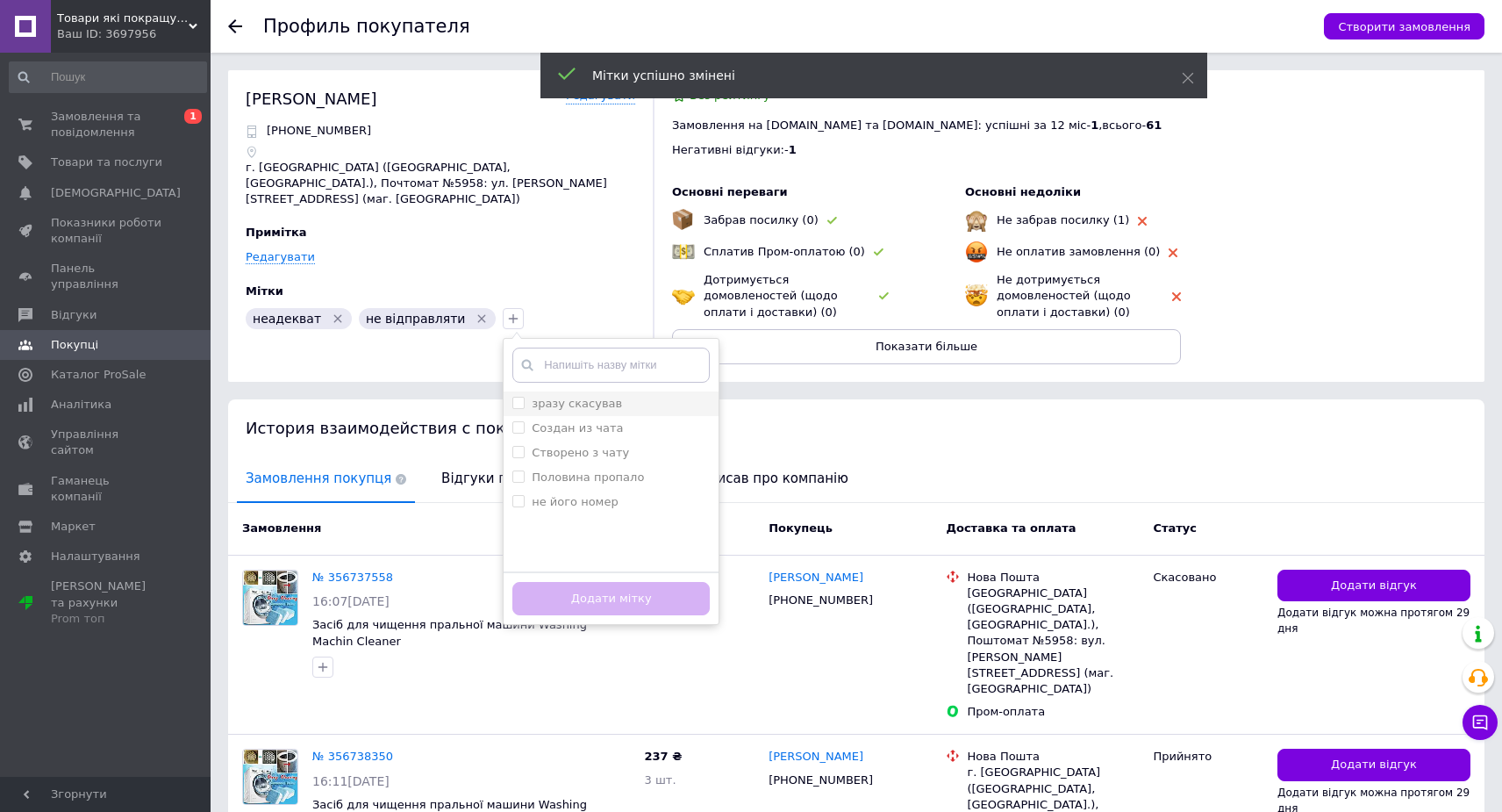
click at [559, 396] on label "зразу скасував" at bounding box center [576, 403] width 90 height 13
checkbox input "true"
click at [608, 582] on button "Додати мітку" at bounding box center [612, 599] width 198 height 34
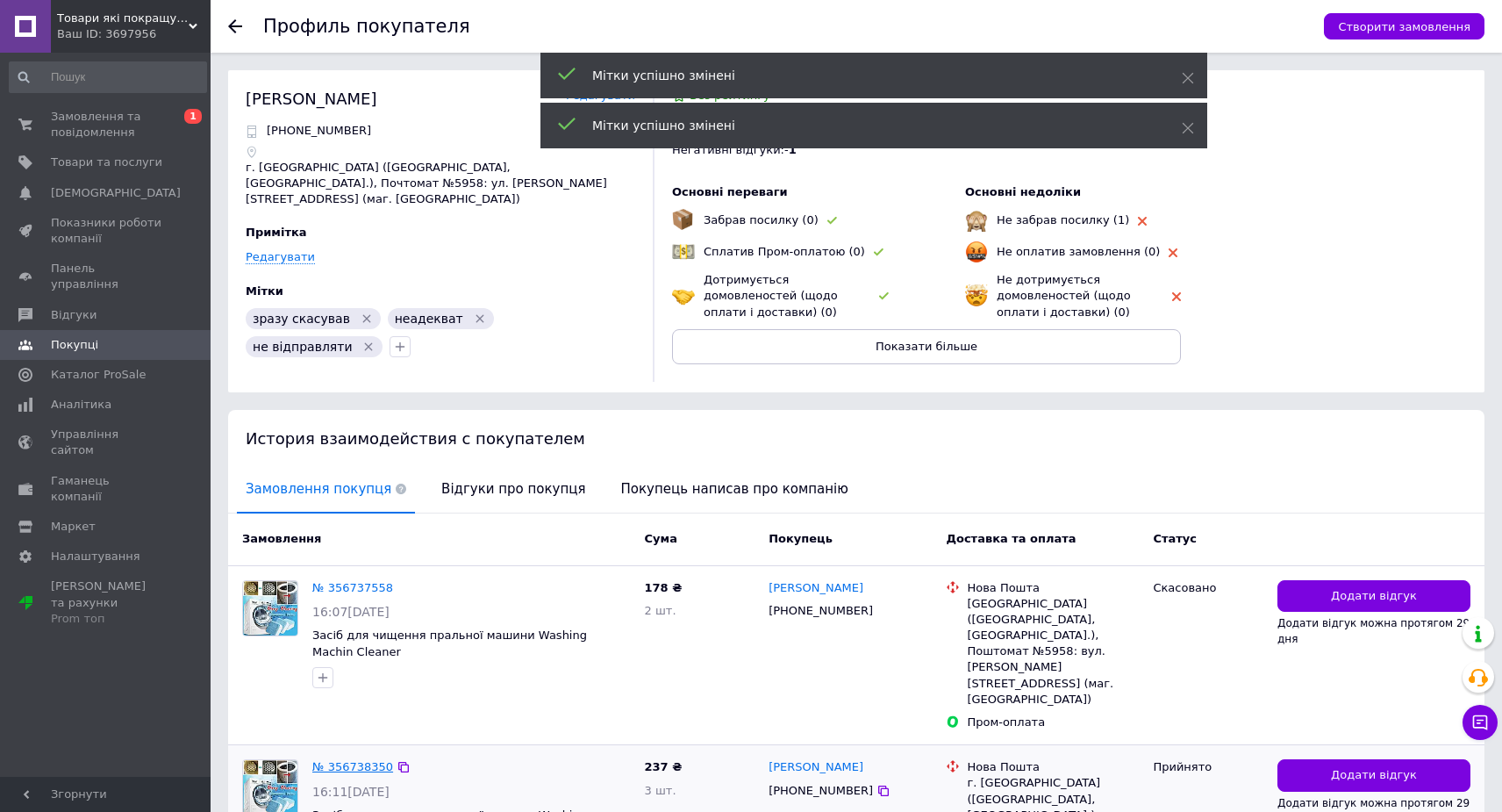
click at [359, 760] on link "№ 356738350" at bounding box center [352, 766] width 81 height 13
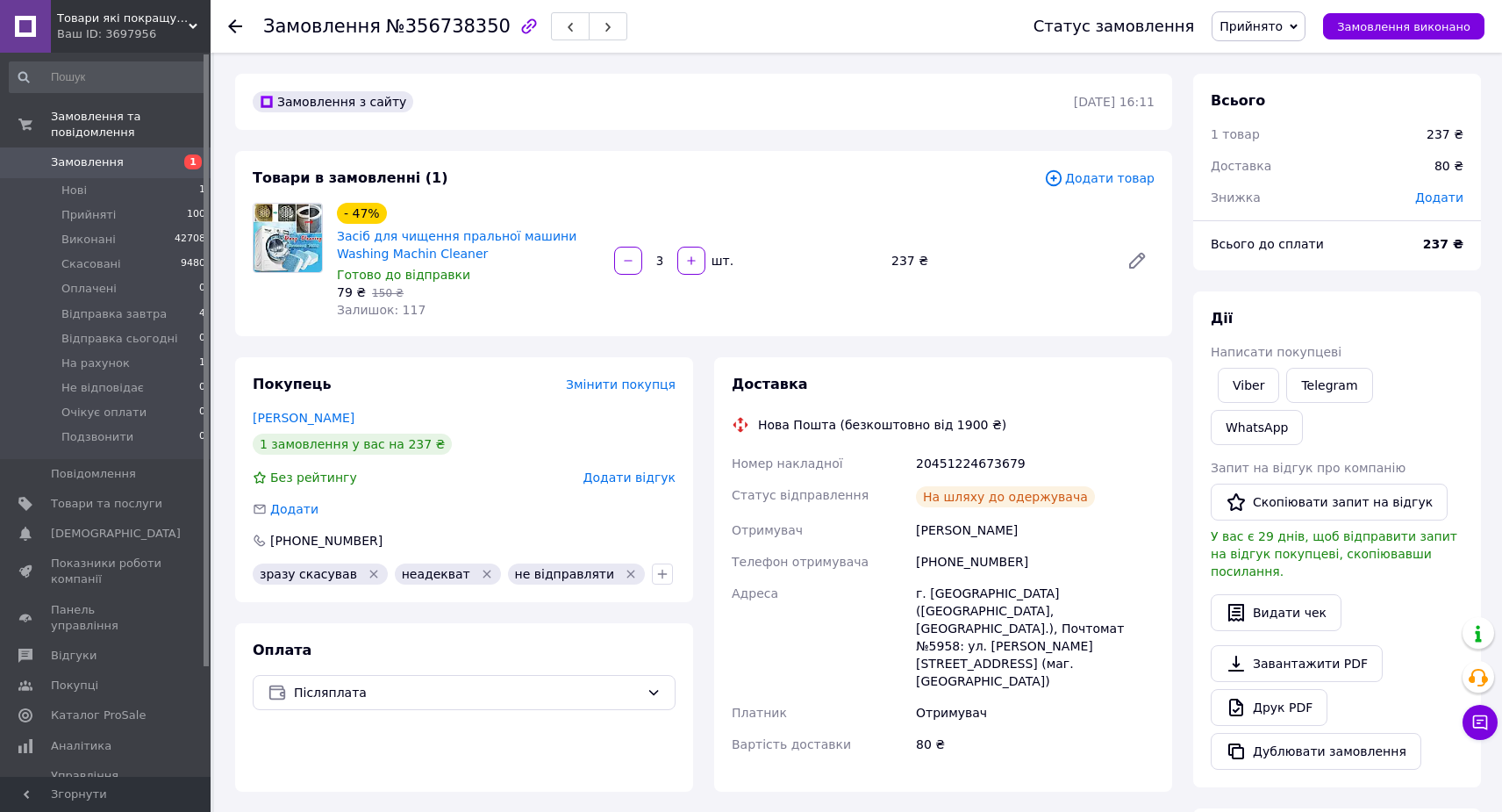
click at [958, 465] on div "20451224673679" at bounding box center [1036, 463] width 246 height 32
click at [957, 465] on div "20451224673679" at bounding box center [1036, 463] width 246 height 32
click at [152, 159] on span "Замовлення" at bounding box center [107, 162] width 112 height 16
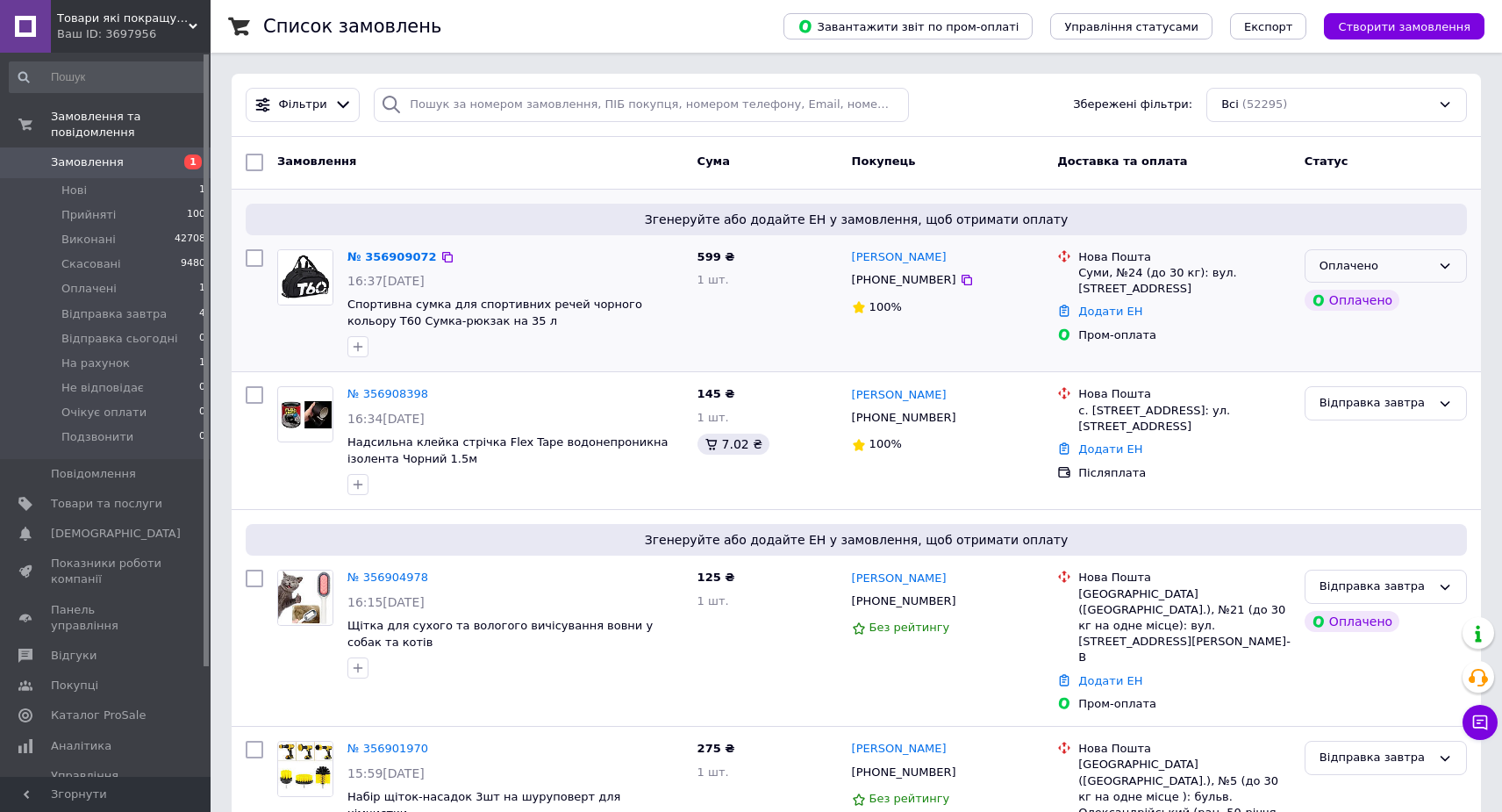
click at [1402, 264] on div "Оплачено" at bounding box center [1376, 267] width 112 height 19
click at [1391, 396] on li "Відправка завтра" at bounding box center [1386, 398] width 160 height 33
click at [382, 253] on link "№ 356909072" at bounding box center [388, 256] width 81 height 13
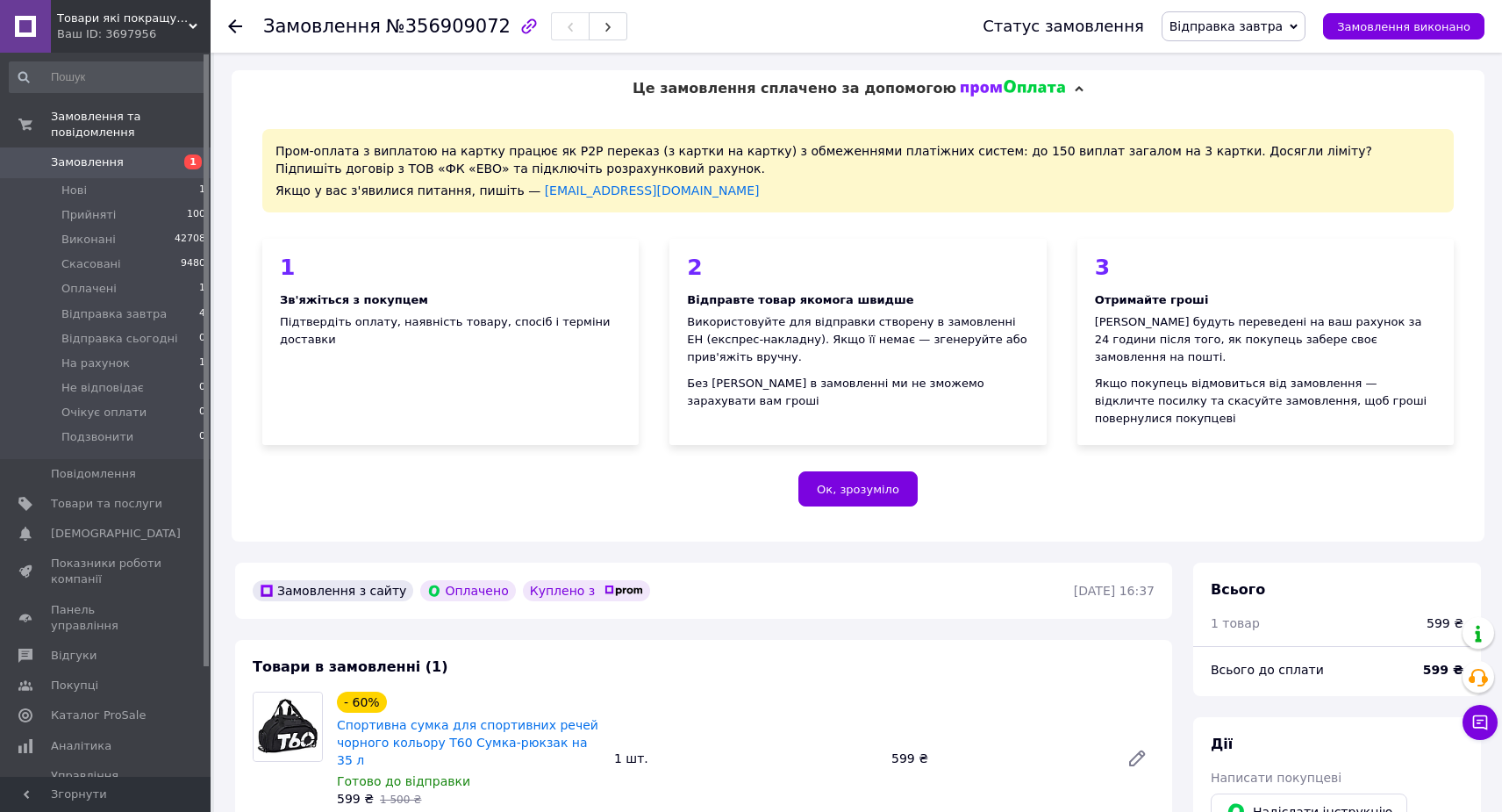
scroll to position [380, 0]
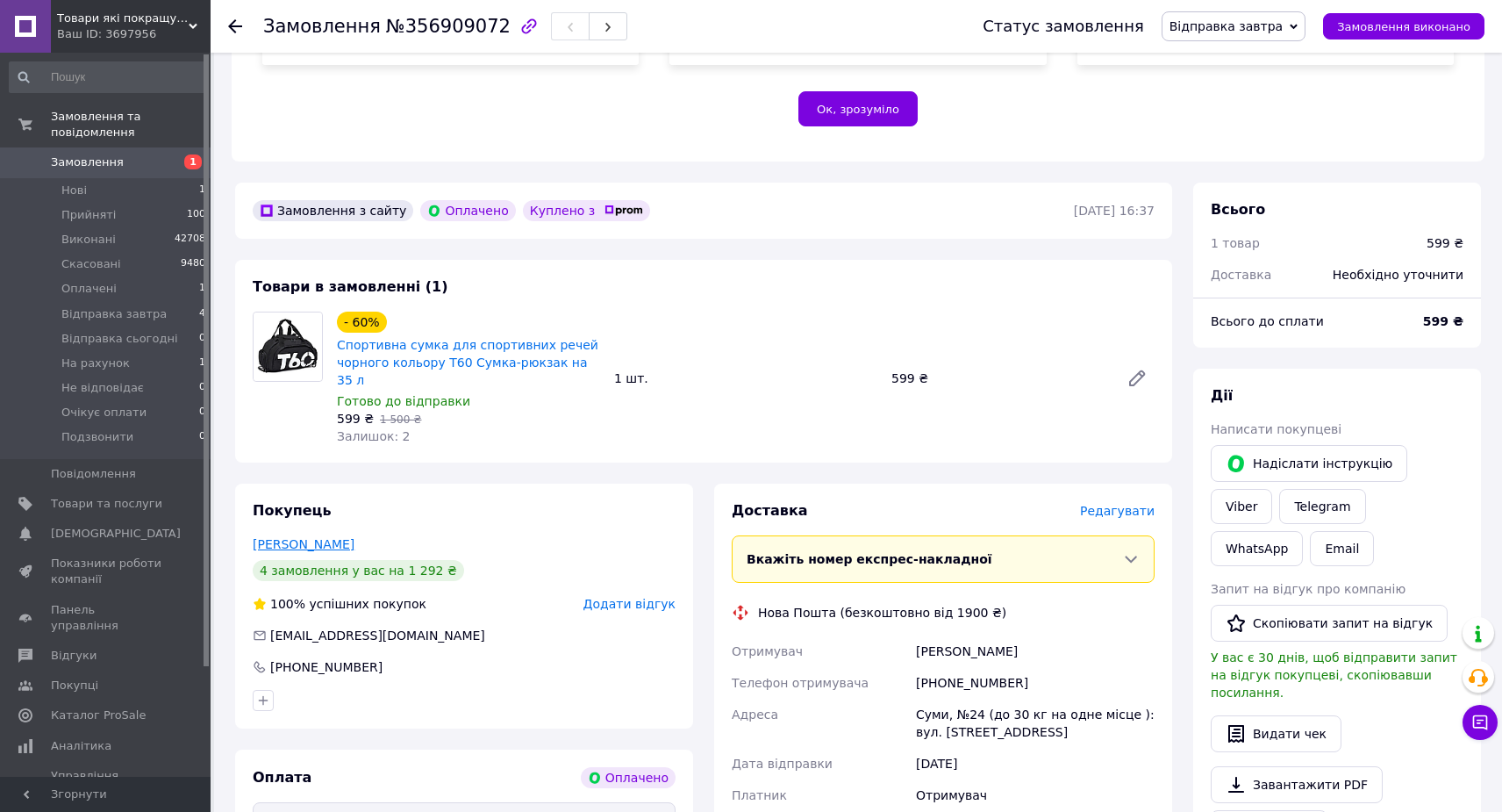
click at [346, 537] on link "Кострубін Олександр" at bounding box center [303, 544] width 102 height 14
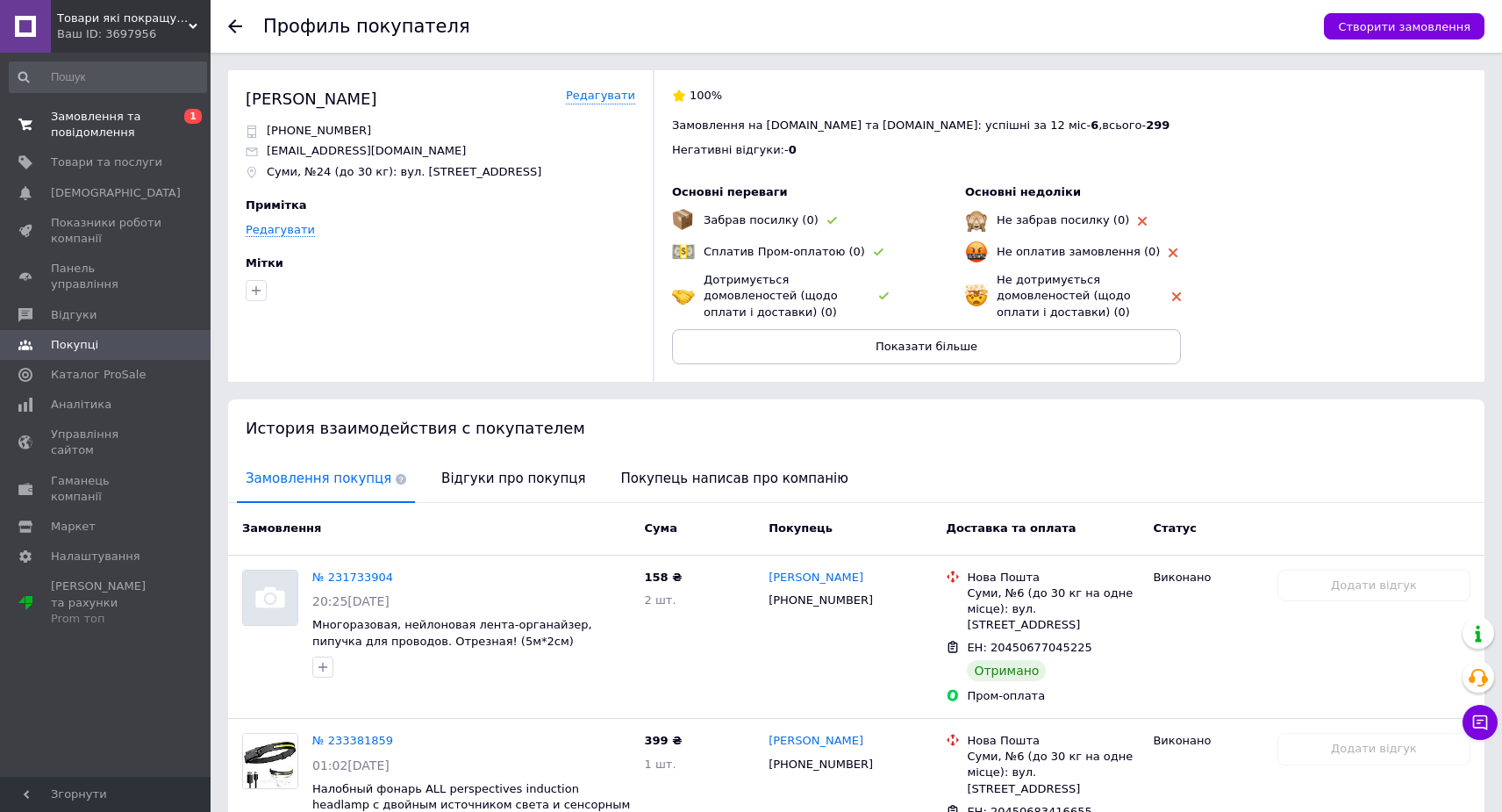
click at [124, 122] on span "Замовлення та повідомлення" at bounding box center [107, 125] width 112 height 32
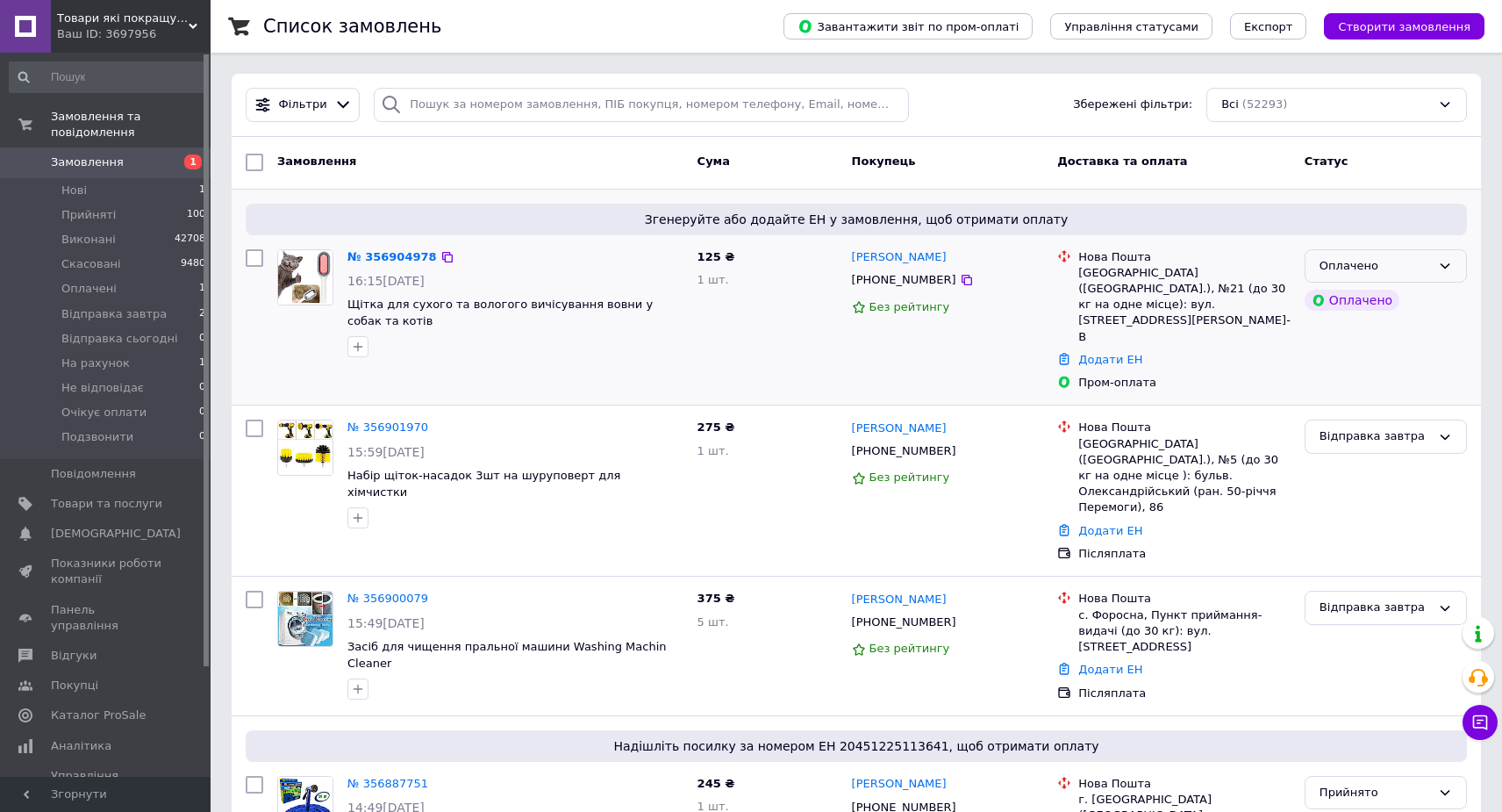
click at [1429, 274] on div "Оплачено" at bounding box center [1376, 267] width 112 height 19
click at [1413, 394] on li "Відправка завтра" at bounding box center [1386, 398] width 160 height 33
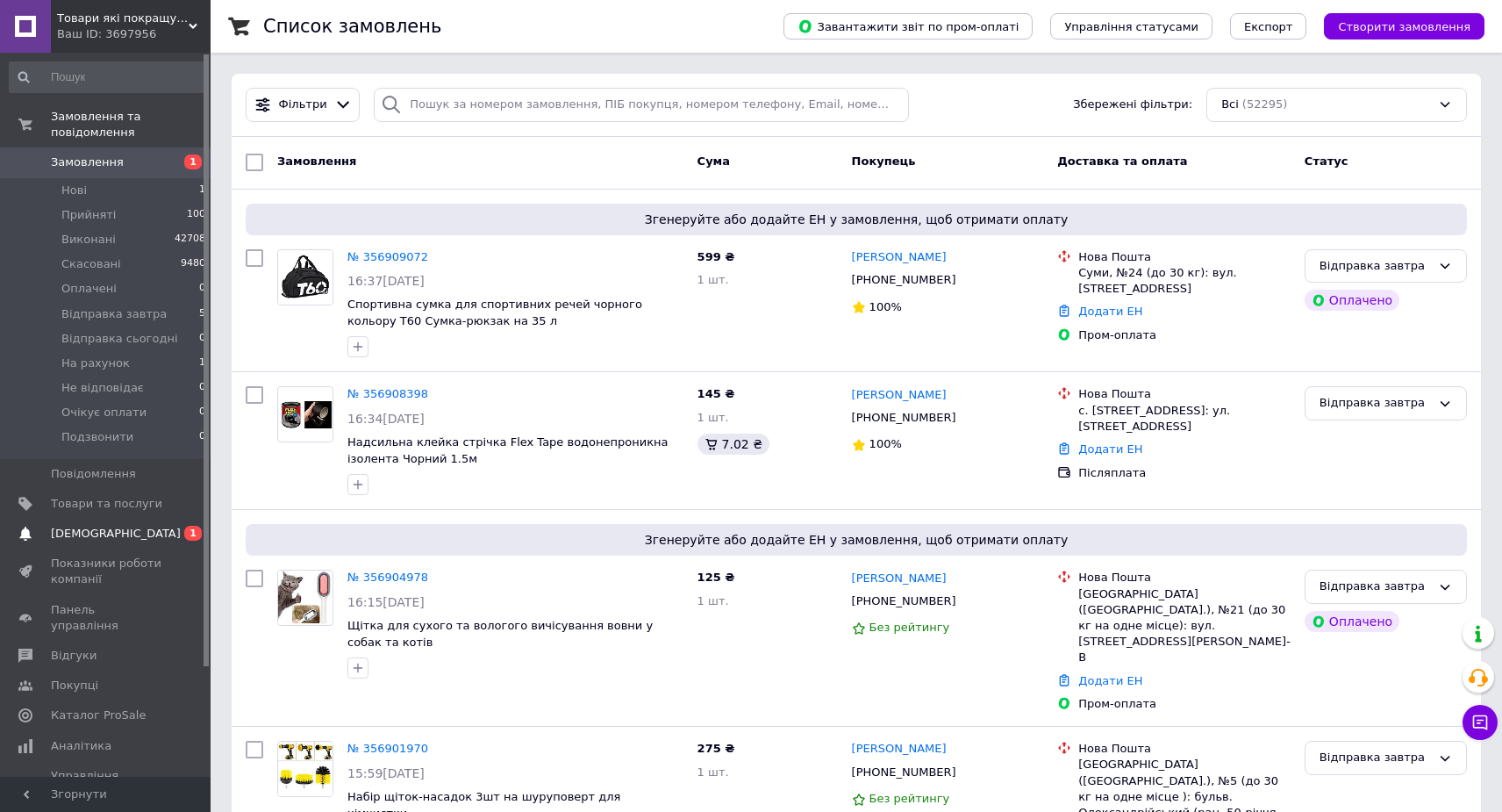
click at [172, 535] on span "0 1" at bounding box center [186, 533] width 48 height 16
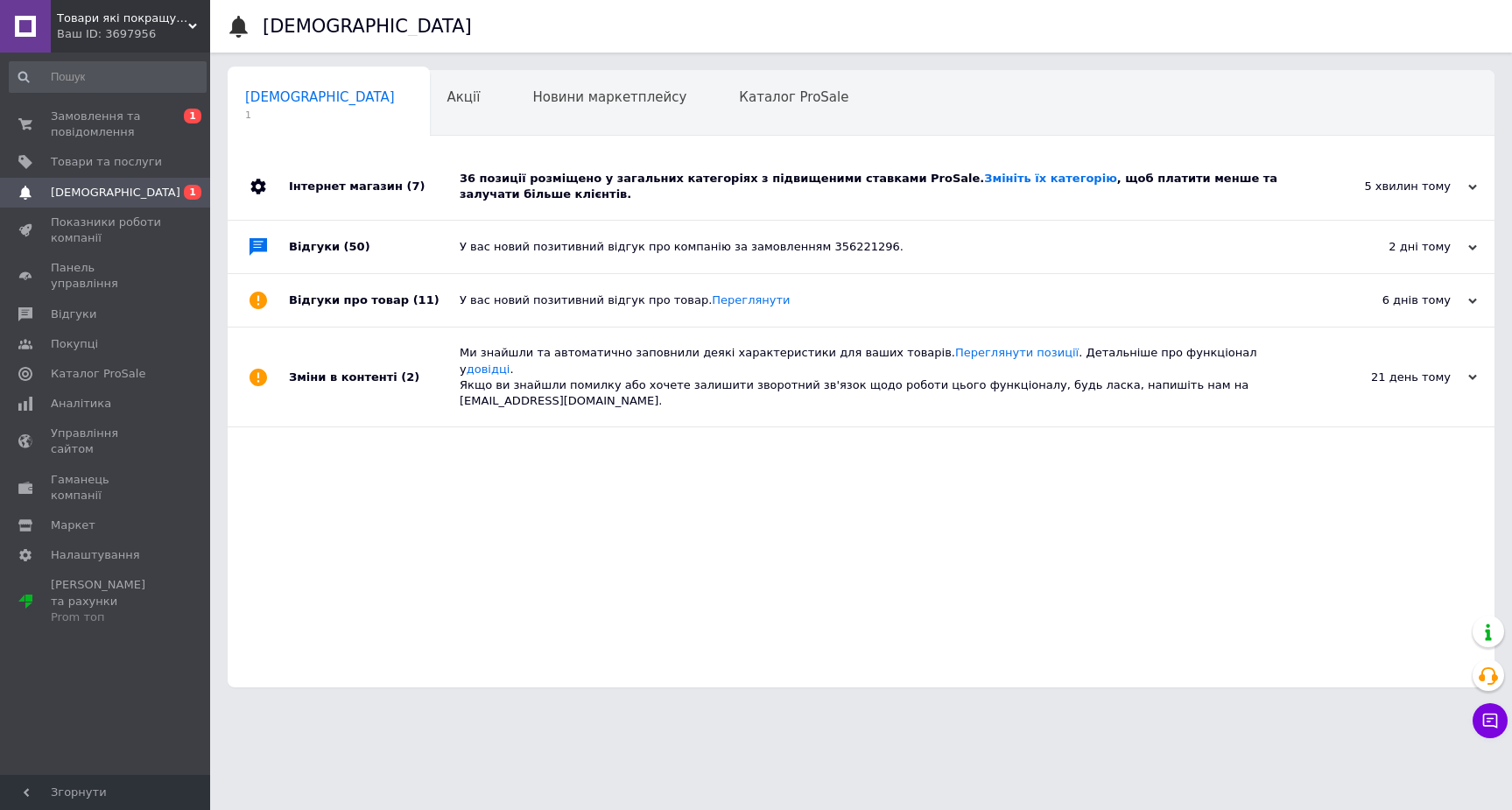
click at [603, 177] on div "36 позиції розміщено у загальних категоріях з підвищеними ставками ProSale. Змі…" at bounding box center [880, 187] width 842 height 32
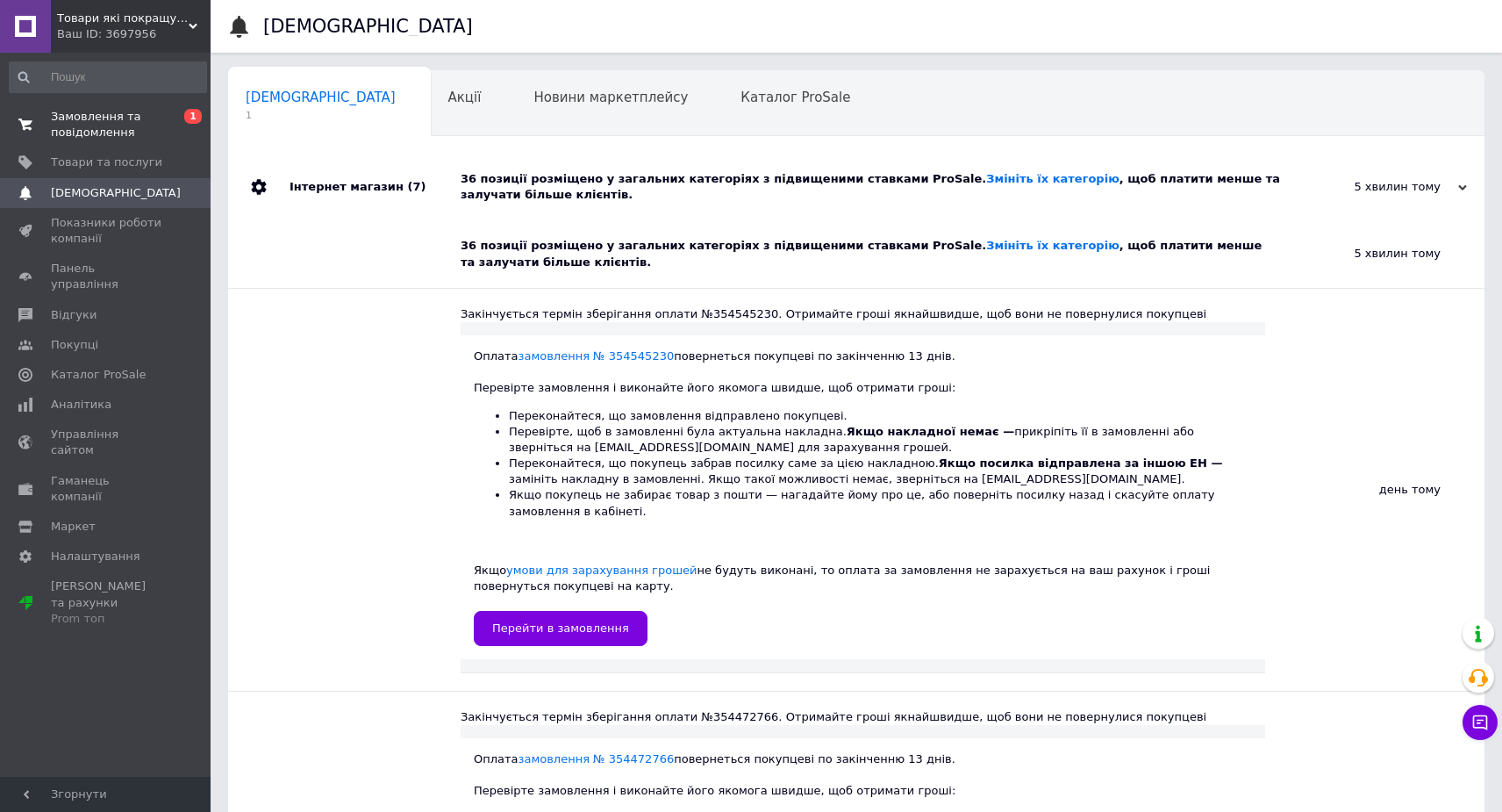
click at [128, 104] on link "Замовлення та повідомлення 0 1" at bounding box center [108, 124] width 216 height 46
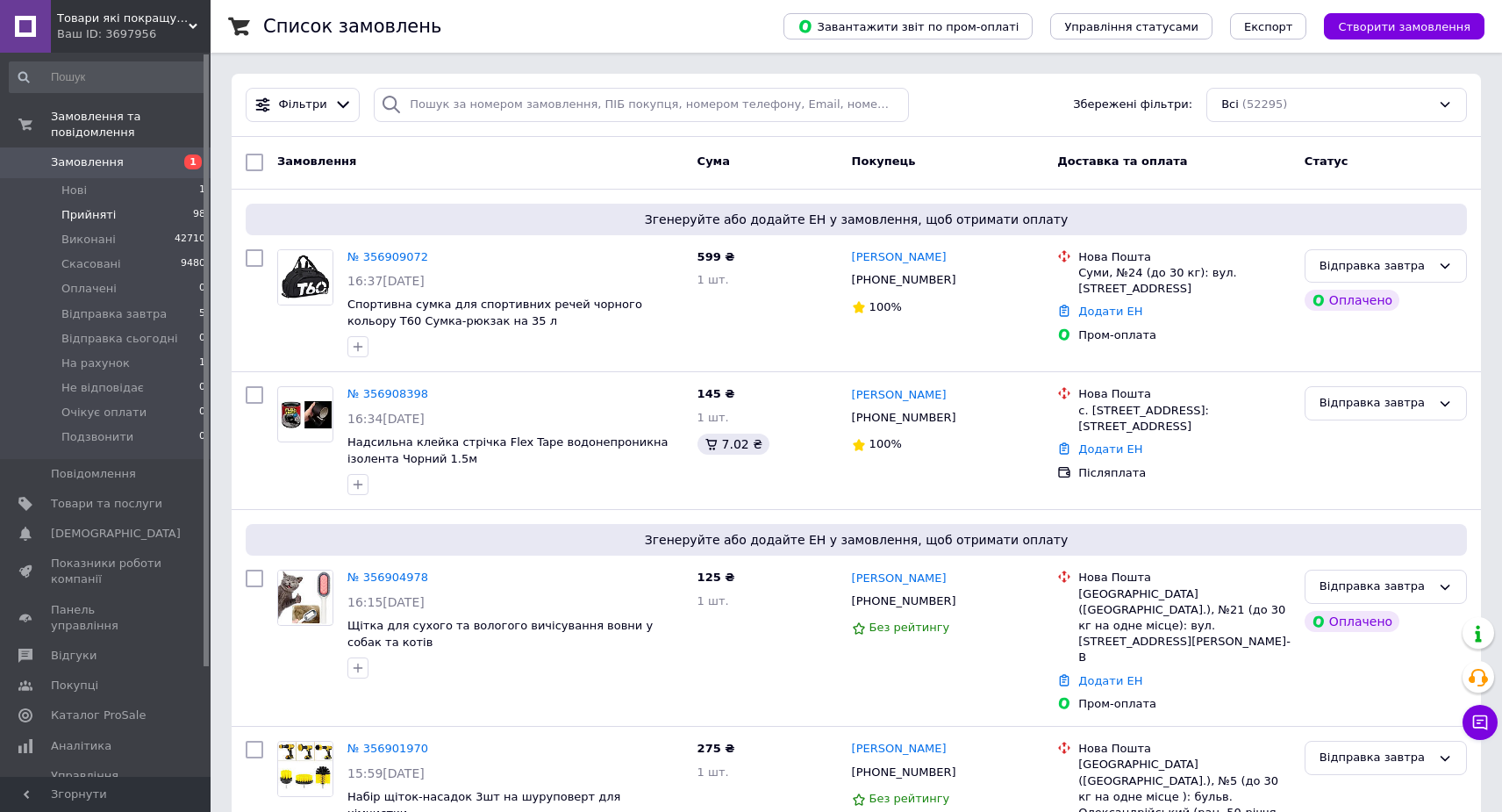
click at [176, 214] on li "Прийняті 98" at bounding box center [108, 214] width 216 height 24
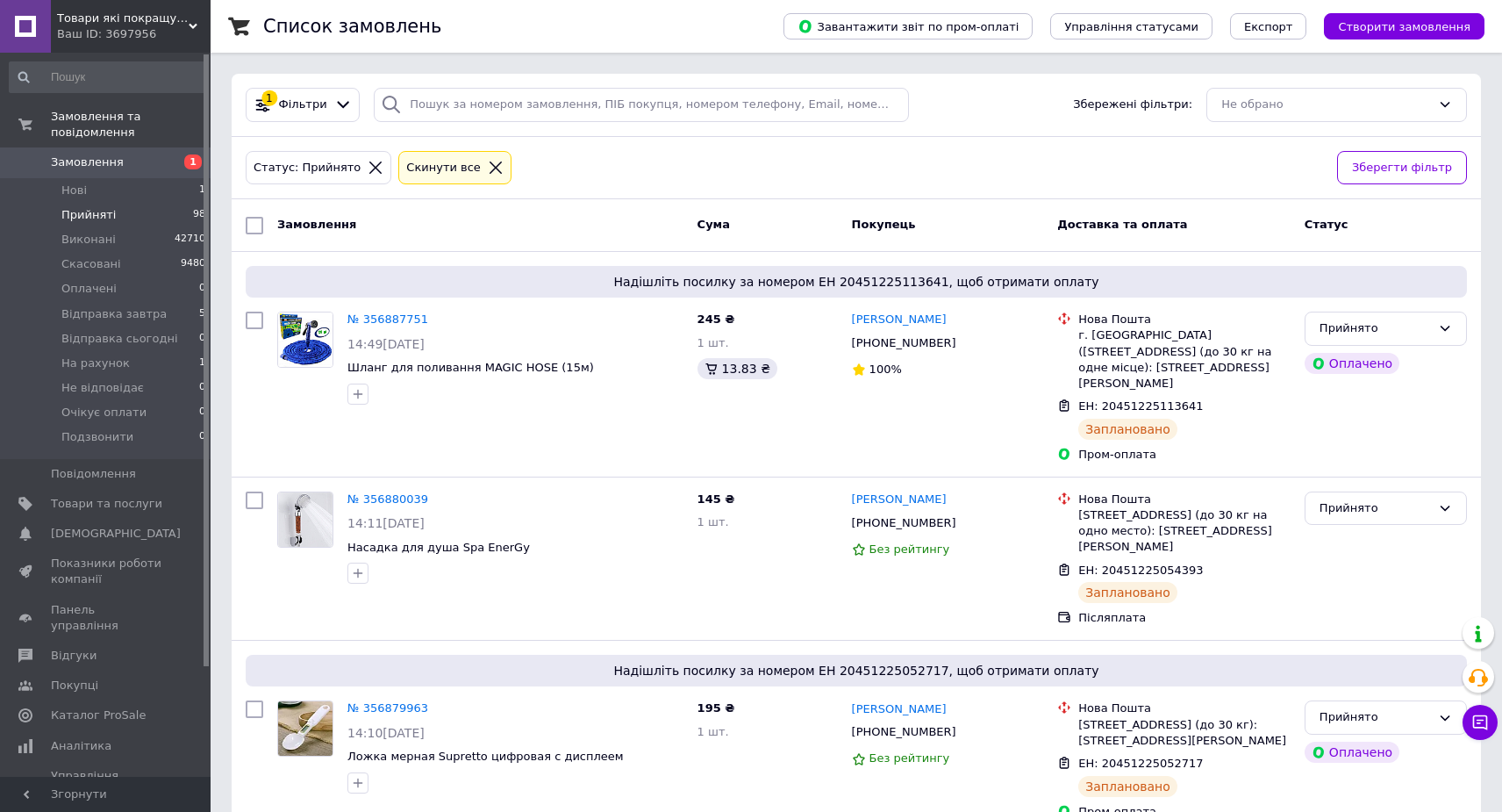
click at [153, 165] on span "Замовлення" at bounding box center [107, 162] width 112 height 16
